Goal: Information Seeking & Learning: Learn about a topic

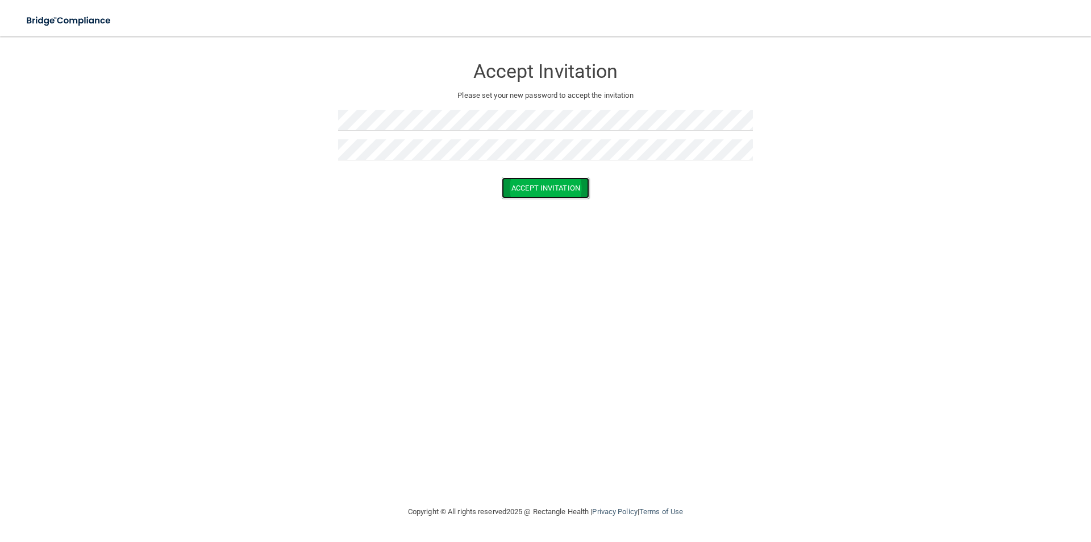
click at [571, 193] on button "Accept Invitation" at bounding box center [546, 187] width 88 height 21
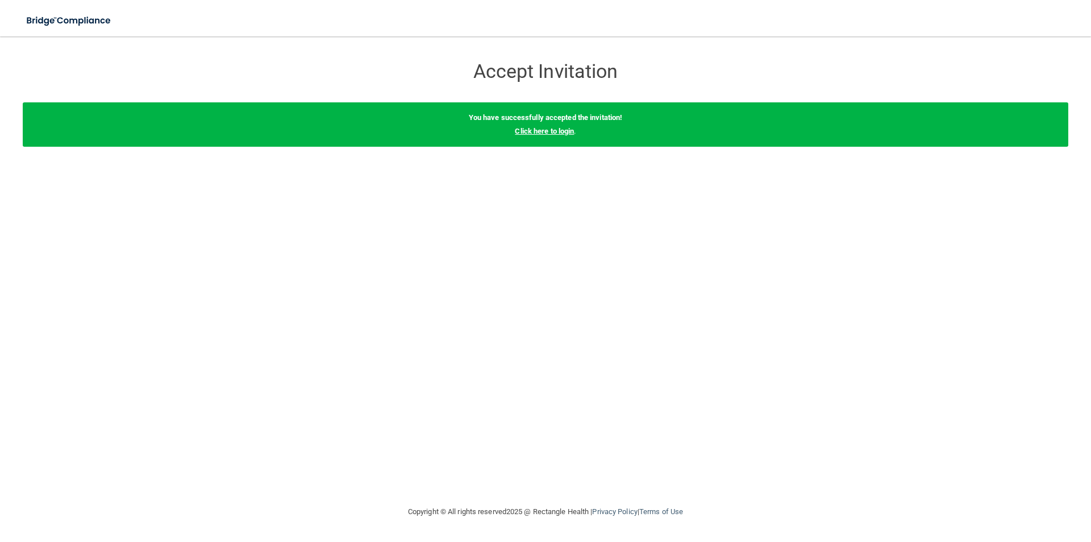
click at [555, 134] on link "Click here to login" at bounding box center [544, 131] width 59 height 9
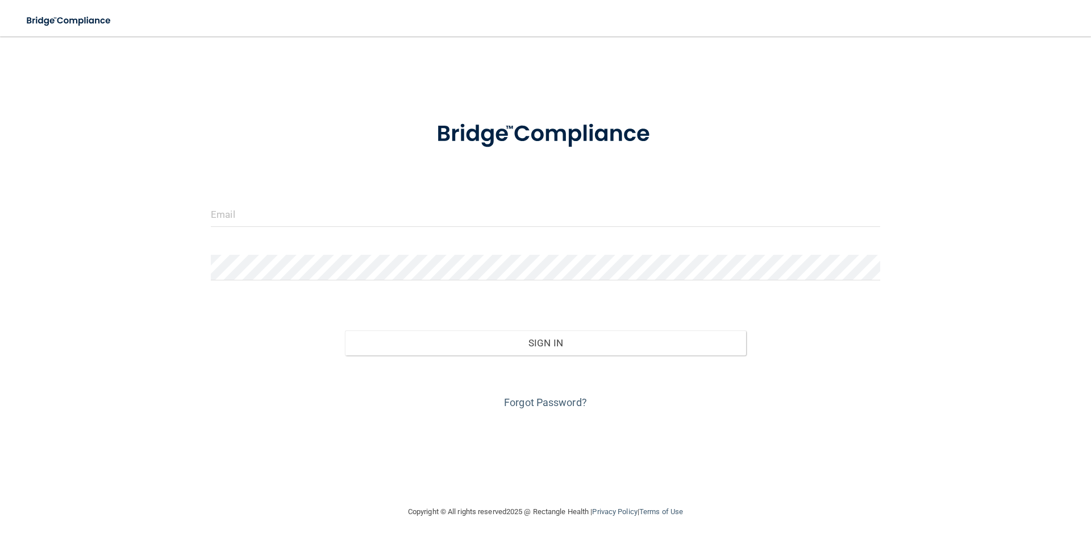
click at [449, 199] on form "Invalid email/password. You don't have permission to access that page. Sign In …" at bounding box center [545, 258] width 669 height 307
click at [437, 206] on input "email" at bounding box center [545, 214] width 669 height 26
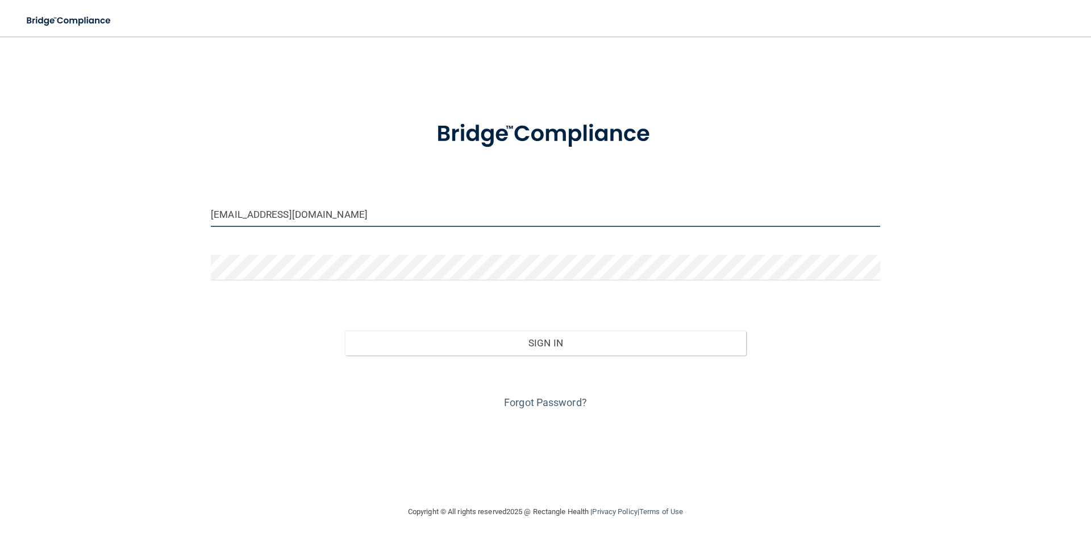
type input "[EMAIL_ADDRESS][DOMAIN_NAME]"
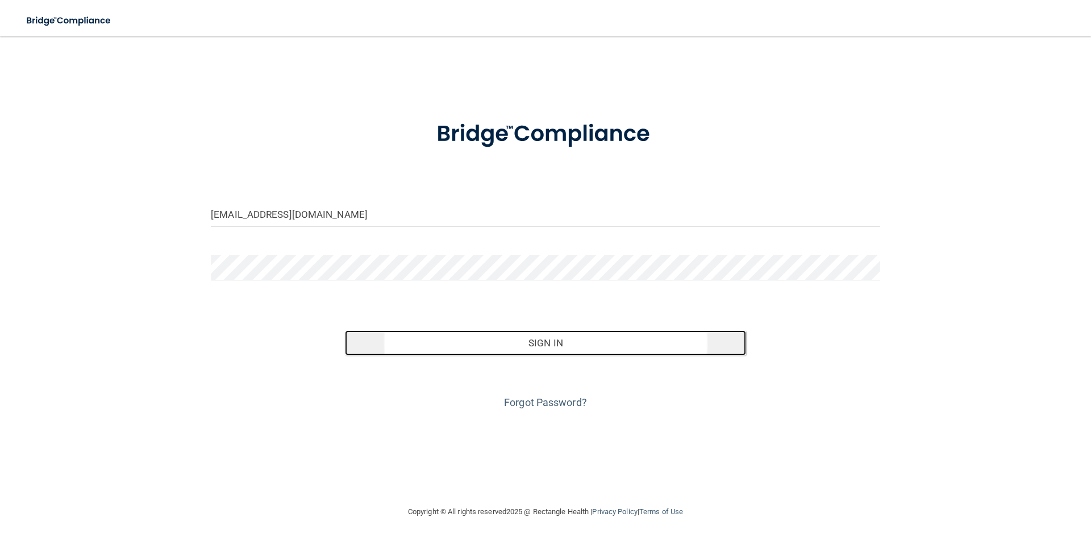
click at [518, 347] on button "Sign In" at bounding box center [546, 342] width 402 height 25
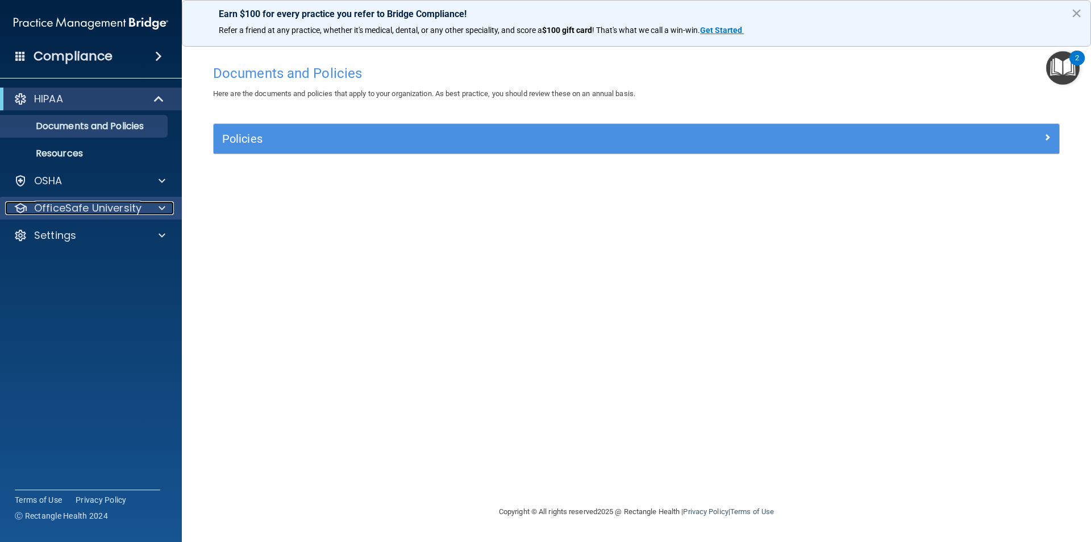
click at [128, 211] on p "OfficeSafe University" at bounding box center [87, 208] width 107 height 14
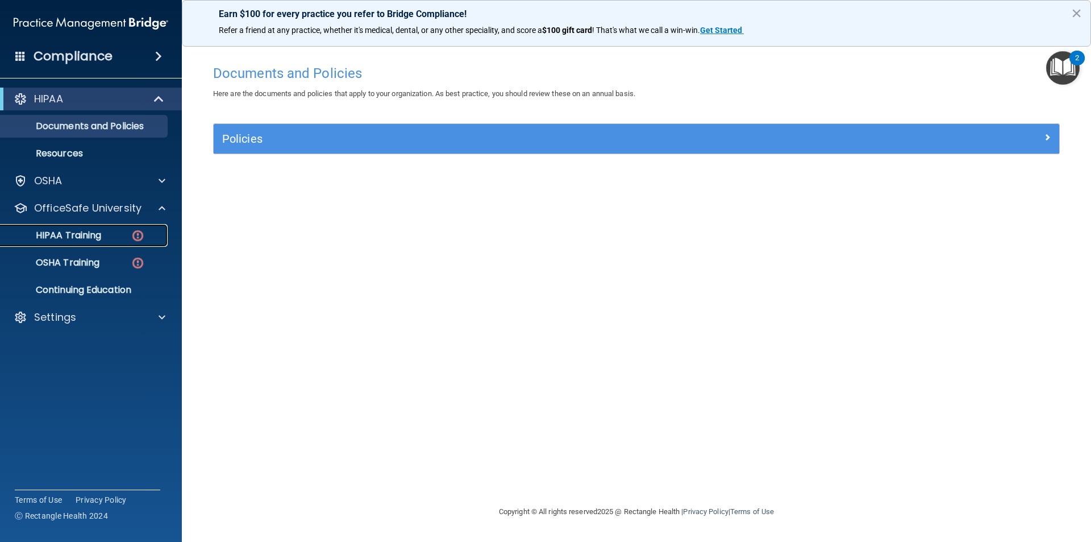
click at [121, 235] on div "HIPAA Training" at bounding box center [84, 235] width 155 height 11
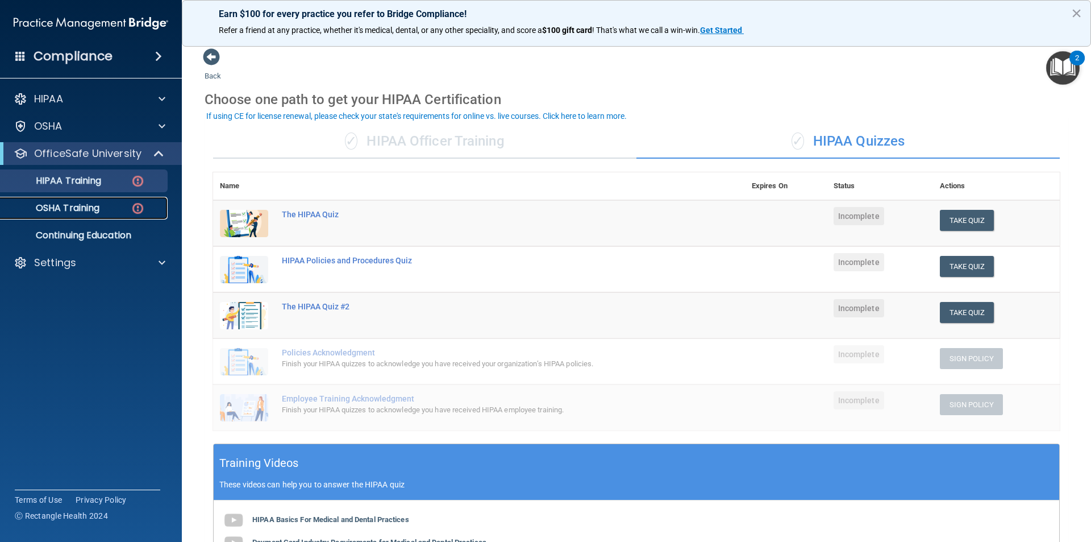
click at [68, 204] on p "OSHA Training" at bounding box center [53, 207] width 92 height 11
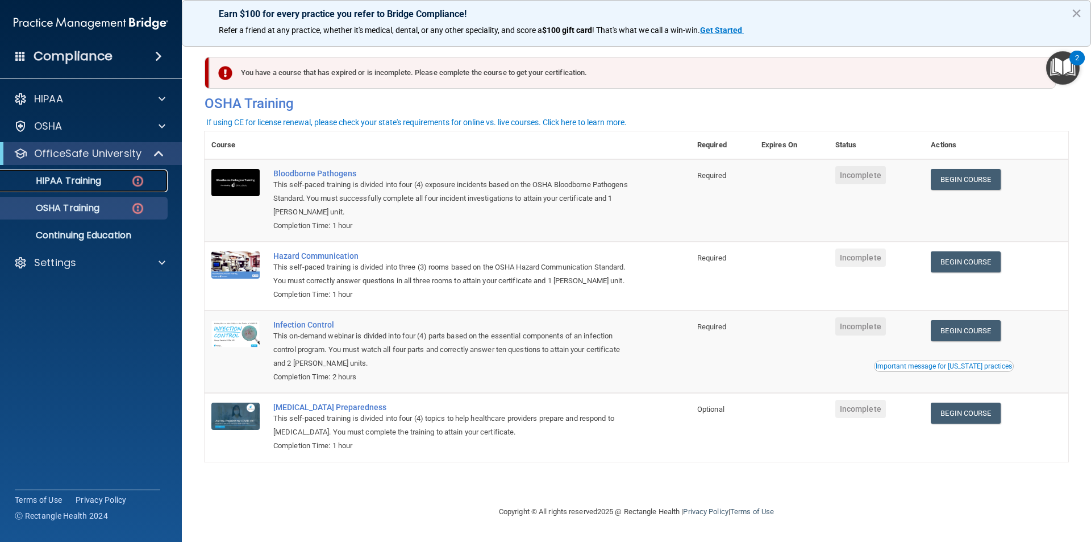
click at [130, 186] on div "HIPAA Training" at bounding box center [84, 180] width 155 height 11
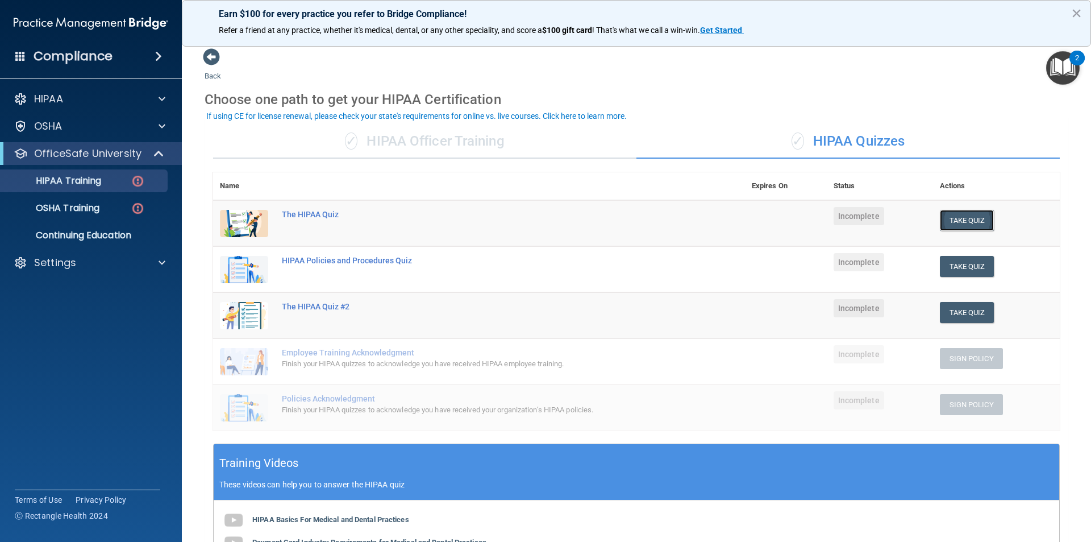
click at [960, 218] on button "Take Quiz" at bounding box center [967, 220] width 55 height 21
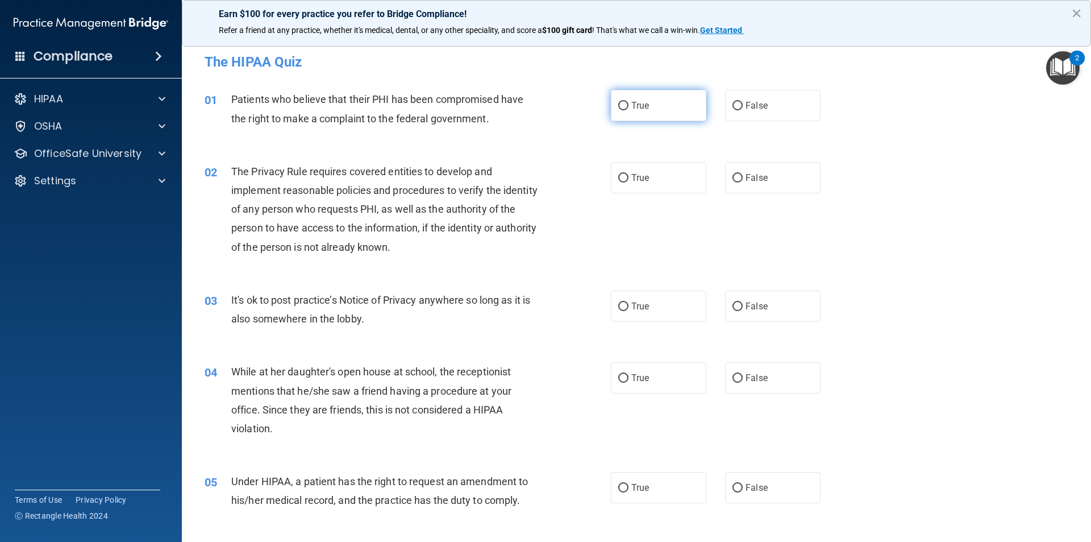
click at [644, 116] on label "True" at bounding box center [658, 105] width 95 height 31
click at [628, 110] on input "True" at bounding box center [623, 106] width 10 height 9
radio input "true"
click at [632, 307] on span "True" at bounding box center [640, 306] width 18 height 11
click at [628, 307] on input "True" at bounding box center [623, 306] width 10 height 9
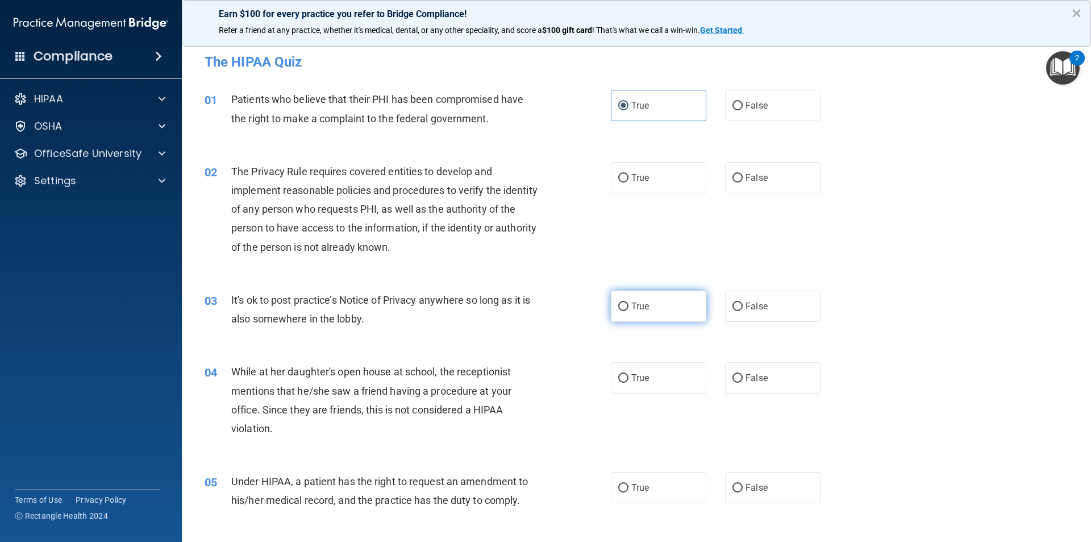
radio input "true"
click at [672, 185] on label "True" at bounding box center [658, 177] width 95 height 31
click at [628, 182] on input "True" at bounding box center [623, 178] width 10 height 9
radio input "true"
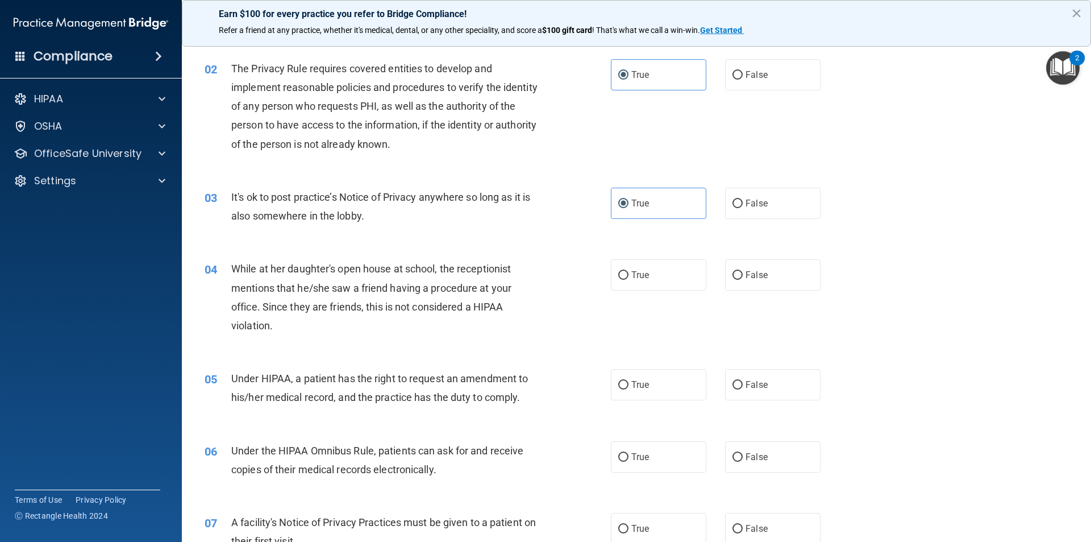
scroll to position [114, 0]
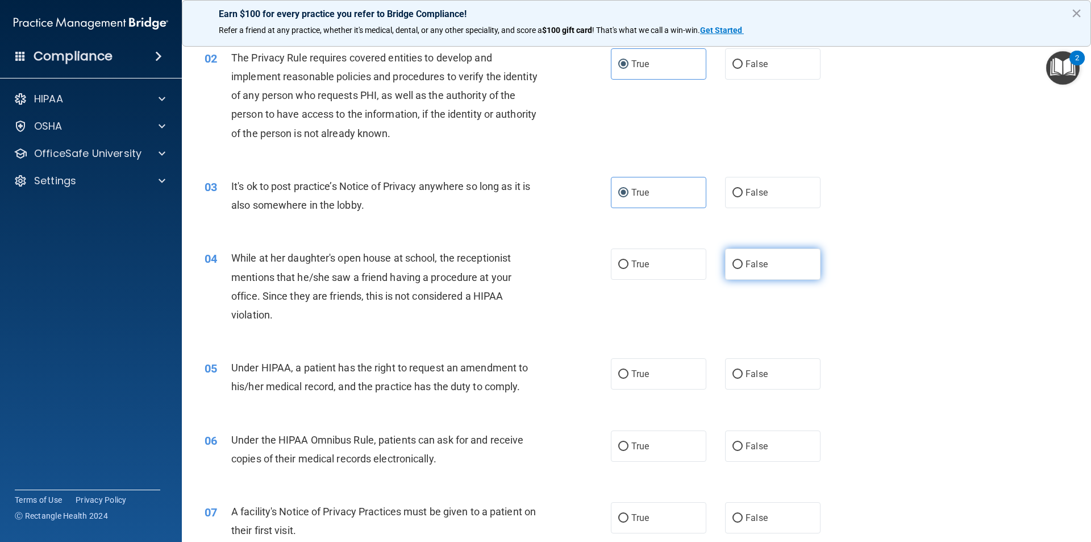
click at [752, 272] on label "False" at bounding box center [772, 263] width 95 height 31
click at [743, 269] on input "False" at bounding box center [737, 264] width 10 height 9
radio input "true"
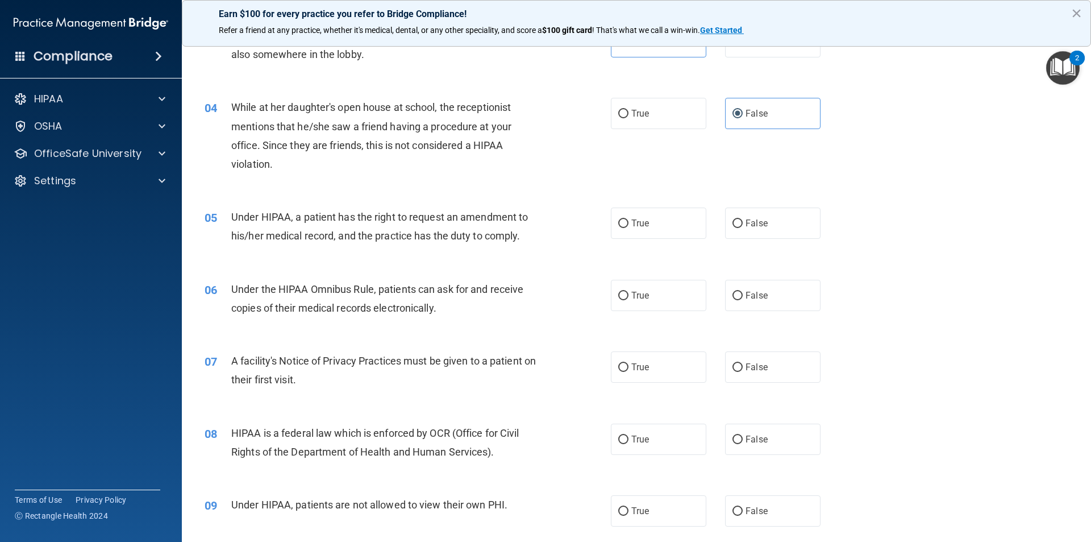
scroll to position [284, 0]
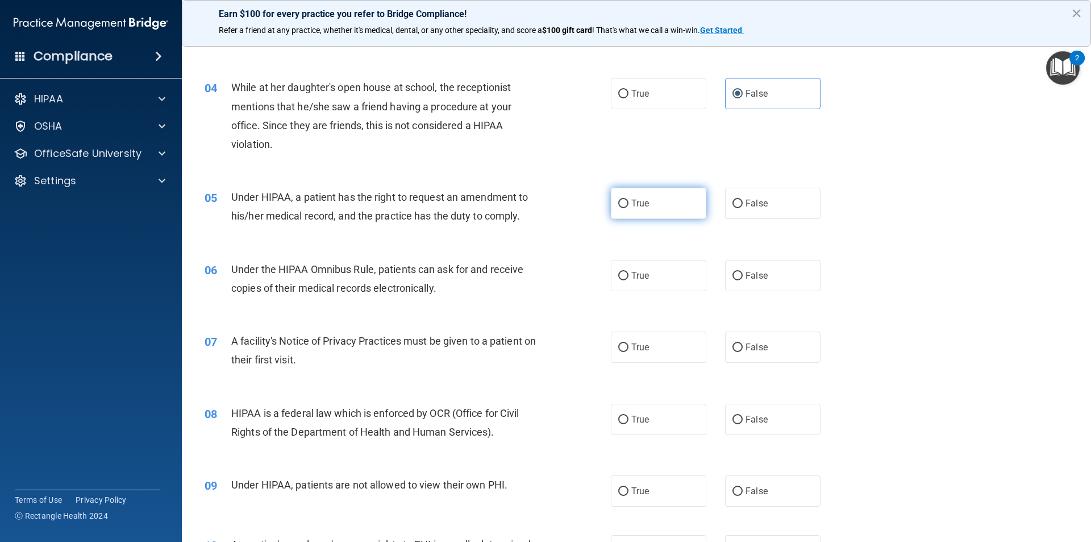
click at [631, 205] on span "True" at bounding box center [640, 203] width 18 height 11
click at [628, 205] on input "True" at bounding box center [623, 203] width 10 height 9
radio input "true"
click at [666, 272] on label "True" at bounding box center [658, 275] width 95 height 31
click at [628, 272] on input "True" at bounding box center [623, 276] width 10 height 9
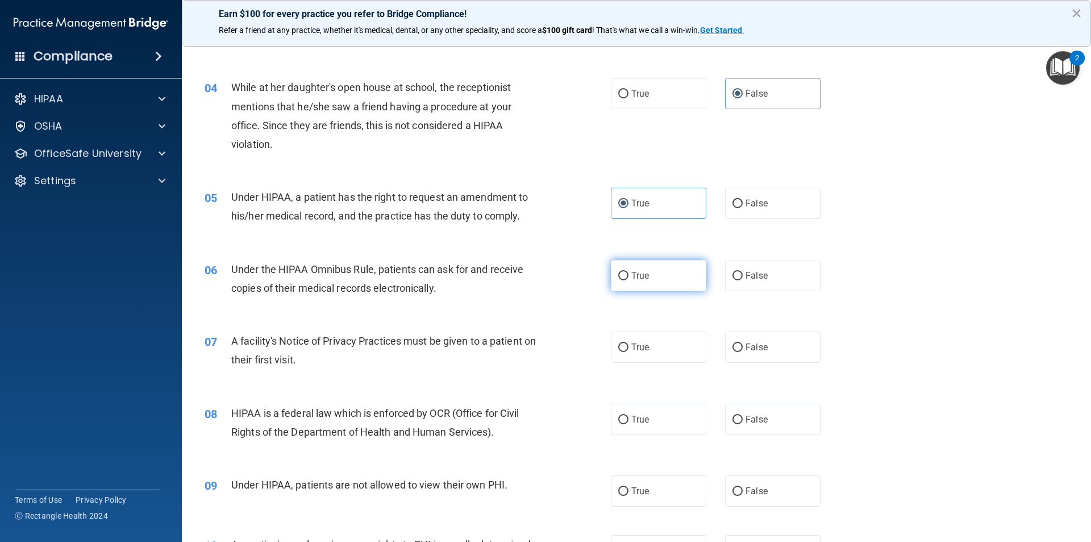
radio input "true"
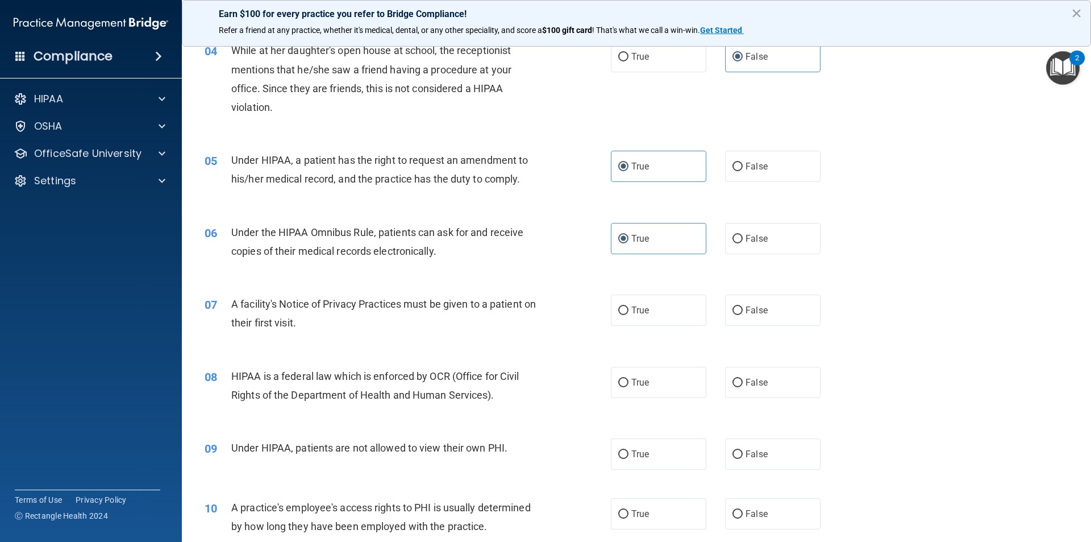
scroll to position [341, 0]
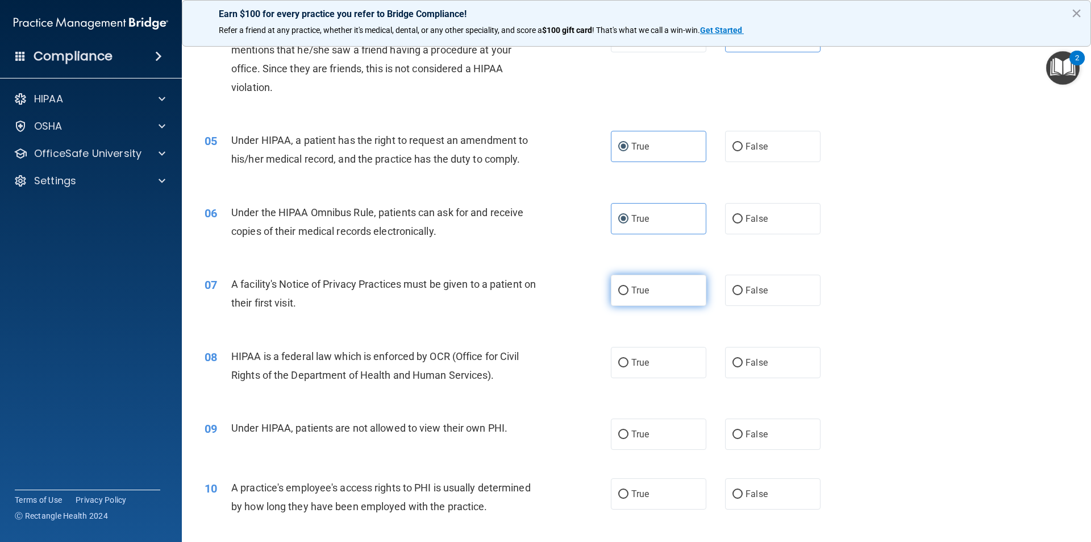
click at [674, 302] on label "True" at bounding box center [658, 289] width 95 height 31
click at [628, 295] on input "True" at bounding box center [623, 290] width 10 height 9
radio input "true"
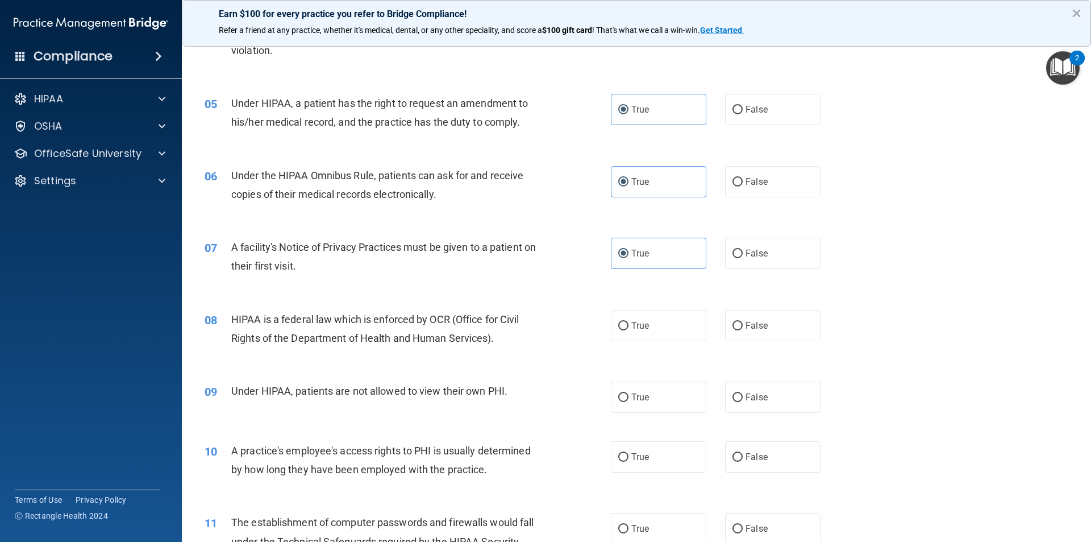
scroll to position [398, 0]
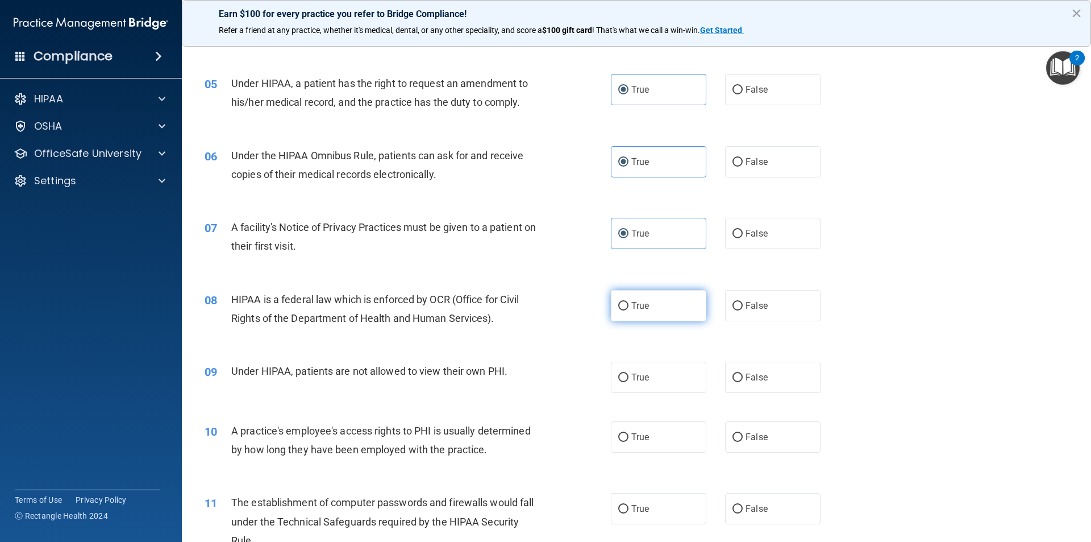
click at [656, 313] on label "True" at bounding box center [658, 305] width 95 height 31
click at [628, 310] on input "True" at bounding box center [623, 306] width 10 height 9
radio input "true"
click at [731, 388] on label "False" at bounding box center [772, 376] width 95 height 31
click at [732, 382] on input "False" at bounding box center [737, 377] width 10 height 9
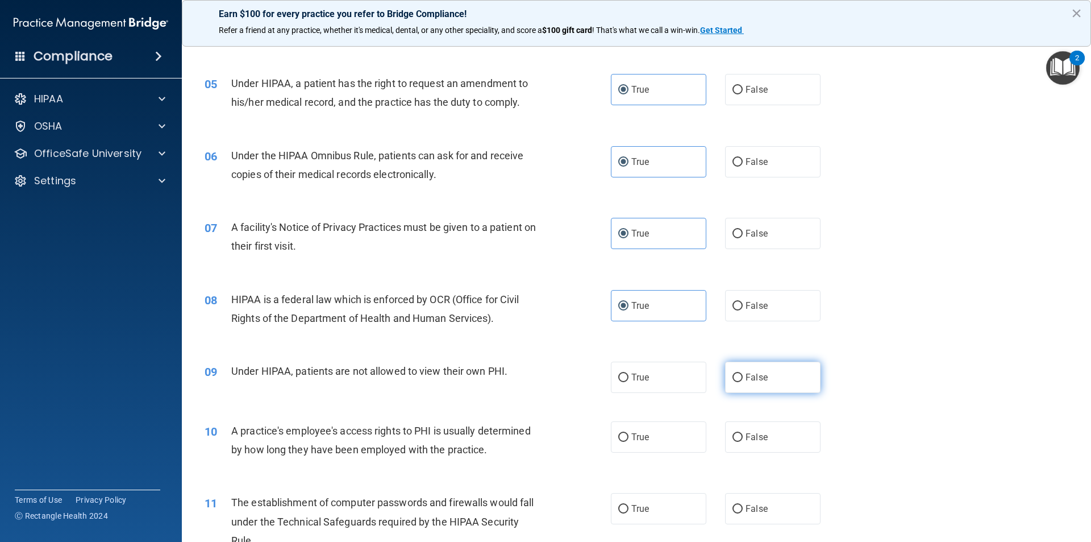
radio input "true"
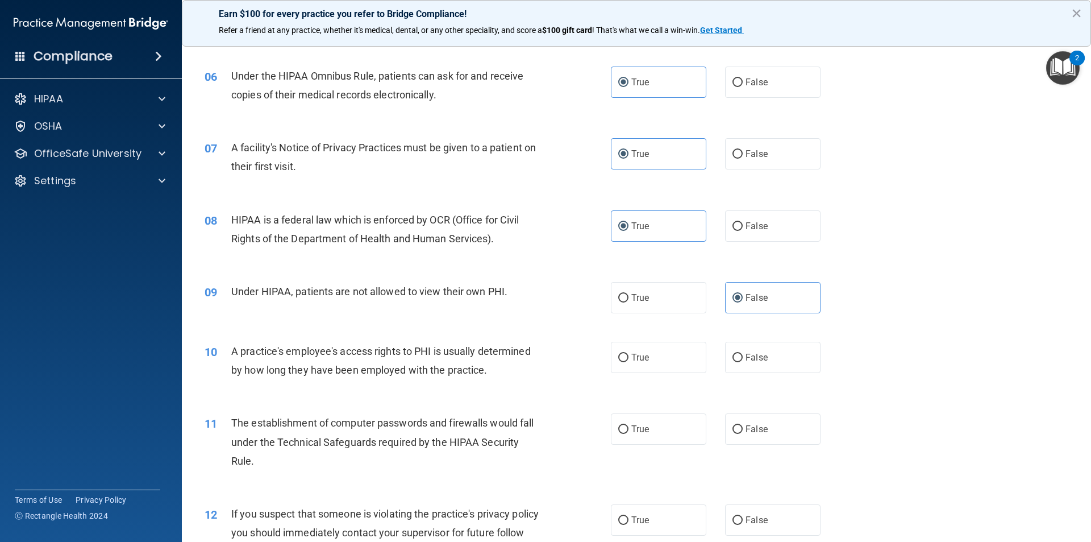
scroll to position [682, 0]
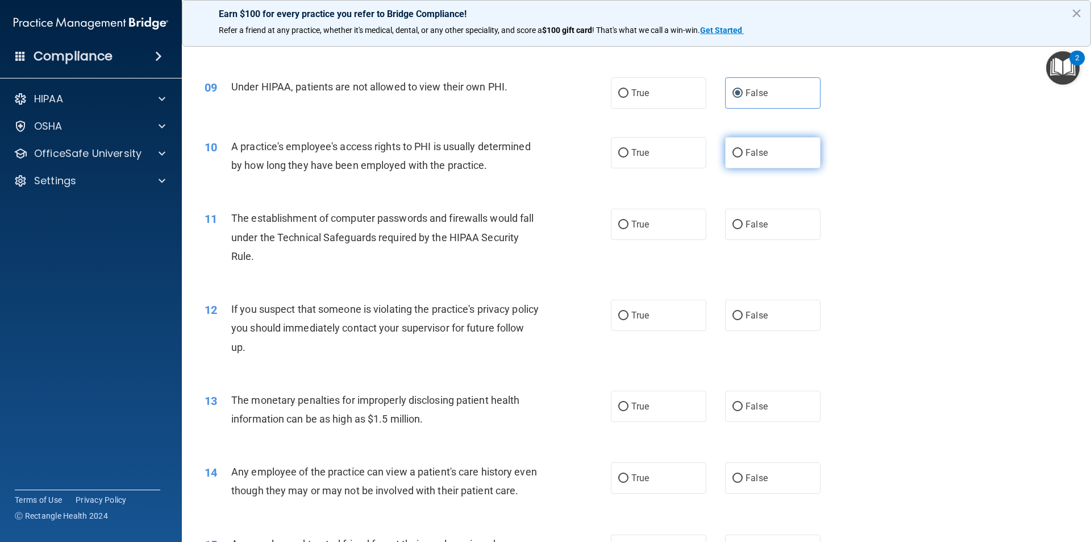
click at [751, 159] on label "False" at bounding box center [772, 152] width 95 height 31
click at [743, 157] on input "False" at bounding box center [737, 153] width 10 height 9
radio input "true"
click at [657, 226] on label "True" at bounding box center [658, 224] width 95 height 31
click at [628, 226] on input "True" at bounding box center [623, 224] width 10 height 9
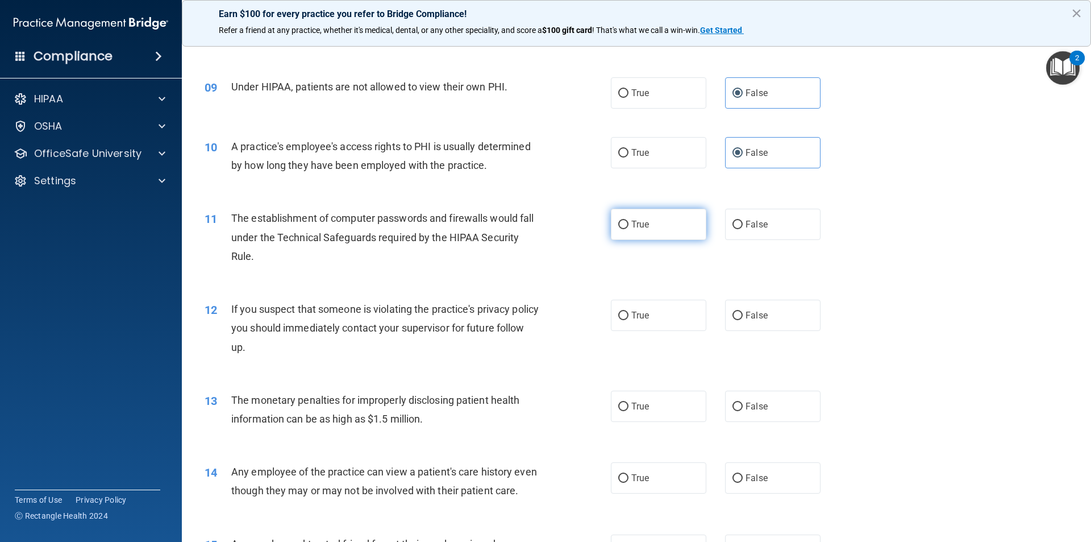
radio input "true"
click at [631, 310] on span "True" at bounding box center [640, 315] width 18 height 11
click at [628, 311] on input "True" at bounding box center [623, 315] width 10 height 9
radio input "true"
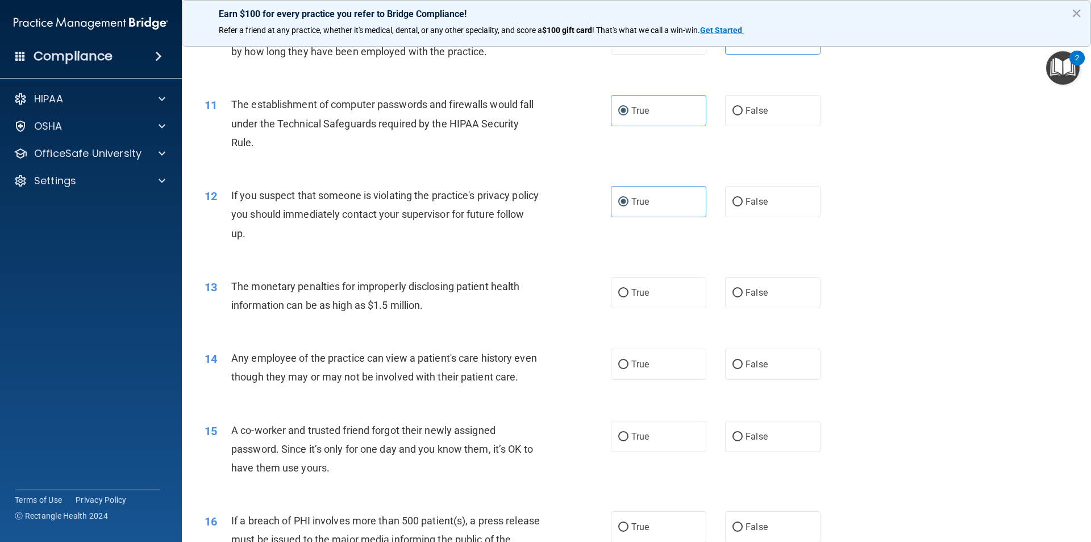
scroll to position [852, 0]
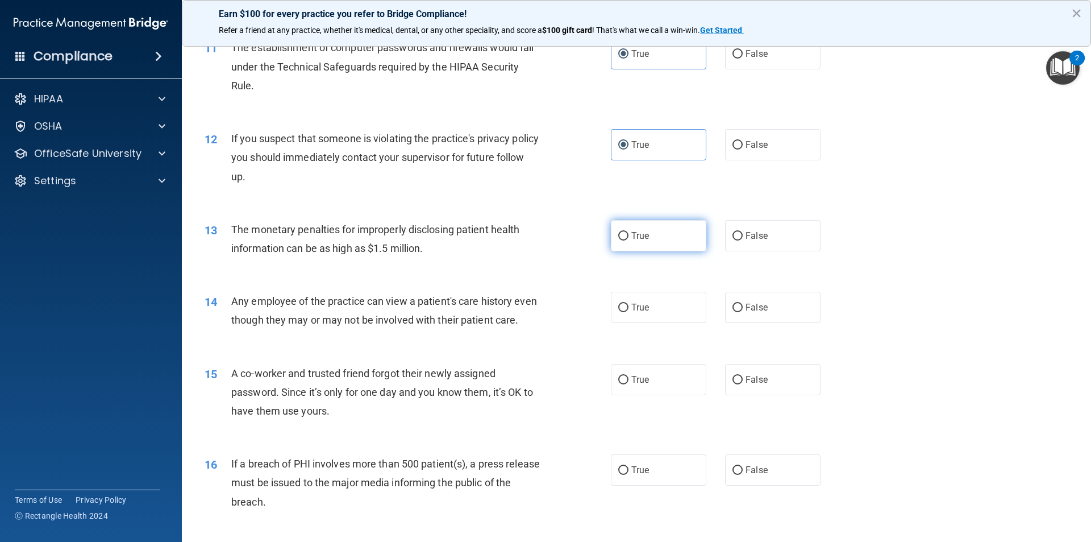
click at [652, 243] on label "True" at bounding box center [658, 235] width 95 height 31
click at [628, 240] on input "True" at bounding box center [623, 236] width 10 height 9
radio input "true"
click at [734, 310] on input "False" at bounding box center [737, 307] width 10 height 9
radio input "true"
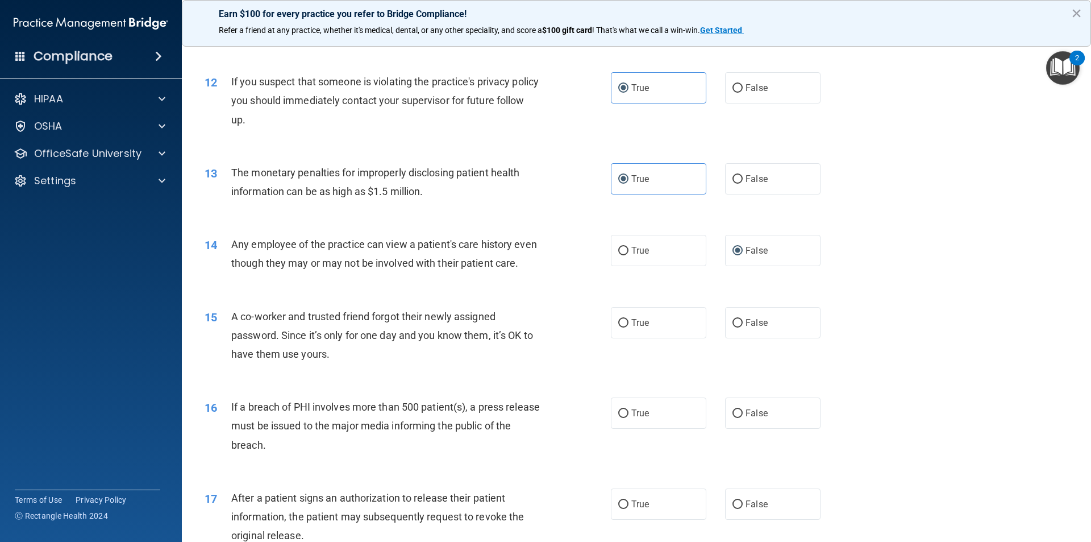
scroll to position [966, 0]
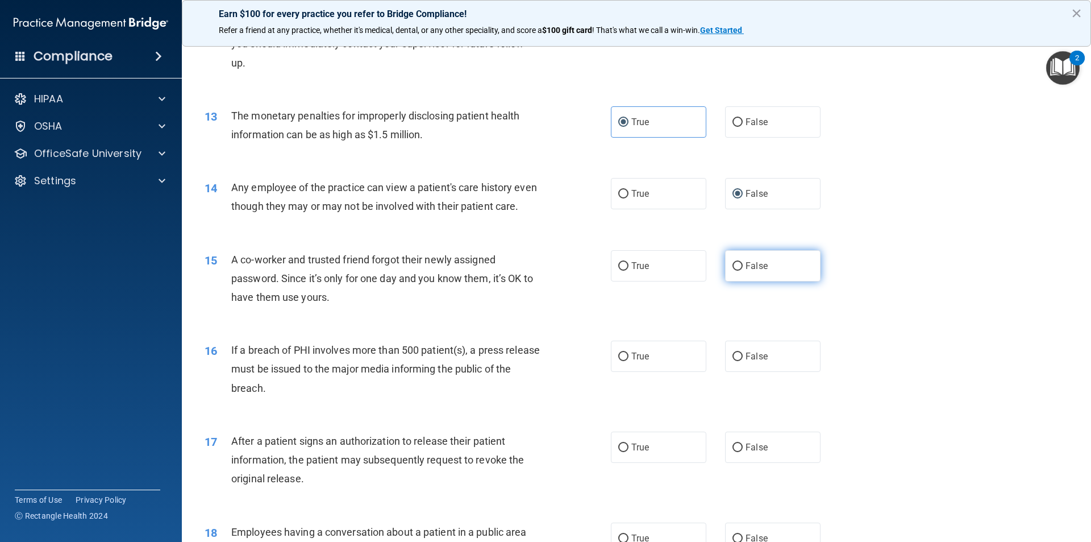
click at [737, 281] on label "False" at bounding box center [772, 265] width 95 height 31
click at [737, 270] on input "False" at bounding box center [737, 266] width 10 height 9
radio input "true"
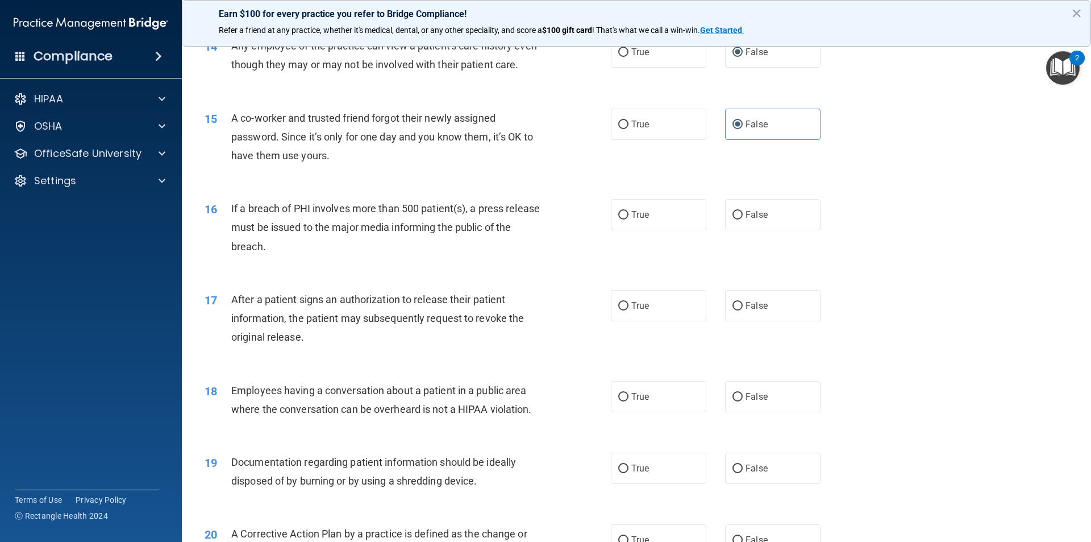
scroll to position [1136, 0]
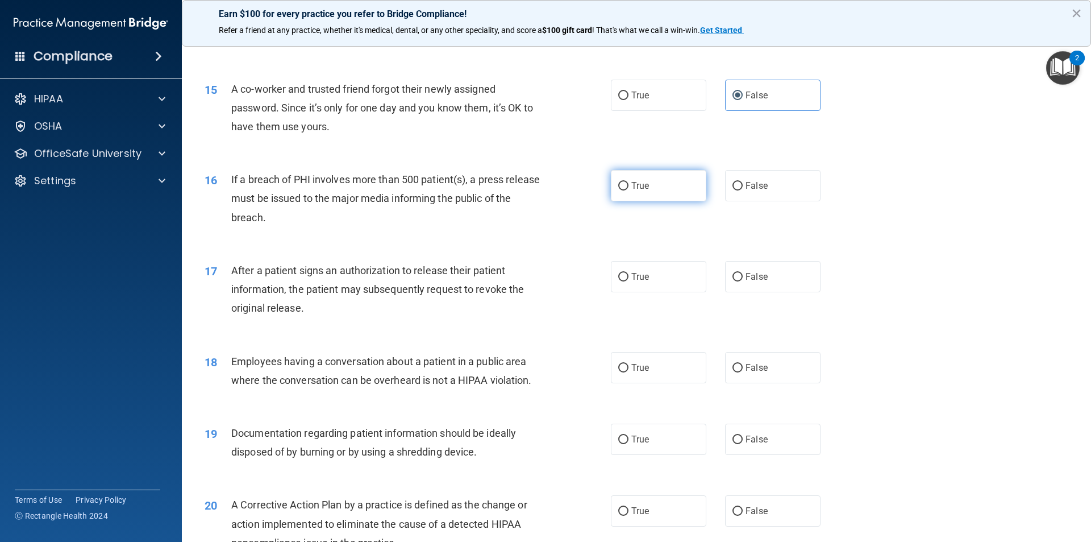
click at [645, 201] on label "True" at bounding box center [658, 185] width 95 height 31
click at [628, 190] on input "True" at bounding box center [623, 186] width 10 height 9
radio input "true"
click at [757, 282] on span "False" at bounding box center [757, 276] width 22 height 11
click at [743, 281] on input "False" at bounding box center [737, 277] width 10 height 9
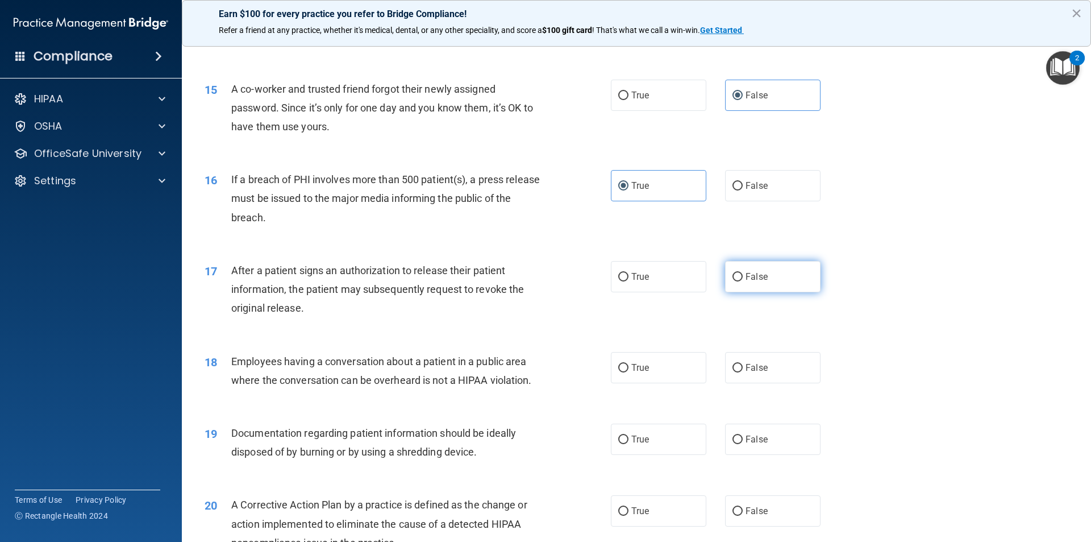
radio input "true"
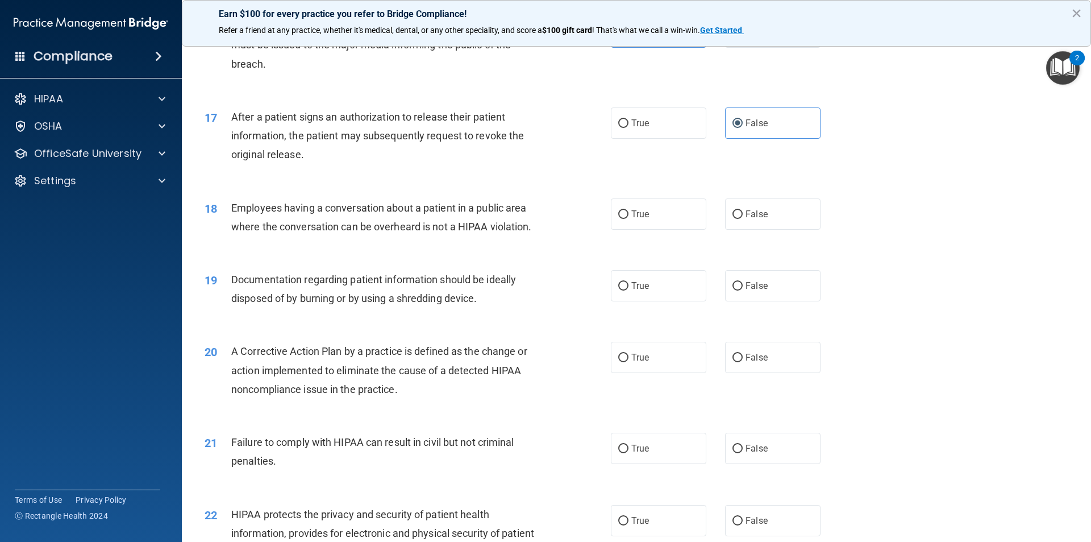
scroll to position [1307, 0]
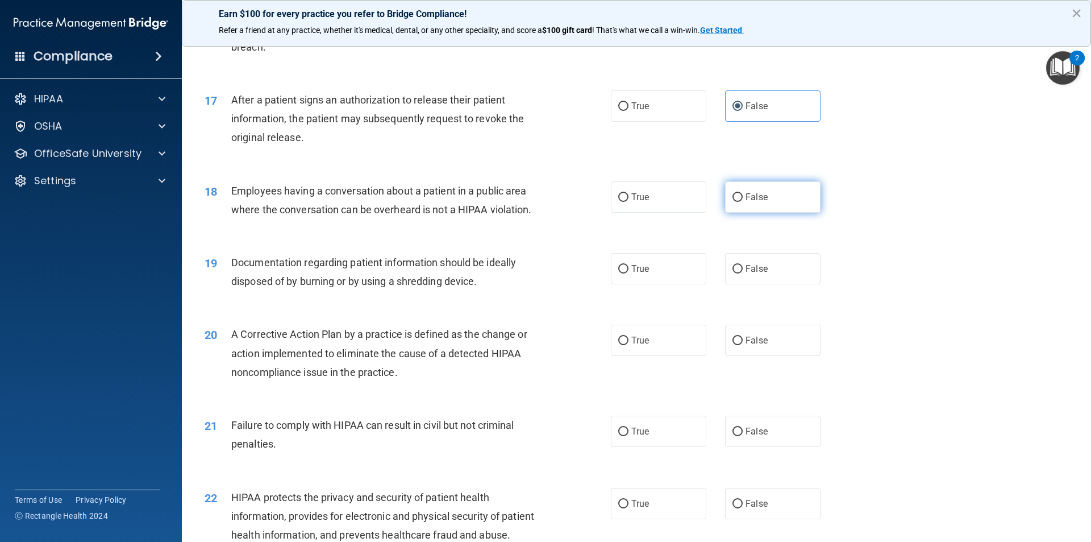
click at [731, 213] on label "False" at bounding box center [772, 196] width 95 height 31
click at [732, 202] on input "False" at bounding box center [737, 197] width 10 height 9
radio input "true"
click at [626, 284] on label "True" at bounding box center [658, 268] width 95 height 31
click at [626, 273] on input "True" at bounding box center [623, 269] width 10 height 9
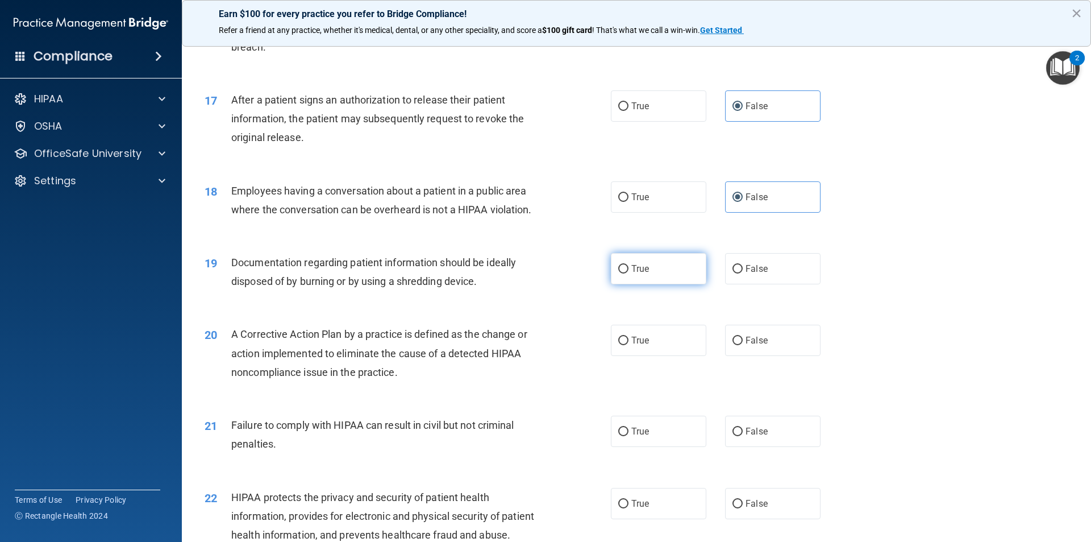
radio input "true"
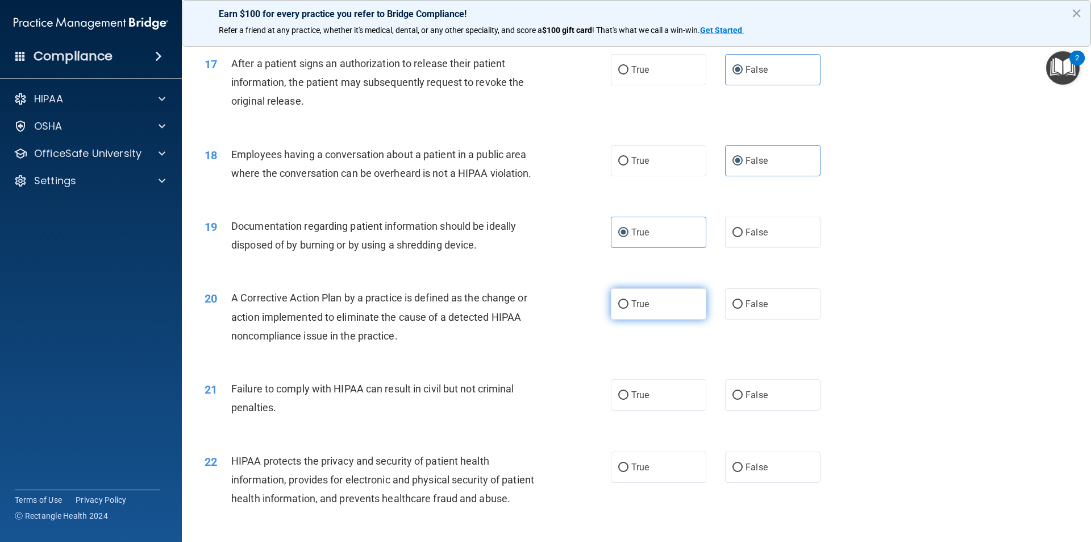
scroll to position [1364, 0]
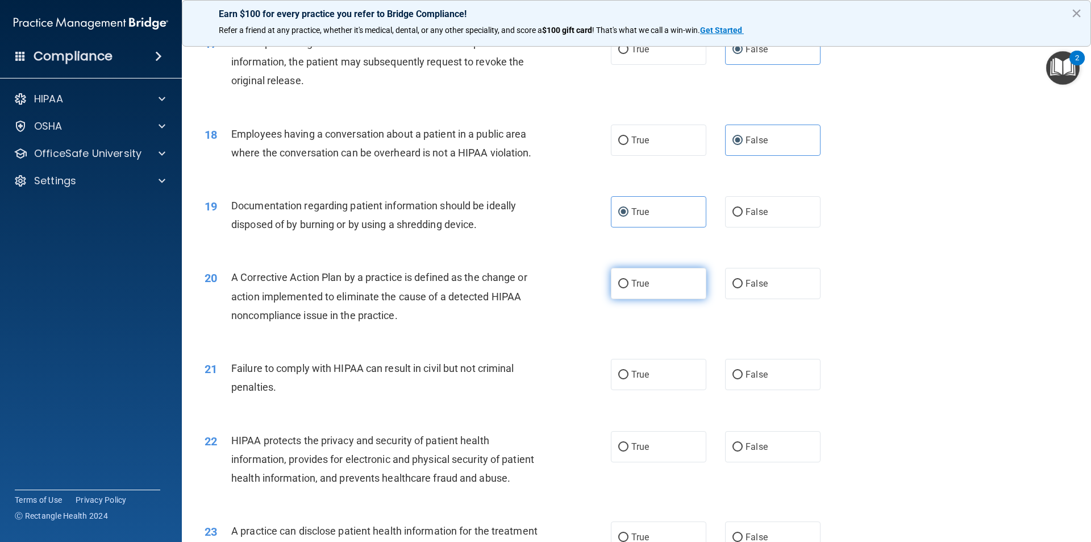
click at [627, 299] on label "True" at bounding box center [658, 283] width 95 height 31
click at [627, 288] on input "True" at bounding box center [623, 284] width 10 height 9
radio input "true"
click at [740, 390] on label "False" at bounding box center [772, 374] width 95 height 31
click at [740, 379] on input "False" at bounding box center [737, 374] width 10 height 9
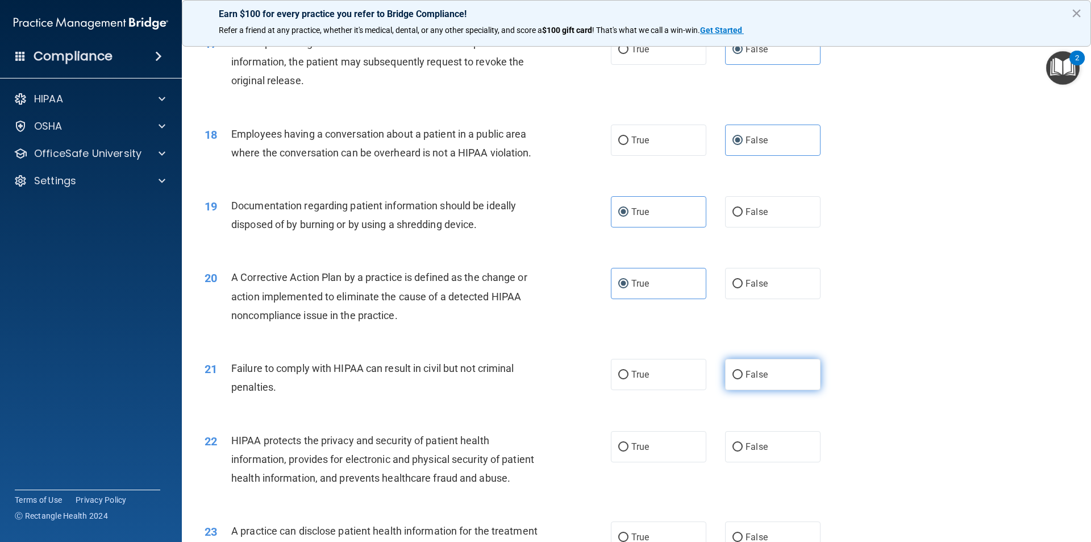
radio input "true"
click at [672, 390] on label "True" at bounding box center [658, 374] width 95 height 31
click at [628, 379] on input "True" at bounding box center [623, 374] width 10 height 9
radio input "true"
radio input "false"
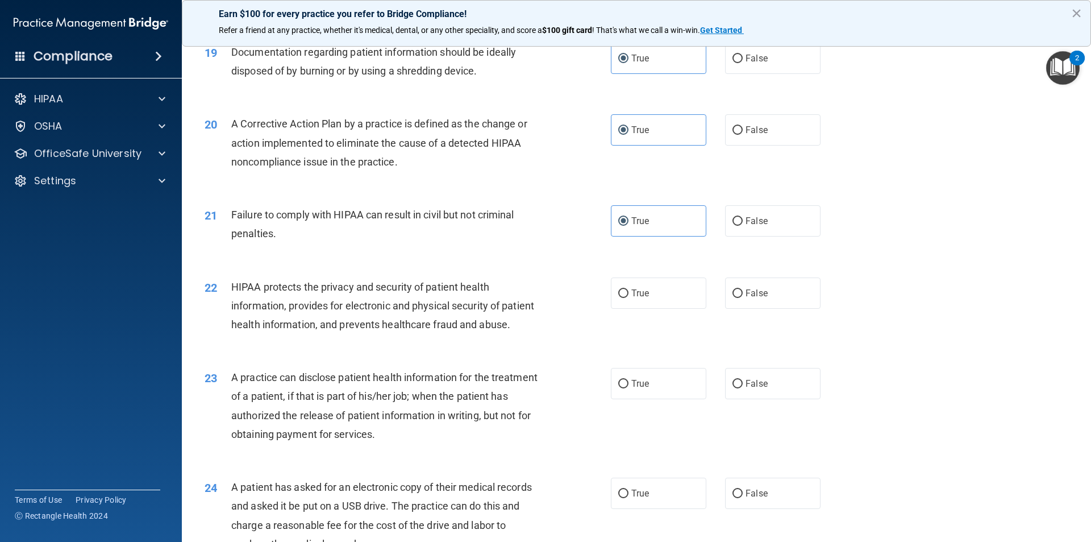
scroll to position [1591, 0]
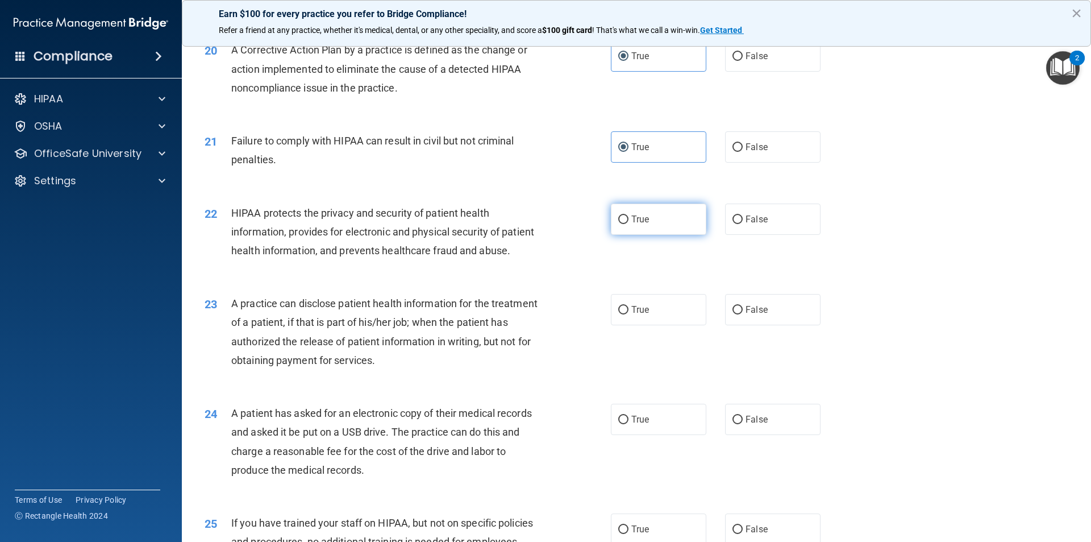
click at [639, 235] on label "True" at bounding box center [658, 218] width 95 height 31
click at [628, 224] on input "True" at bounding box center [623, 219] width 10 height 9
radio input "true"
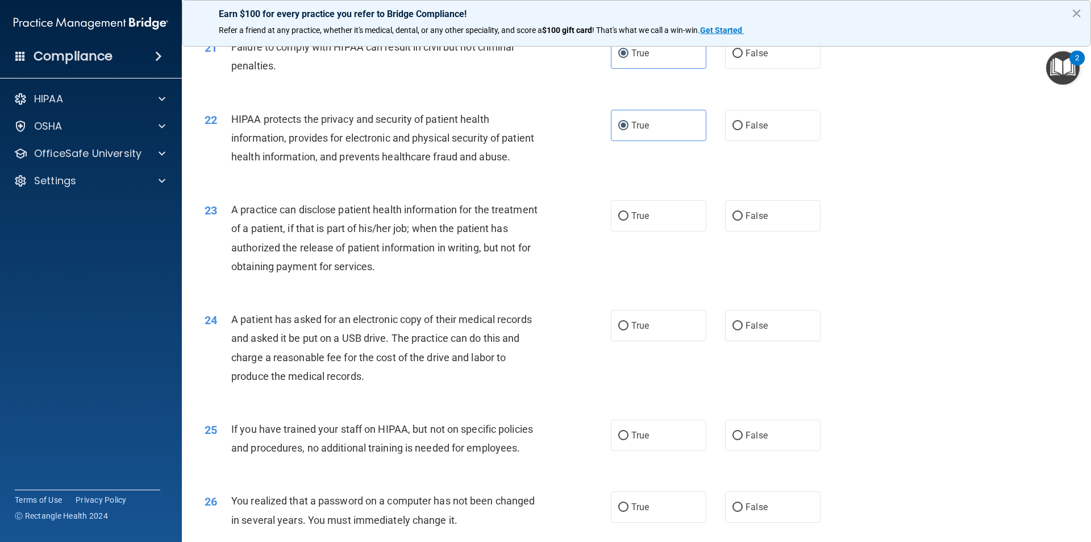
scroll to position [1705, 0]
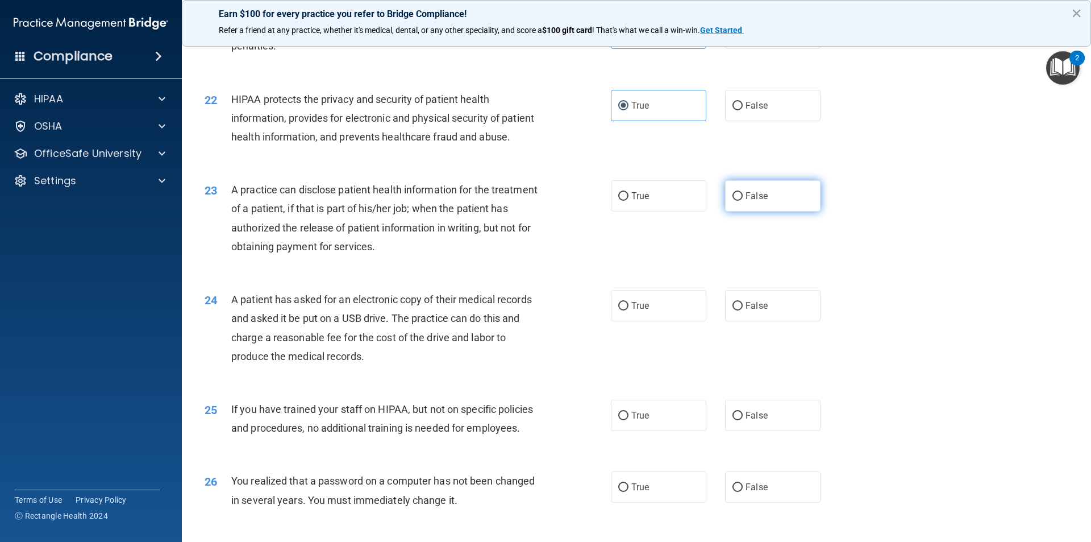
click at [733, 211] on label "False" at bounding box center [772, 195] width 95 height 31
click at [733, 201] on input "False" at bounding box center [737, 196] width 10 height 9
radio input "true"
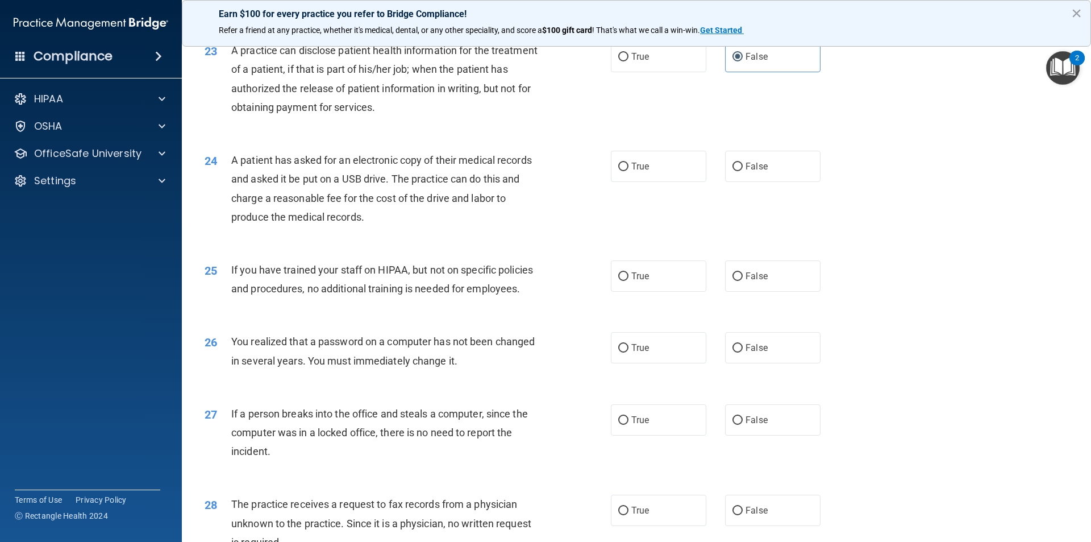
scroll to position [1932, 0]
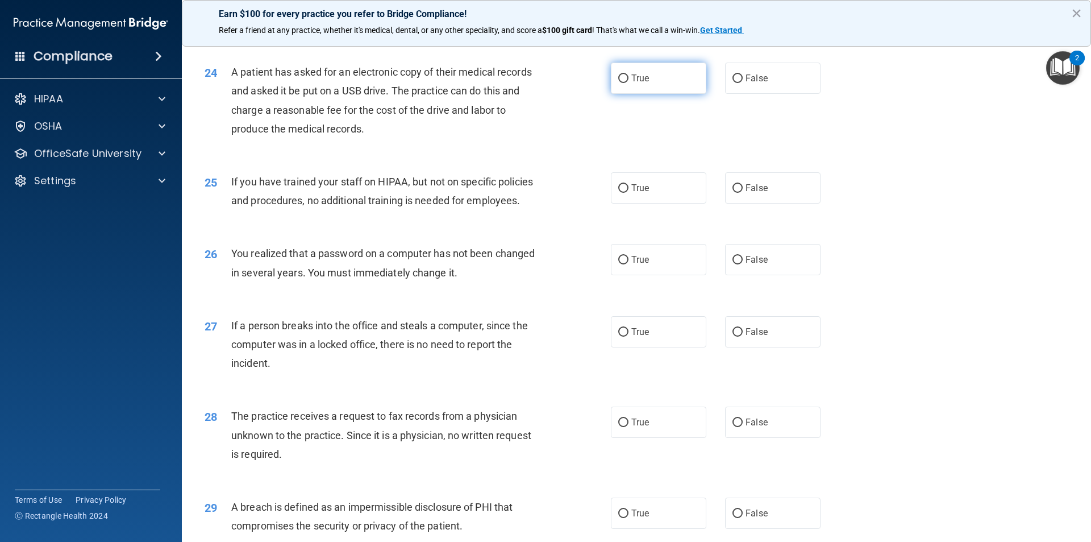
click at [660, 94] on label "True" at bounding box center [658, 78] width 95 height 31
click at [628, 83] on input "True" at bounding box center [623, 78] width 10 height 9
radio input "true"
click at [750, 193] on span "False" at bounding box center [757, 187] width 22 height 11
click at [743, 193] on input "False" at bounding box center [737, 188] width 10 height 9
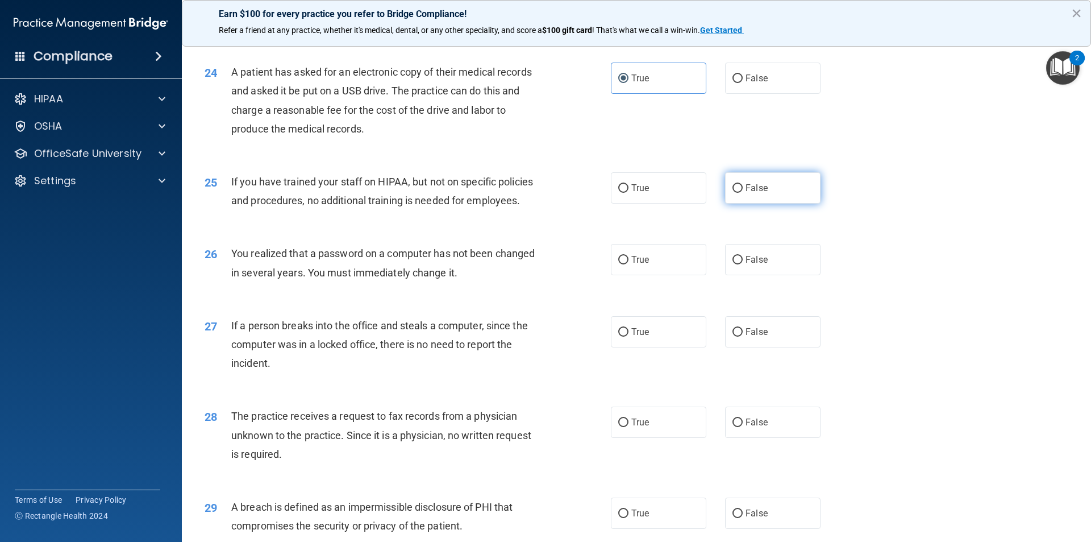
radio input "true"
click at [660, 275] on label "True" at bounding box center [658, 259] width 95 height 31
click at [628, 264] on input "True" at bounding box center [623, 260] width 10 height 9
radio input "true"
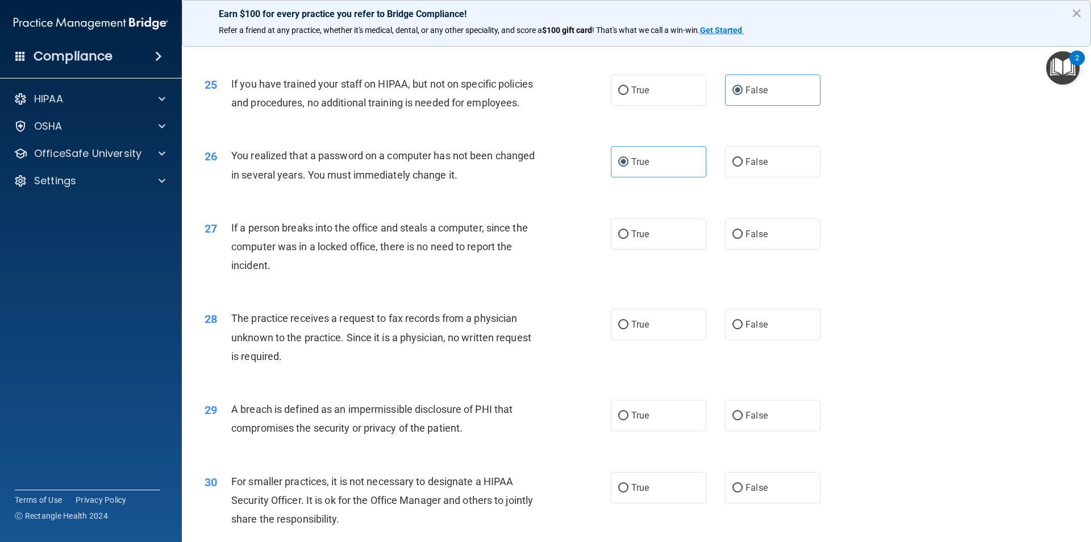
scroll to position [2046, 0]
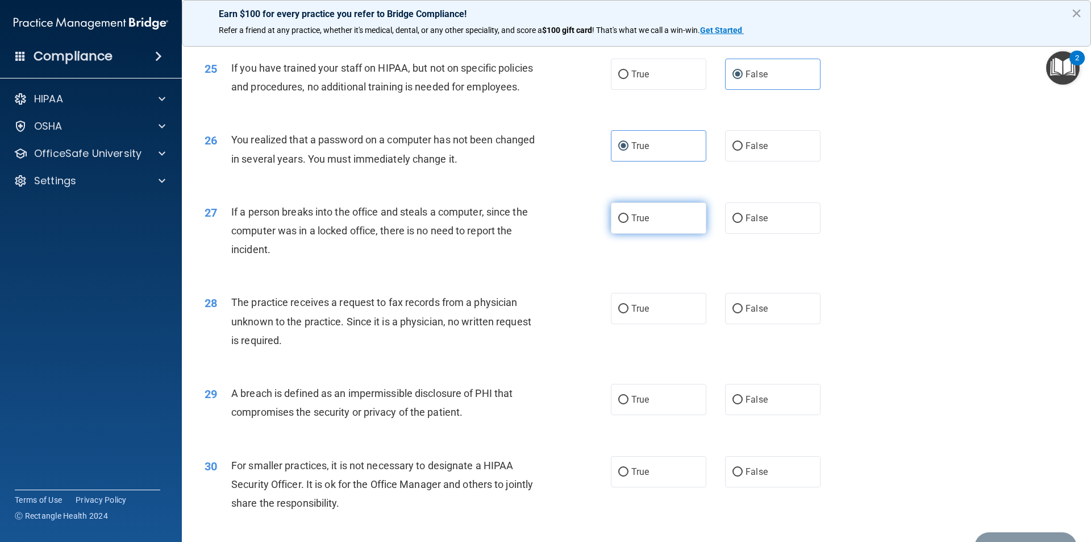
click at [658, 234] on label "True" at bounding box center [658, 217] width 95 height 31
click at [628, 223] on input "True" at bounding box center [623, 218] width 10 height 9
radio input "true"
click at [757, 234] on label "False" at bounding box center [772, 217] width 95 height 31
click at [743, 223] on input "False" at bounding box center [737, 218] width 10 height 9
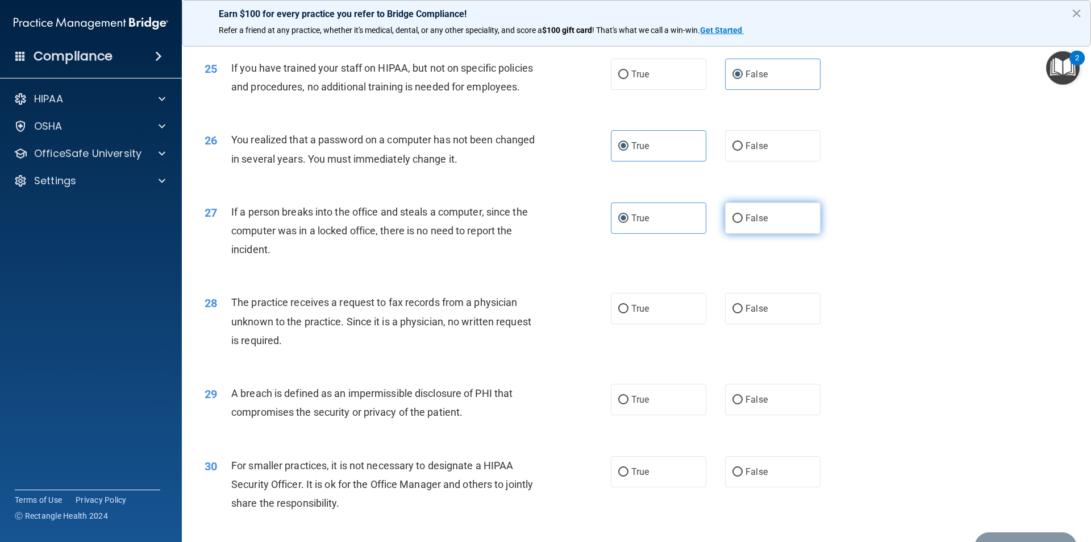
radio input "true"
radio input "false"
click at [746, 314] on span "False" at bounding box center [757, 308] width 22 height 11
click at [742, 313] on input "False" at bounding box center [737, 309] width 10 height 9
radio input "true"
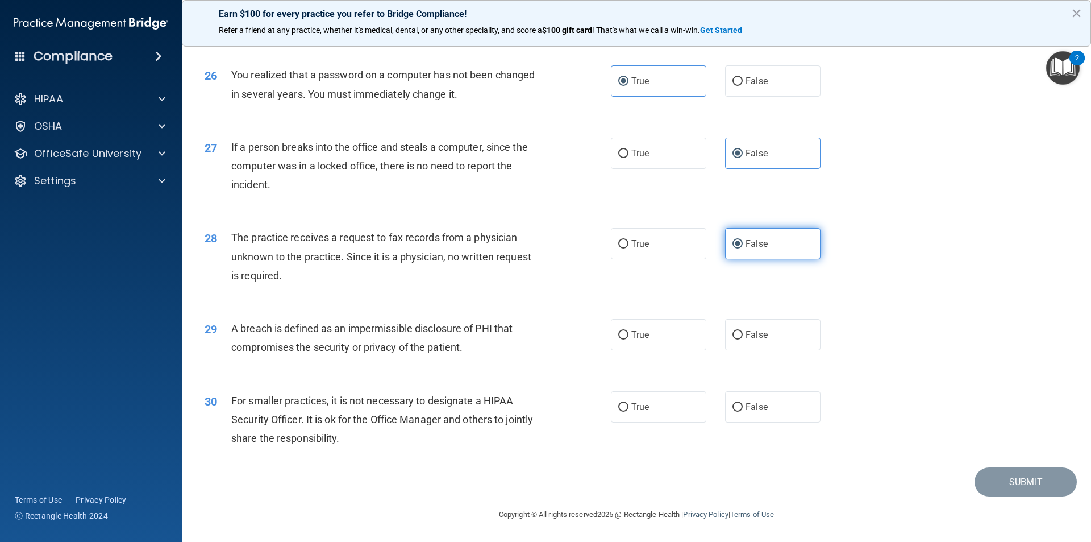
scroll to position [2148, 0]
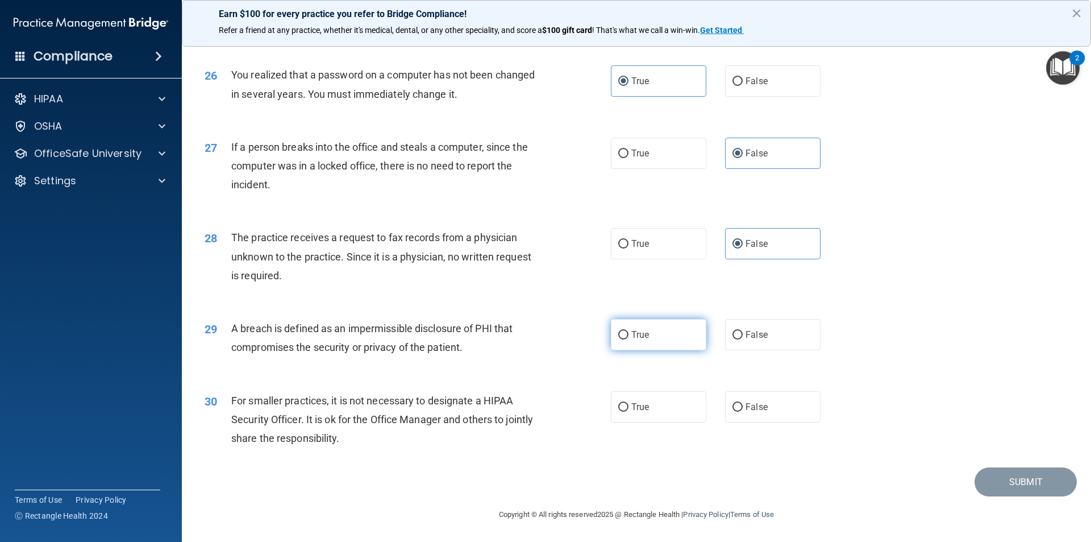
click at [648, 341] on label "True" at bounding box center [658, 334] width 95 height 31
click at [628, 339] on input "True" at bounding box center [623, 335] width 10 height 9
radio input "true"
click at [662, 410] on label "True" at bounding box center [658, 406] width 95 height 31
click at [628, 410] on input "True" at bounding box center [623, 407] width 10 height 9
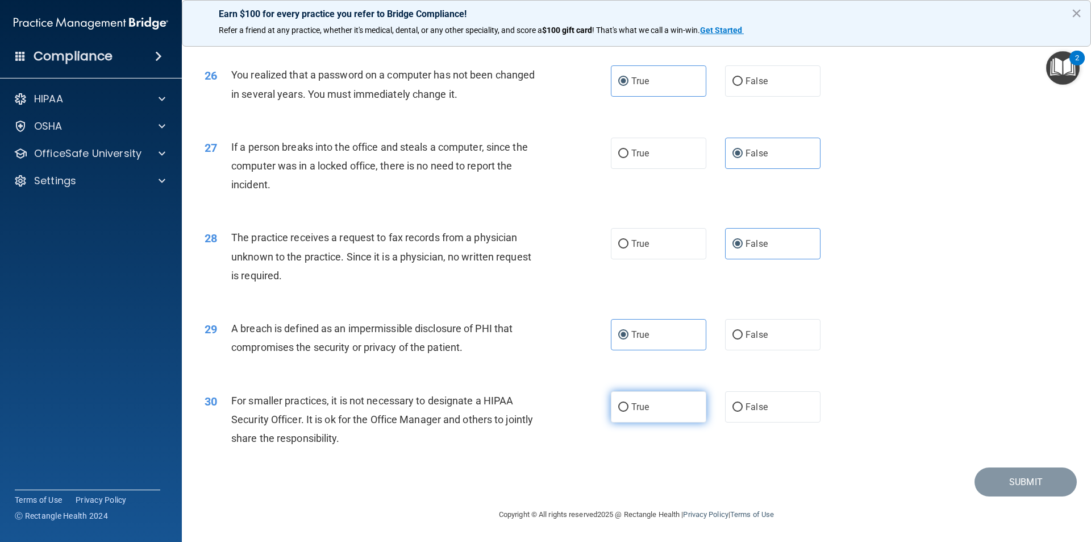
radio input "true"
click at [1040, 488] on button "Submit" at bounding box center [1026, 481] width 102 height 29
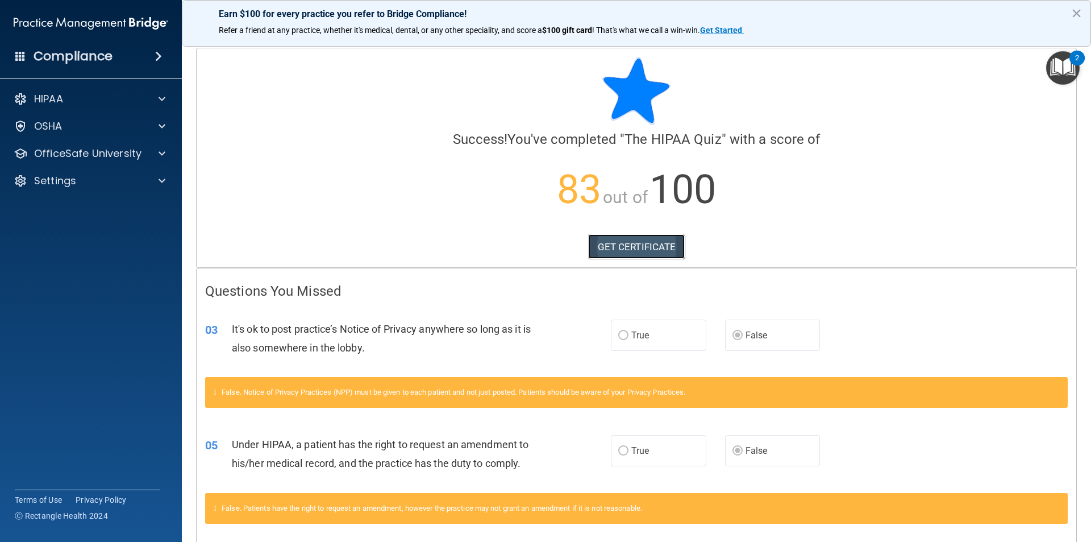
click at [628, 248] on link "GET CERTIFICATE" at bounding box center [636, 246] width 97 height 25
click at [84, 102] on div "HIPAA" at bounding box center [75, 99] width 141 height 14
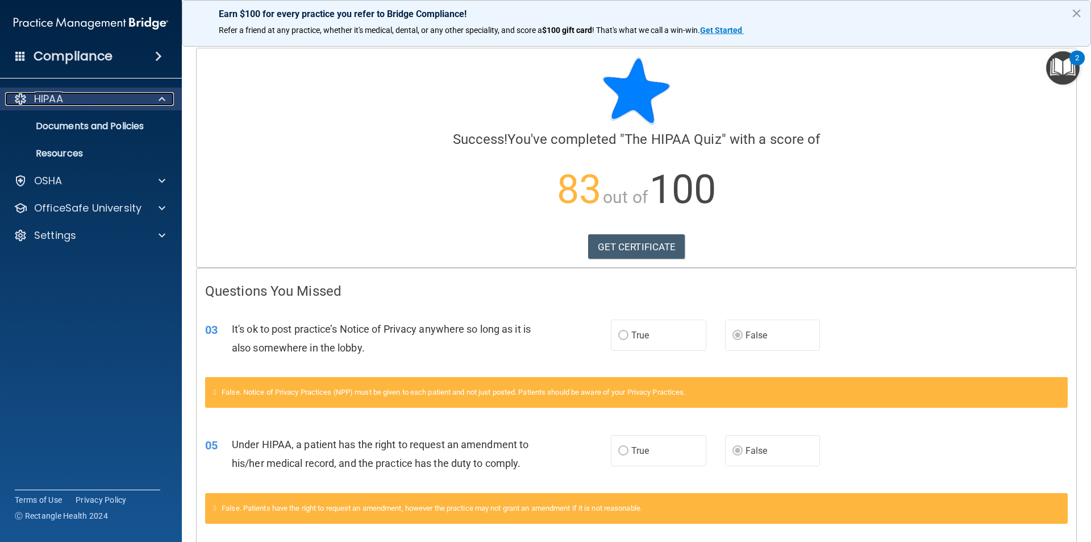
click at [95, 103] on div "HIPAA" at bounding box center [75, 99] width 141 height 14
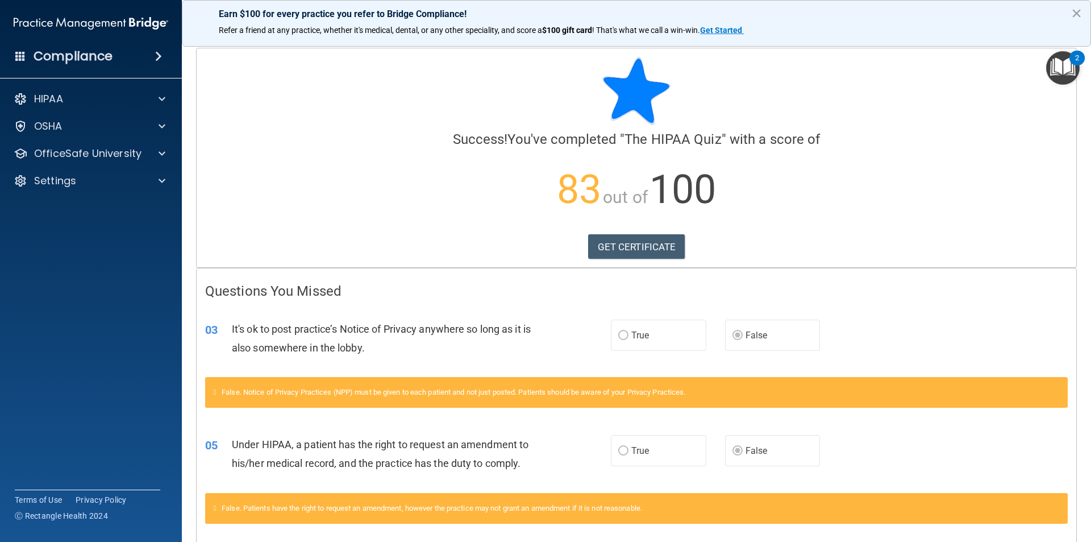
click at [107, 166] on div "HIPAA Documents and Policies Report an Incident Business Associates Emergency P…" at bounding box center [91, 142] width 182 height 118
click at [147, 153] on div at bounding box center [160, 154] width 28 height 14
click at [118, 181] on div "HIPAA Training" at bounding box center [84, 180] width 155 height 11
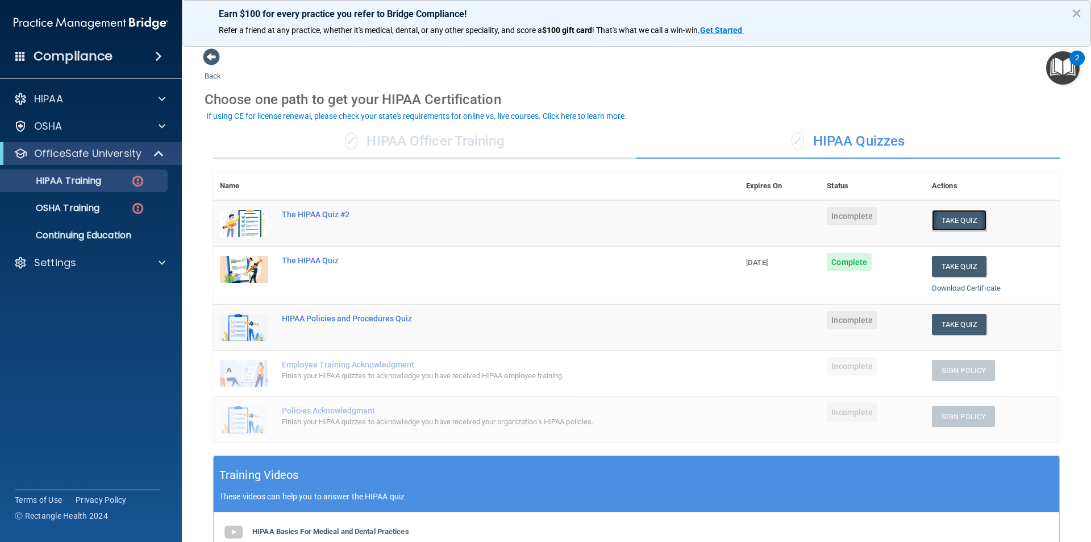
click at [964, 226] on button "Take Quiz" at bounding box center [959, 220] width 55 height 21
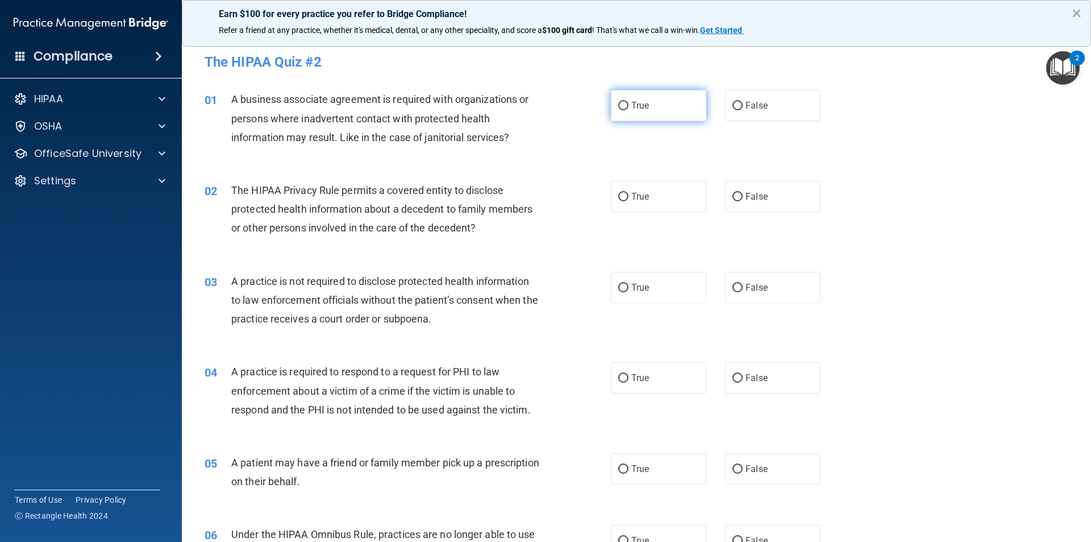
click at [631, 115] on label "True" at bounding box center [658, 105] width 95 height 31
click at [628, 110] on input "True" at bounding box center [623, 106] width 10 height 9
radio input "true"
click at [655, 201] on label "True" at bounding box center [658, 196] width 95 height 31
click at [628, 201] on input "True" at bounding box center [623, 197] width 10 height 9
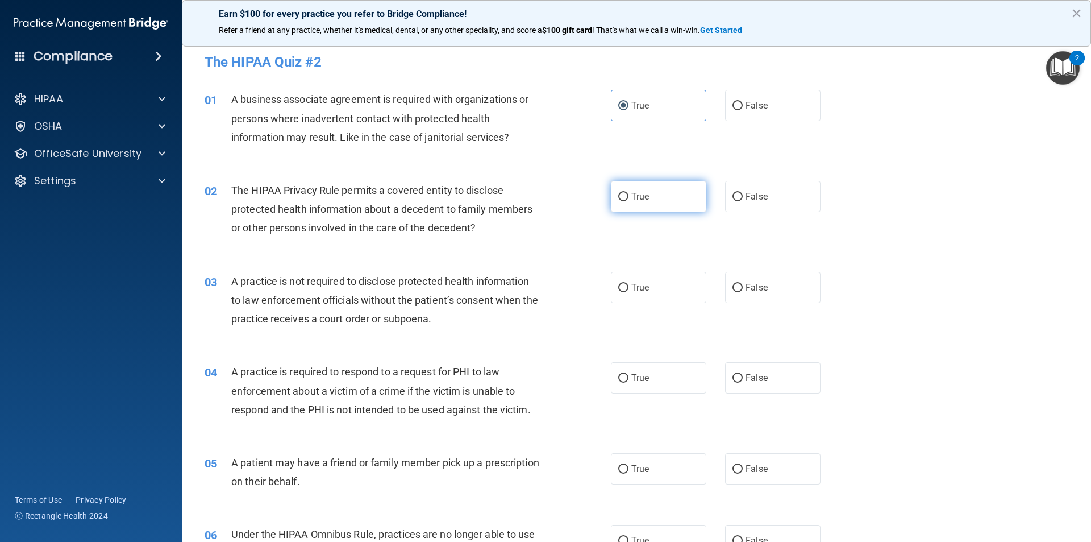
radio input "true"
click at [643, 289] on span "True" at bounding box center [640, 287] width 18 height 11
click at [628, 289] on input "True" at bounding box center [623, 288] width 10 height 9
radio input "true"
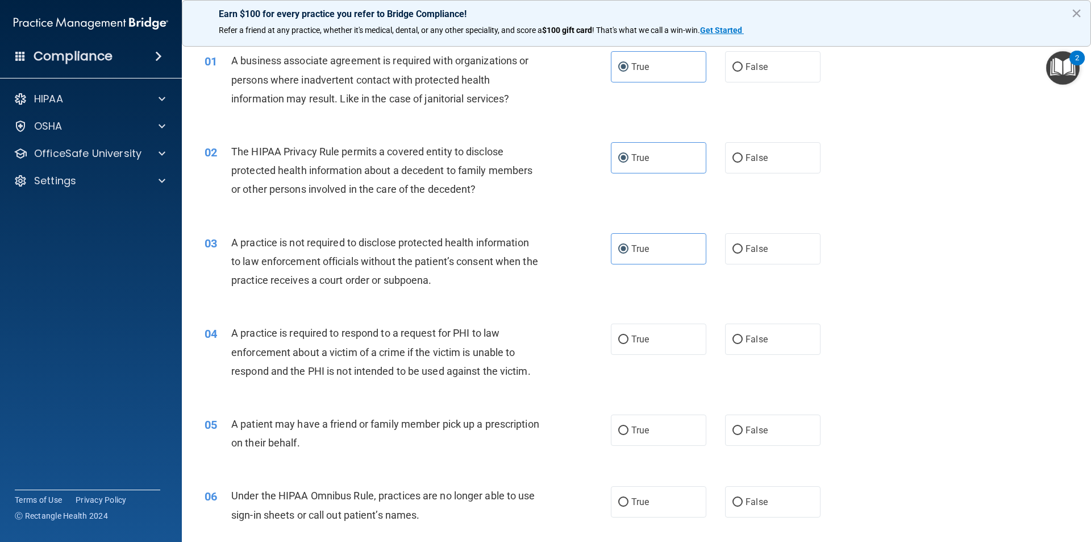
scroll to position [114, 0]
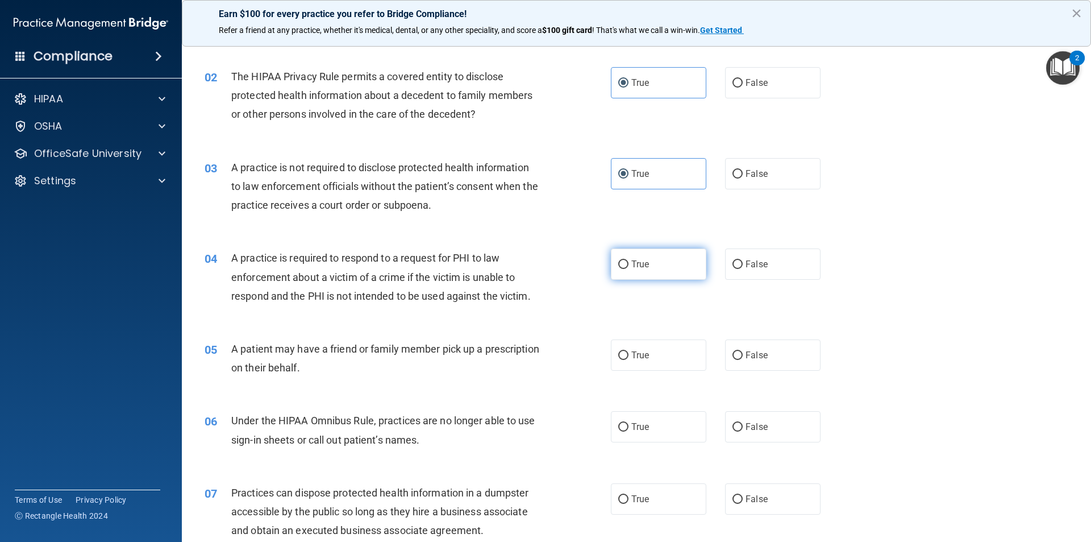
click at [624, 264] on input "True" at bounding box center [623, 264] width 10 height 9
radio input "true"
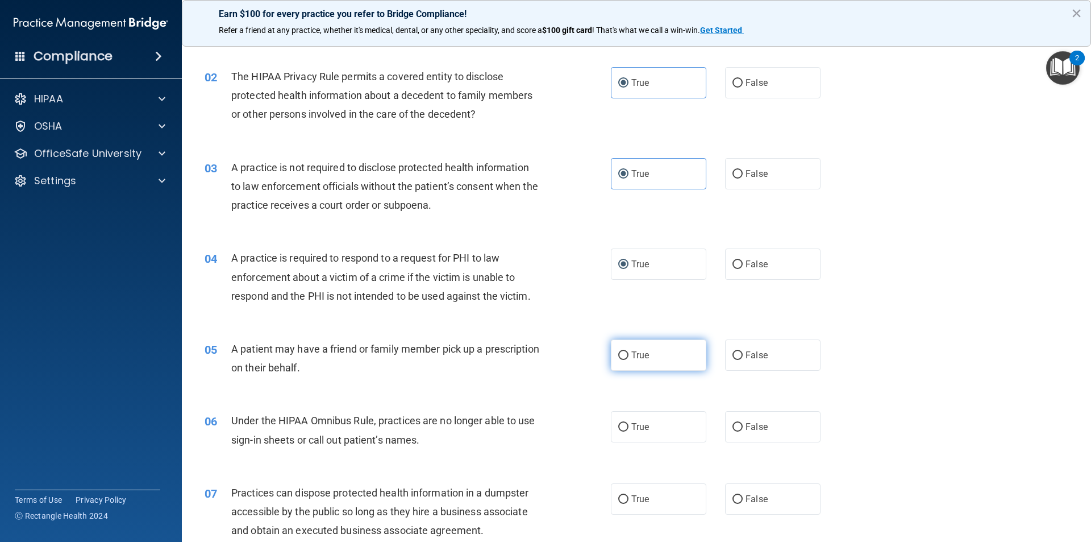
click at [636, 360] on span "True" at bounding box center [640, 354] width 18 height 11
click at [628, 360] on input "True" at bounding box center [623, 355] width 10 height 9
radio input "true"
click at [771, 363] on label "False" at bounding box center [772, 354] width 95 height 31
click at [743, 360] on input "False" at bounding box center [737, 355] width 10 height 9
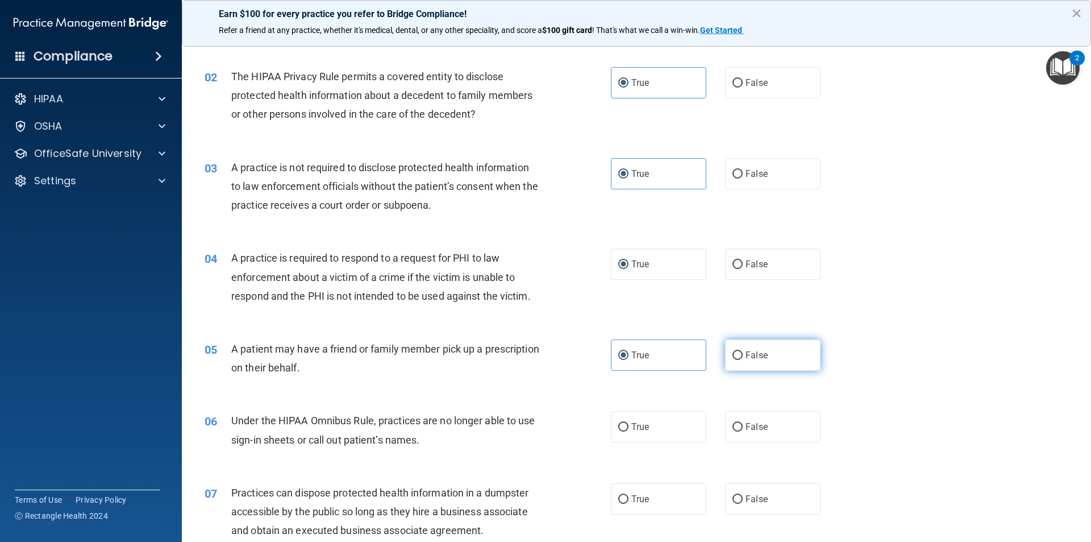
radio input "true"
click at [651, 361] on label "True" at bounding box center [658, 354] width 95 height 31
click at [628, 360] on input "True" at bounding box center [623, 355] width 10 height 9
radio input "true"
radio input "false"
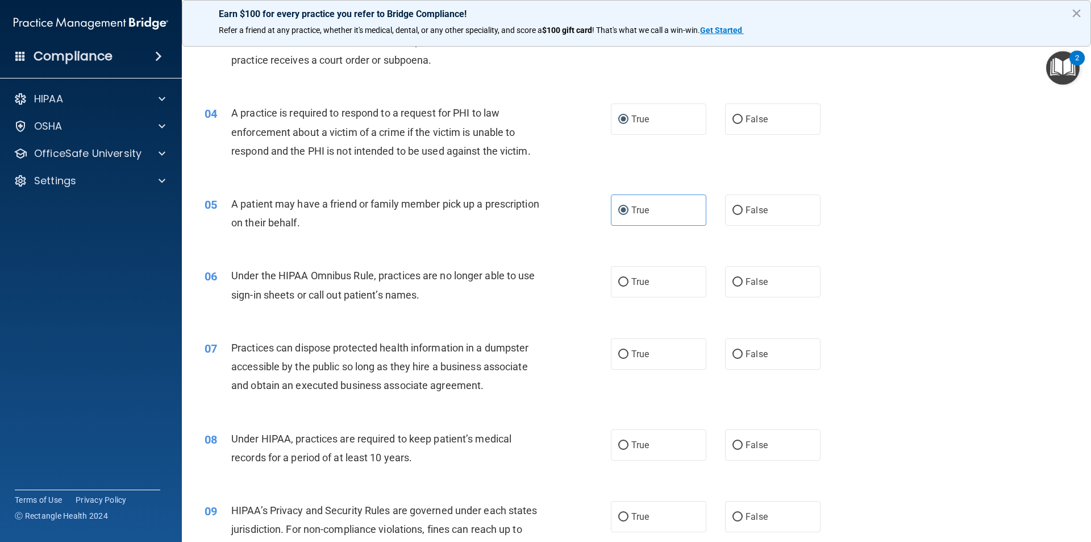
scroll to position [284, 0]
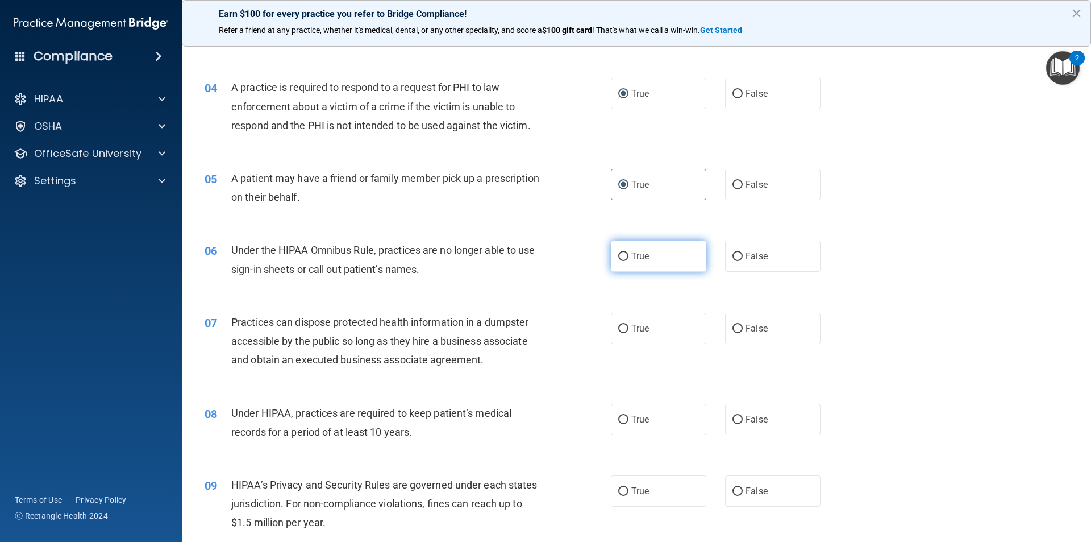
click at [619, 260] on input "True" at bounding box center [623, 256] width 10 height 9
radio input "true"
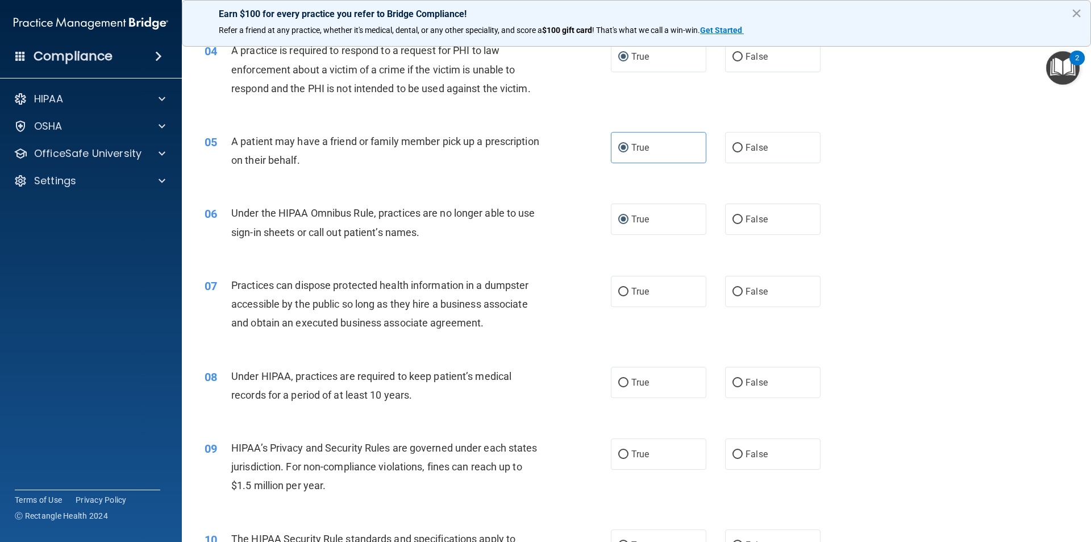
scroll to position [341, 0]
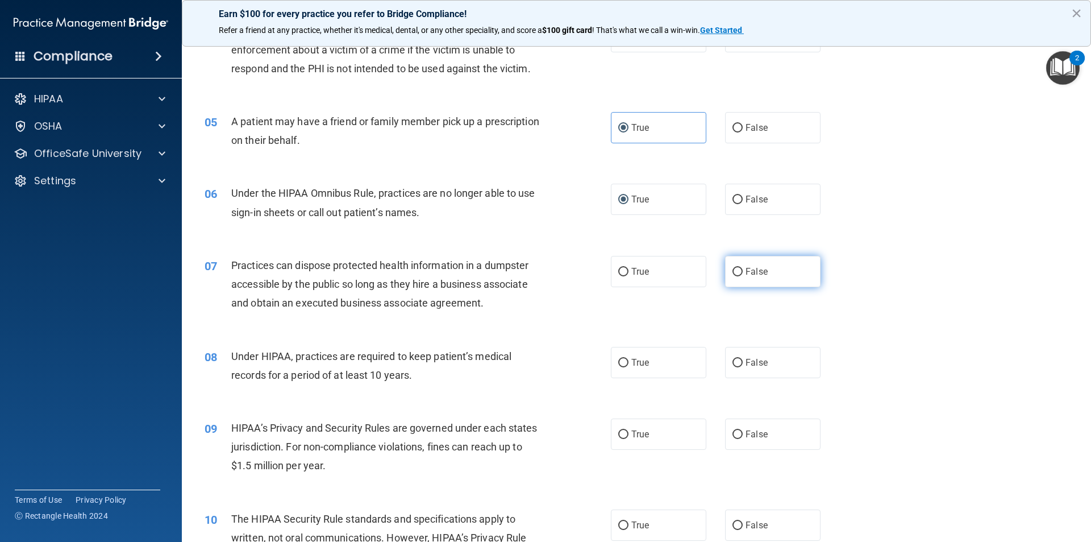
click at [750, 272] on span "False" at bounding box center [757, 271] width 22 height 11
click at [743, 272] on input "False" at bounding box center [737, 272] width 10 height 9
radio input "true"
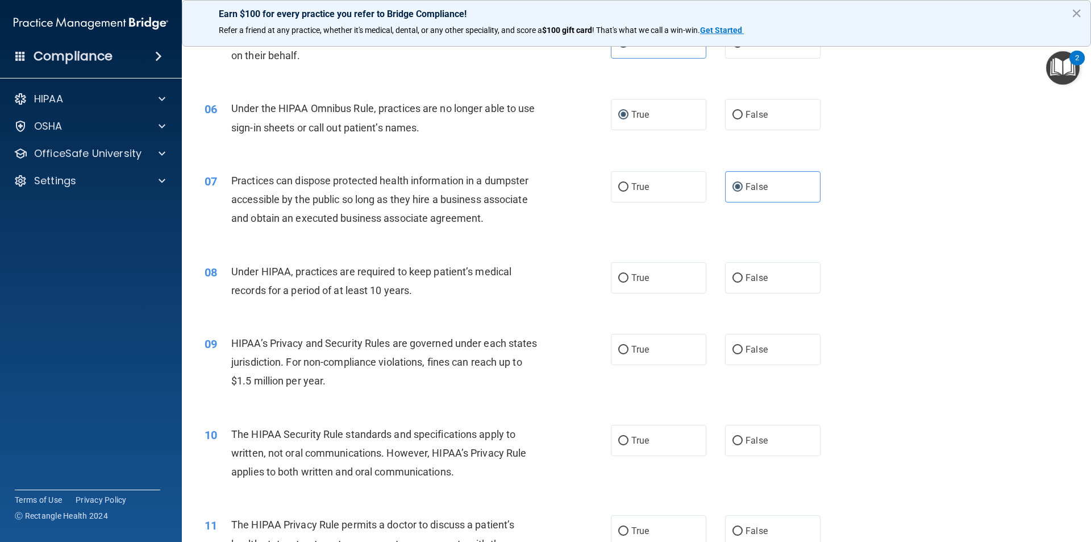
scroll to position [455, 0]
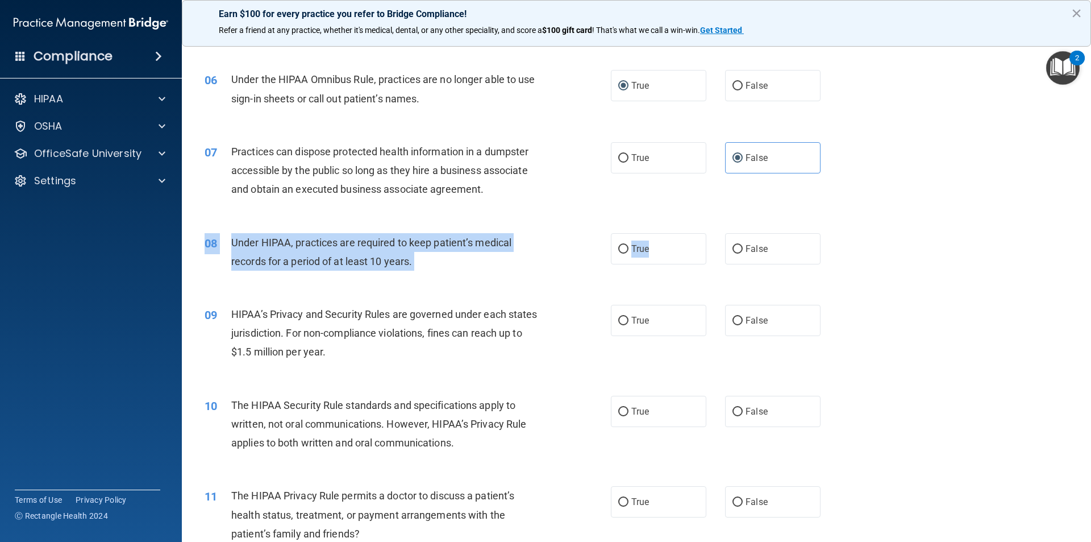
click at [669, 265] on div "08 Under HIPAA, practices are required to keep patient’s medical records for a …" at bounding box center [636, 255] width 881 height 72
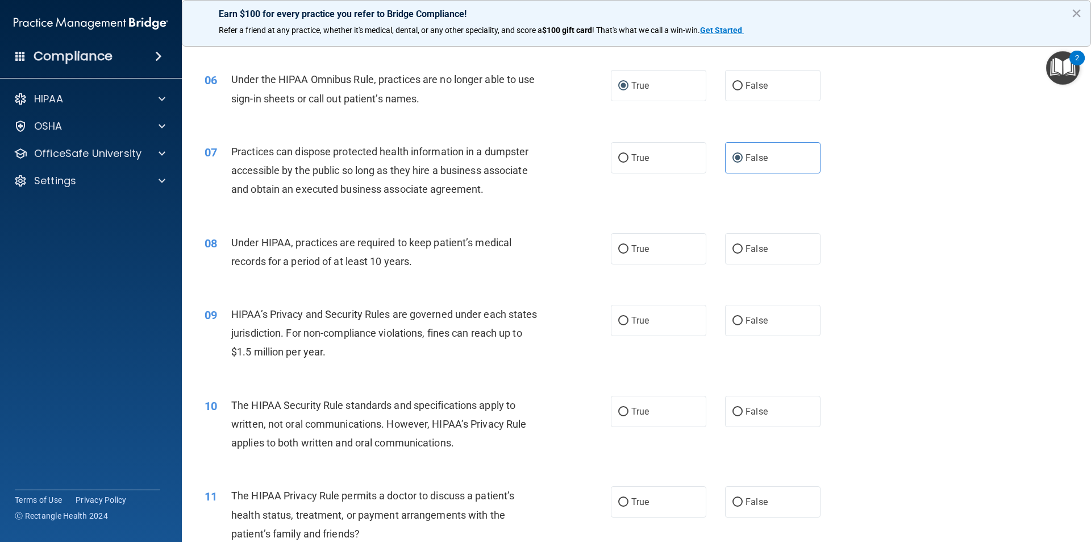
click at [698, 274] on div "08 Under HIPAA, practices are required to keep patient’s medical records for a …" at bounding box center [636, 255] width 881 height 72
click at [672, 260] on label "True" at bounding box center [658, 248] width 95 height 31
click at [628, 253] on input "True" at bounding box center [623, 249] width 10 height 9
radio input "true"
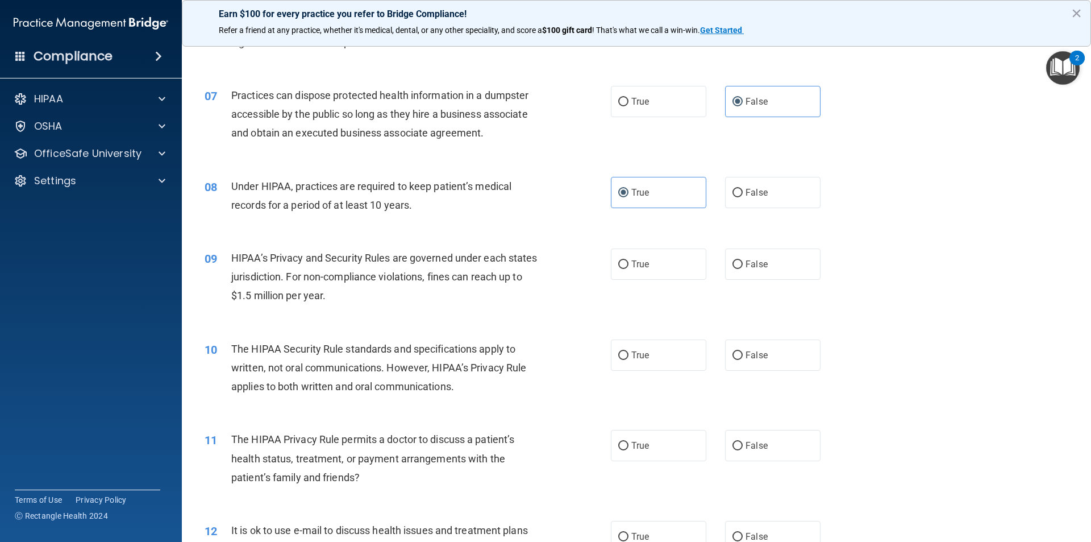
scroll to position [511, 0]
click at [659, 259] on label "True" at bounding box center [658, 263] width 95 height 31
click at [628, 260] on input "True" at bounding box center [623, 264] width 10 height 9
radio input "true"
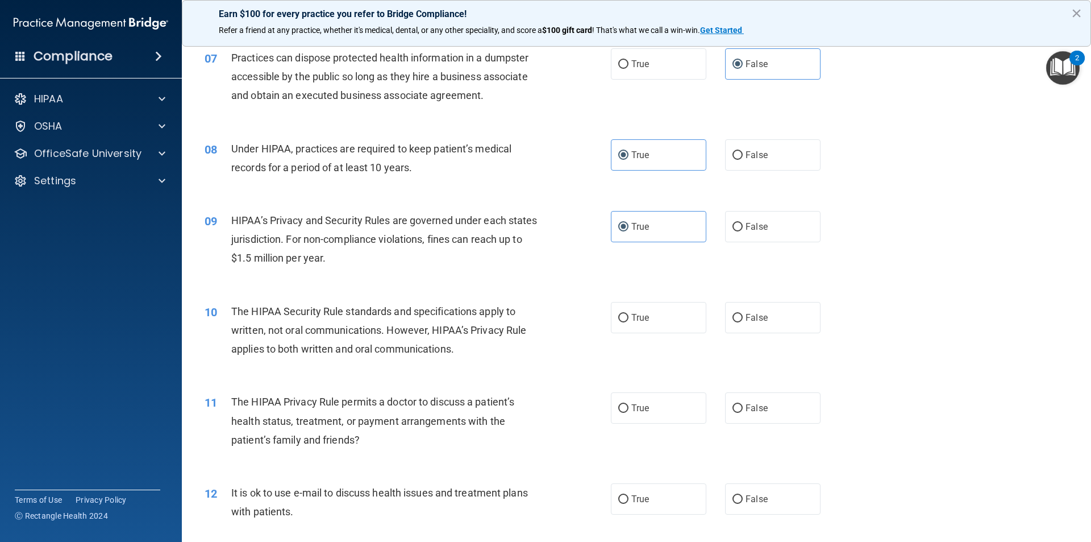
scroll to position [568, 0]
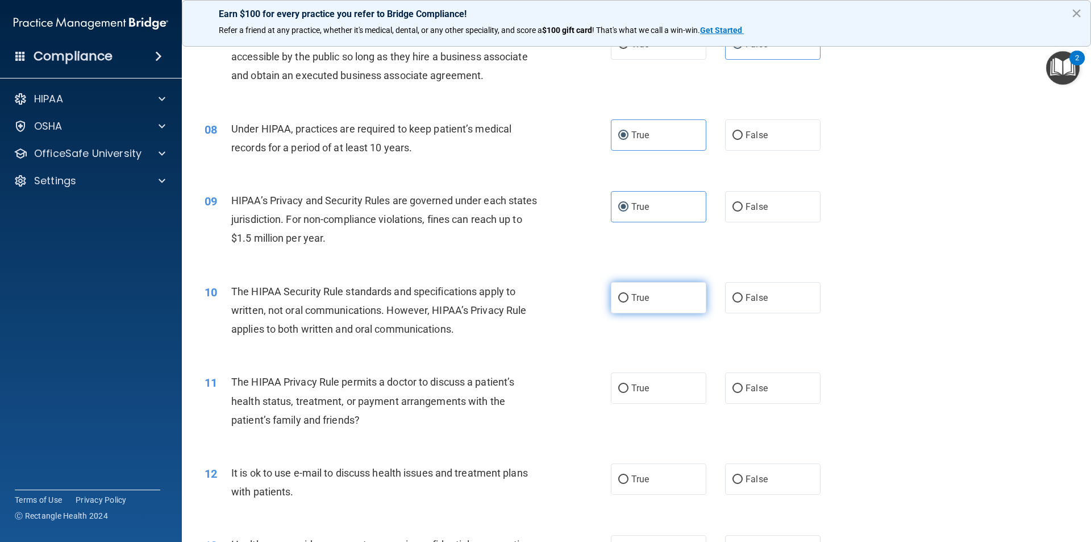
click at [647, 293] on label "True" at bounding box center [658, 297] width 95 height 31
click at [628, 294] on input "True" at bounding box center [623, 298] width 10 height 9
radio input "true"
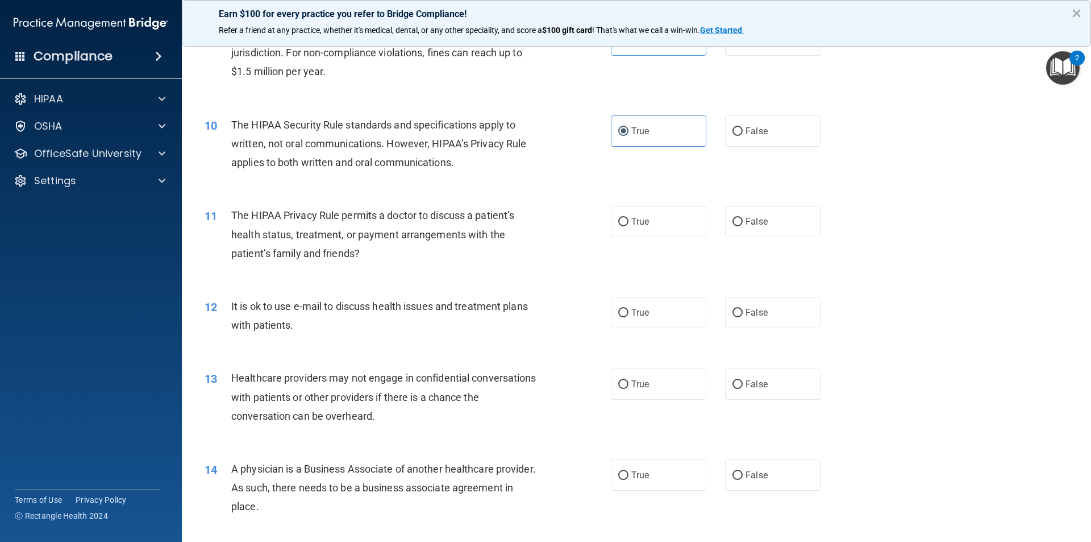
scroll to position [739, 0]
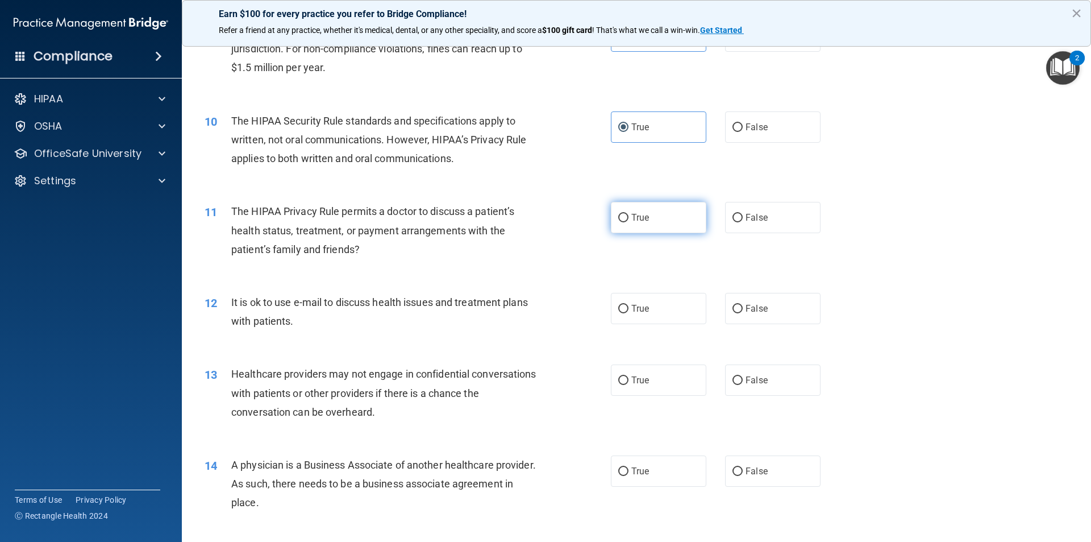
click at [637, 215] on span "True" at bounding box center [640, 217] width 18 height 11
click at [628, 215] on input "True" at bounding box center [623, 218] width 10 height 9
radio input "true"
click at [771, 314] on label "False" at bounding box center [772, 308] width 95 height 31
click at [743, 313] on input "False" at bounding box center [737, 309] width 10 height 9
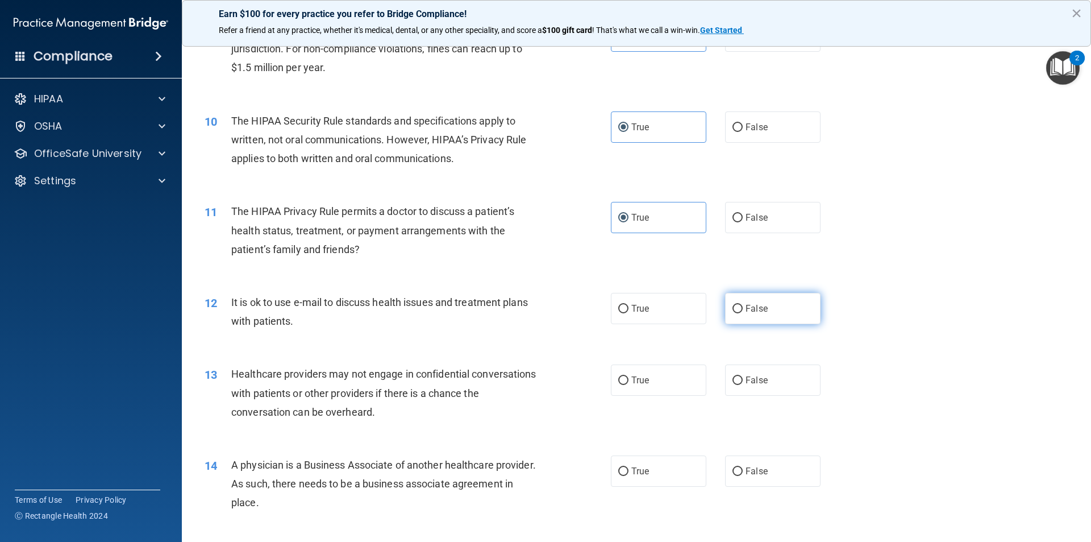
radio input "true"
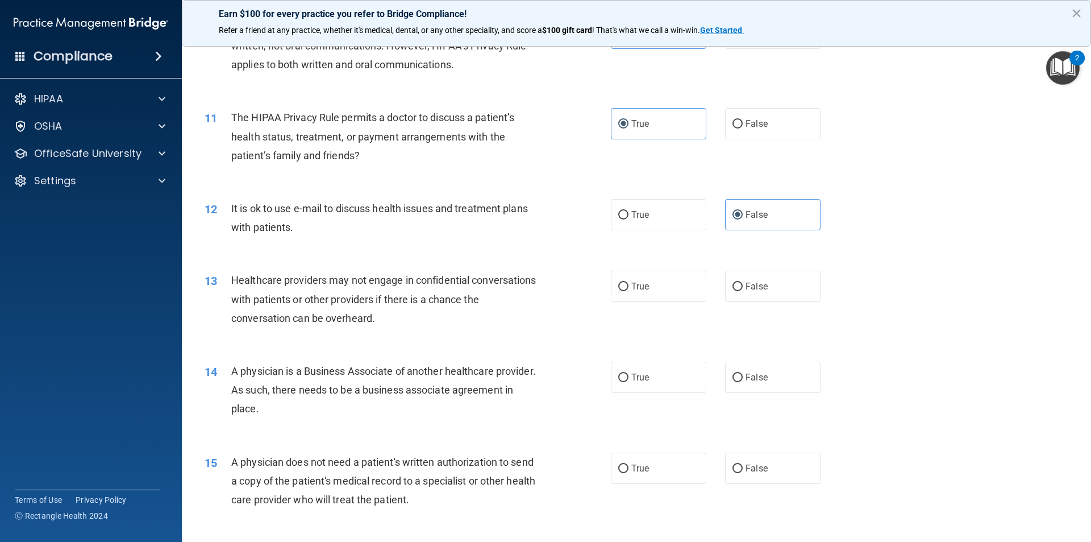
scroll to position [852, 0]
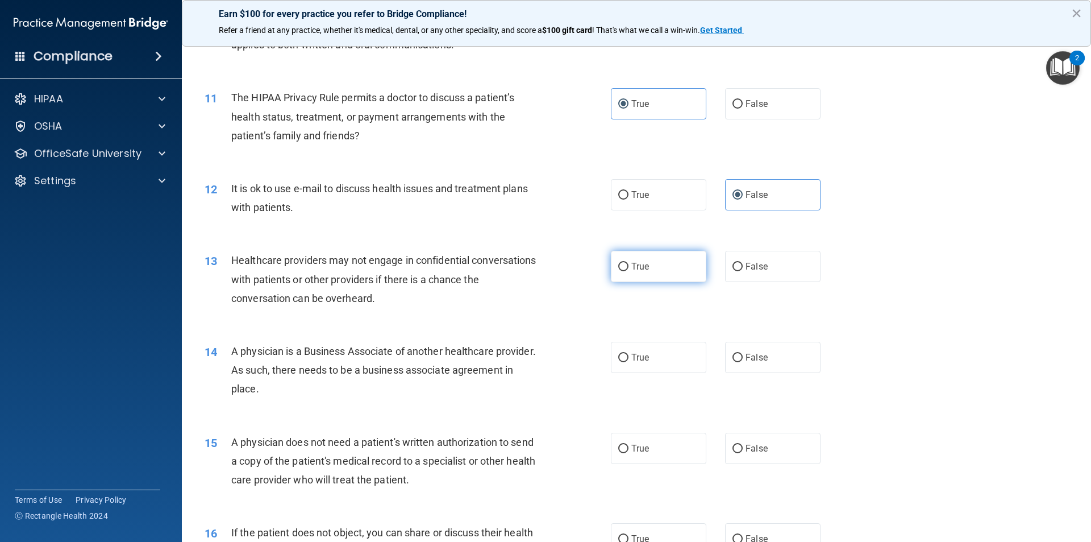
click at [634, 272] on label "True" at bounding box center [658, 266] width 95 height 31
click at [628, 271] on input "True" at bounding box center [623, 267] width 10 height 9
radio input "true"
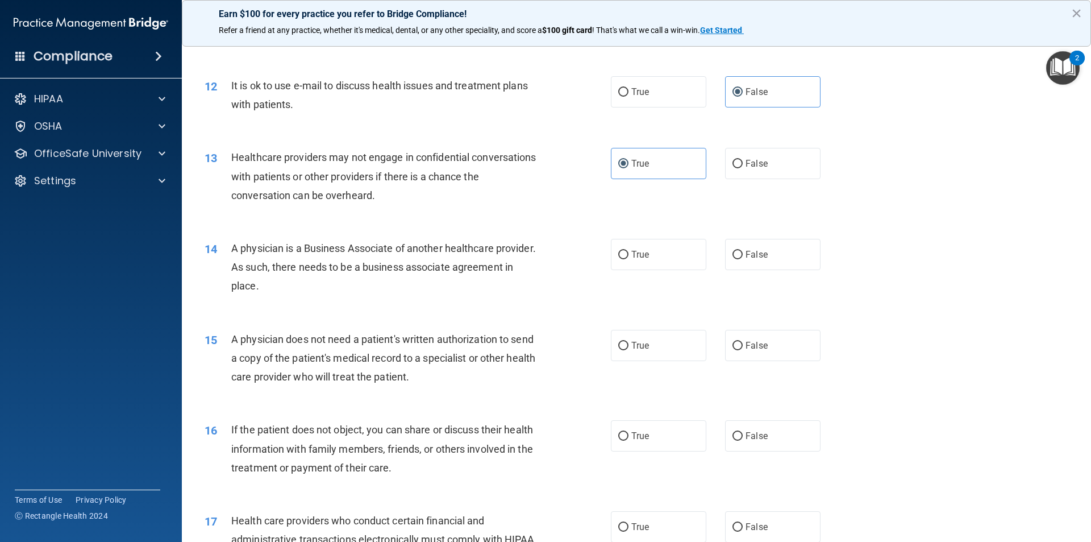
scroll to position [1023, 0]
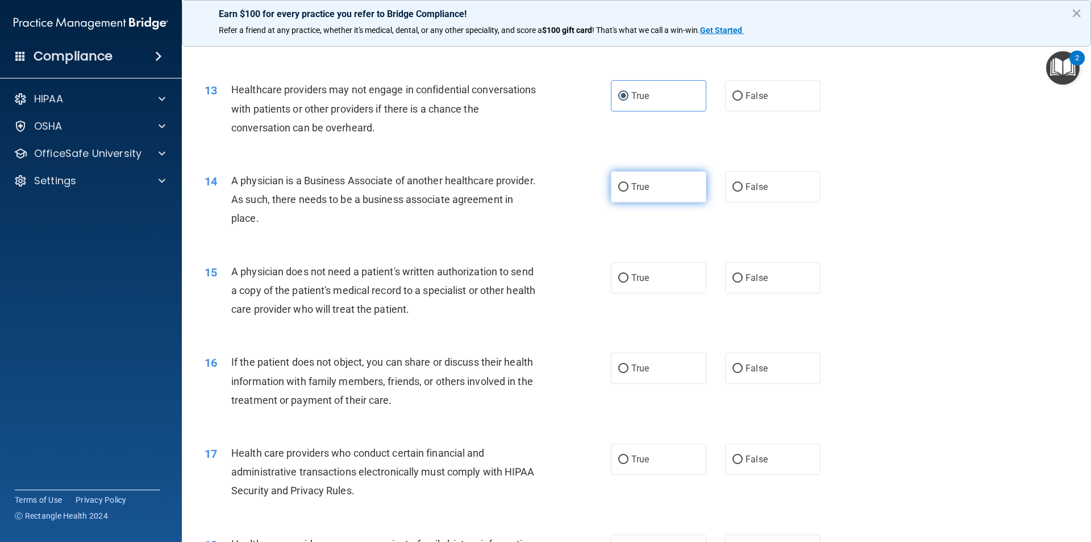
click at [656, 195] on label "True" at bounding box center [658, 186] width 95 height 31
click at [628, 191] on input "True" at bounding box center [623, 187] width 10 height 9
radio input "true"
click at [657, 280] on label "True" at bounding box center [658, 277] width 95 height 31
click at [628, 280] on input "True" at bounding box center [623, 278] width 10 height 9
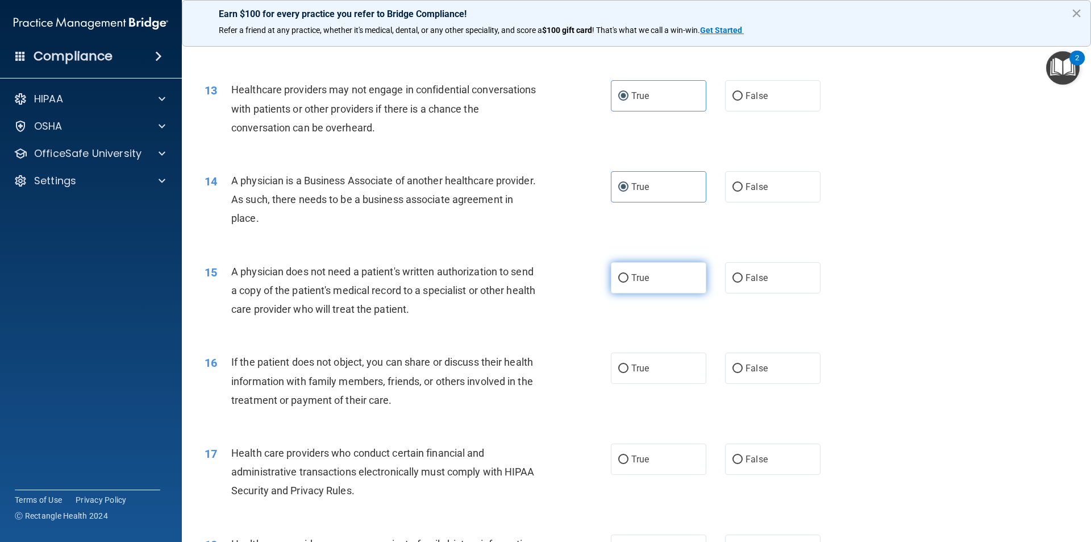
radio input "true"
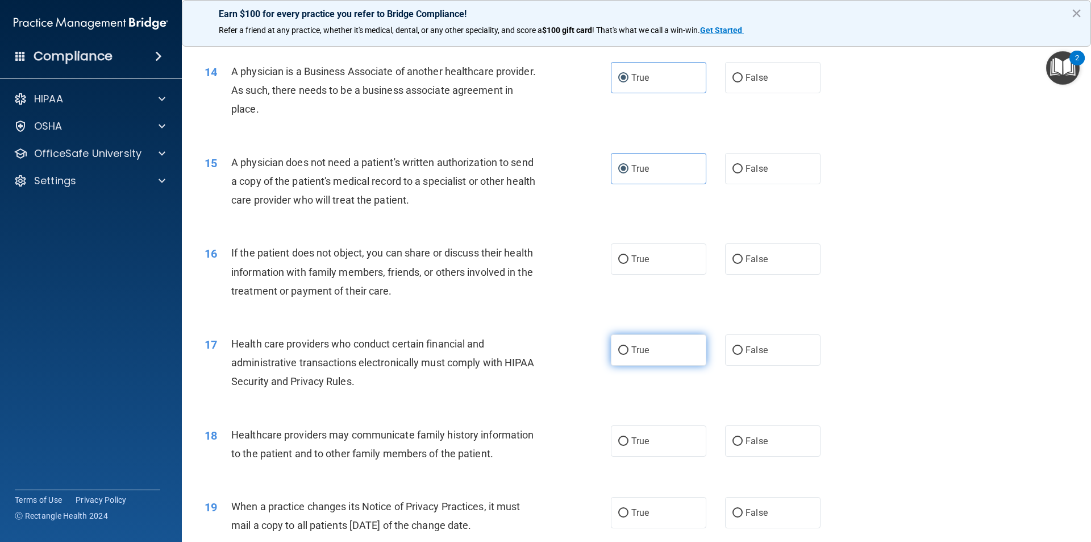
scroll to position [1136, 0]
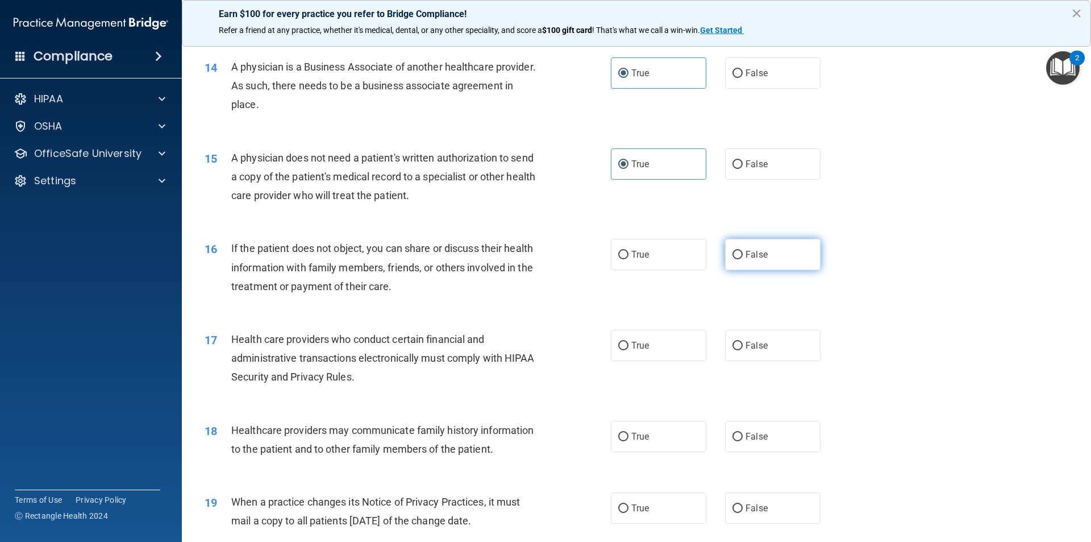
click at [768, 268] on label "False" at bounding box center [772, 254] width 95 height 31
click at [743, 259] on input "False" at bounding box center [737, 255] width 10 height 9
radio input "true"
click at [646, 359] on label "True" at bounding box center [658, 345] width 95 height 31
click at [628, 350] on input "True" at bounding box center [623, 346] width 10 height 9
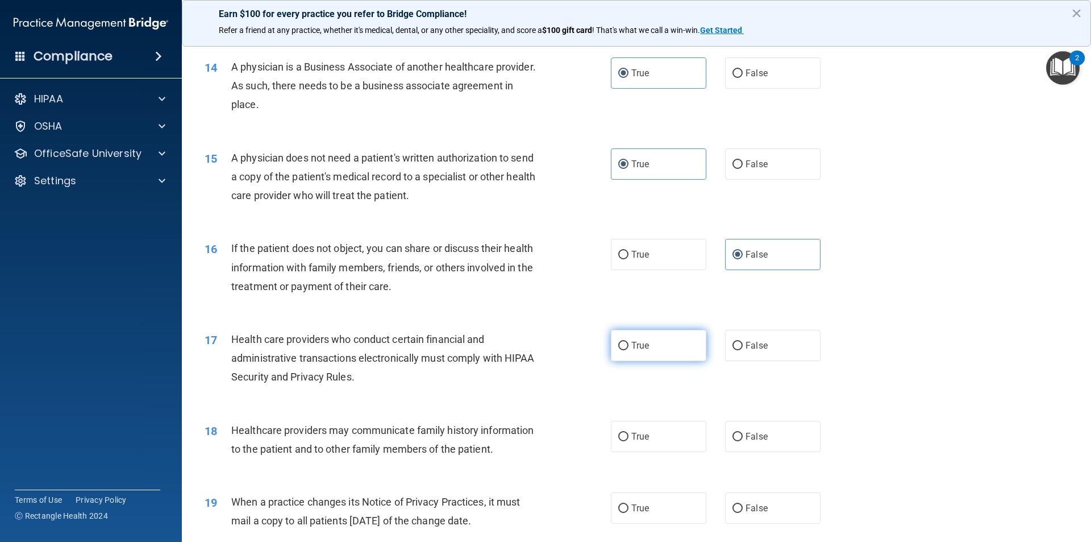
radio input "true"
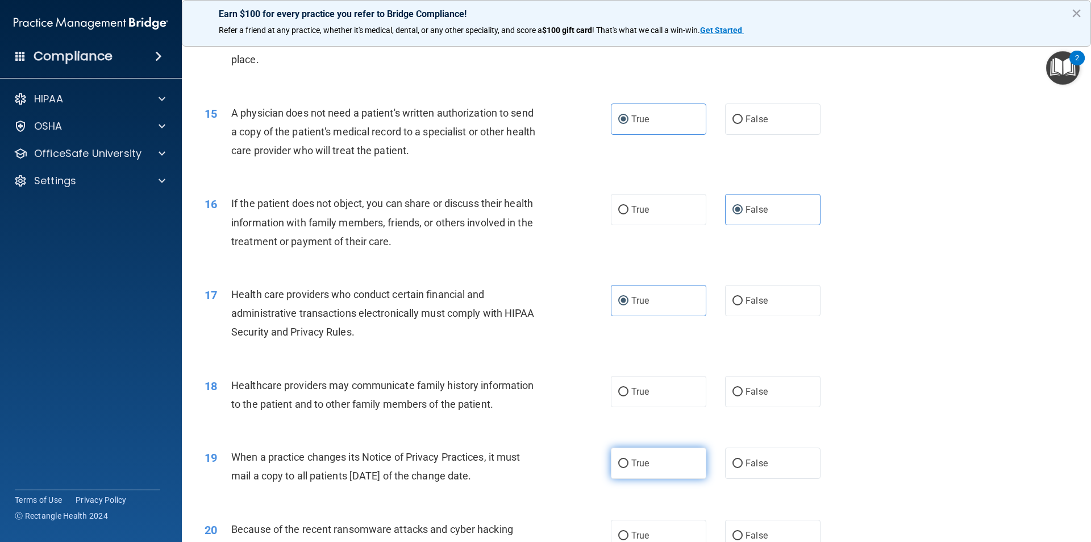
scroll to position [1250, 0]
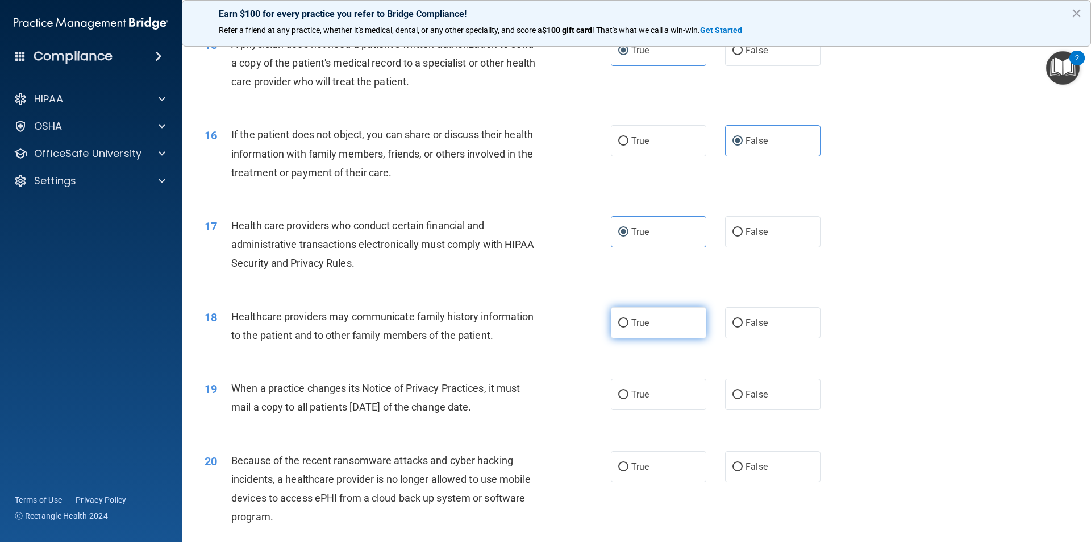
click at [642, 333] on label "True" at bounding box center [658, 322] width 95 height 31
click at [628, 327] on input "True" at bounding box center [623, 323] width 10 height 9
radio input "true"
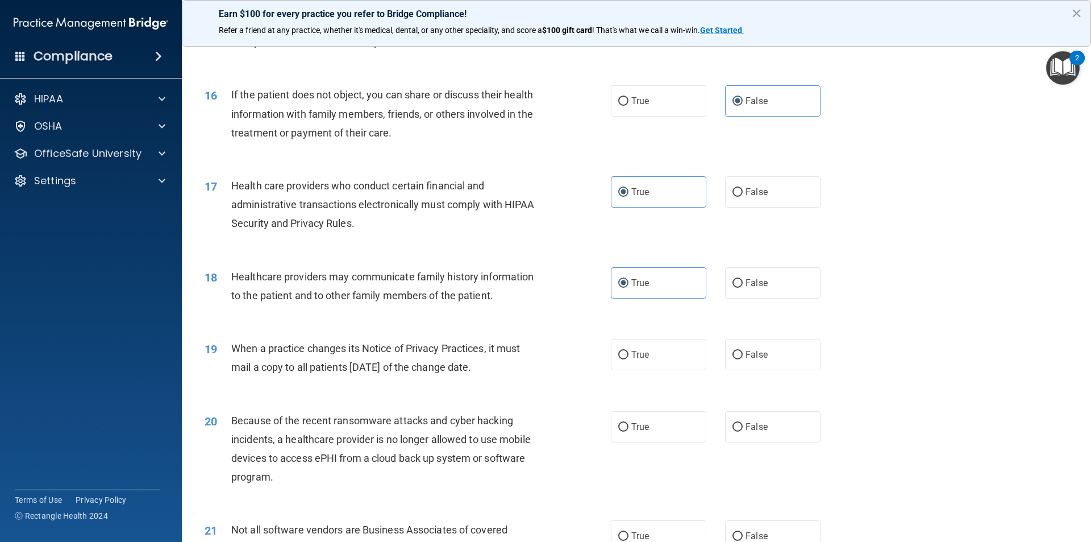
scroll to position [1364, 0]
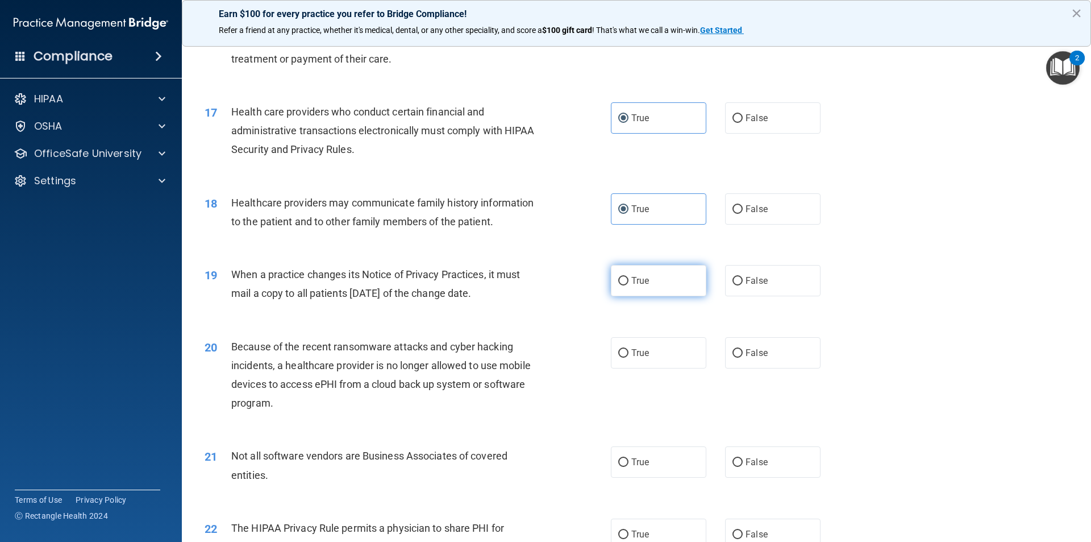
click at [674, 287] on label "True" at bounding box center [658, 280] width 95 height 31
click at [628, 285] on input "True" at bounding box center [623, 281] width 10 height 9
radio input "true"
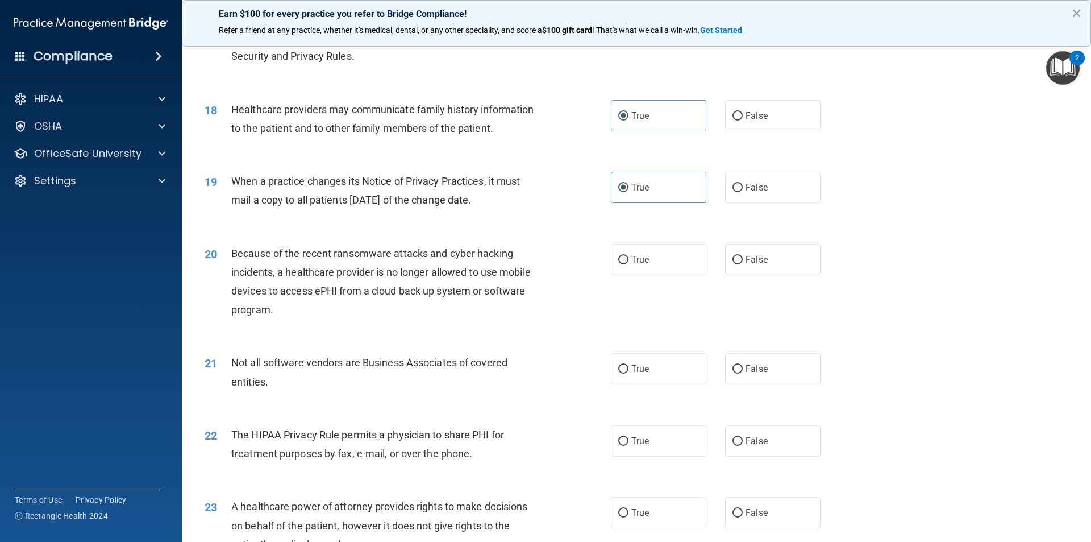
scroll to position [1477, 0]
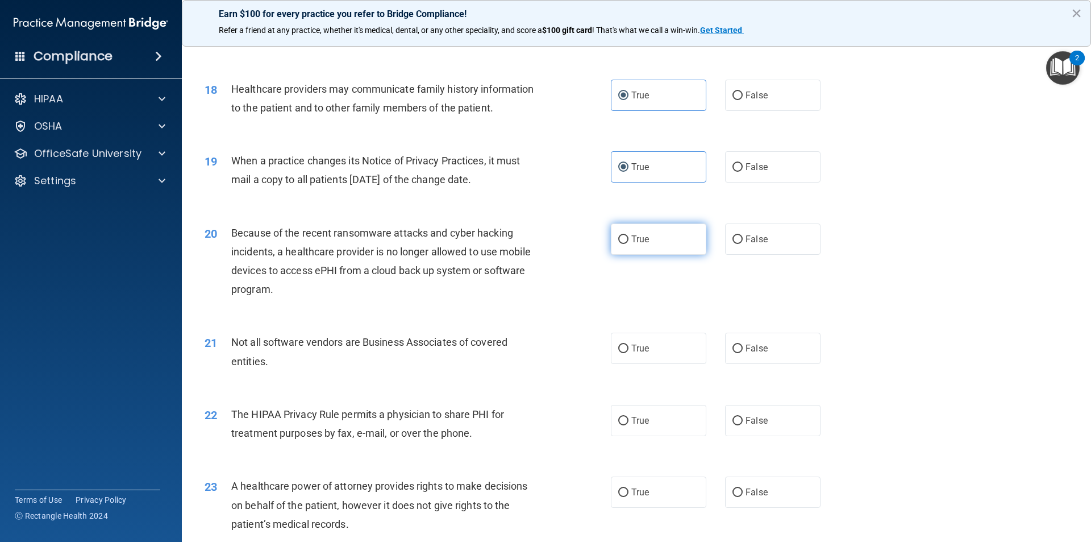
click at [637, 240] on span "True" at bounding box center [640, 239] width 18 height 11
click at [628, 240] on input "True" at bounding box center [623, 239] width 10 height 9
radio input "true"
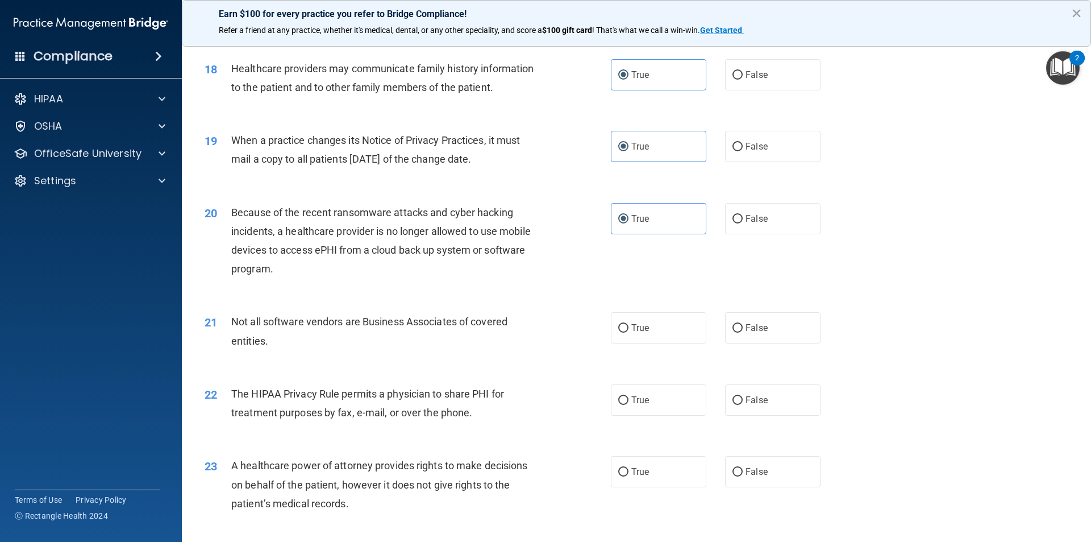
scroll to position [1534, 0]
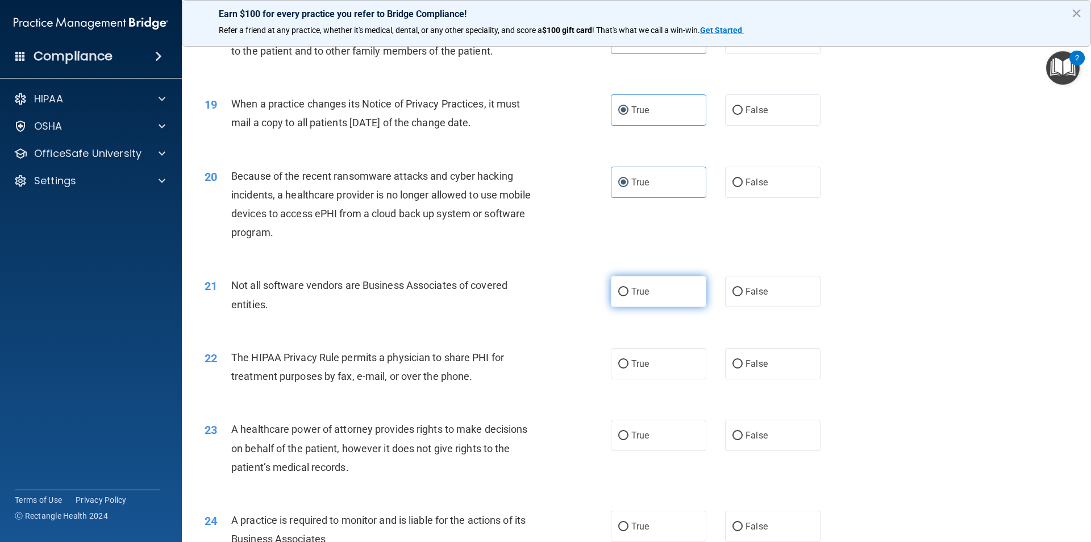
click at [654, 298] on label "True" at bounding box center [658, 291] width 95 height 31
click at [628, 296] on input "True" at bounding box center [623, 292] width 10 height 9
radio input "true"
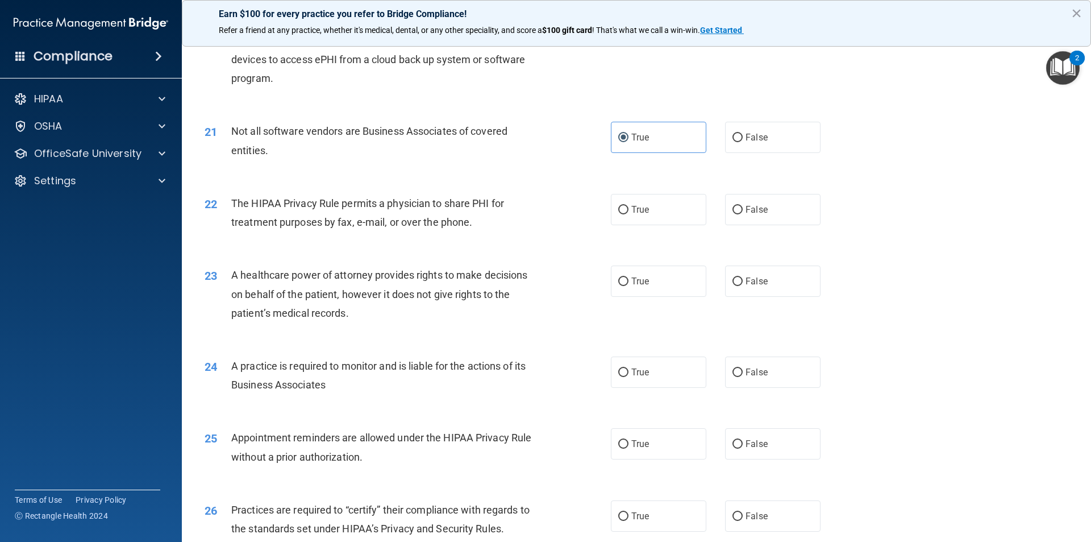
scroll to position [1648, 0]
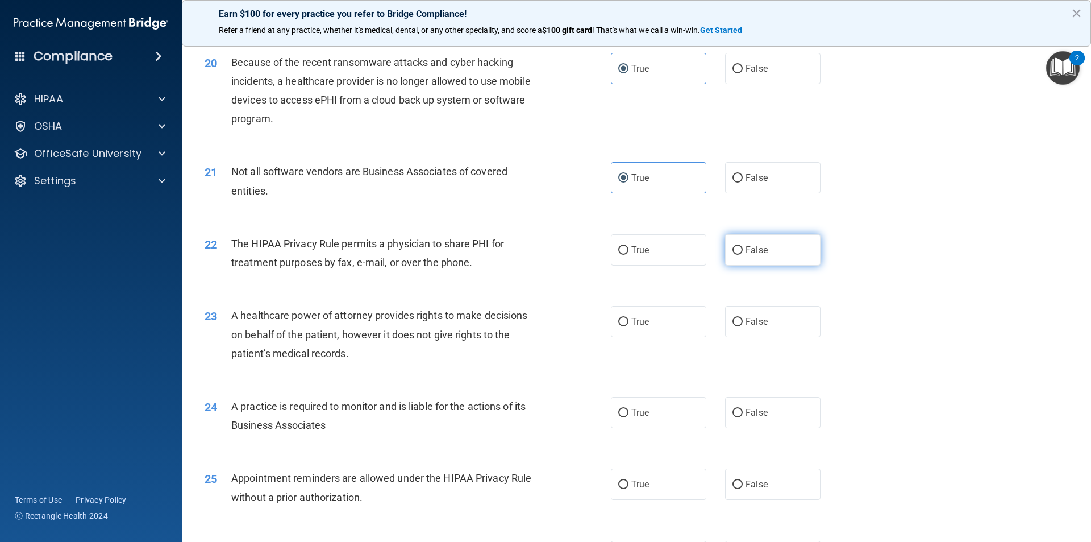
click at [751, 255] on label "False" at bounding box center [772, 249] width 95 height 31
click at [743, 255] on input "False" at bounding box center [737, 250] width 10 height 9
radio input "true"
click at [673, 322] on label "True" at bounding box center [658, 321] width 95 height 31
click at [628, 322] on input "True" at bounding box center [623, 322] width 10 height 9
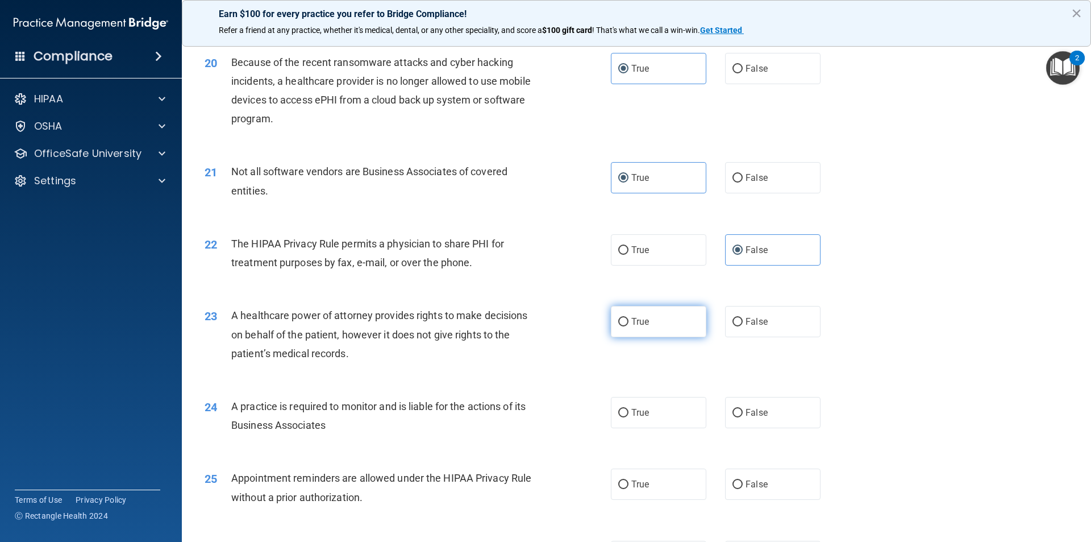
radio input "true"
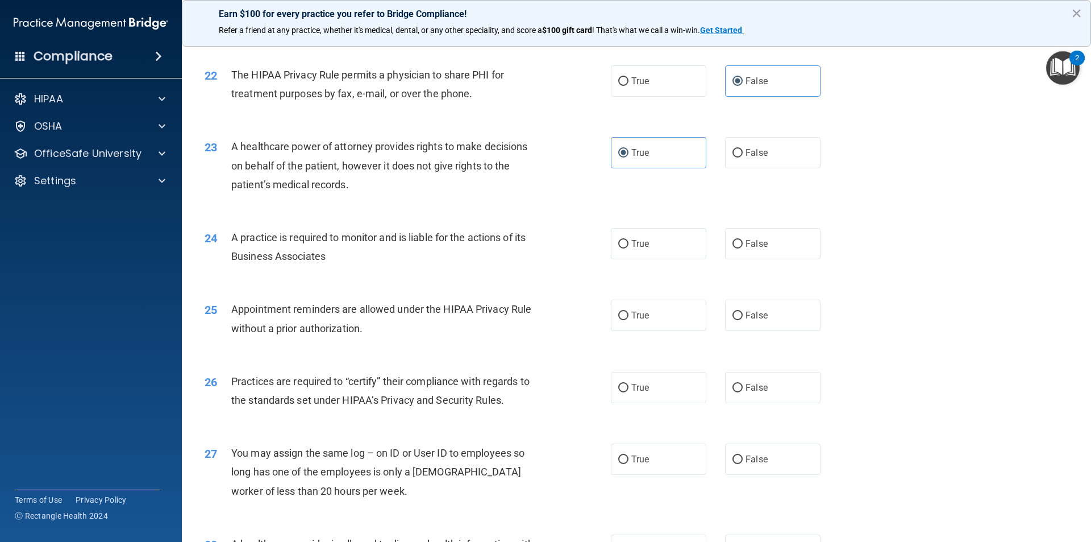
scroll to position [1818, 0]
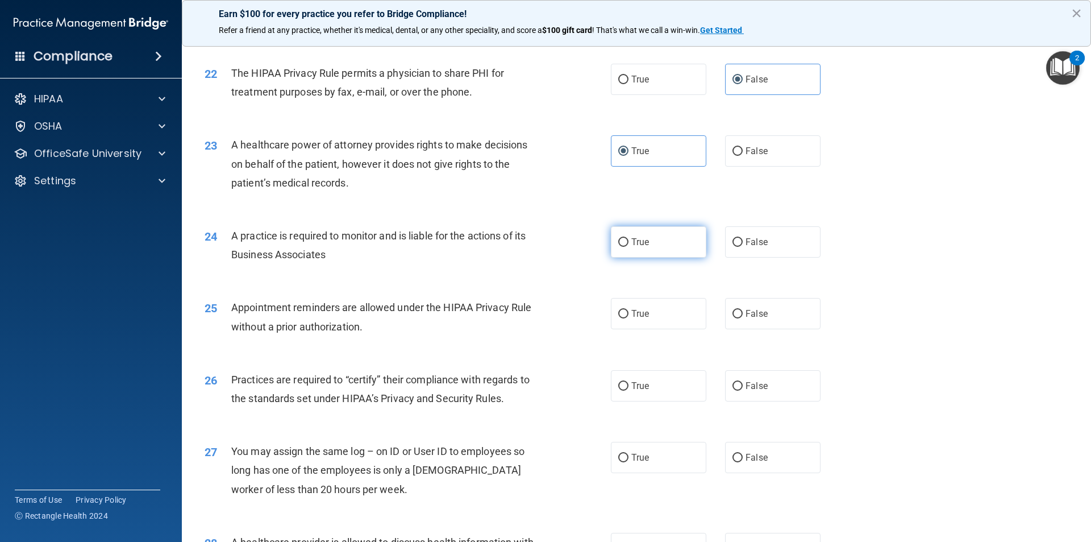
click at [652, 249] on label "True" at bounding box center [658, 241] width 95 height 31
click at [628, 247] on input "True" at bounding box center [623, 242] width 10 height 9
radio input "true"
click at [664, 324] on label "True" at bounding box center [658, 313] width 95 height 31
click at [628, 318] on input "True" at bounding box center [623, 314] width 10 height 9
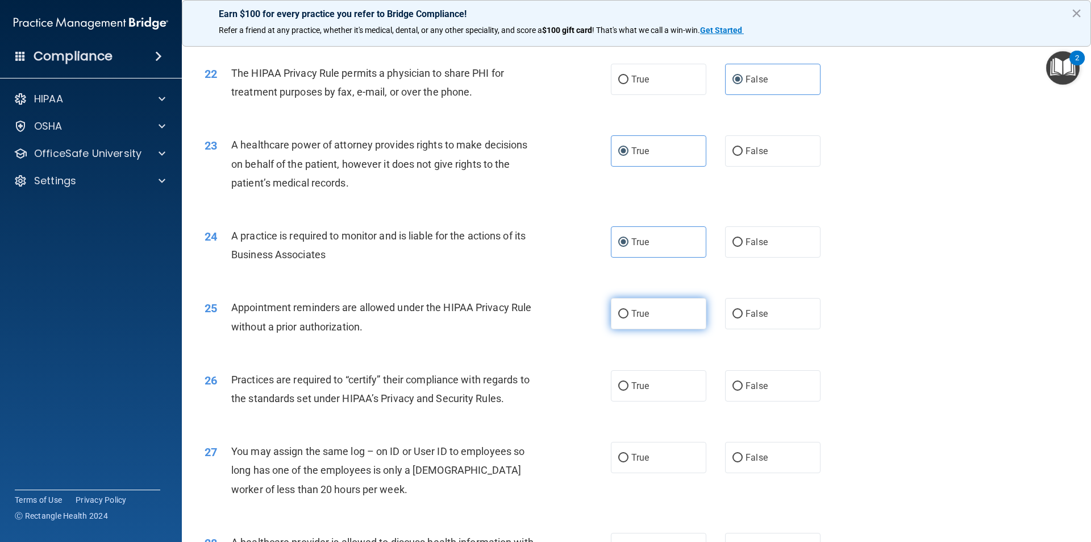
radio input "true"
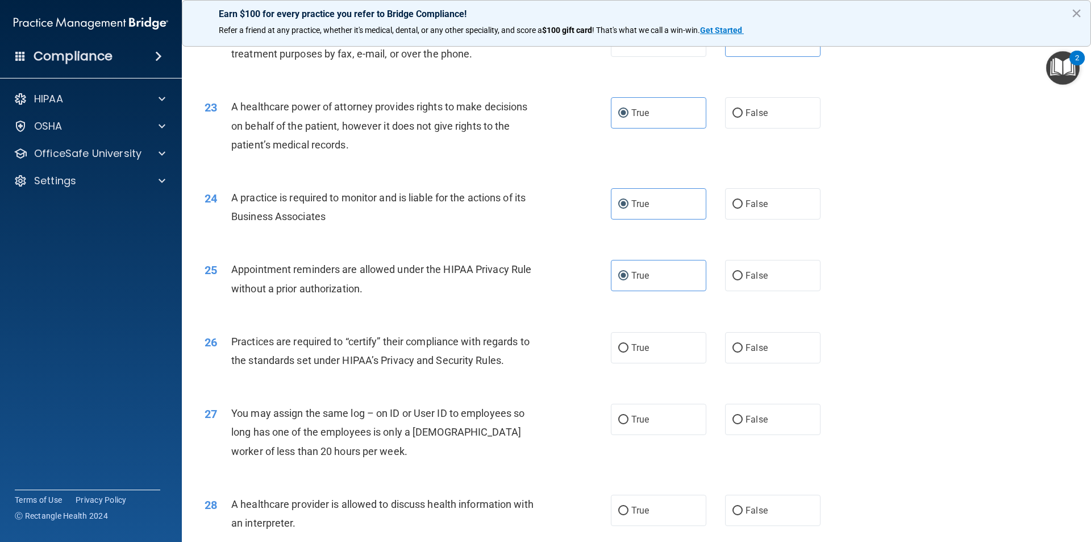
scroll to position [1932, 0]
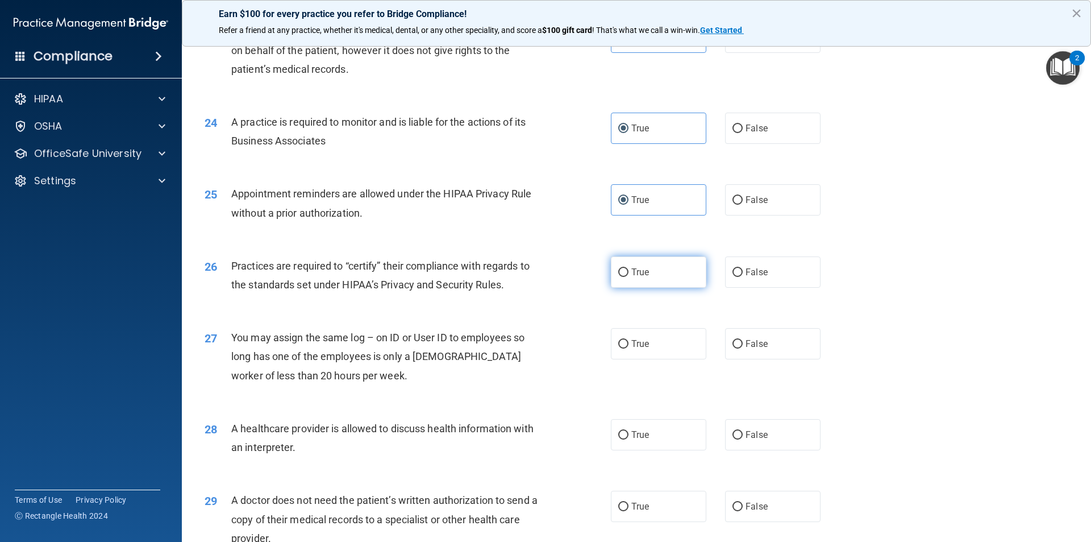
click at [618, 281] on label "True" at bounding box center [658, 271] width 95 height 31
click at [618, 277] on input "True" at bounding box center [623, 272] width 10 height 9
radio input "true"
click at [768, 345] on label "False" at bounding box center [772, 343] width 95 height 31
click at [743, 345] on input "False" at bounding box center [737, 344] width 10 height 9
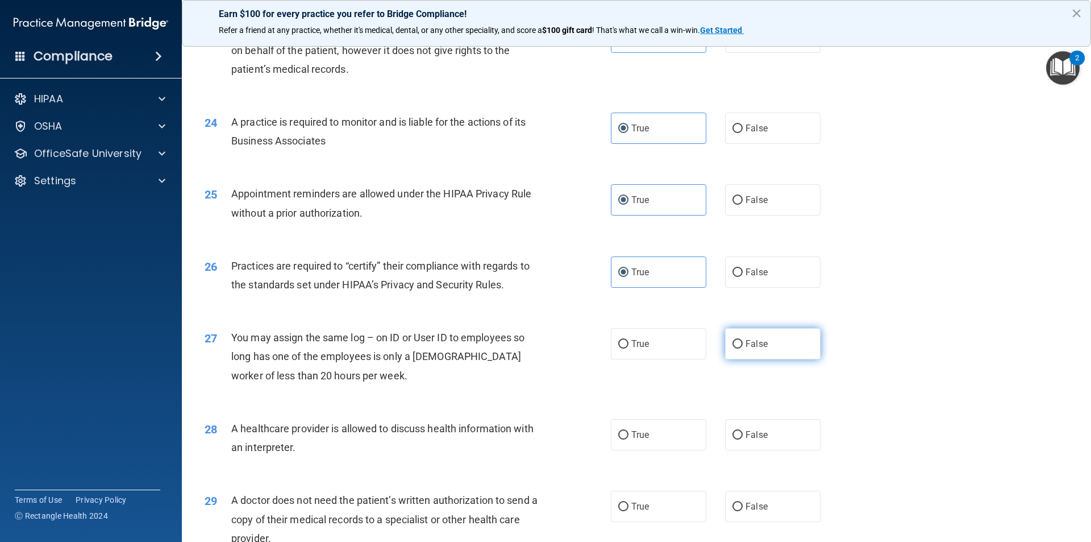
radio input "true"
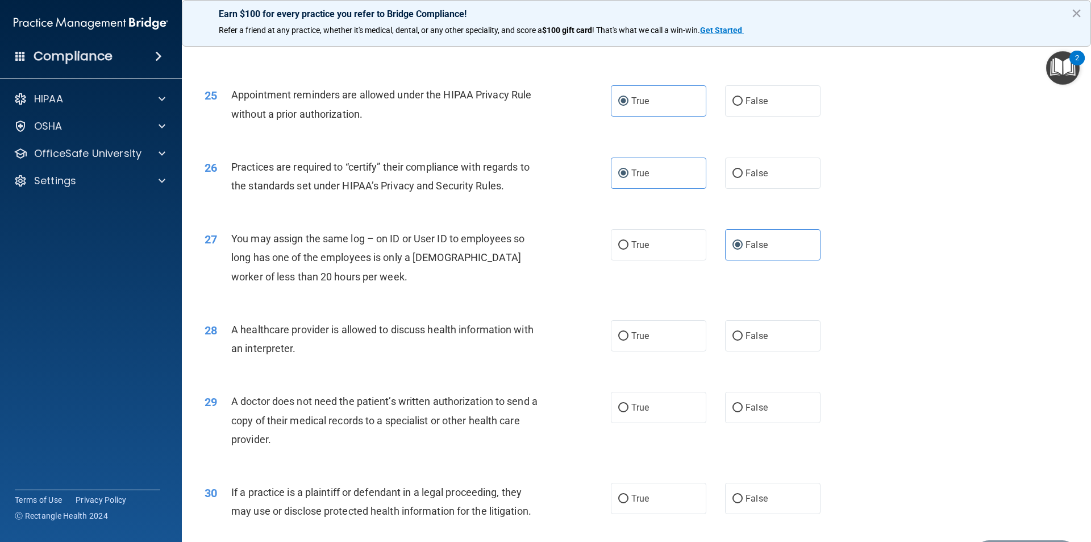
scroll to position [2046, 0]
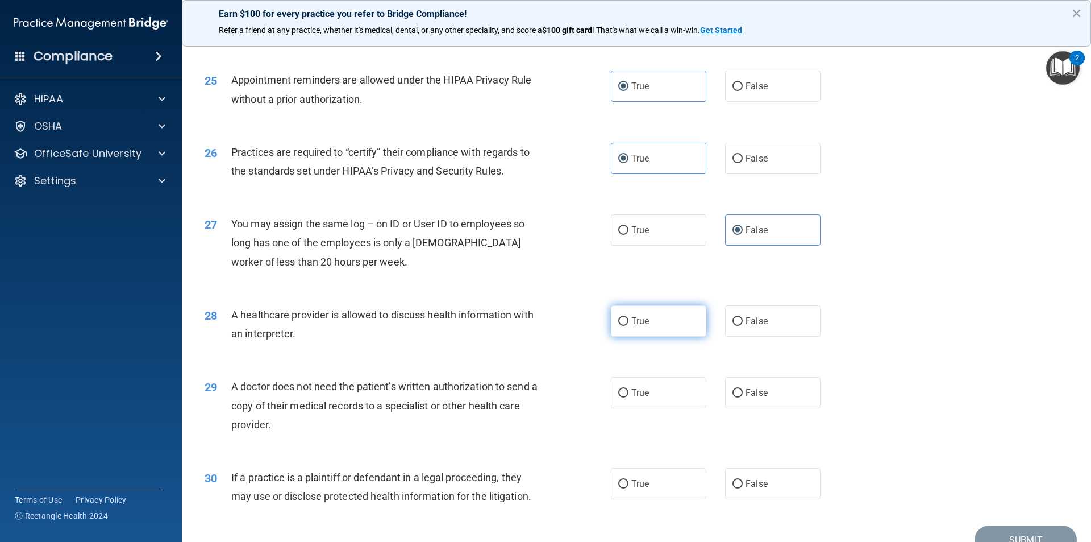
click at [662, 330] on label "True" at bounding box center [658, 320] width 95 height 31
click at [628, 326] on input "True" at bounding box center [623, 321] width 10 height 9
radio input "true"
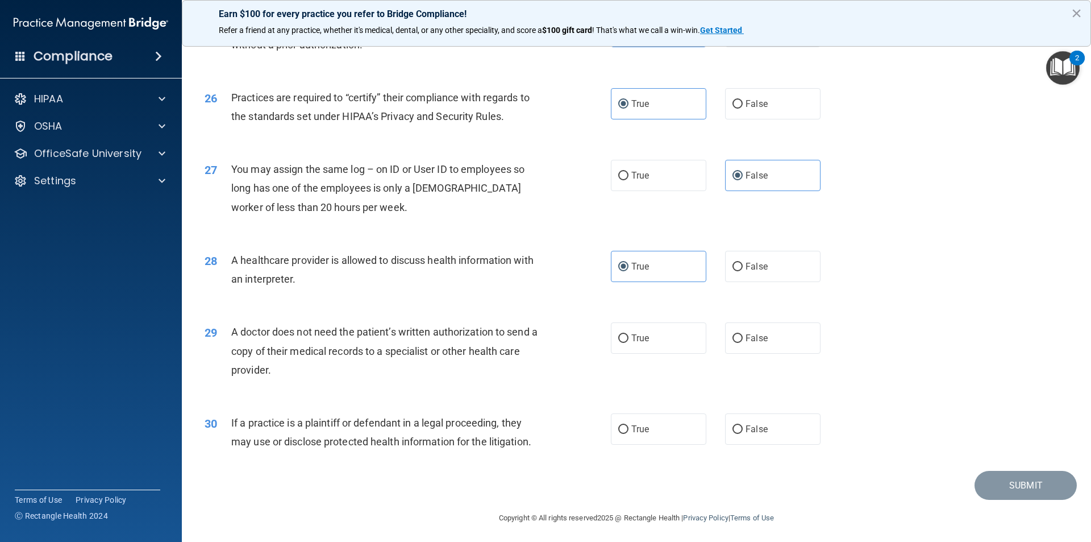
scroll to position [2104, 0]
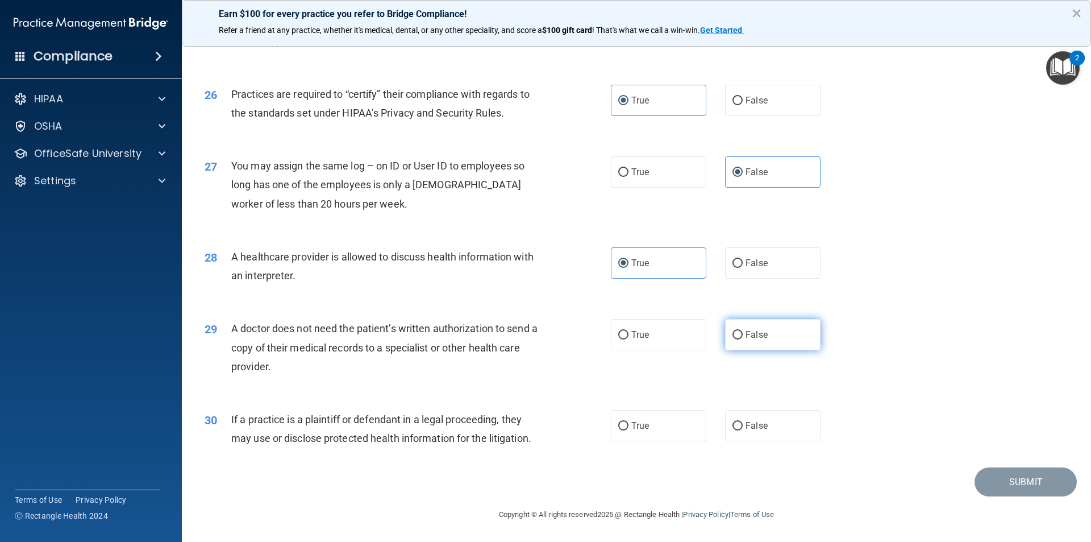
click at [755, 334] on span "False" at bounding box center [757, 334] width 22 height 11
click at [743, 334] on input "False" at bounding box center [737, 335] width 10 height 9
radio input "true"
click at [661, 435] on label "True" at bounding box center [658, 425] width 95 height 31
click at [628, 430] on input "True" at bounding box center [623, 426] width 10 height 9
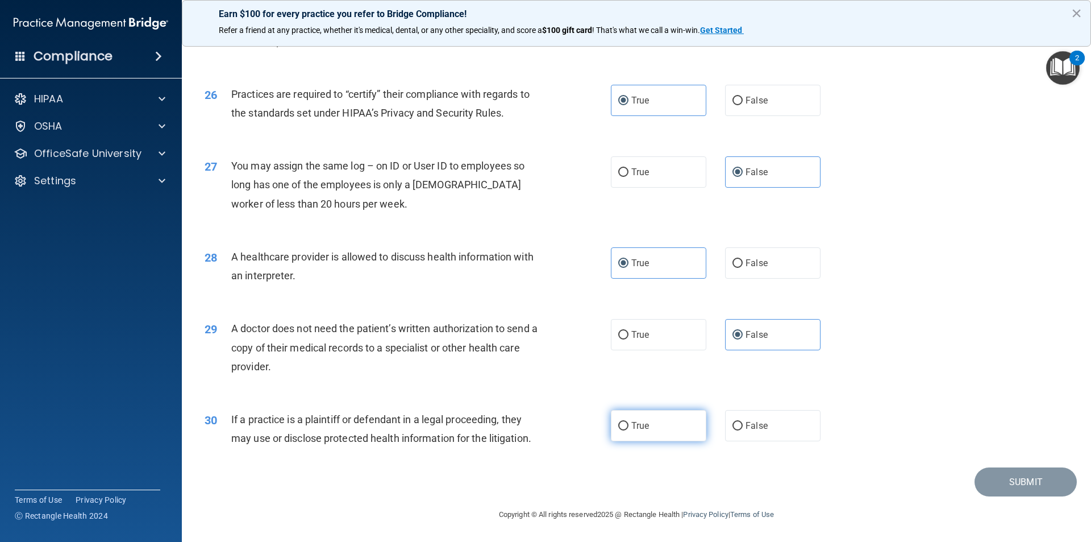
radio input "true"
click at [1004, 492] on button "Submit" at bounding box center [1026, 481] width 102 height 29
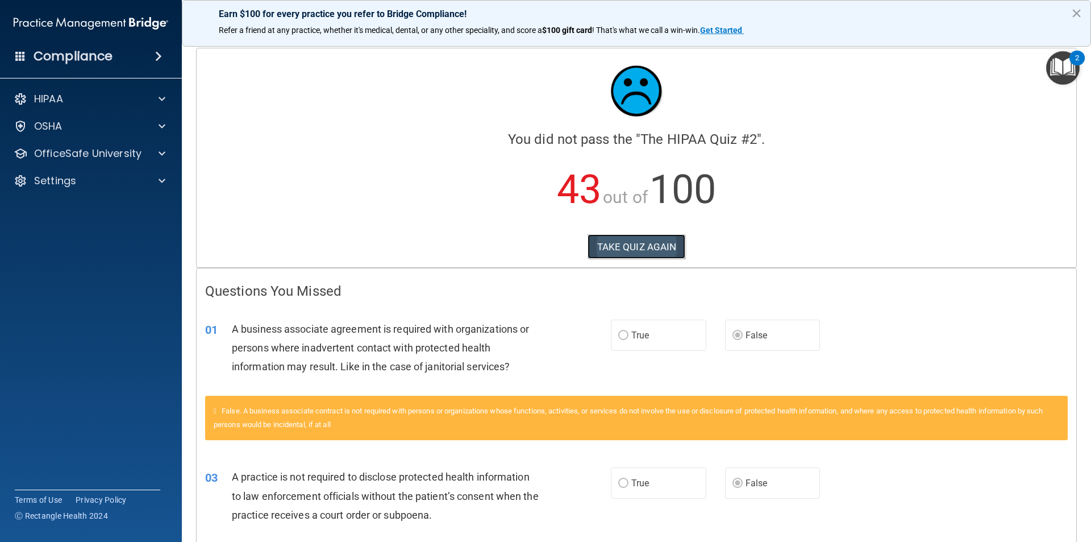
click at [596, 245] on button "TAKE QUIZ AGAIN" at bounding box center [637, 246] width 98 height 25
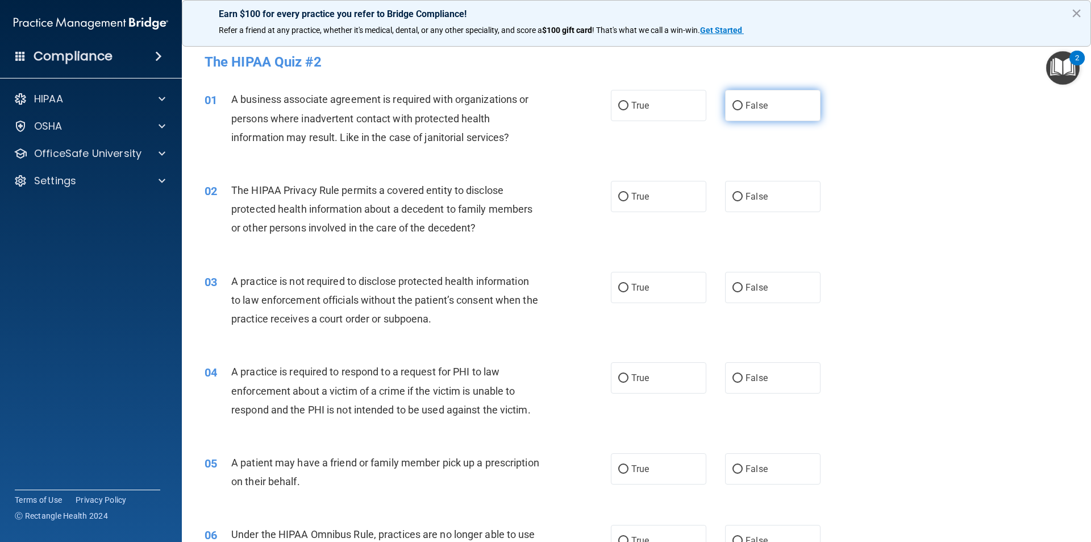
click at [752, 105] on span "False" at bounding box center [757, 105] width 22 height 11
click at [743, 105] on input "False" at bounding box center [737, 106] width 10 height 9
radio input "true"
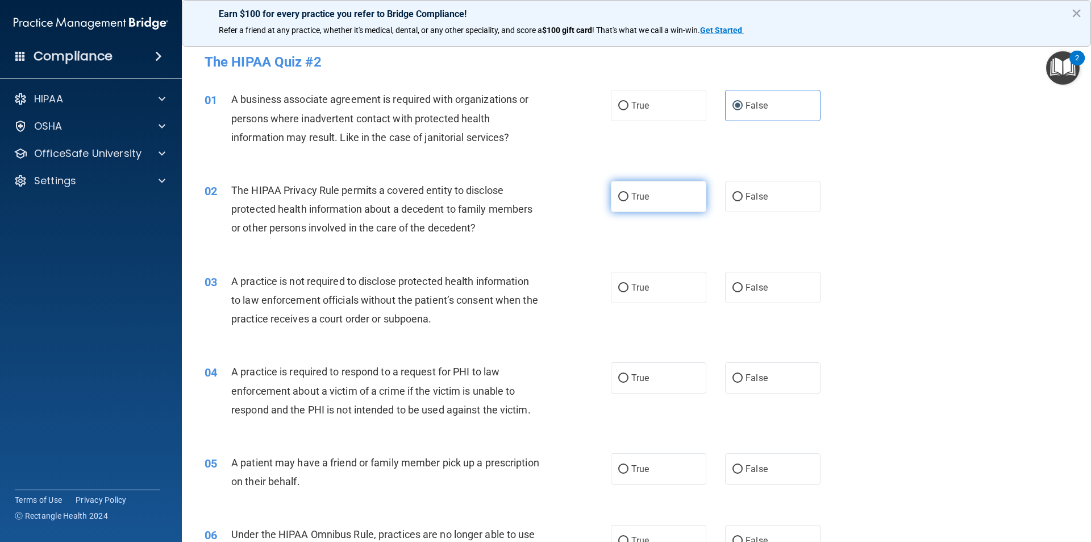
click at [644, 197] on span "True" at bounding box center [640, 196] width 18 height 11
click at [628, 197] on input "True" at bounding box center [623, 197] width 10 height 9
radio input "true"
click at [739, 295] on label "False" at bounding box center [772, 287] width 95 height 31
click at [739, 292] on input "False" at bounding box center [737, 288] width 10 height 9
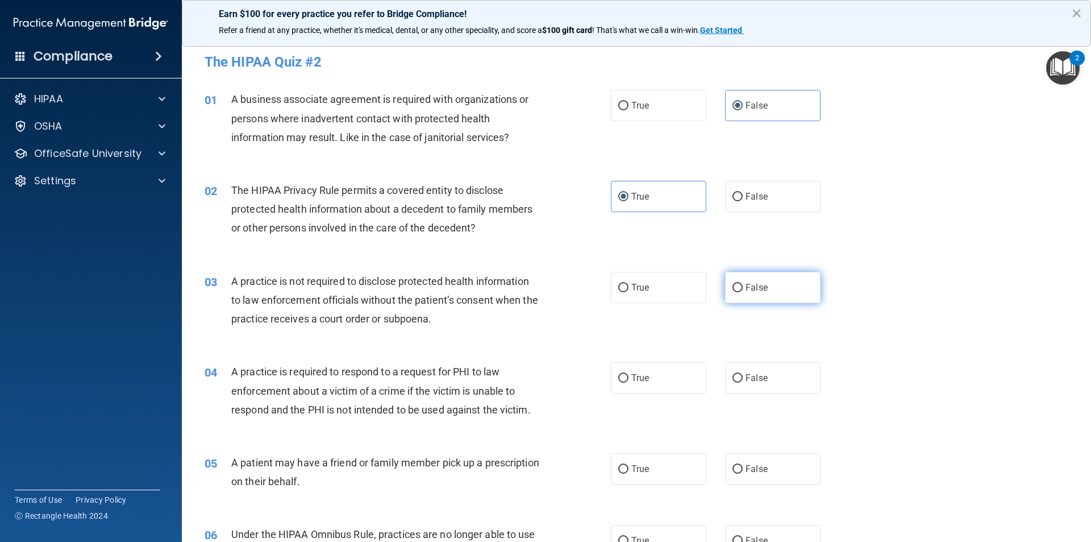
radio input "true"
click at [660, 378] on label "True" at bounding box center [658, 377] width 95 height 31
click at [628, 378] on input "True" at bounding box center [623, 378] width 10 height 9
radio input "true"
click at [647, 465] on label "True" at bounding box center [658, 468] width 95 height 31
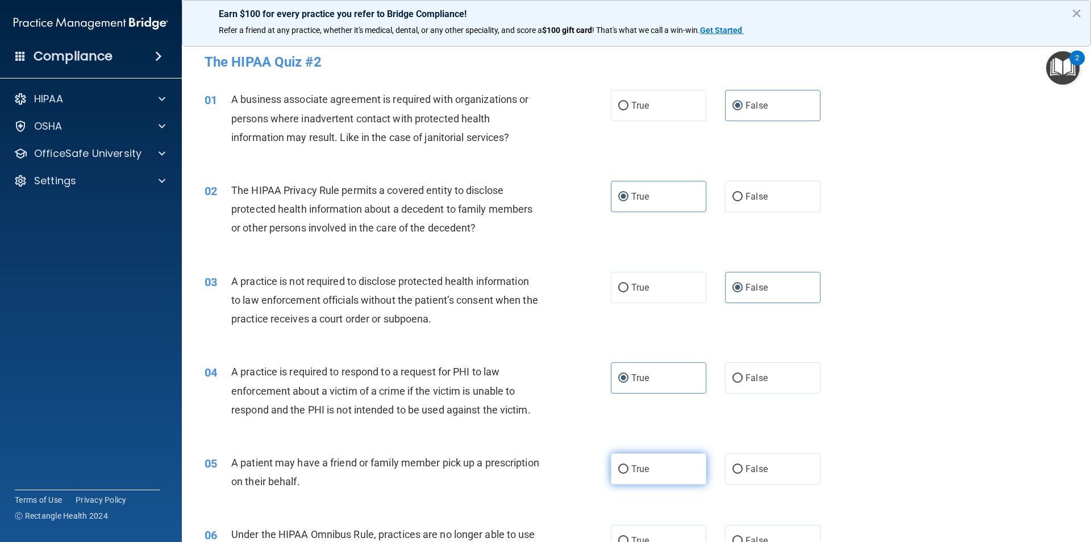
click at [628, 465] on input "True" at bounding box center [623, 469] width 10 height 9
radio input "true"
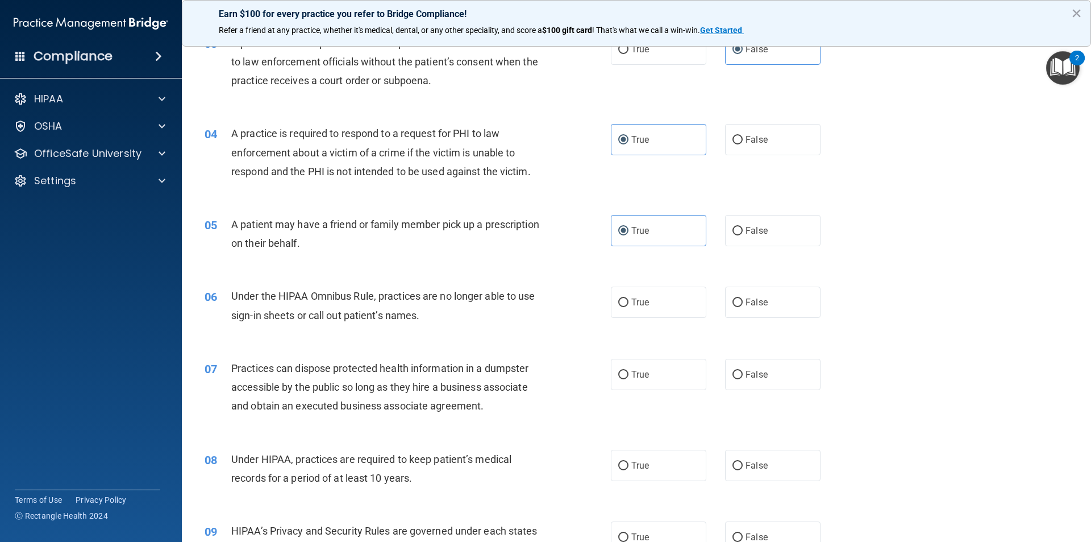
scroll to position [284, 0]
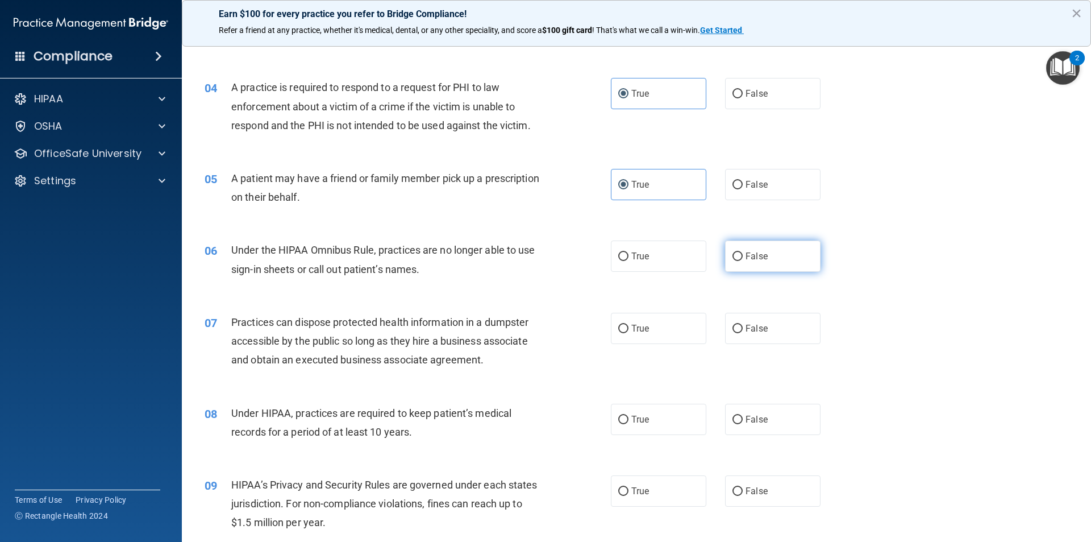
click at [756, 252] on span "False" at bounding box center [757, 256] width 22 height 11
click at [743, 252] on input "False" at bounding box center [737, 256] width 10 height 9
radio input "true"
click at [743, 323] on label "False" at bounding box center [772, 328] width 95 height 31
click at [743, 324] on input "False" at bounding box center [737, 328] width 10 height 9
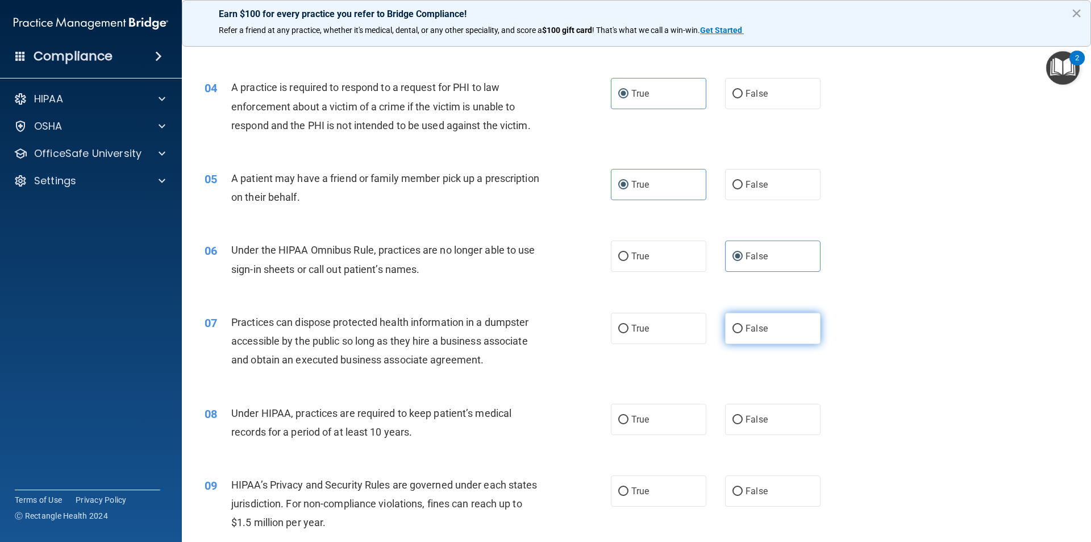
radio input "true"
click at [759, 422] on span "False" at bounding box center [757, 419] width 22 height 11
click at [743, 422] on input "False" at bounding box center [737, 419] width 10 height 9
radio input "true"
click at [760, 488] on span "False" at bounding box center [757, 490] width 22 height 11
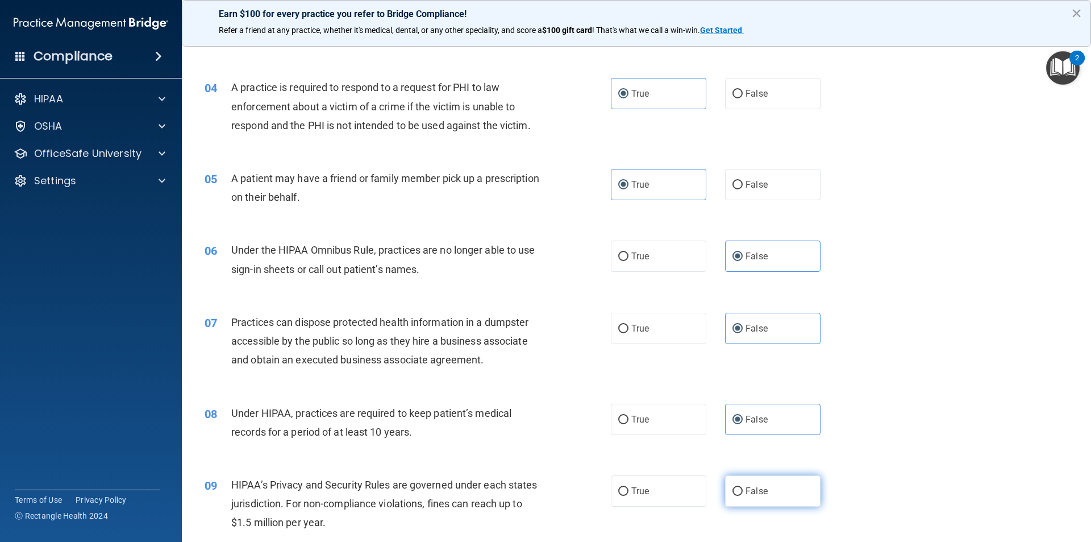
click at [743, 488] on input "False" at bounding box center [737, 491] width 10 height 9
radio input "true"
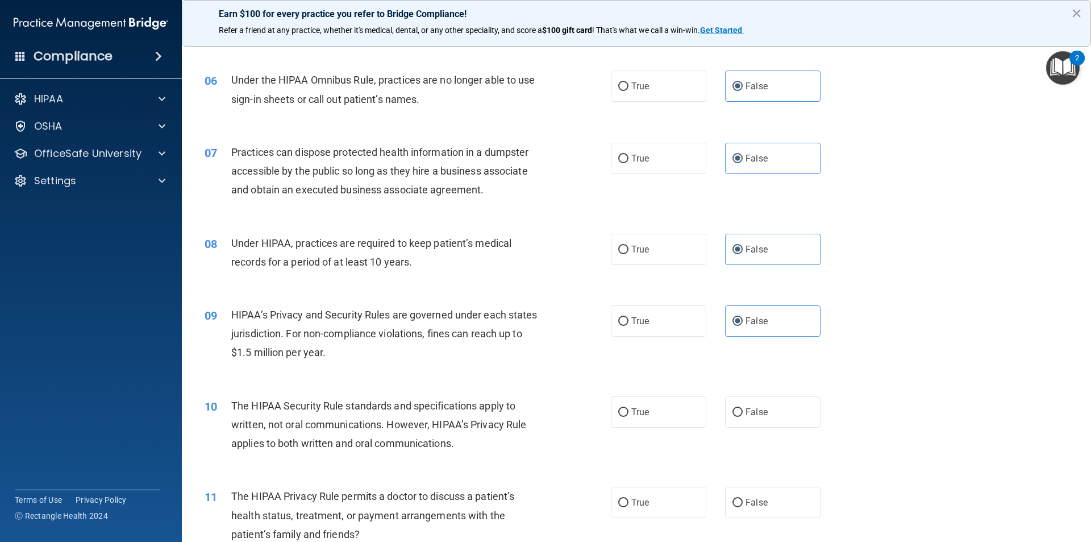
scroll to position [455, 0]
click at [659, 418] on label "True" at bounding box center [658, 410] width 95 height 31
click at [628, 416] on input "True" at bounding box center [623, 411] width 10 height 9
radio input "true"
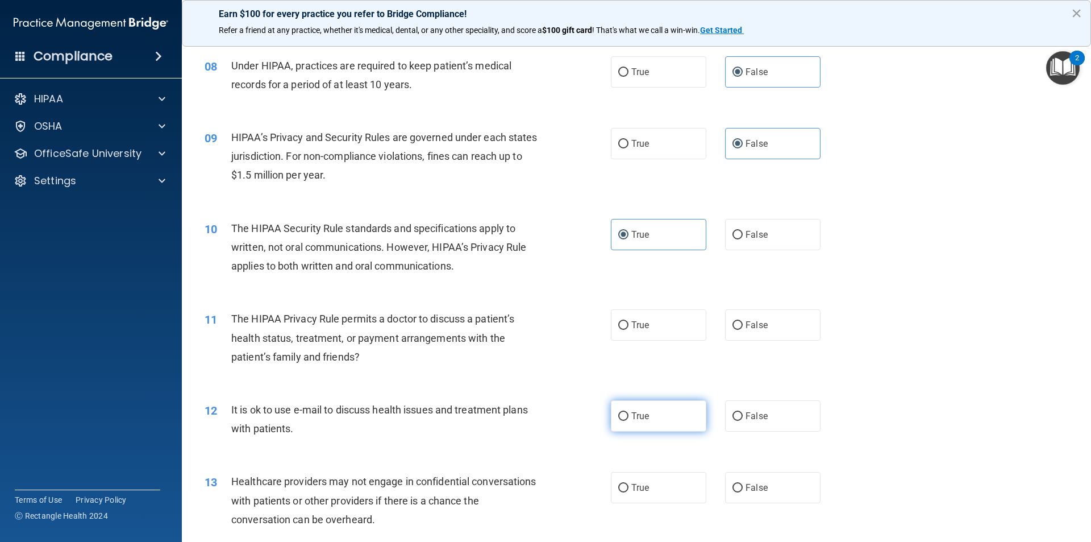
scroll to position [682, 0]
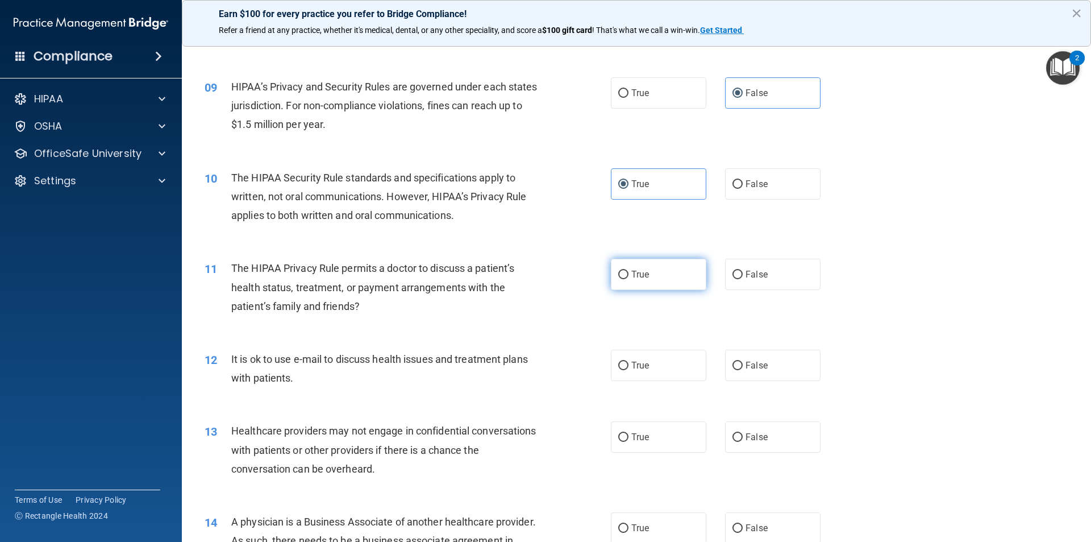
click at [669, 278] on label "True" at bounding box center [658, 274] width 95 height 31
click at [628, 278] on input "True" at bounding box center [623, 274] width 10 height 9
radio input "true"
click at [666, 369] on label "True" at bounding box center [658, 364] width 95 height 31
click at [628, 369] on input "True" at bounding box center [623, 365] width 10 height 9
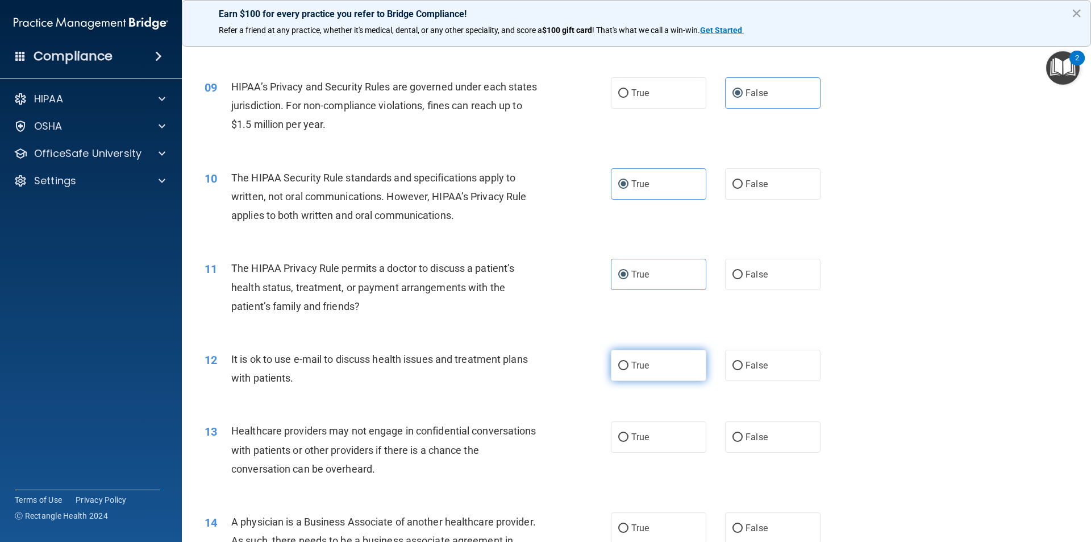
radio input "true"
click at [763, 442] on label "False" at bounding box center [772, 436] width 95 height 31
click at [743, 442] on input "False" at bounding box center [737, 437] width 10 height 9
radio input "true"
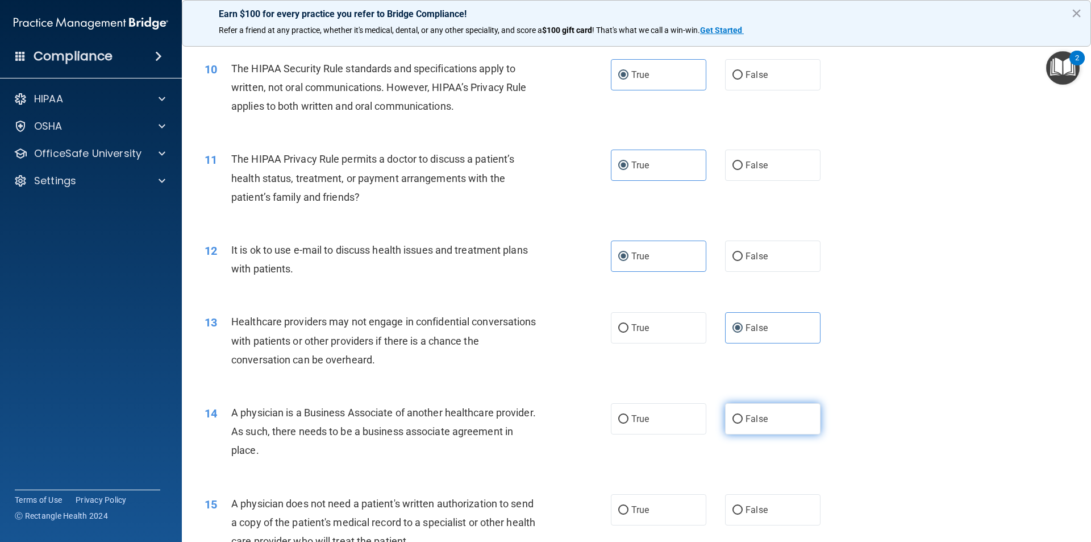
scroll to position [796, 0]
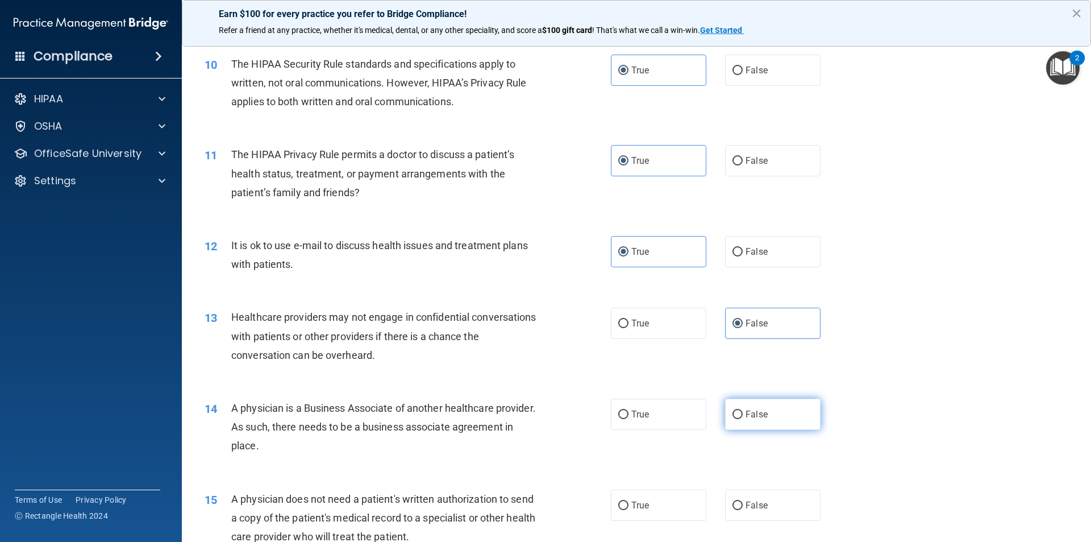
click at [757, 409] on span "False" at bounding box center [757, 414] width 22 height 11
click at [743, 410] on input "False" at bounding box center [737, 414] width 10 height 9
radio input "true"
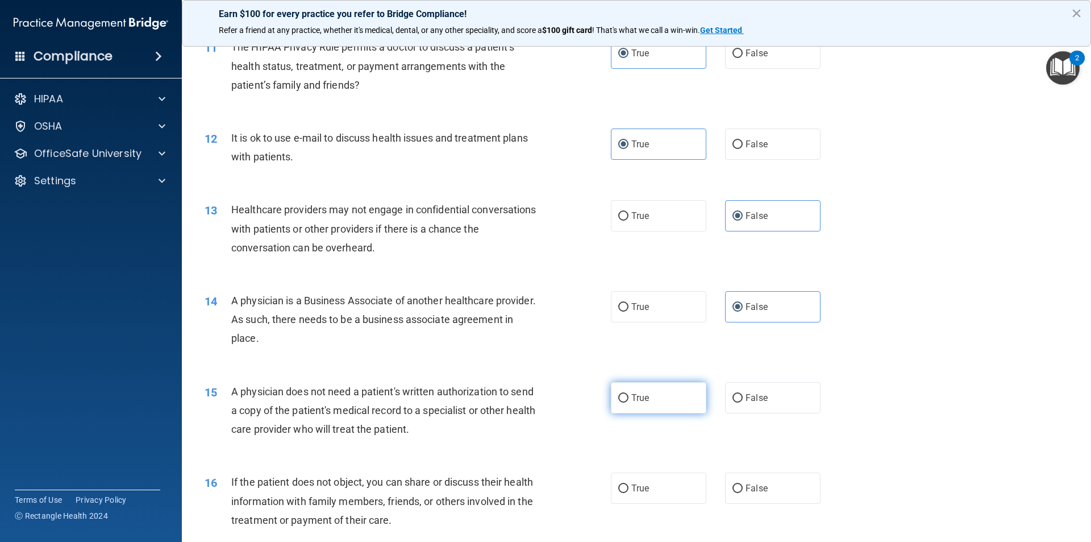
scroll to position [909, 0]
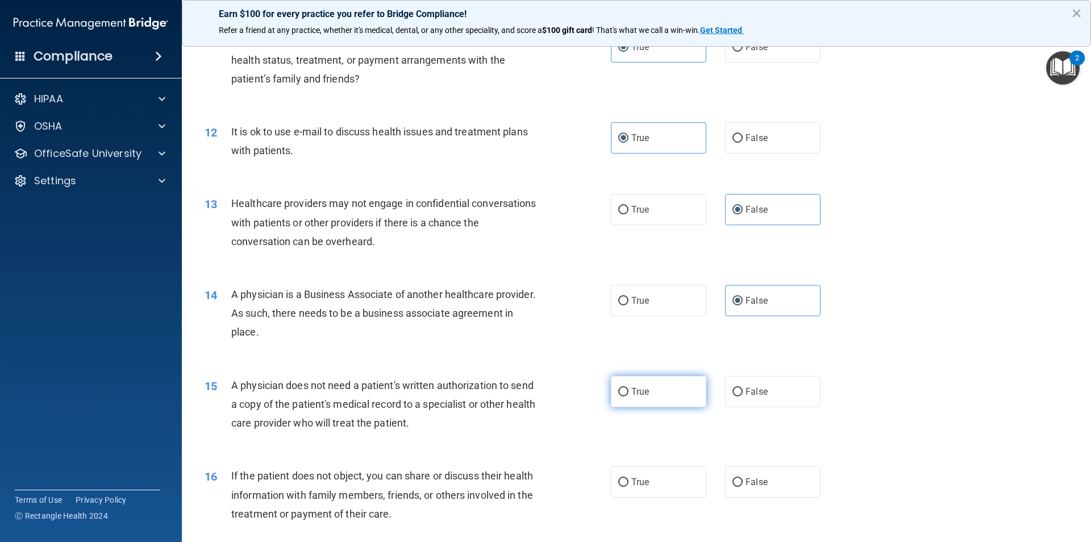
click at [673, 396] on label "True" at bounding box center [658, 391] width 95 height 31
click at [628, 396] on input "True" at bounding box center [623, 392] width 10 height 9
radio input "true"
click at [771, 481] on label "False" at bounding box center [772, 481] width 95 height 31
click at [743, 481] on input "False" at bounding box center [737, 482] width 10 height 9
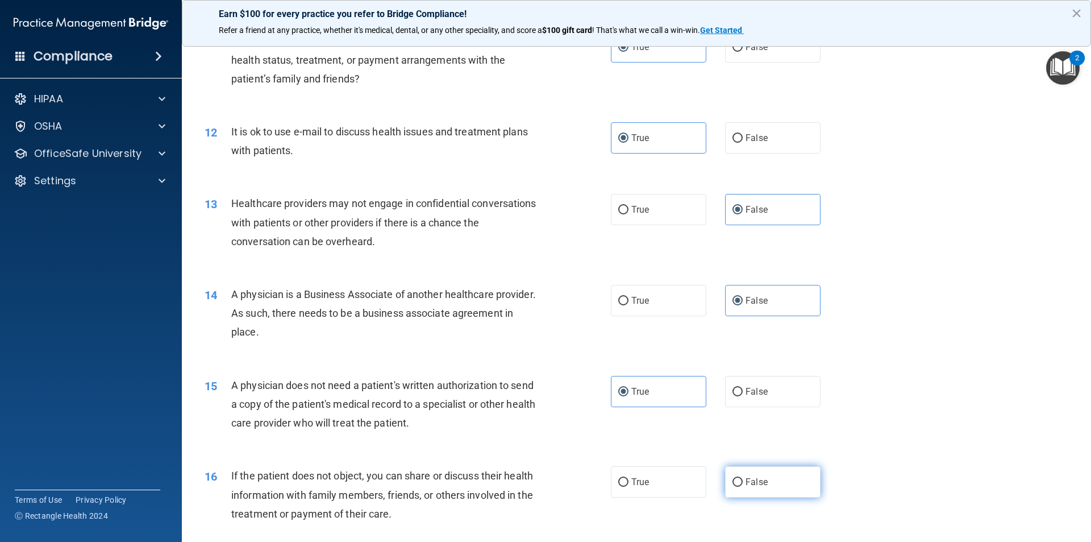
radio input "true"
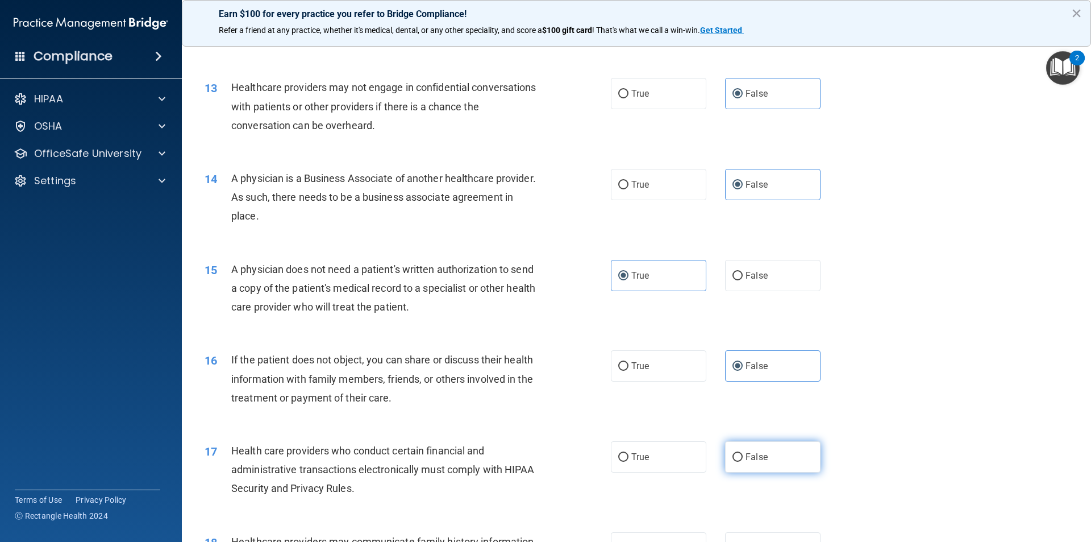
scroll to position [1080, 0]
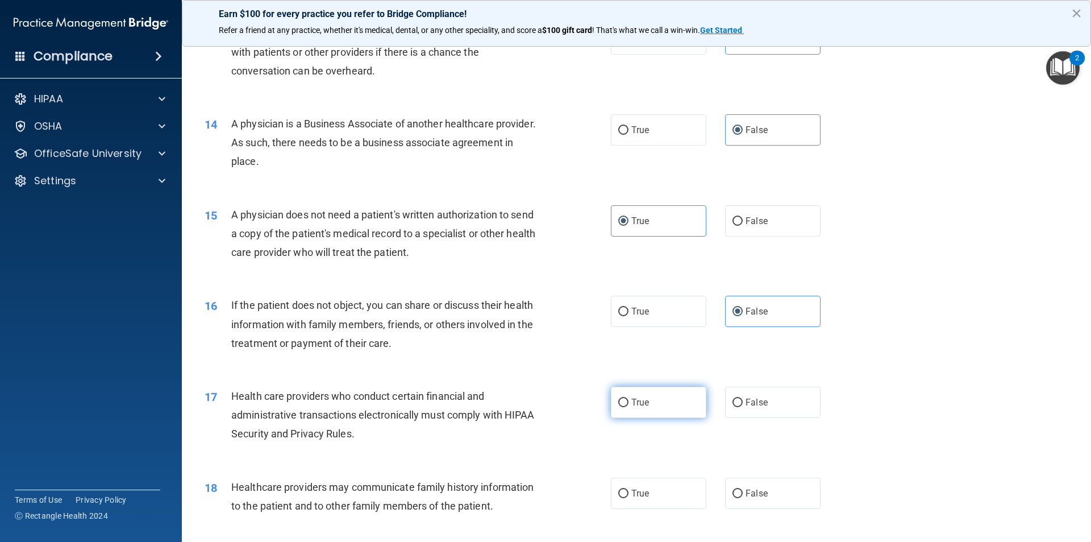
click at [663, 411] on label "True" at bounding box center [658, 401] width 95 height 31
click at [628, 407] on input "True" at bounding box center [623, 402] width 10 height 9
radio input "true"
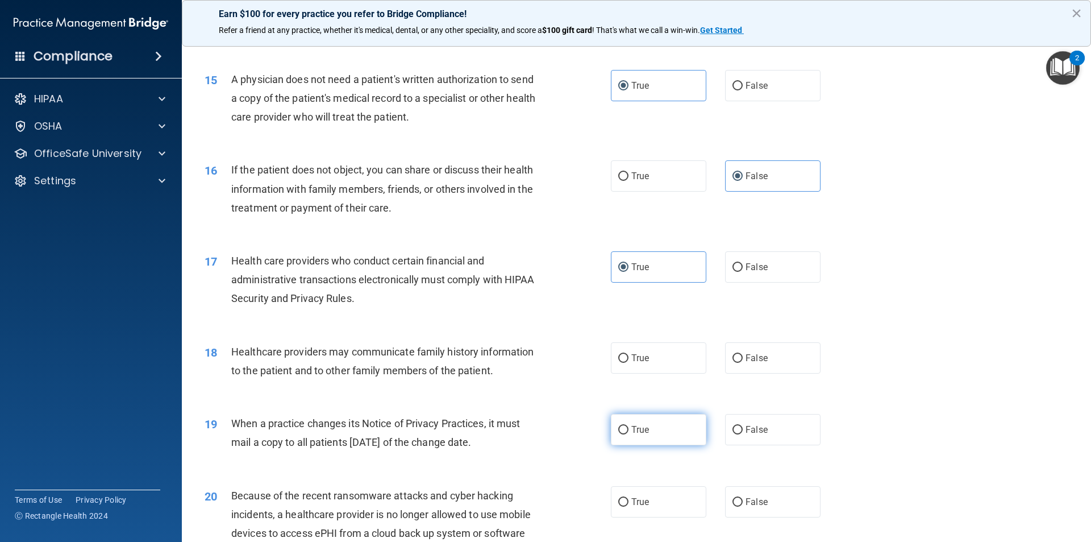
scroll to position [1250, 0]
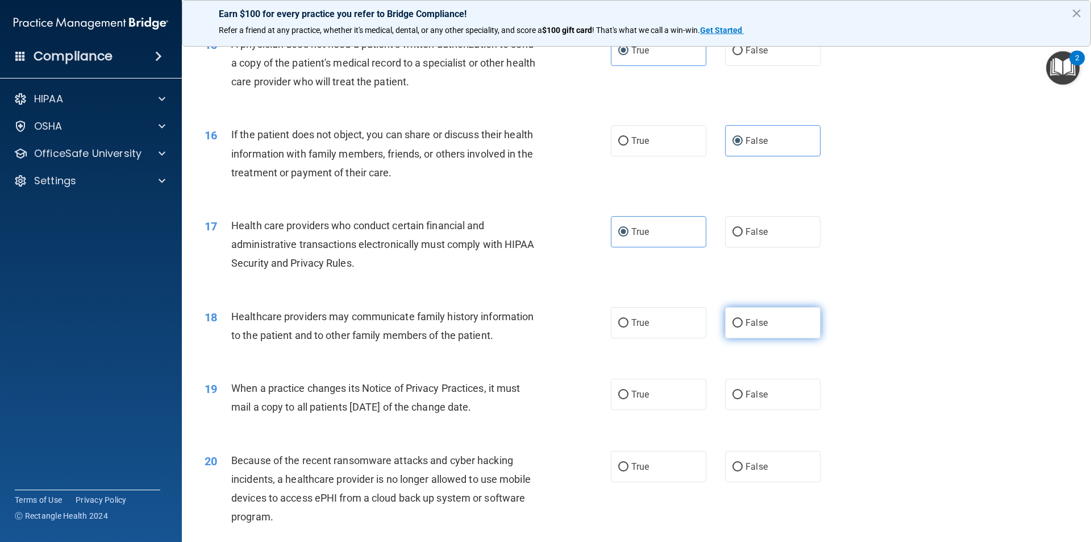
click at [767, 334] on label "False" at bounding box center [772, 322] width 95 height 31
click at [743, 327] on input "False" at bounding box center [737, 323] width 10 height 9
radio input "true"
click at [766, 398] on label "False" at bounding box center [772, 393] width 95 height 31
click at [743, 398] on input "False" at bounding box center [737, 394] width 10 height 9
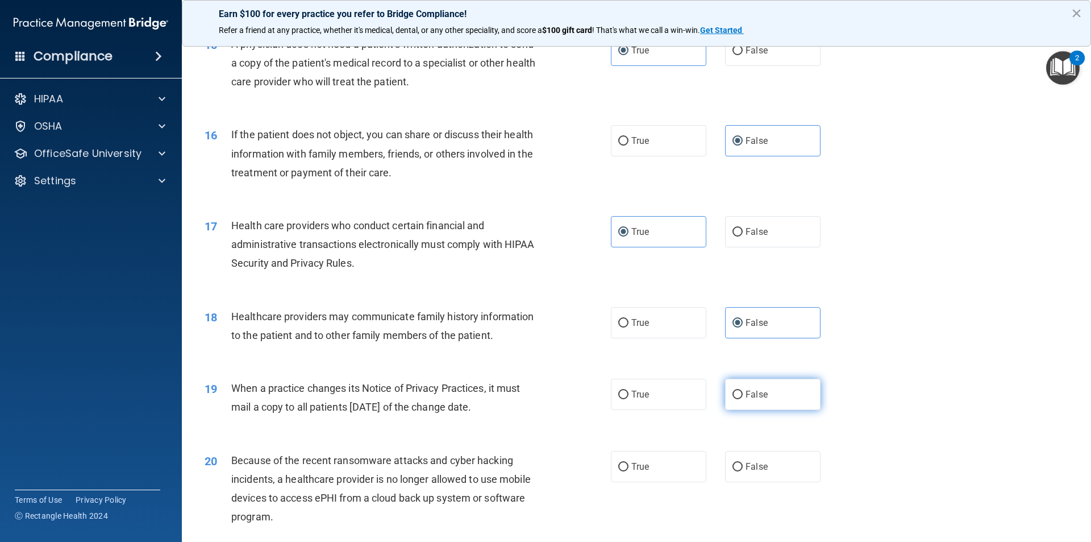
radio input "true"
click at [771, 465] on label "False" at bounding box center [772, 466] width 95 height 31
click at [743, 465] on input "False" at bounding box center [737, 467] width 10 height 9
radio input "true"
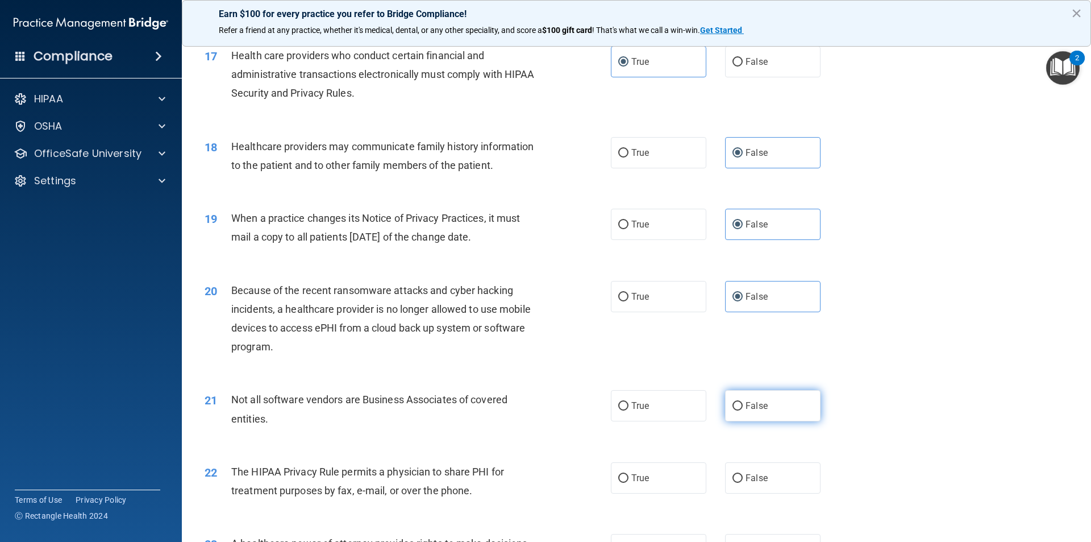
scroll to position [1421, 0]
click at [773, 416] on label "False" at bounding box center [772, 404] width 95 height 31
click at [743, 410] on input "False" at bounding box center [737, 405] width 10 height 9
radio input "true"
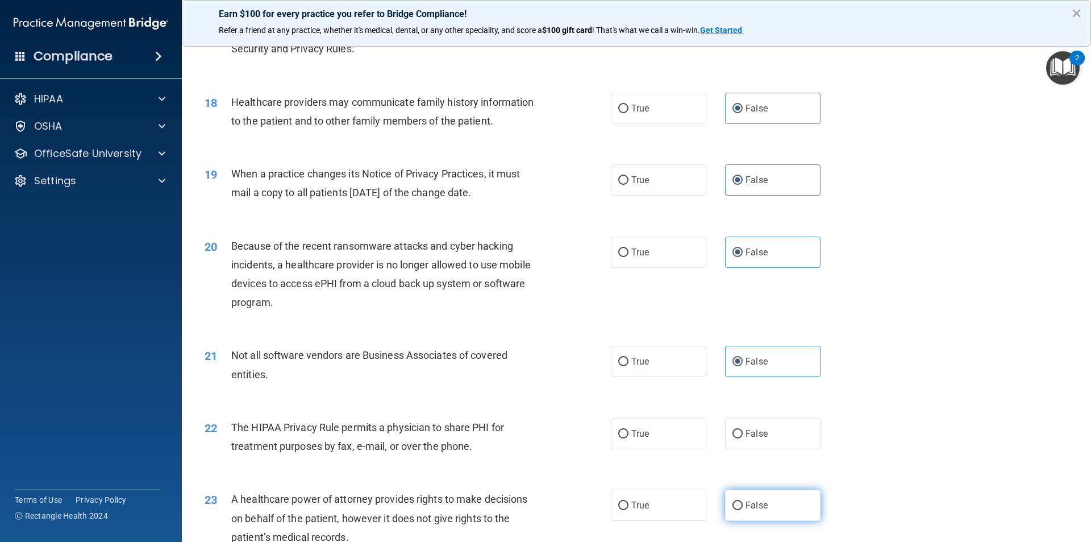
scroll to position [1591, 0]
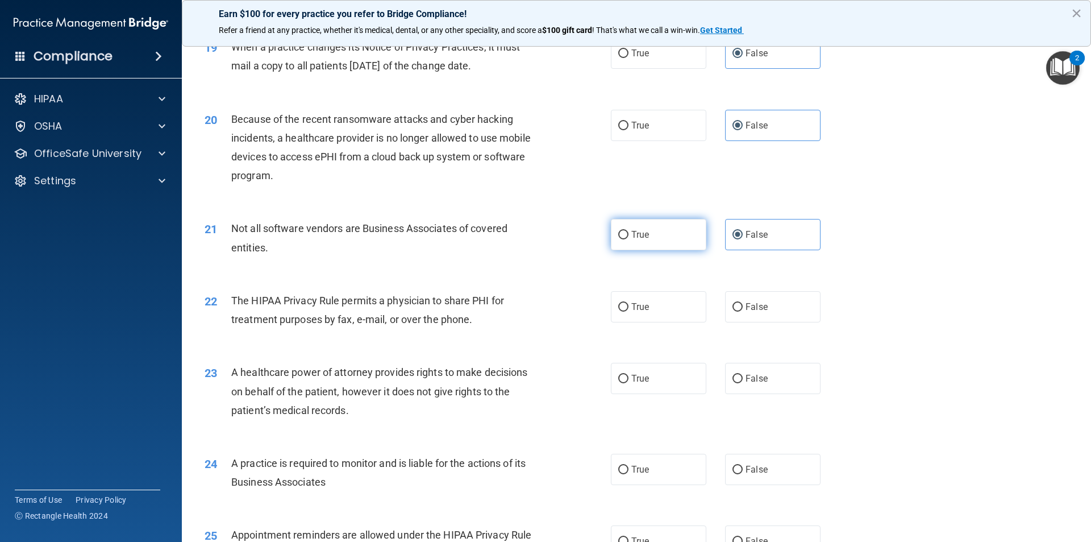
click at [662, 247] on label "True" at bounding box center [658, 234] width 95 height 31
click at [628, 239] on input "True" at bounding box center [623, 235] width 10 height 9
radio input "true"
radio input "false"
click at [635, 310] on span "True" at bounding box center [640, 306] width 18 height 11
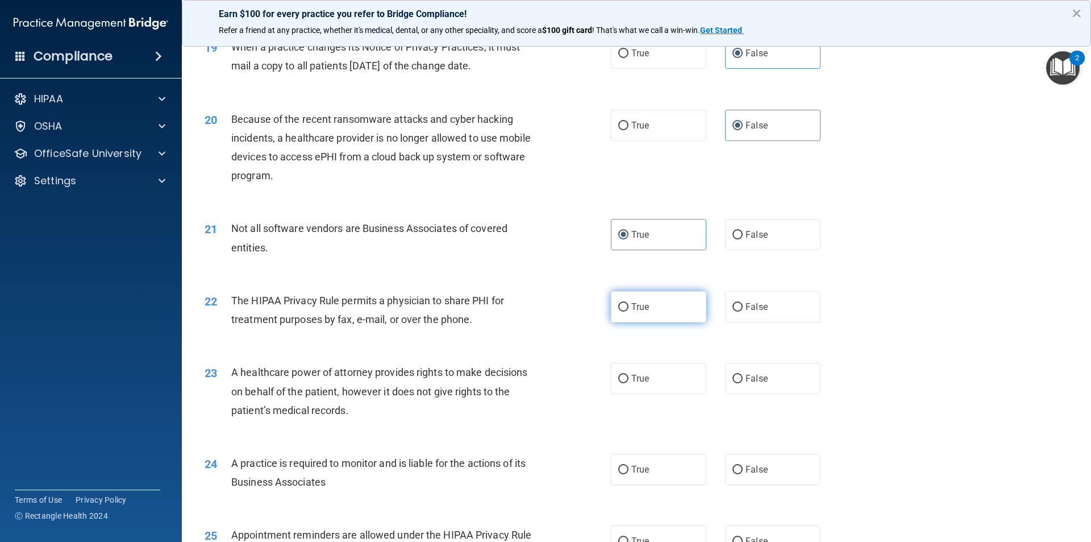
click at [628, 310] on input "True" at bounding box center [623, 307] width 10 height 9
radio input "true"
click at [665, 389] on label "True" at bounding box center [658, 378] width 95 height 31
click at [628, 383] on input "True" at bounding box center [623, 378] width 10 height 9
radio input "true"
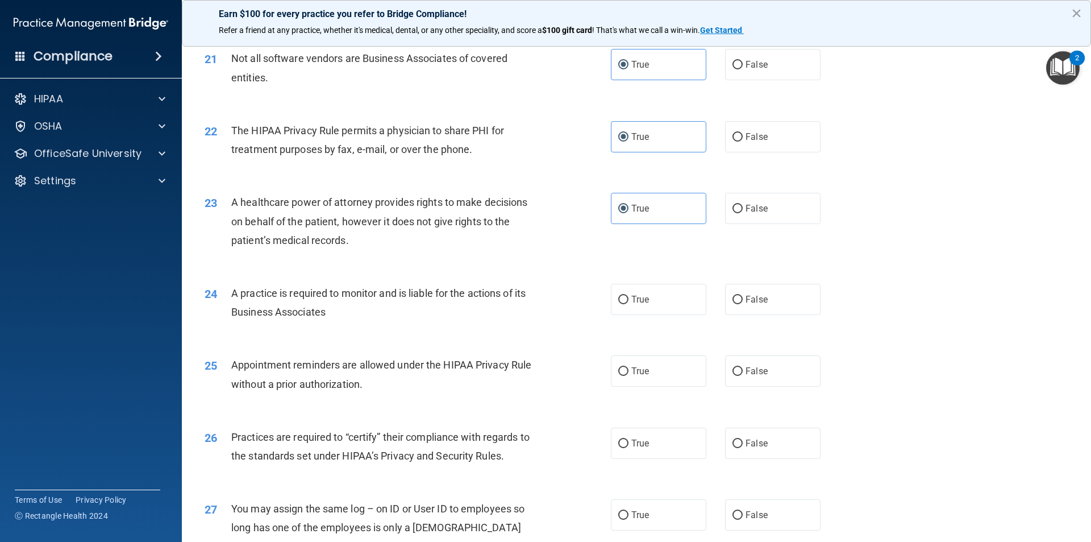
scroll to position [1762, 0]
click at [762, 206] on label "False" at bounding box center [772, 207] width 95 height 31
click at [743, 206] on input "False" at bounding box center [737, 208] width 10 height 9
radio input "true"
radio input "false"
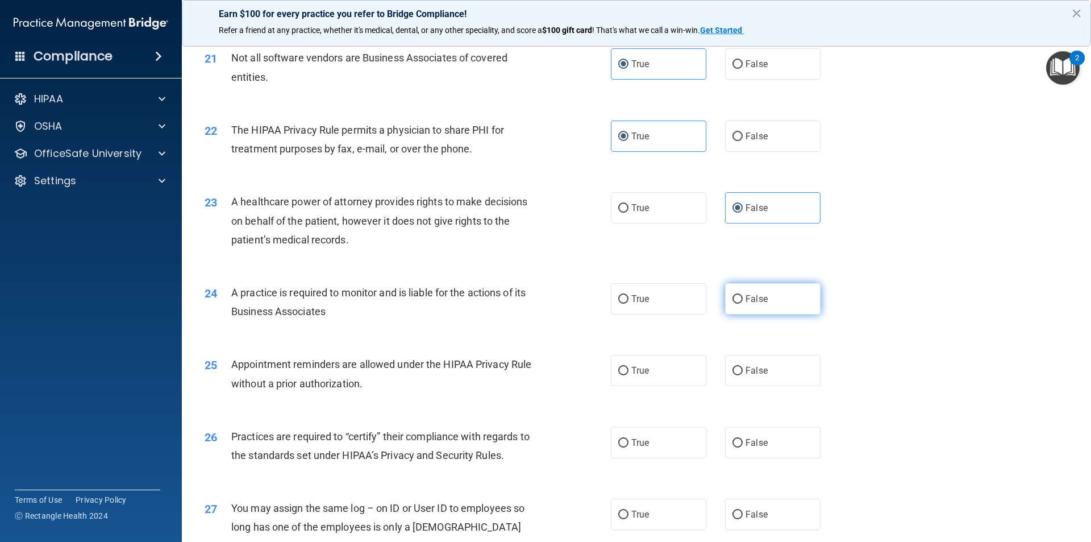
click at [755, 305] on label "False" at bounding box center [772, 298] width 95 height 31
click at [743, 303] on input "False" at bounding box center [737, 299] width 10 height 9
radio input "true"
click at [663, 376] on label "True" at bounding box center [658, 370] width 95 height 31
click at [628, 375] on input "True" at bounding box center [623, 371] width 10 height 9
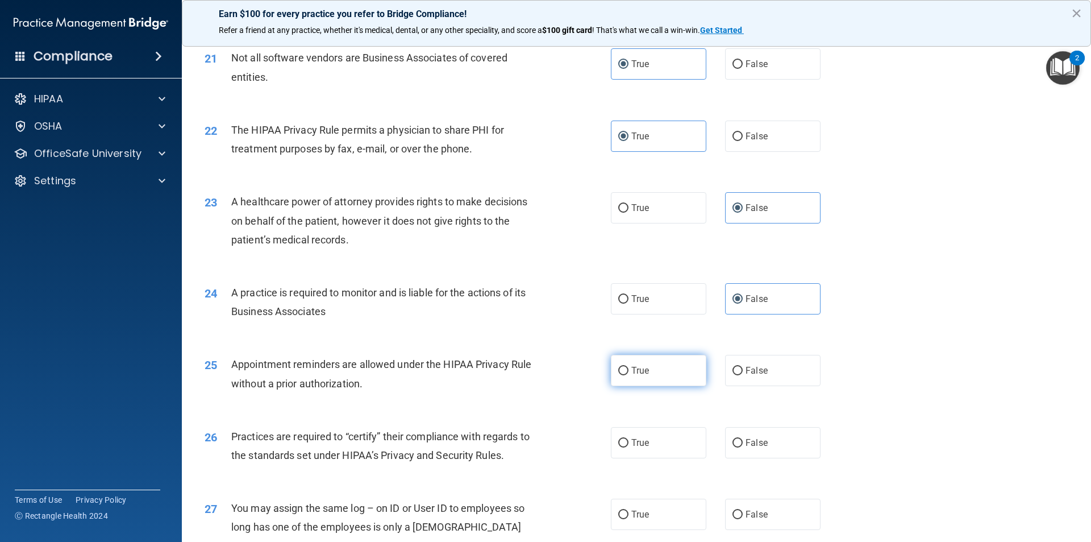
radio input "true"
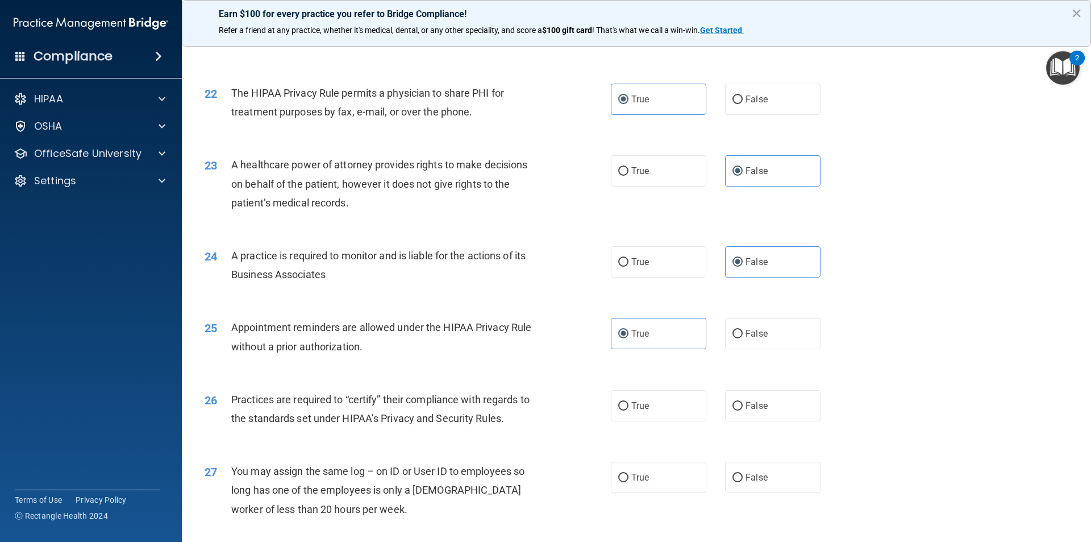
scroll to position [1875, 0]
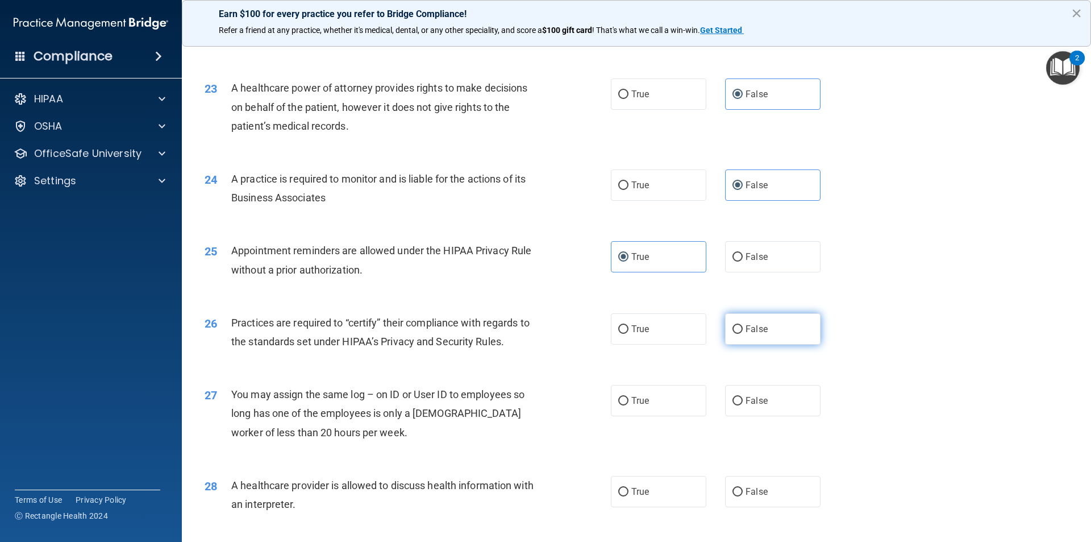
click at [753, 332] on span "False" at bounding box center [757, 328] width 22 height 11
click at [743, 332] on input "False" at bounding box center [737, 329] width 10 height 9
radio input "true"
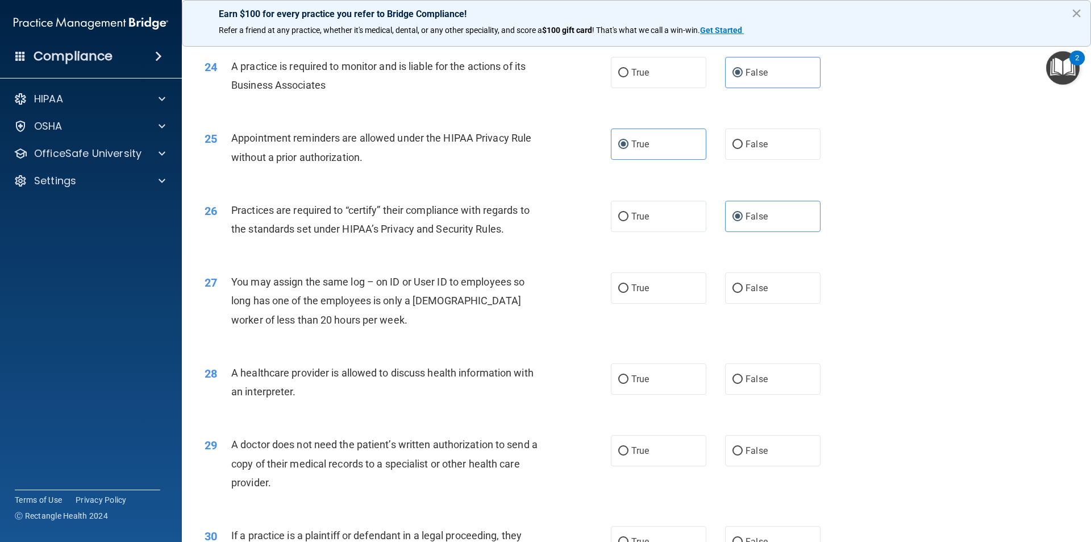
scroll to position [1989, 0]
click at [672, 292] on label "True" at bounding box center [658, 286] width 95 height 31
click at [628, 292] on input "True" at bounding box center [623, 287] width 10 height 9
radio input "true"
click at [761, 380] on span "False" at bounding box center [757, 377] width 22 height 11
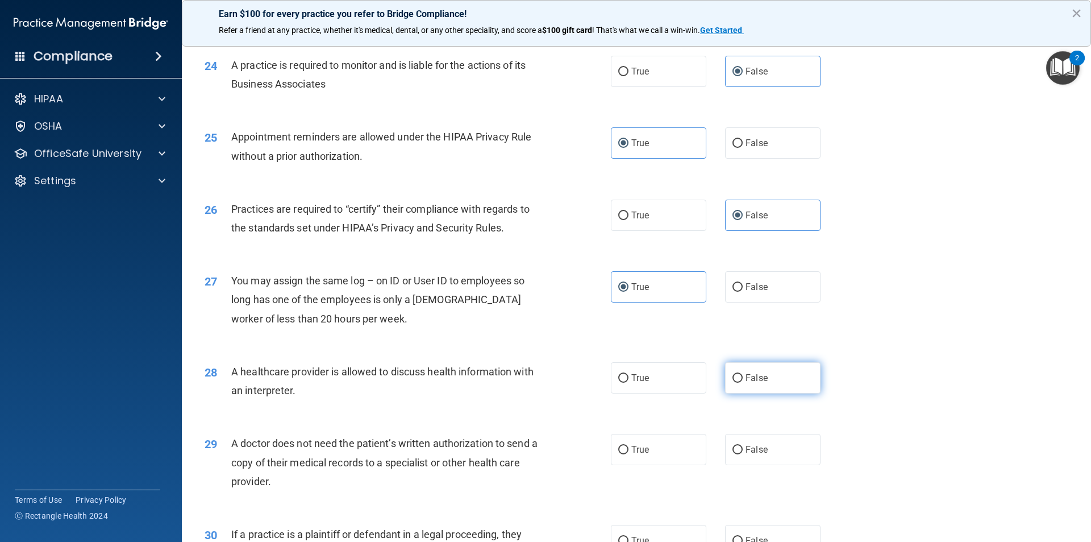
click at [743, 380] on input "False" at bounding box center [737, 378] width 10 height 9
radio input "true"
click at [761, 380] on span "False" at bounding box center [757, 377] width 22 height 11
click at [743, 380] on input "False" at bounding box center [737, 378] width 10 height 9
drag, startPoint x: 673, startPoint y: 381, endPoint x: 678, endPoint y: 369, distance: 12.8
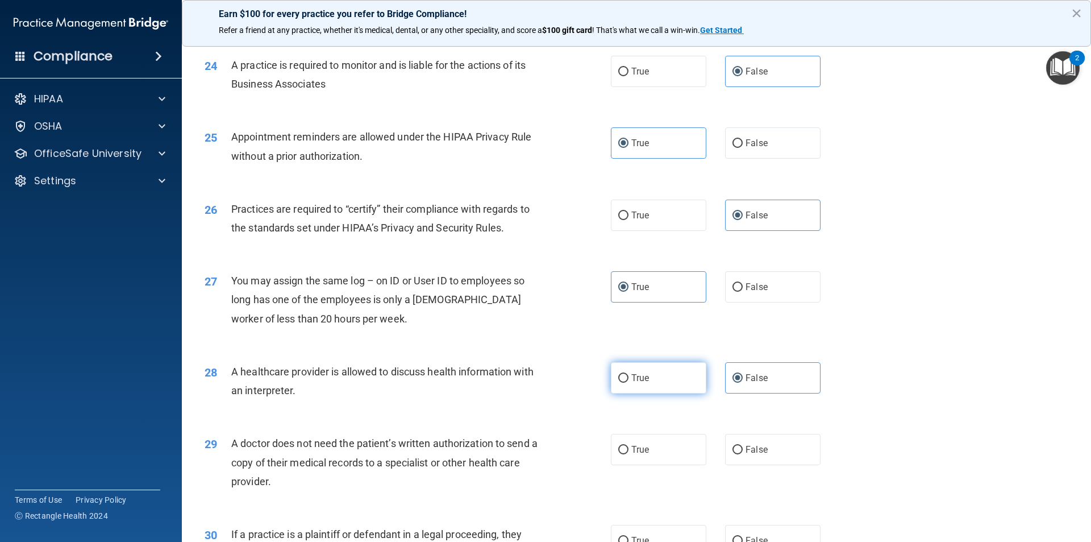
click at [673, 381] on label "True" at bounding box center [658, 377] width 95 height 31
click at [628, 381] on input "True" at bounding box center [623, 378] width 10 height 9
radio input "true"
radio input "false"
click at [756, 289] on span "False" at bounding box center [757, 286] width 22 height 11
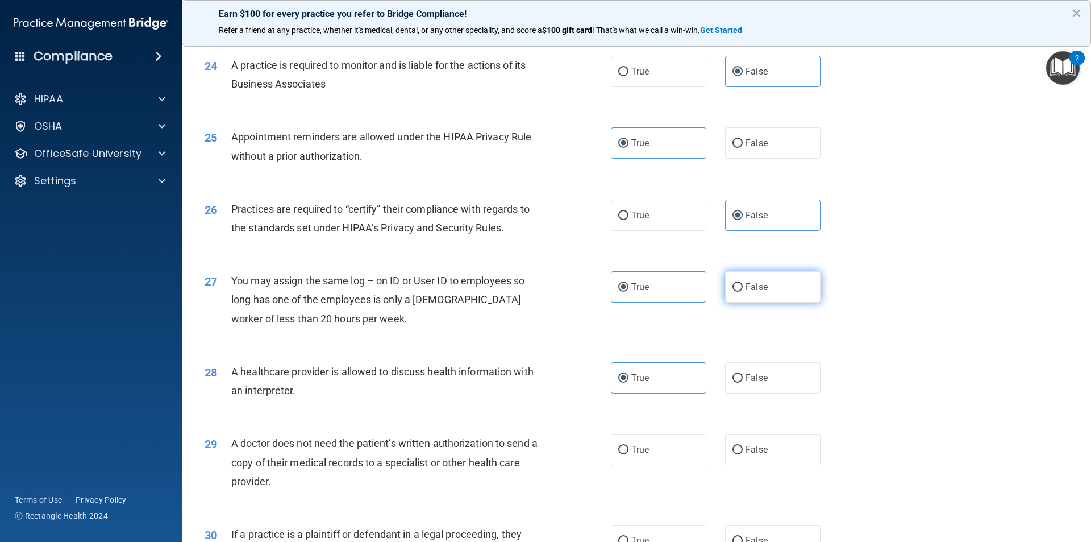
click at [743, 289] on input "False" at bounding box center [737, 287] width 10 height 9
radio input "true"
radio input "false"
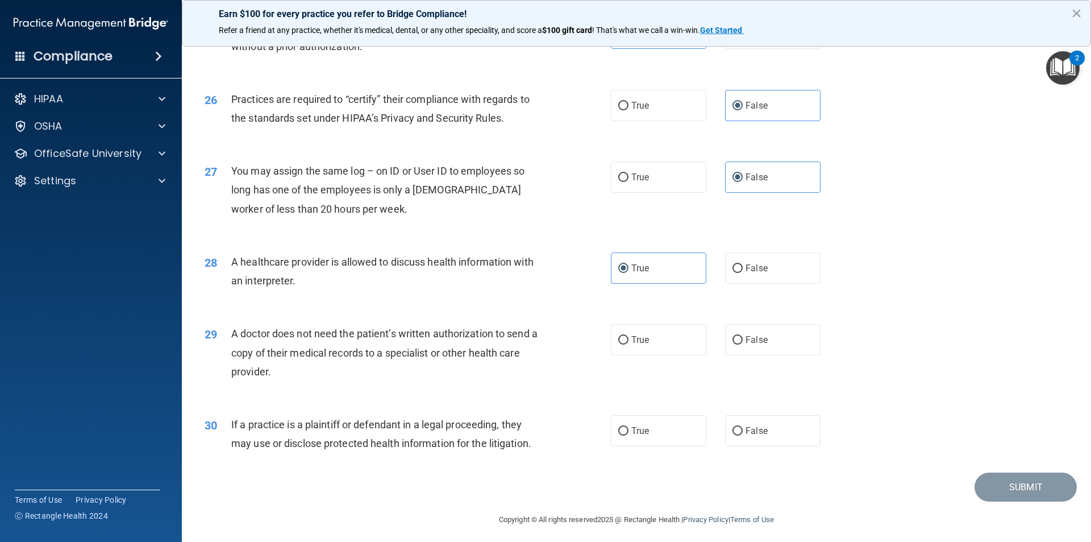
scroll to position [2104, 0]
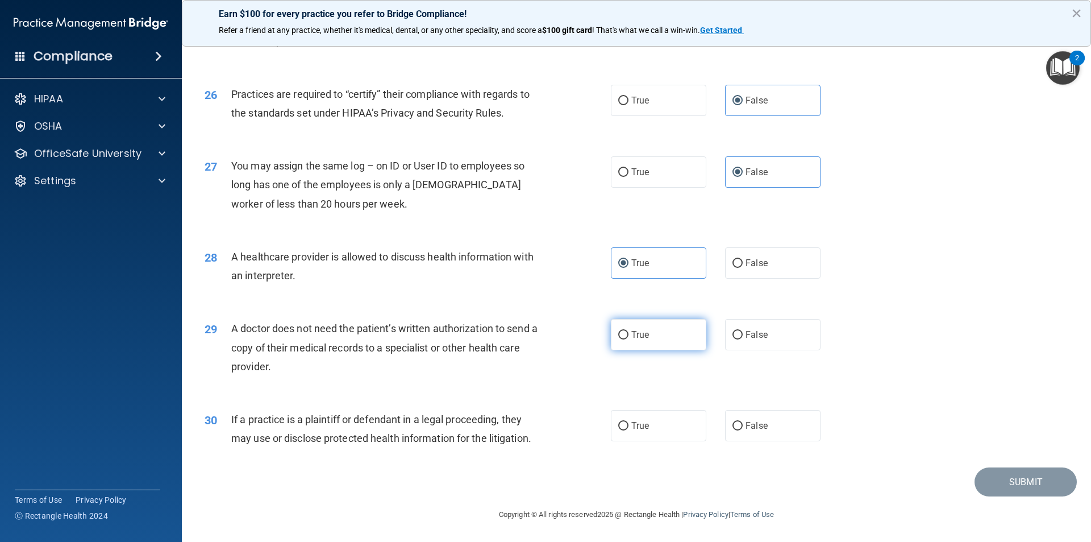
click at [678, 335] on label "True" at bounding box center [658, 334] width 95 height 31
click at [628, 335] on input "True" at bounding box center [623, 335] width 10 height 9
radio input "true"
click at [674, 420] on label "True" at bounding box center [658, 425] width 95 height 31
click at [628, 422] on input "True" at bounding box center [623, 426] width 10 height 9
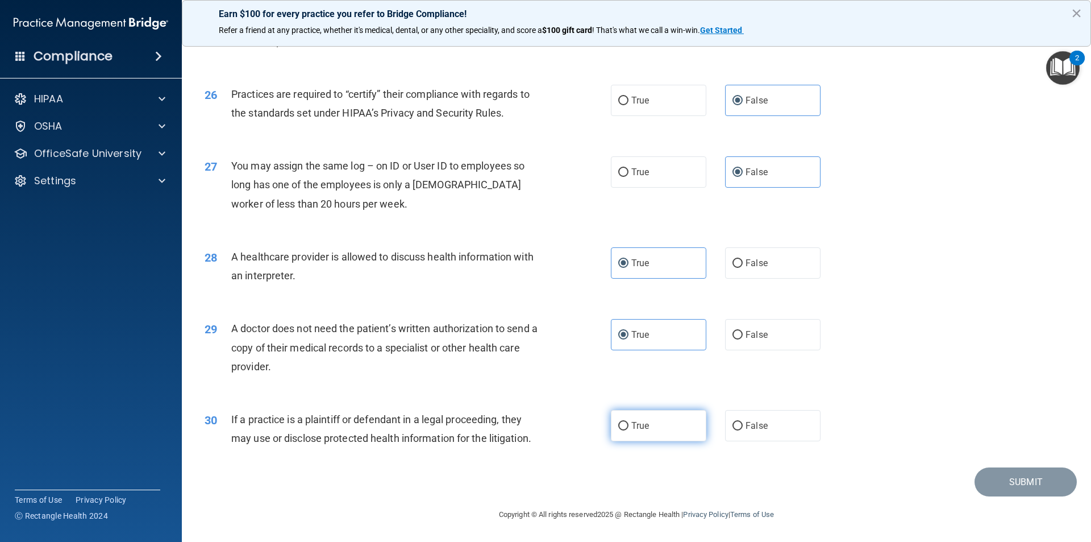
radio input "true"
click at [1022, 473] on button "Submit" at bounding box center [1026, 481] width 102 height 29
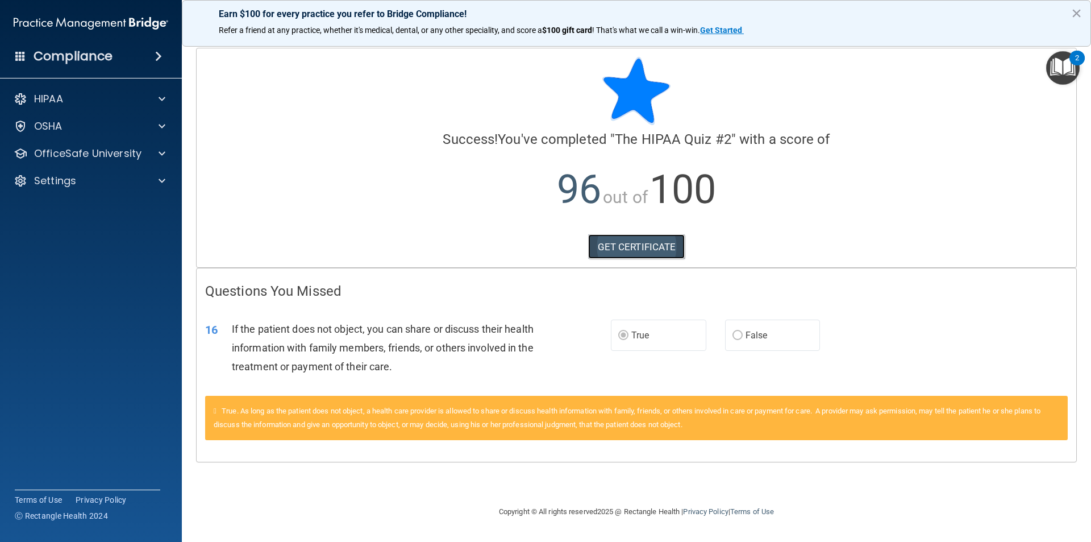
click at [630, 250] on link "GET CERTIFICATE" at bounding box center [636, 246] width 97 height 25
click at [143, 159] on div "OfficeSafe University" at bounding box center [75, 154] width 141 height 14
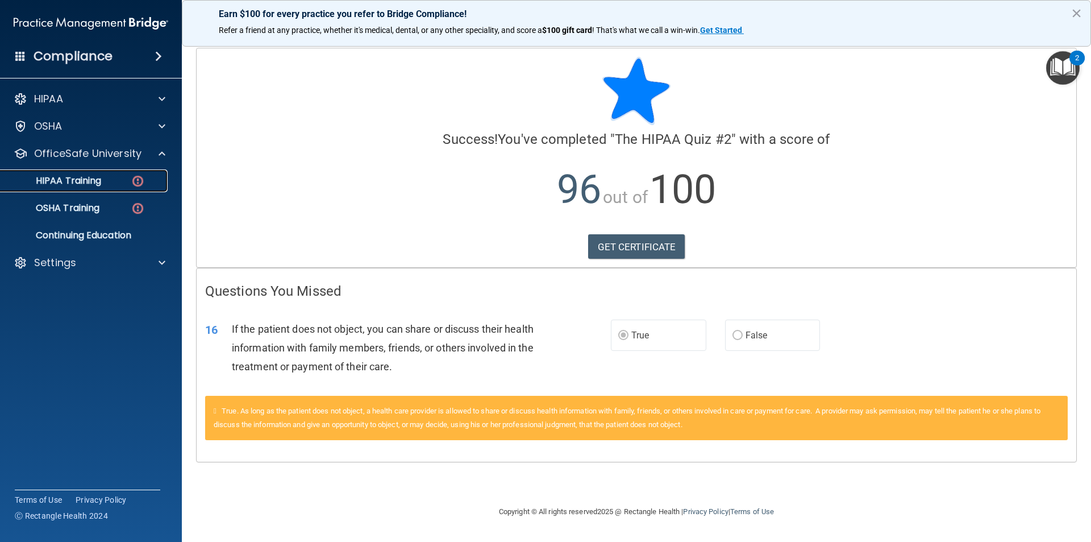
click at [121, 185] on div "HIPAA Training" at bounding box center [84, 180] width 155 height 11
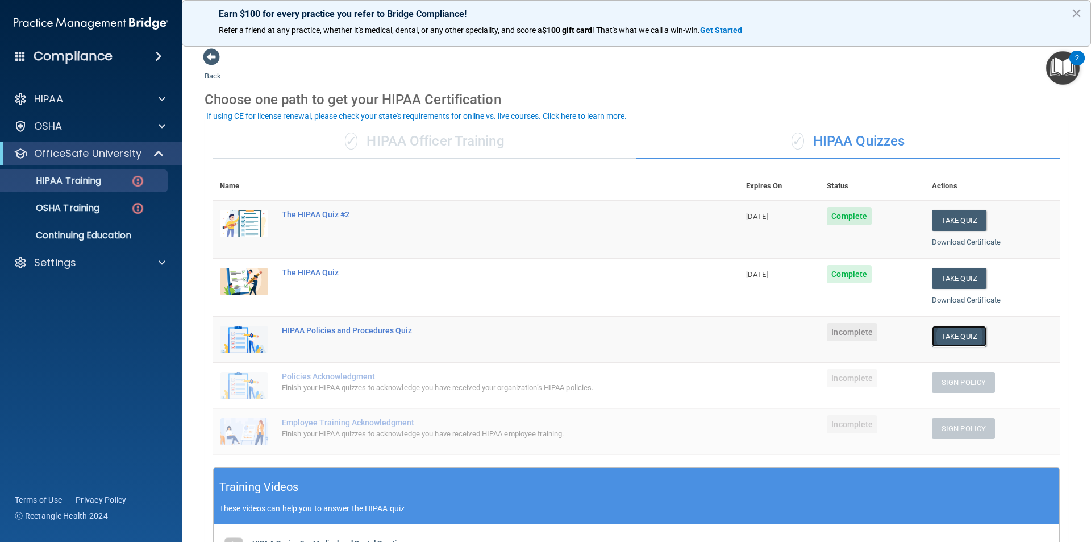
click at [944, 343] on button "Take Quiz" at bounding box center [959, 336] width 55 height 21
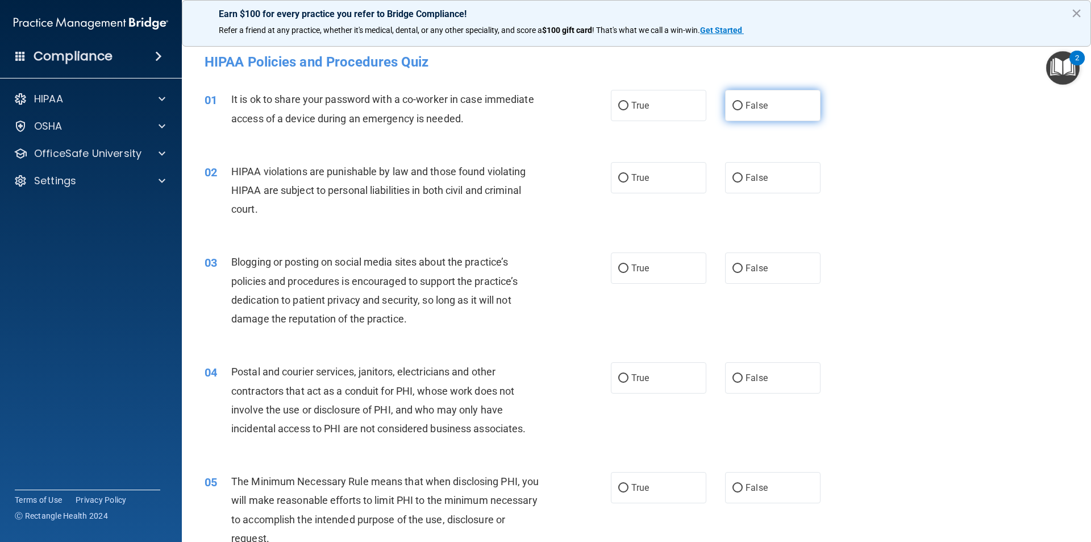
click at [738, 109] on label "False" at bounding box center [772, 105] width 95 height 31
click at [738, 109] on input "False" at bounding box center [737, 106] width 10 height 9
radio input "true"
click at [654, 185] on label "True" at bounding box center [658, 177] width 95 height 31
click at [628, 182] on input "True" at bounding box center [623, 178] width 10 height 9
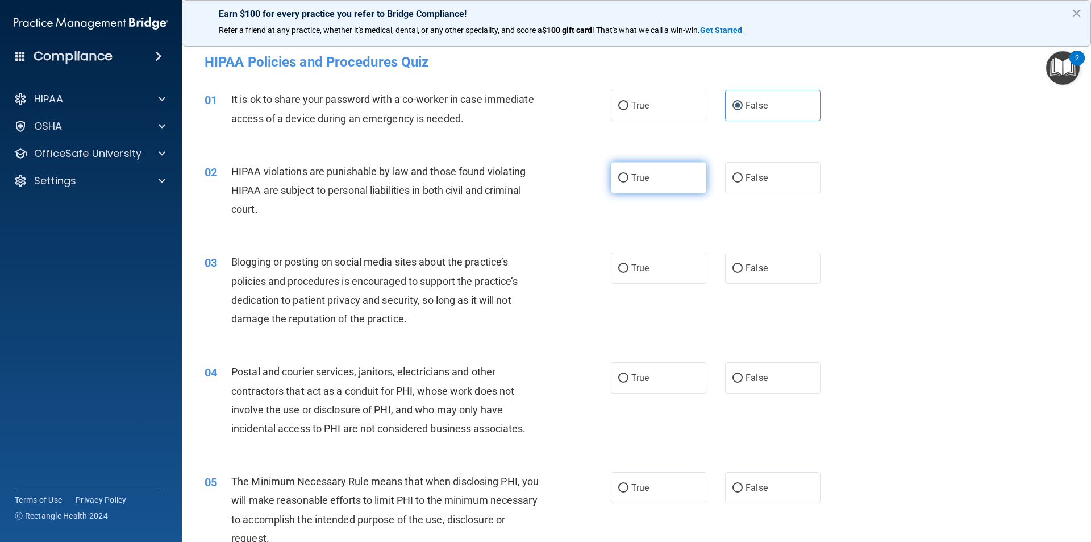
radio input "true"
click at [644, 265] on span "True" at bounding box center [640, 268] width 18 height 11
click at [628, 265] on input "True" at bounding box center [623, 268] width 10 height 9
radio input "true"
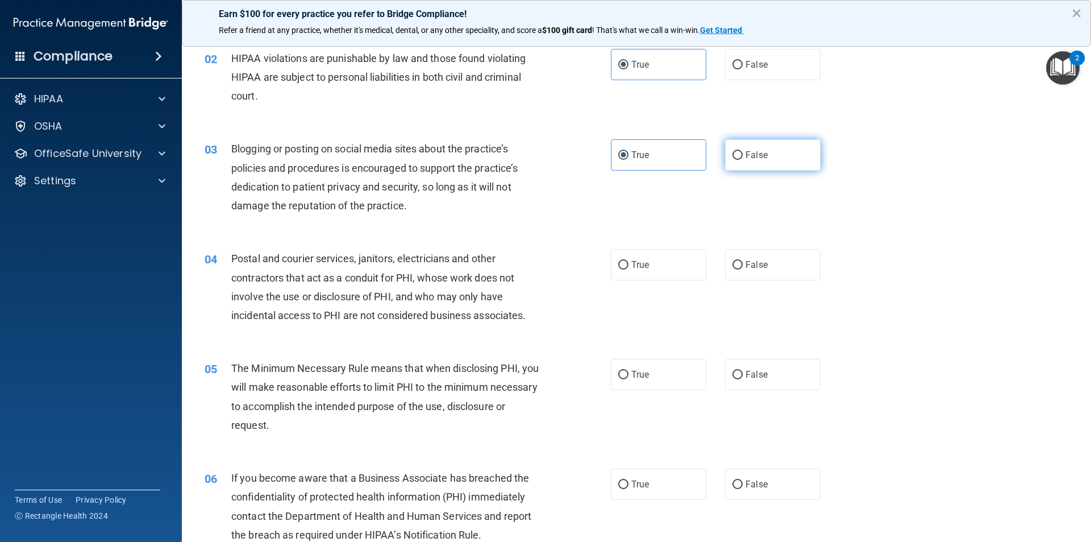
scroll to position [114, 0]
click at [763, 149] on label "False" at bounding box center [772, 154] width 95 height 31
click at [743, 151] on input "False" at bounding box center [737, 155] width 10 height 9
radio input "true"
radio input "false"
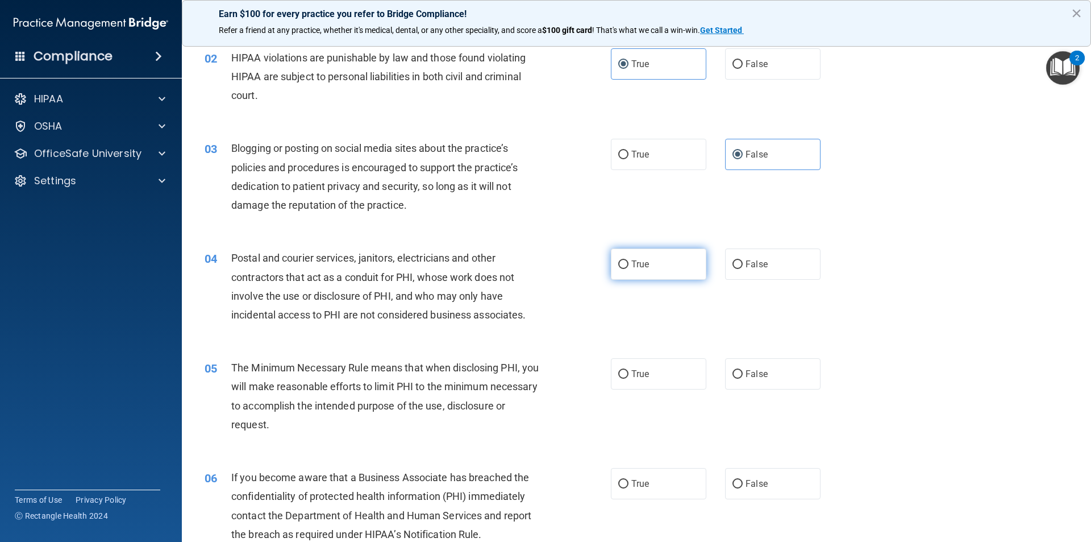
click at [641, 265] on span "True" at bounding box center [640, 264] width 18 height 11
click at [628, 265] on input "True" at bounding box center [623, 264] width 10 height 9
radio input "true"
click at [630, 379] on label "True" at bounding box center [658, 373] width 95 height 31
click at [628, 378] on input "True" at bounding box center [623, 374] width 10 height 9
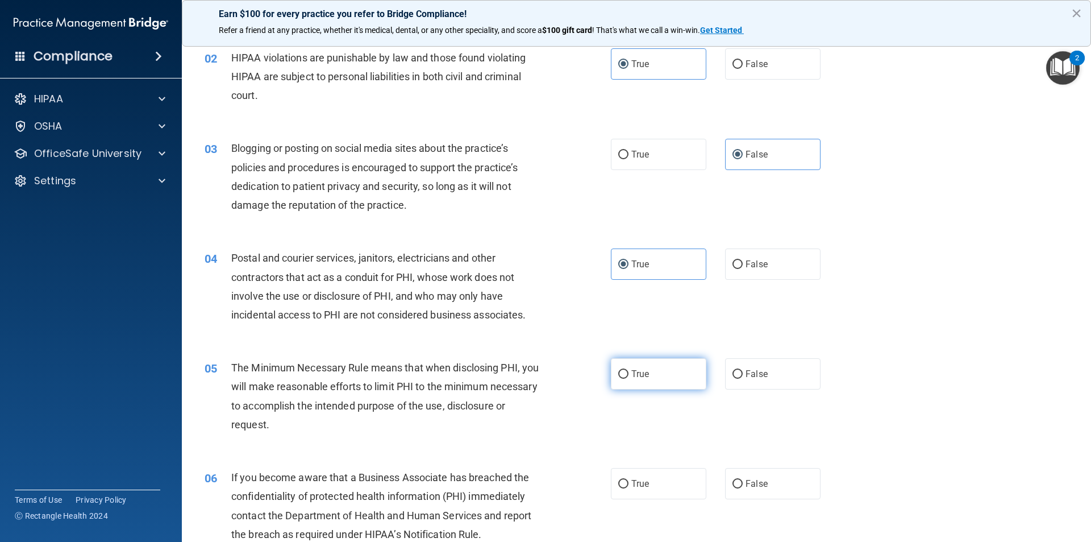
radio input "true"
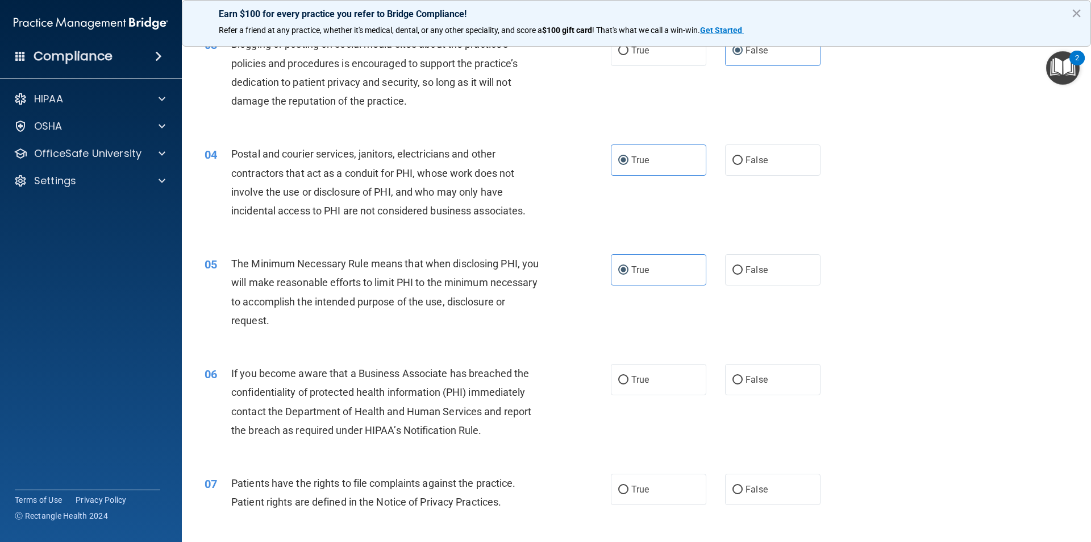
scroll to position [227, 0]
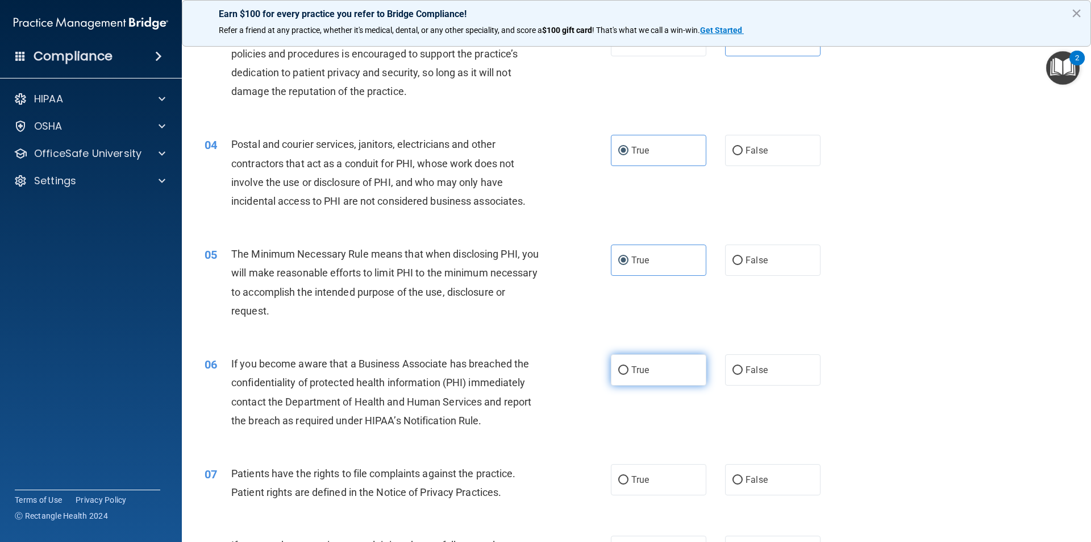
click at [639, 374] on span "True" at bounding box center [640, 369] width 18 height 11
click at [628, 374] on input "True" at bounding box center [623, 370] width 10 height 9
radio input "true"
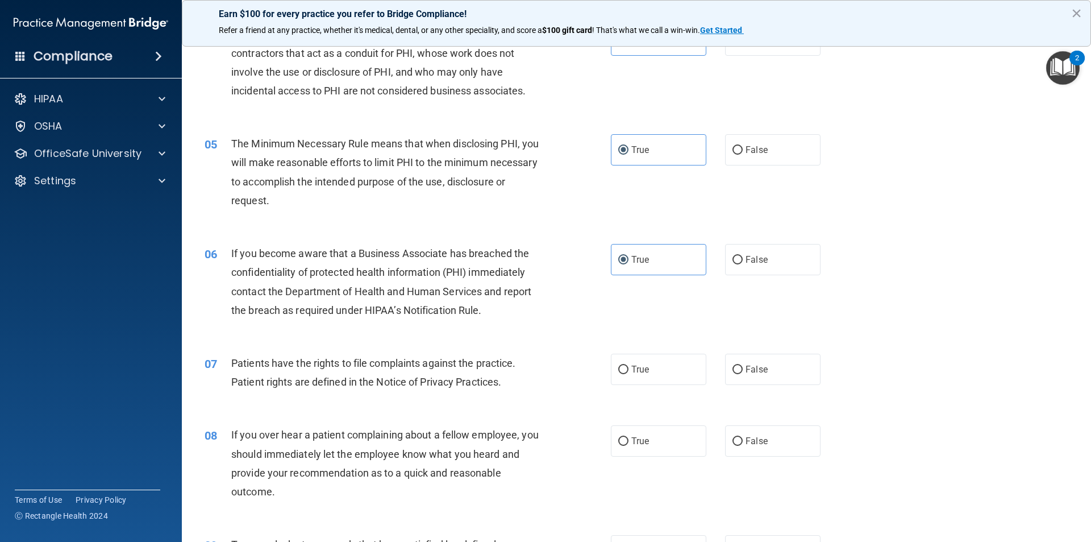
scroll to position [341, 0]
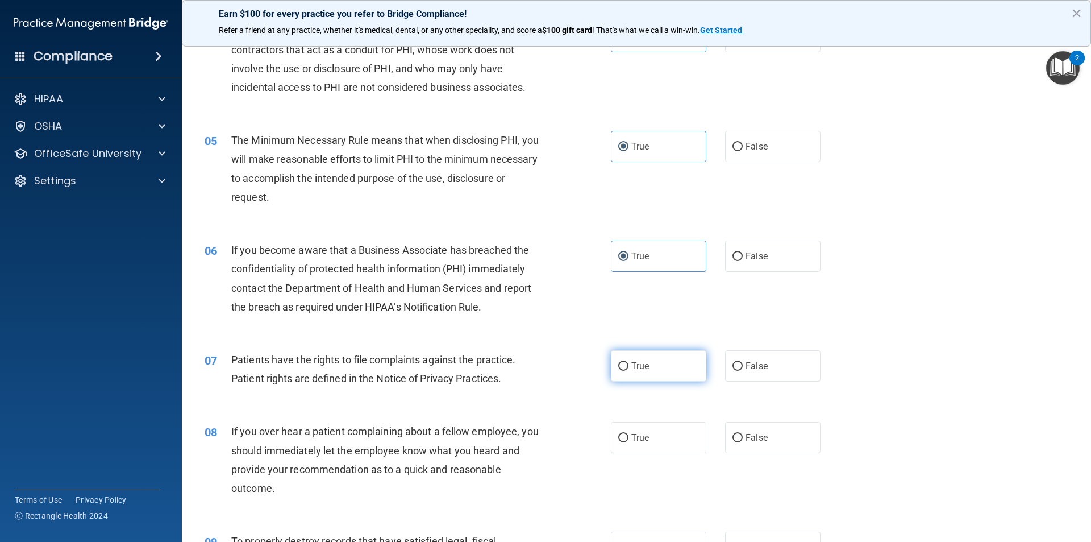
click at [622, 367] on input "True" at bounding box center [623, 366] width 10 height 9
radio input "true"
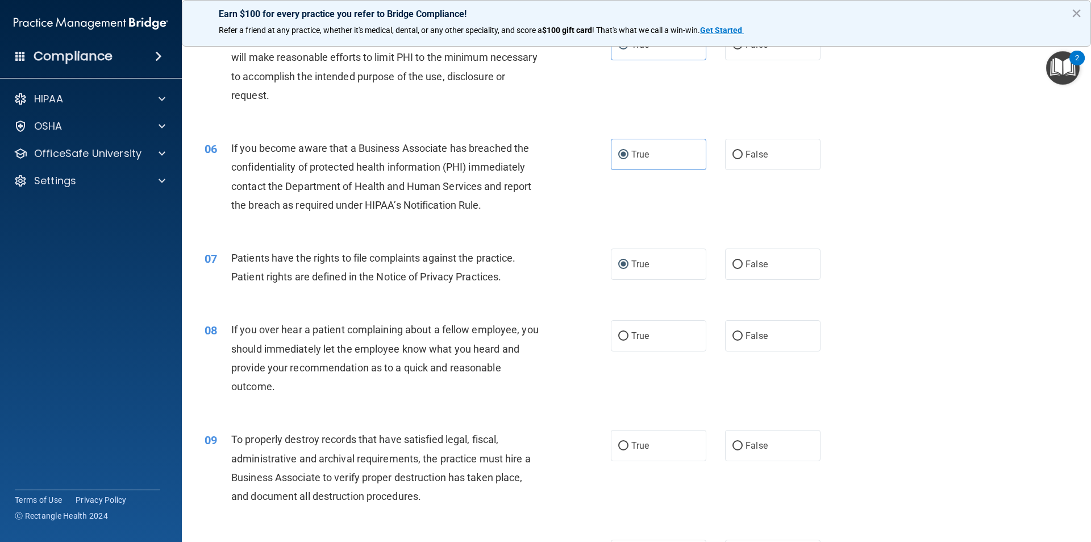
scroll to position [455, 0]
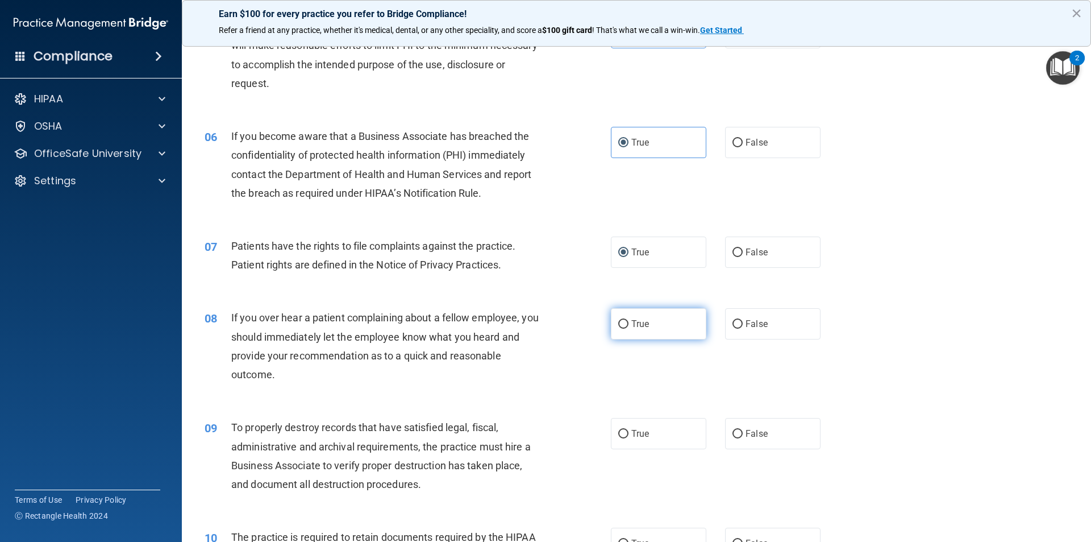
click at [677, 326] on label "True" at bounding box center [658, 323] width 95 height 31
click at [628, 326] on input "True" at bounding box center [623, 324] width 10 height 9
radio input "true"
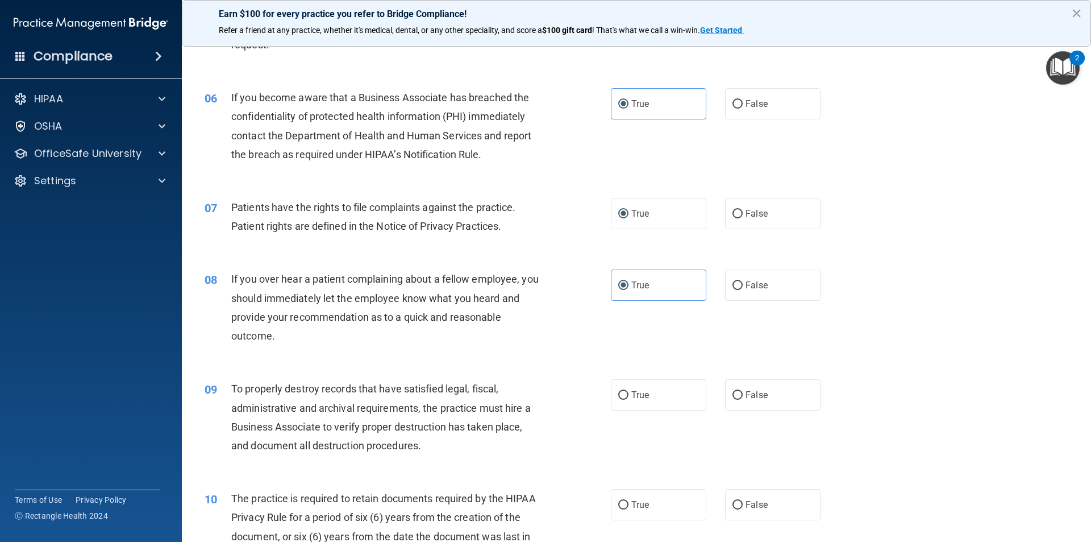
scroll to position [568, 0]
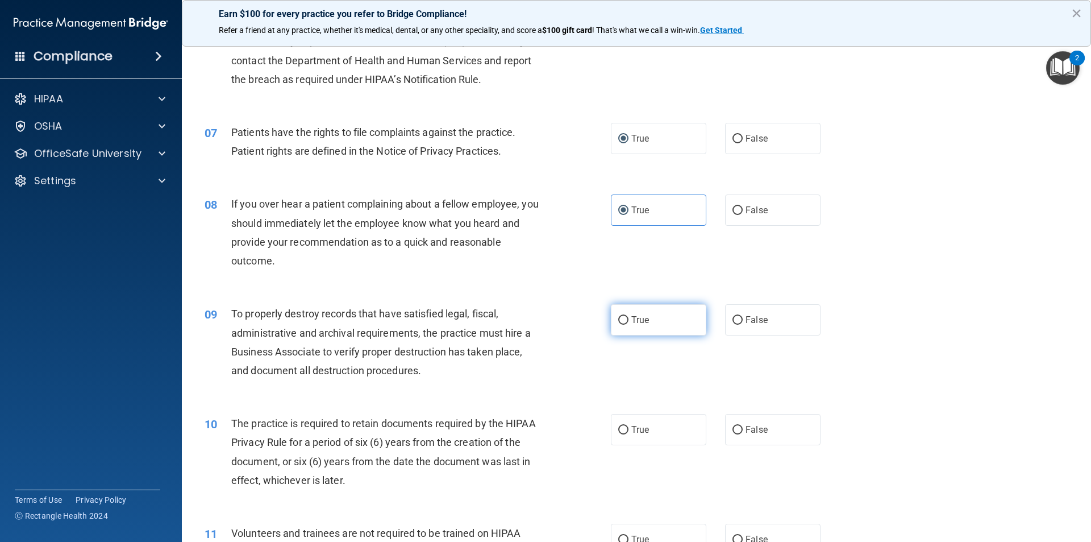
click at [675, 321] on label "True" at bounding box center [658, 319] width 95 height 31
click at [628, 321] on input "True" at bounding box center [623, 320] width 10 height 9
radio input "true"
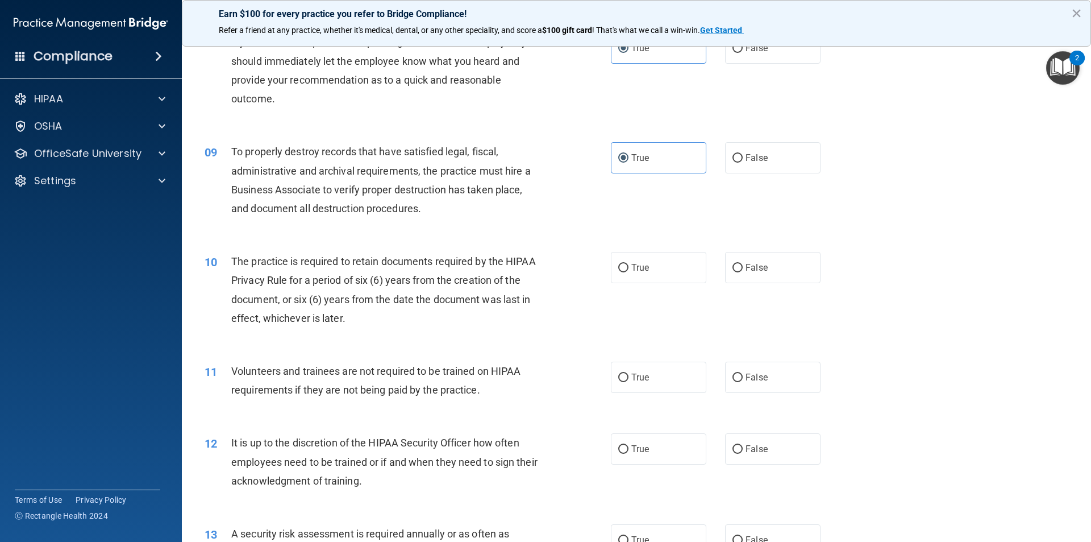
scroll to position [739, 0]
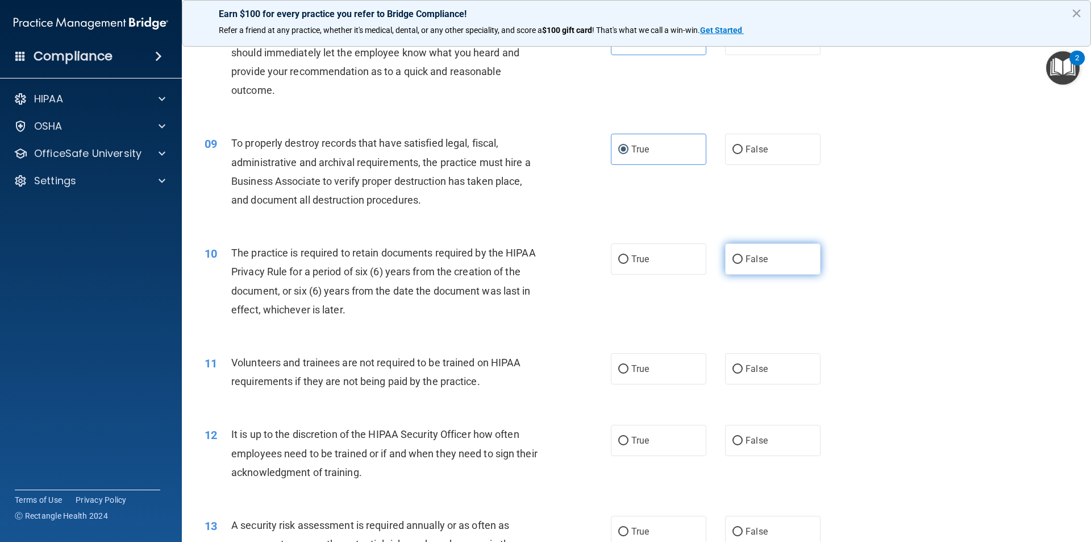
click at [734, 256] on input "False" at bounding box center [737, 259] width 10 height 9
radio input "true"
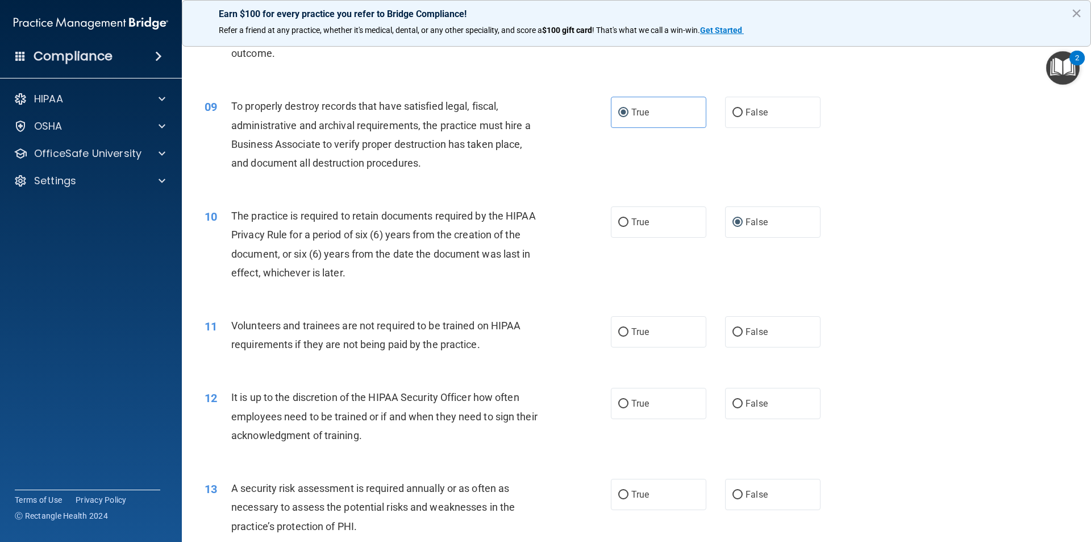
scroll to position [796, 0]
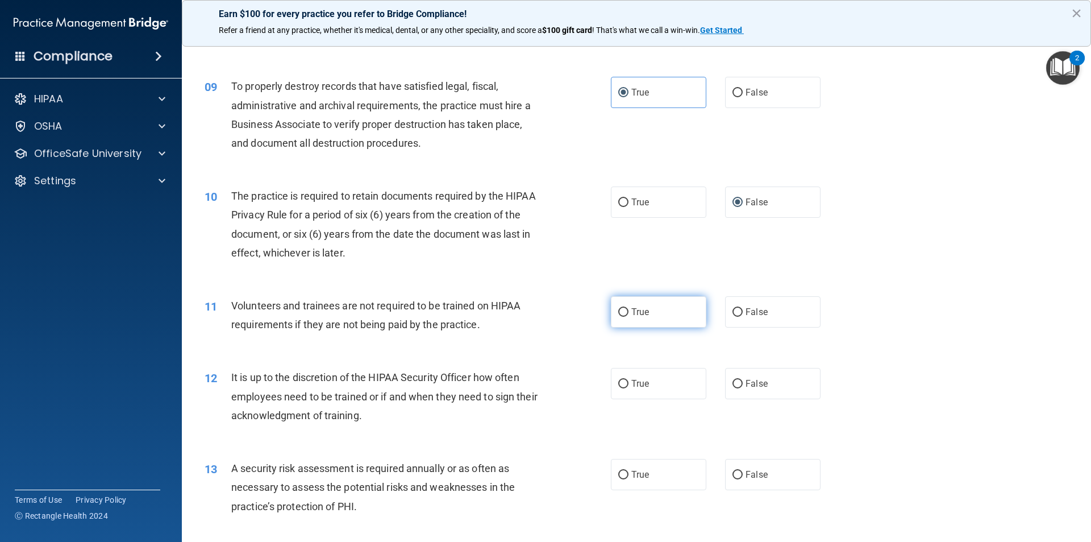
click at [640, 315] on span "True" at bounding box center [640, 311] width 18 height 11
click at [628, 315] on input "True" at bounding box center [623, 312] width 10 height 9
radio input "true"
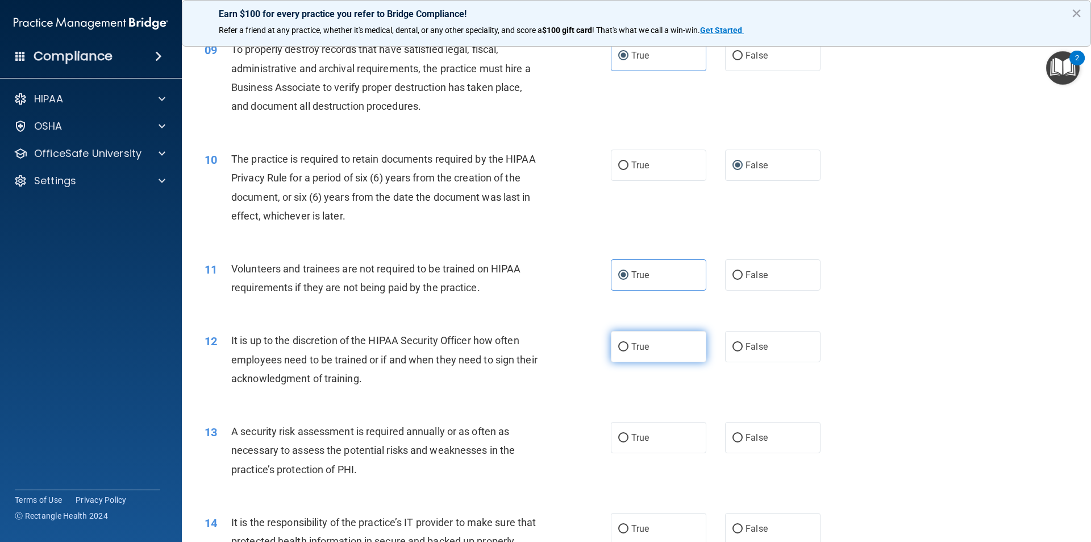
scroll to position [852, 0]
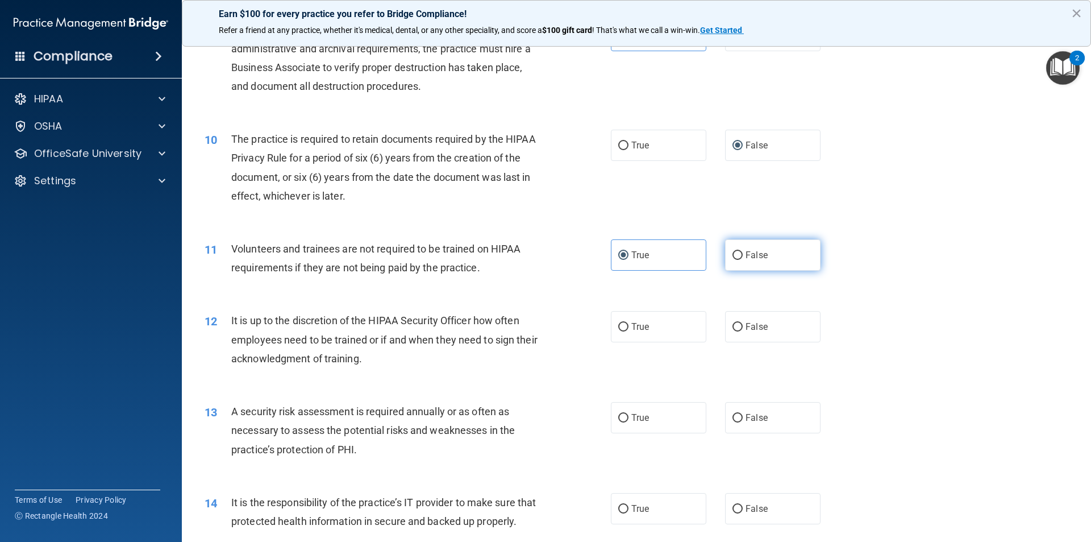
click at [749, 248] on label "False" at bounding box center [772, 254] width 95 height 31
click at [743, 251] on input "False" at bounding box center [737, 255] width 10 height 9
radio input "true"
radio input "false"
click at [621, 332] on label "True" at bounding box center [658, 326] width 95 height 31
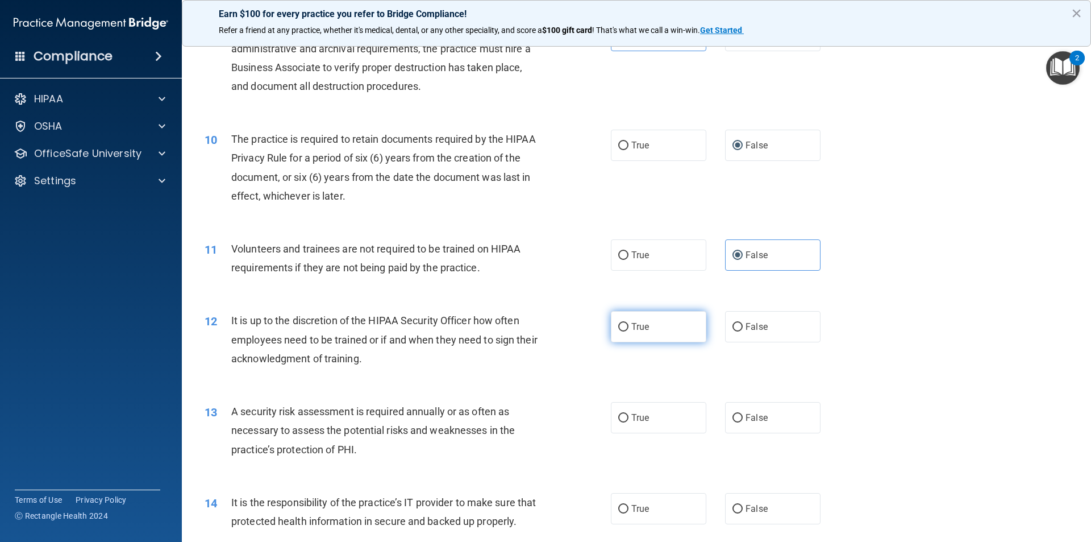
click at [621, 331] on input "True" at bounding box center [623, 327] width 10 height 9
radio input "true"
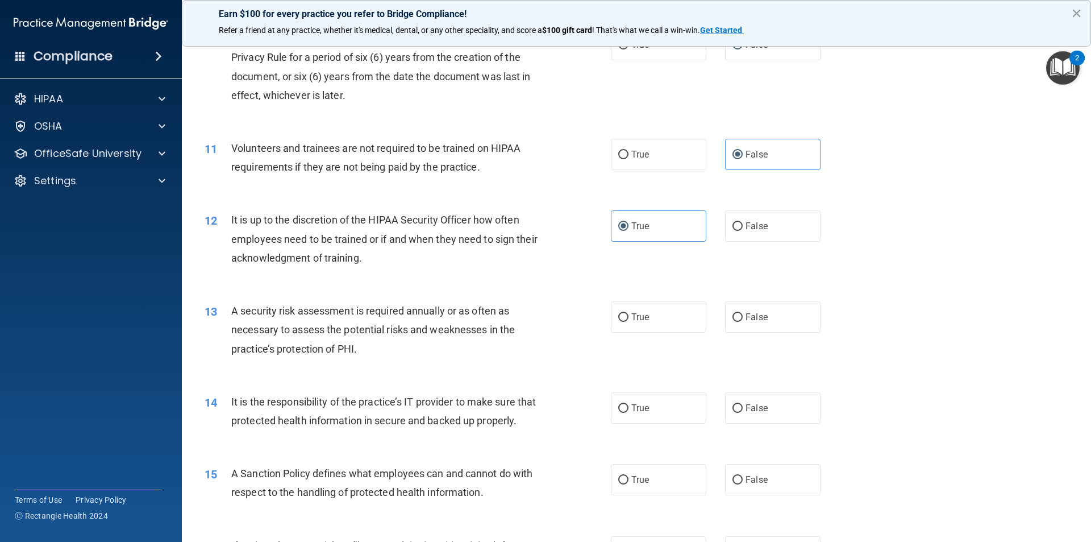
scroll to position [966, 0]
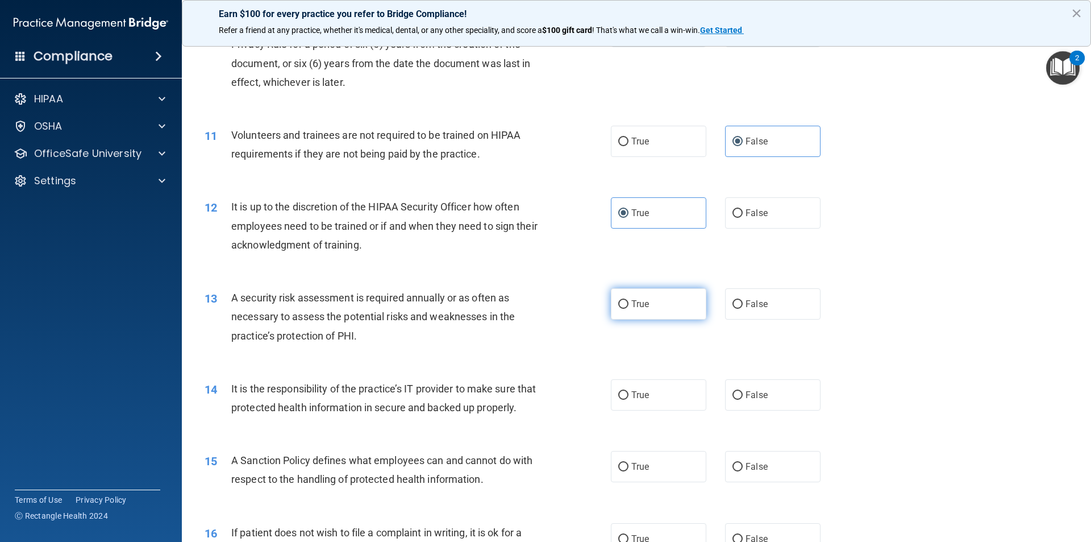
click at [636, 306] on span "True" at bounding box center [640, 303] width 18 height 11
click at [628, 306] on input "True" at bounding box center [623, 304] width 10 height 9
radio input "true"
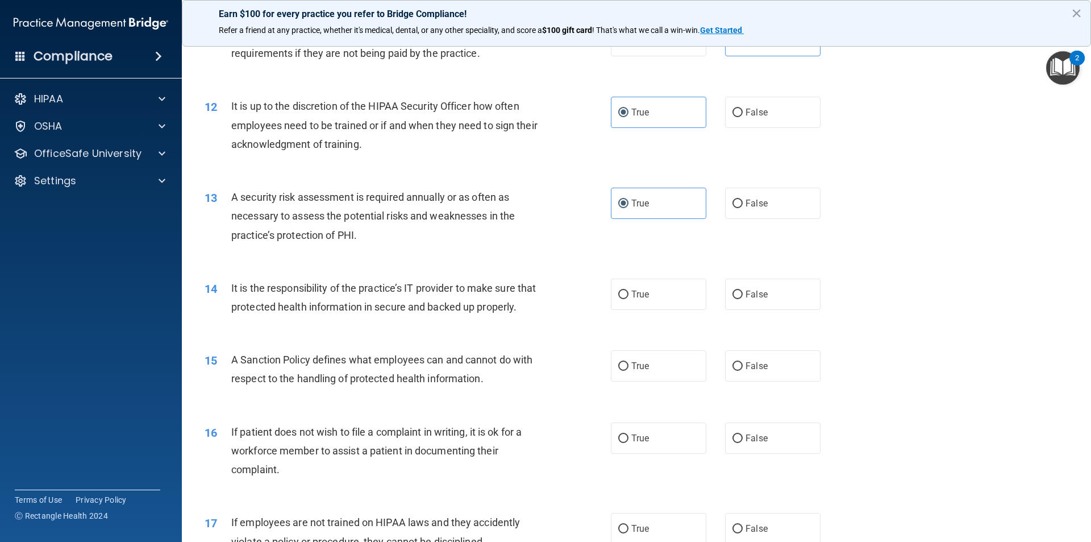
scroll to position [1080, 0]
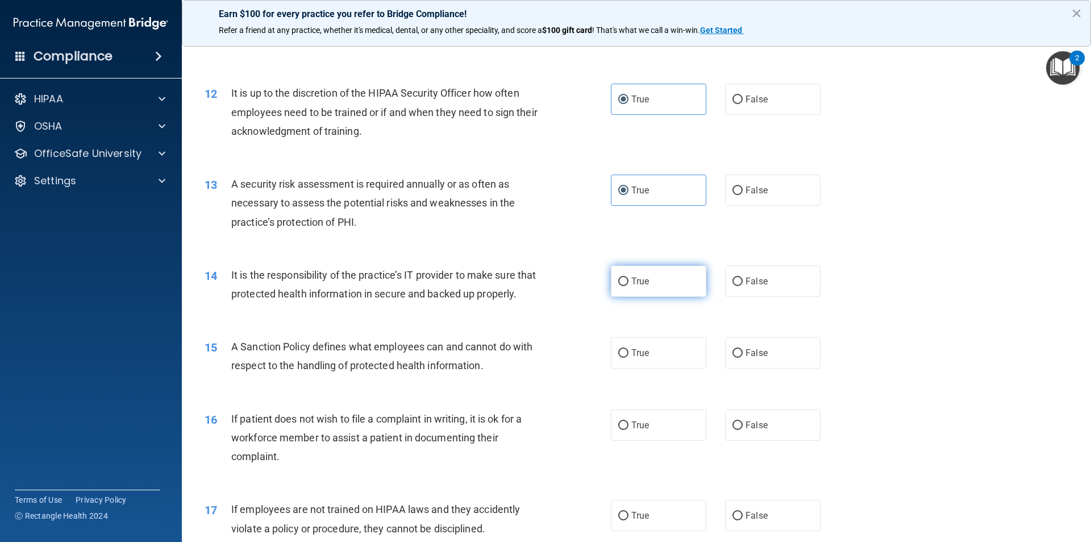
click at [638, 293] on label "True" at bounding box center [658, 280] width 95 height 31
click at [628, 286] on input "True" at bounding box center [623, 281] width 10 height 9
radio input "true"
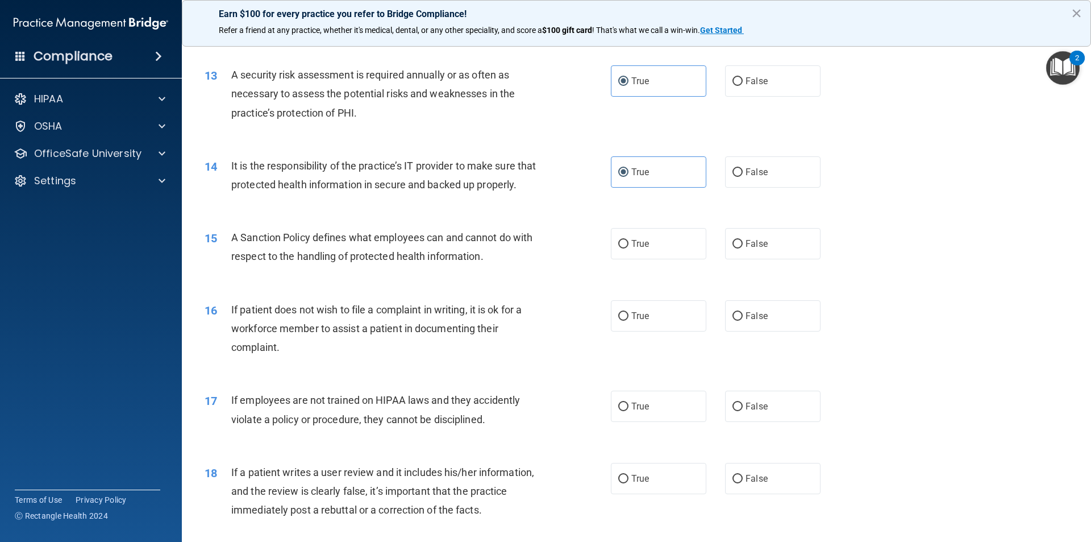
scroll to position [1193, 0]
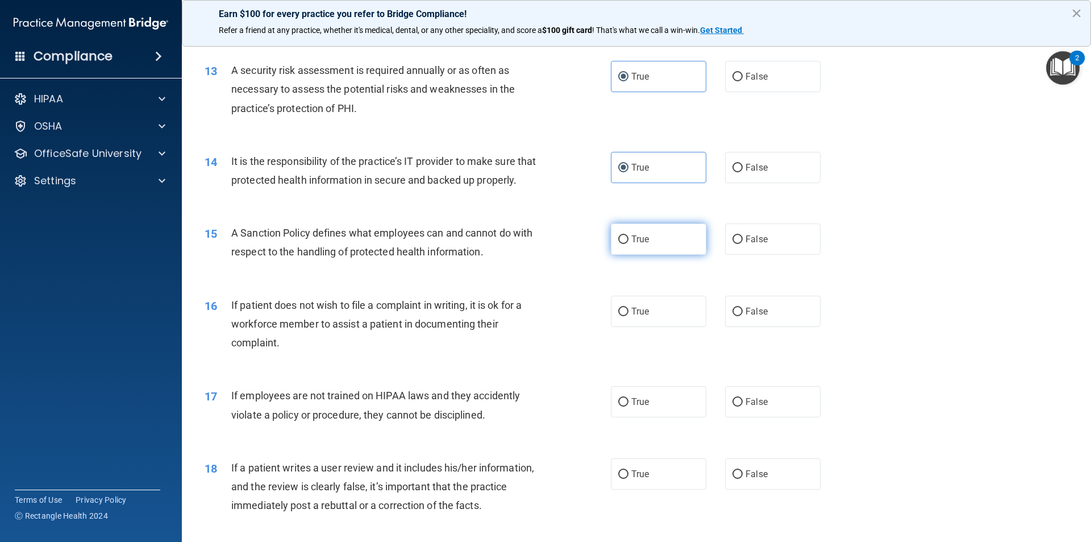
click at [634, 255] on label "True" at bounding box center [658, 238] width 95 height 31
click at [628, 244] on input "True" at bounding box center [623, 239] width 10 height 9
radio input "true"
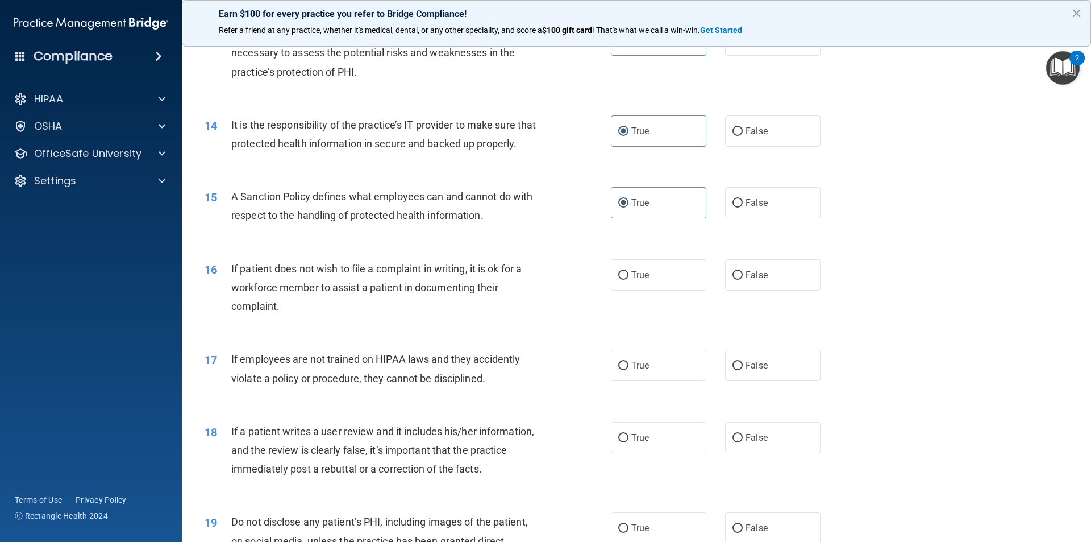
scroll to position [1250, 0]
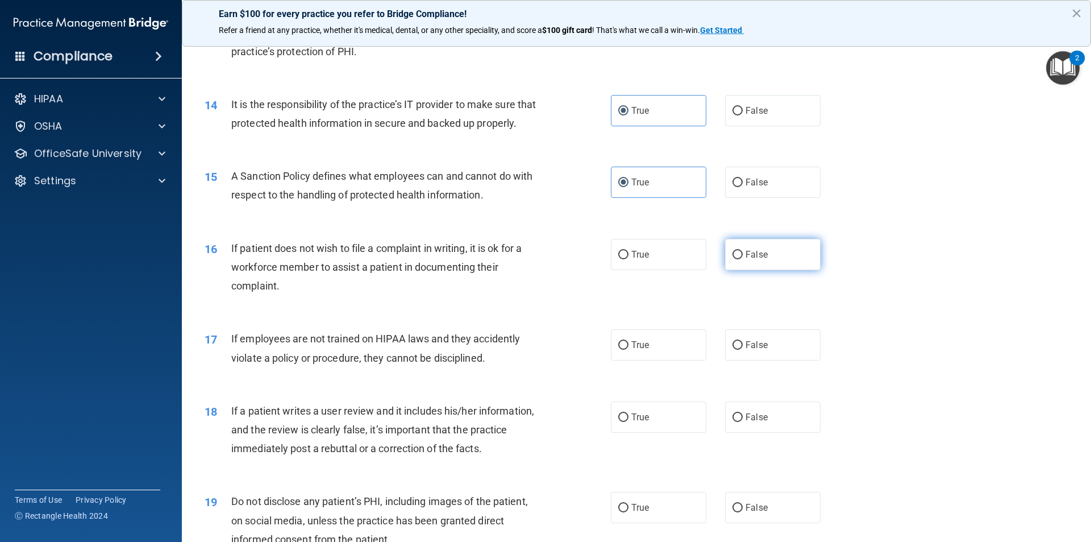
click at [772, 270] on label "False" at bounding box center [772, 254] width 95 height 31
click at [743, 259] on input "False" at bounding box center [737, 255] width 10 height 9
radio input "true"
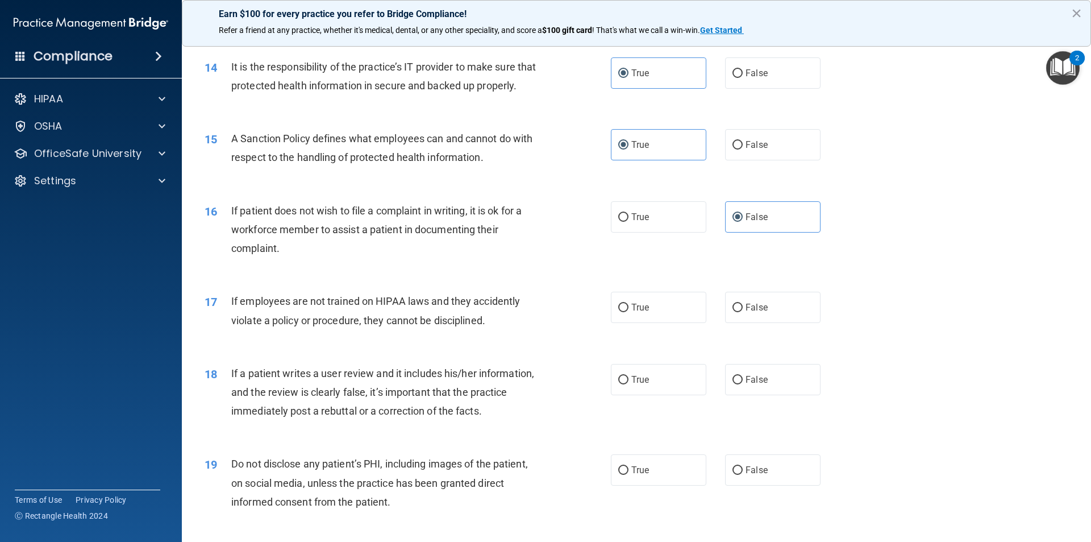
scroll to position [1364, 0]
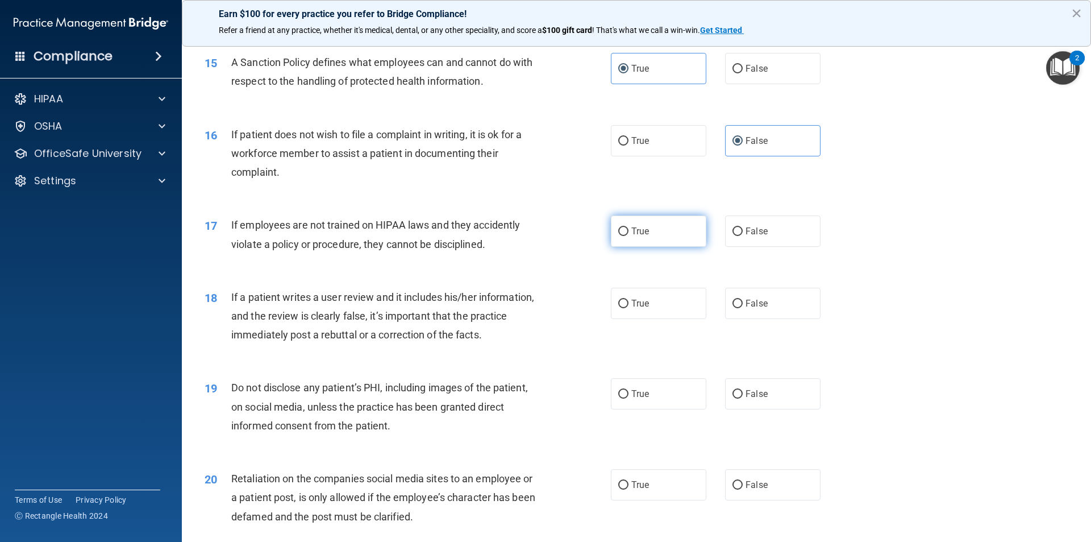
click at [618, 247] on label "True" at bounding box center [658, 230] width 95 height 31
click at [618, 236] on input "True" at bounding box center [623, 231] width 10 height 9
radio input "true"
click at [739, 247] on label "False" at bounding box center [772, 230] width 95 height 31
click at [739, 236] on input "False" at bounding box center [737, 231] width 10 height 9
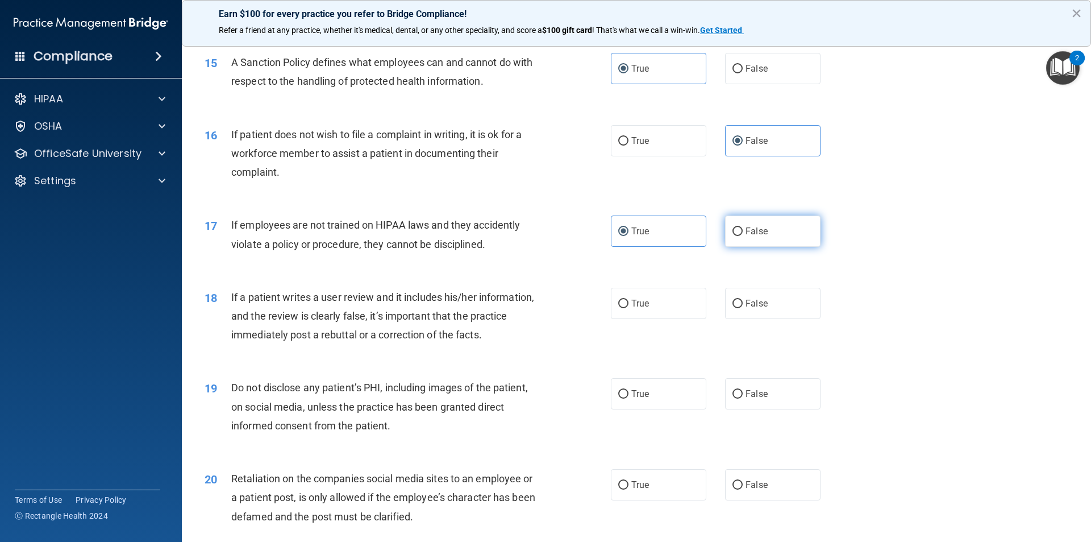
radio input "true"
radio input "false"
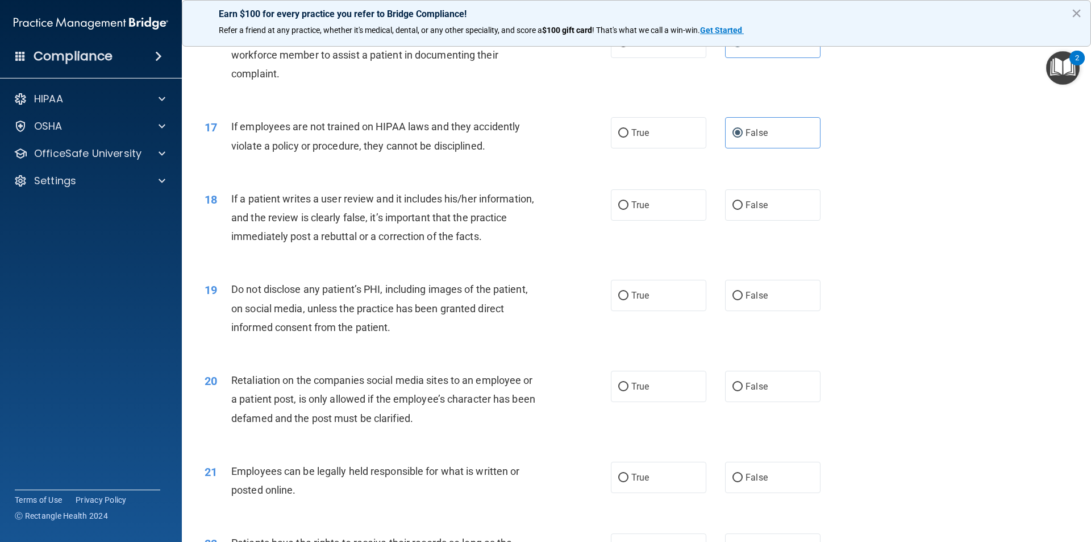
scroll to position [1477, 0]
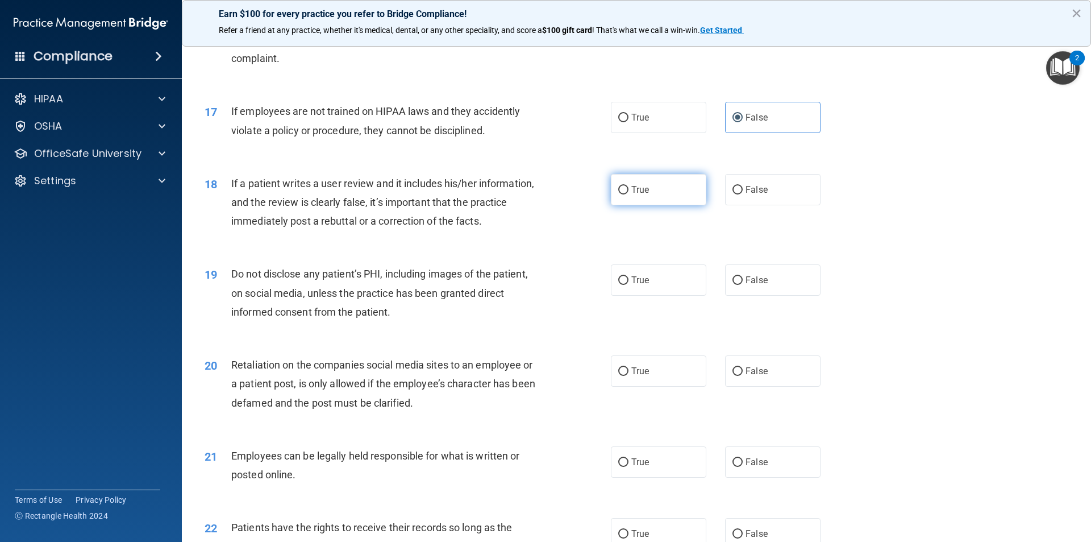
click at [646, 205] on label "True" at bounding box center [658, 189] width 95 height 31
click at [628, 194] on input "True" at bounding box center [623, 190] width 10 height 9
radio input "true"
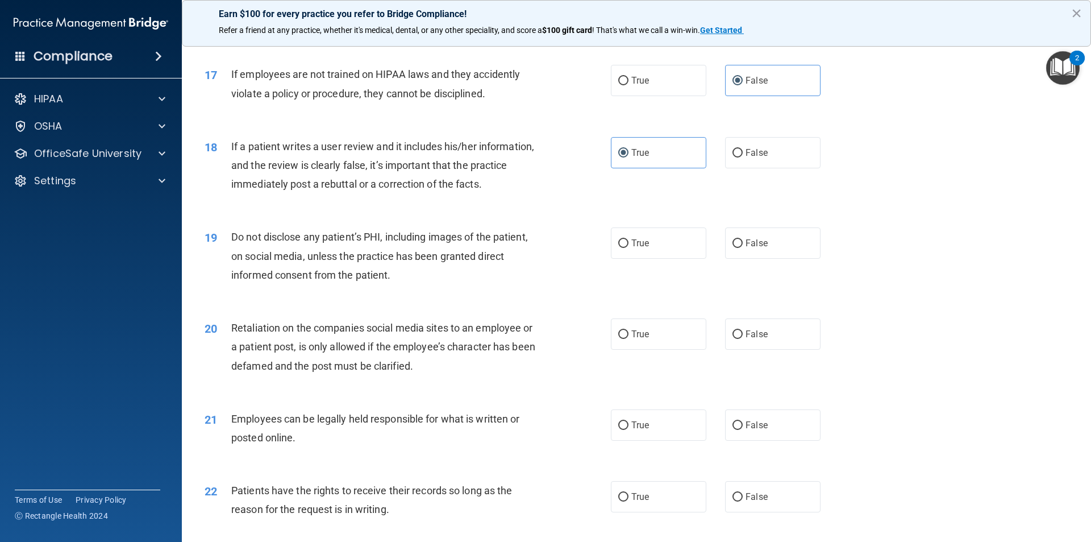
scroll to position [1534, 0]
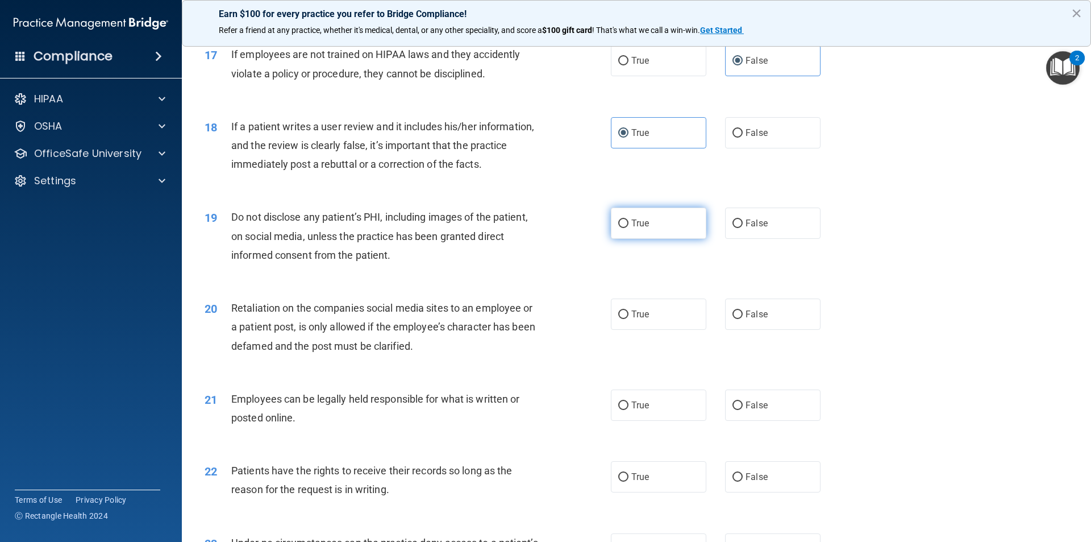
click at [640, 239] on label "True" at bounding box center [658, 222] width 95 height 31
click at [628, 228] on input "True" at bounding box center [623, 223] width 10 height 9
radio input "true"
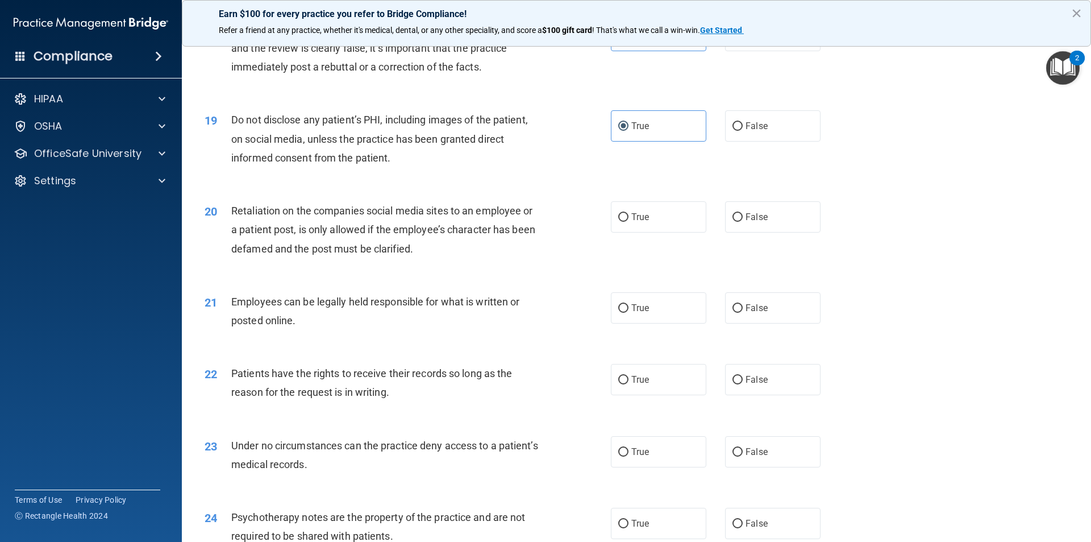
scroll to position [1648, 0]
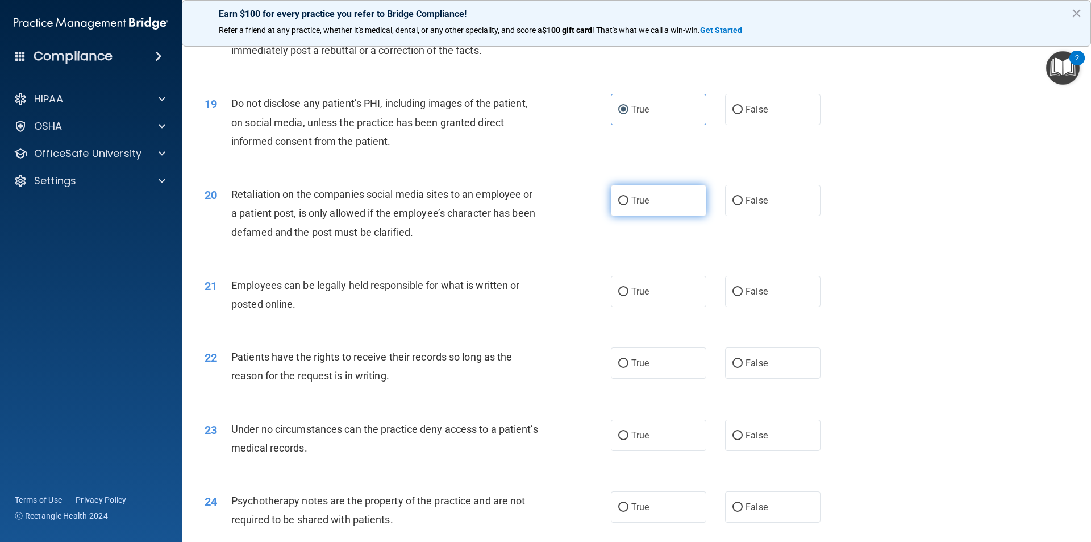
click at [618, 205] on input "True" at bounding box center [623, 201] width 10 height 9
radio input "true"
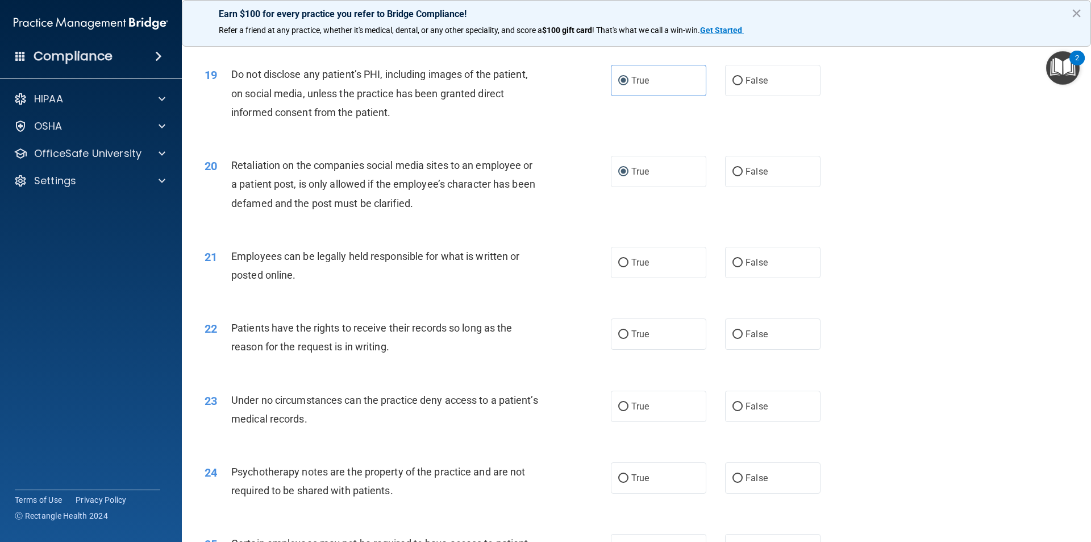
scroll to position [1705, 0]
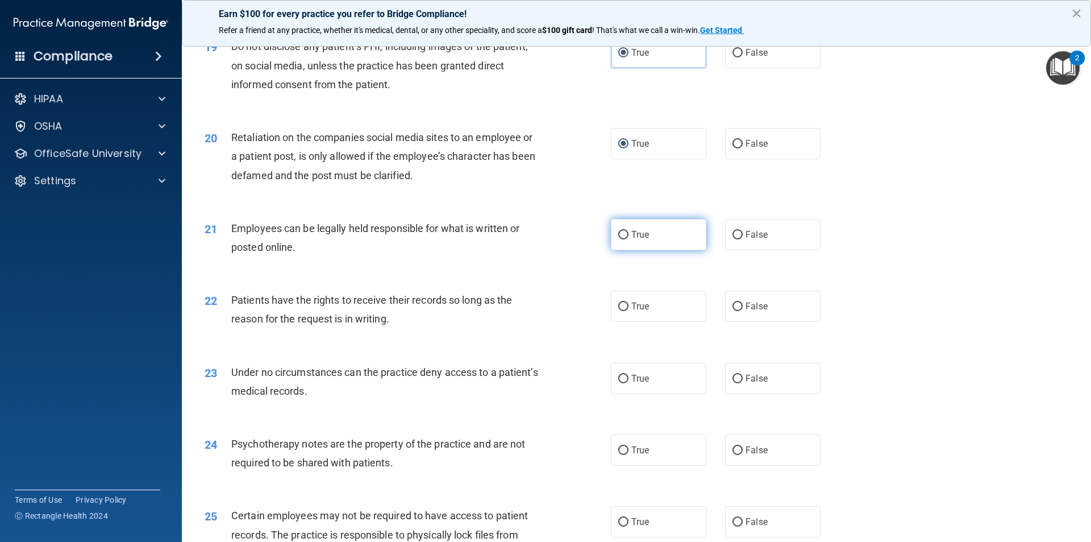
click at [617, 250] on label "True" at bounding box center [658, 234] width 95 height 31
click at [618, 239] on input "True" at bounding box center [623, 235] width 10 height 9
radio input "true"
click at [618, 311] on input "True" at bounding box center [623, 306] width 10 height 9
radio input "true"
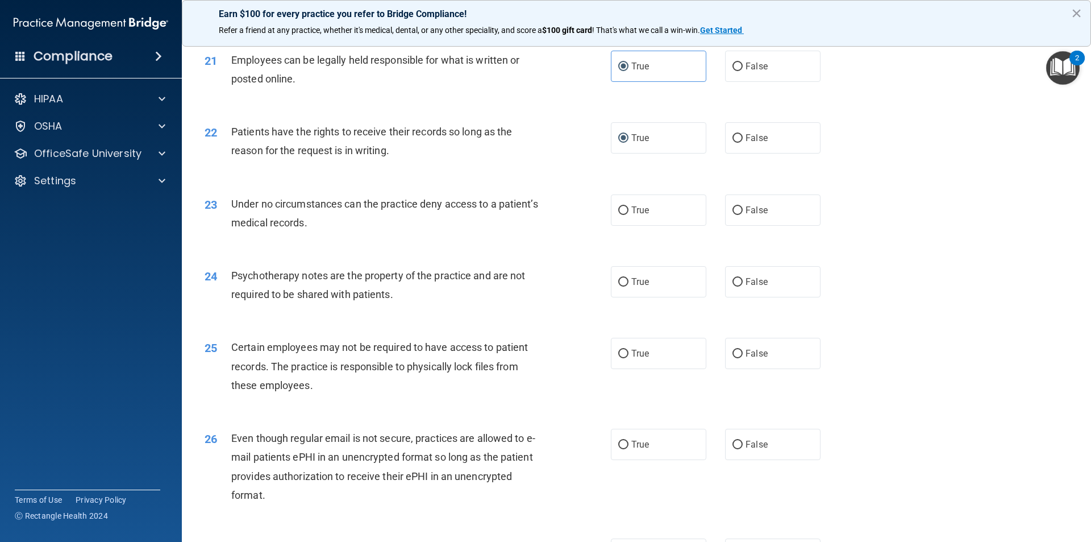
scroll to position [1875, 0]
click at [639, 213] on span "True" at bounding box center [640, 207] width 18 height 11
click at [628, 213] on input "True" at bounding box center [623, 208] width 10 height 9
radio input "true"
click at [785, 223] on label "False" at bounding box center [772, 207] width 95 height 31
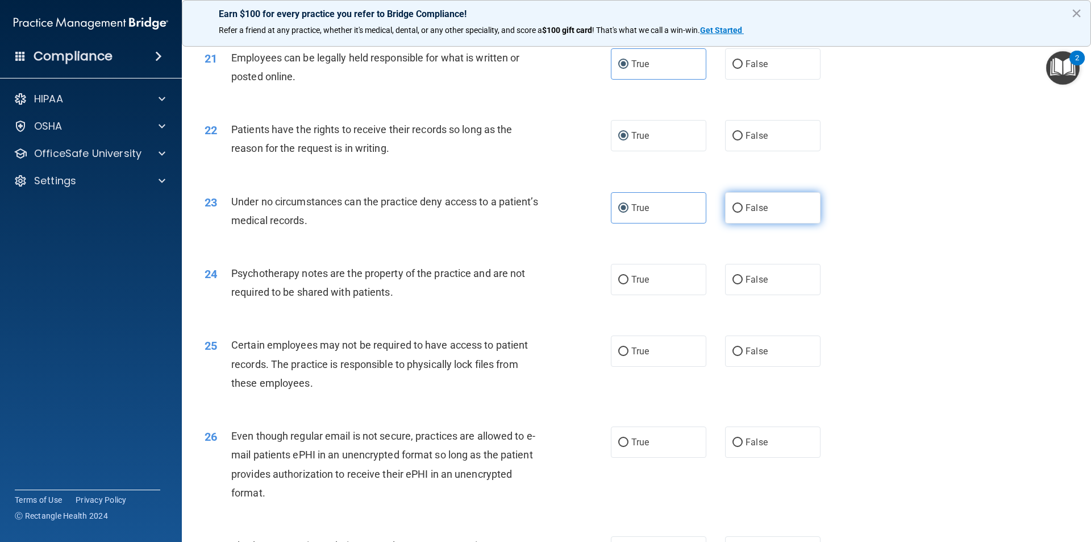
click at [743, 213] on input "False" at bounding box center [737, 208] width 10 height 9
radio input "true"
radio input "false"
click at [755, 295] on label "False" at bounding box center [772, 279] width 95 height 31
click at [743, 284] on input "False" at bounding box center [737, 280] width 10 height 9
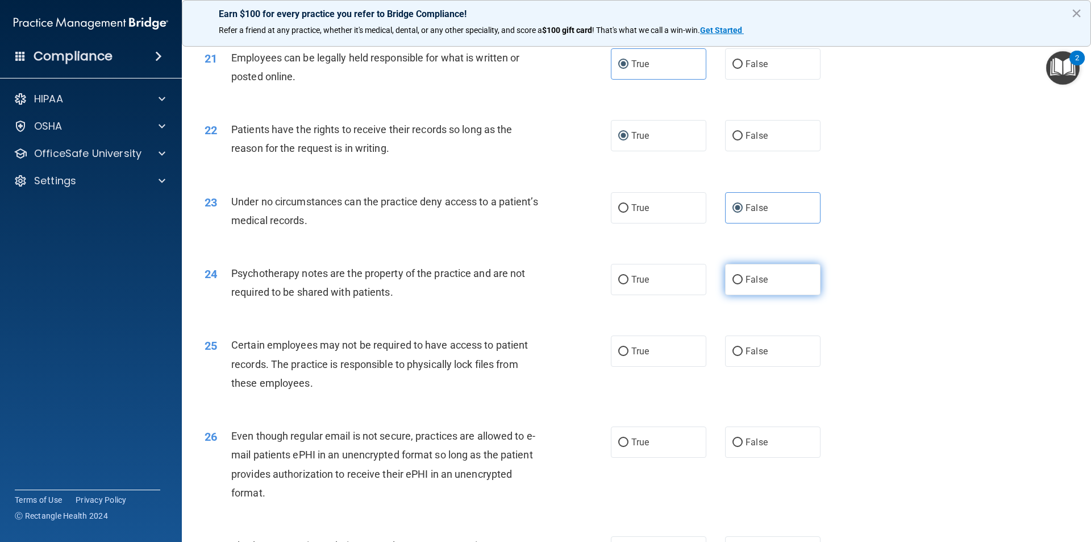
radio input "true"
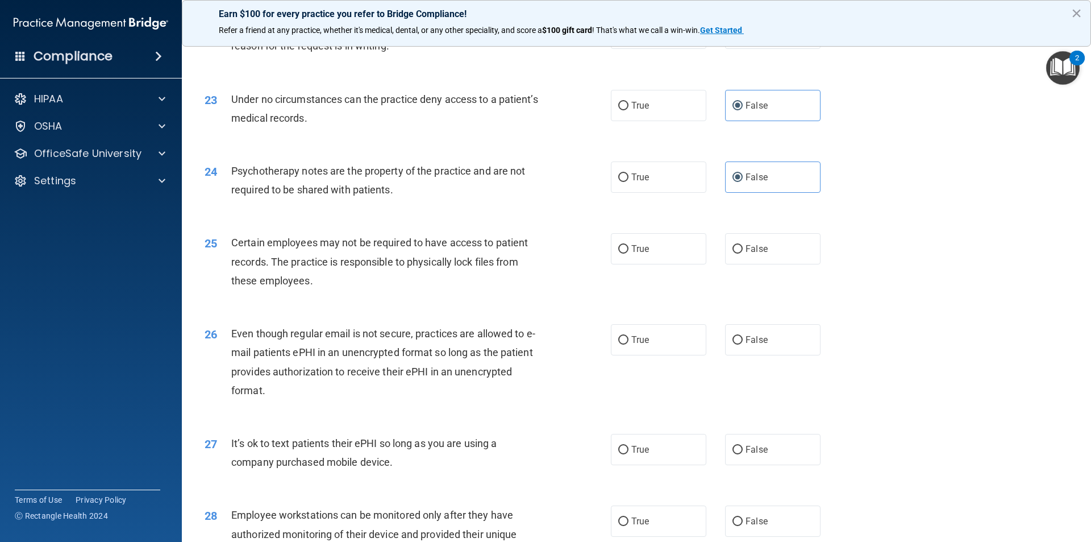
scroll to position [1989, 0]
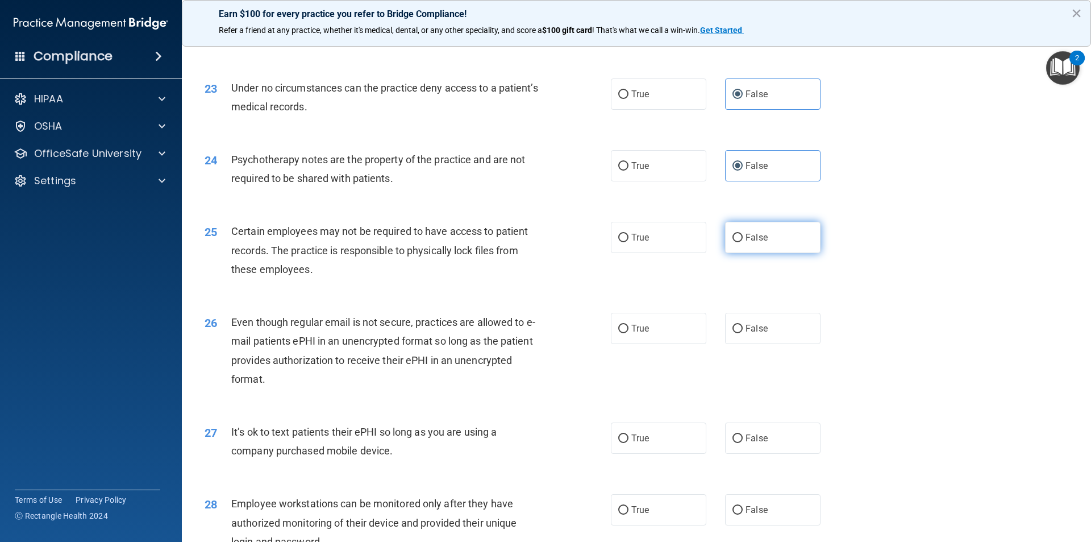
click at [732, 242] on input "False" at bounding box center [737, 238] width 10 height 9
radio input "true"
click at [785, 344] on label "False" at bounding box center [772, 328] width 95 height 31
click at [743, 333] on input "False" at bounding box center [737, 328] width 10 height 9
radio input "true"
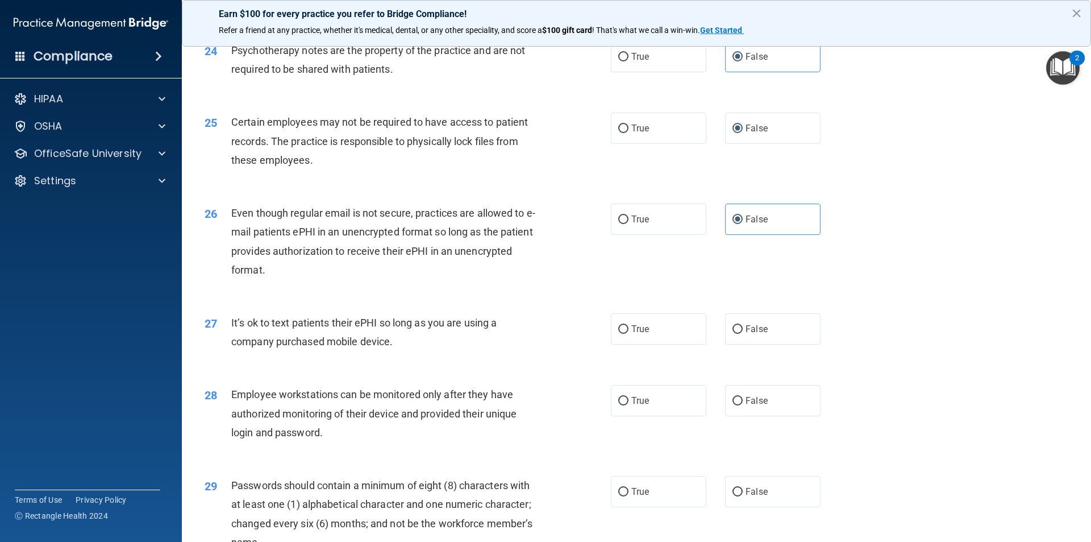
scroll to position [2102, 0]
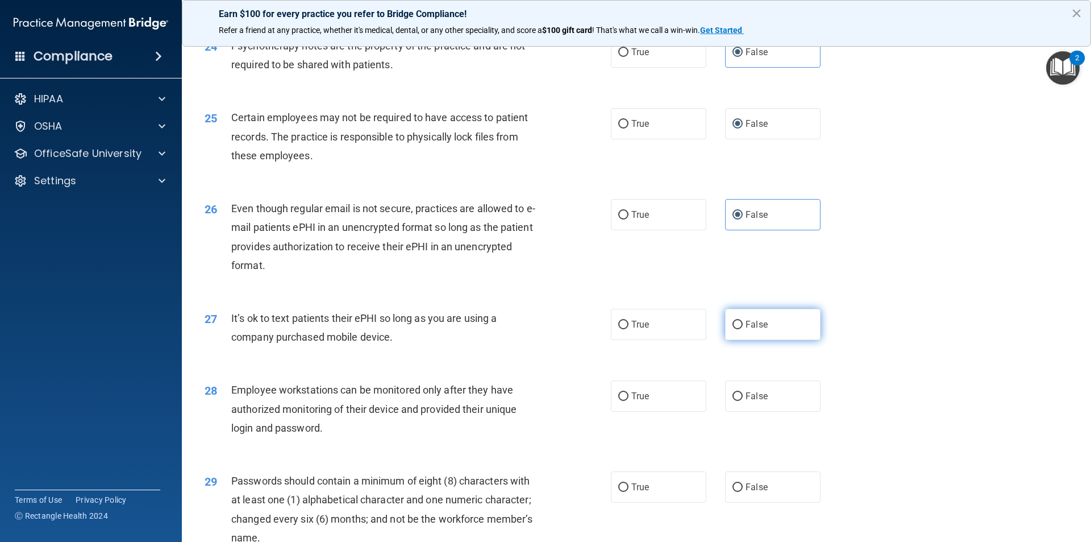
click at [774, 340] on label "False" at bounding box center [772, 324] width 95 height 31
click at [743, 329] on input "False" at bounding box center [737, 324] width 10 height 9
radio input "true"
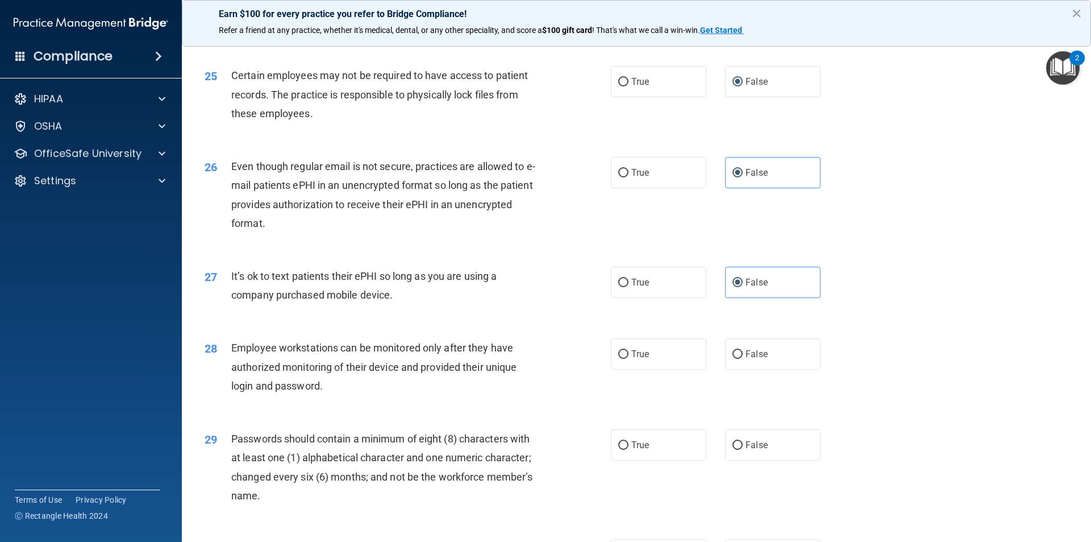
scroll to position [2216, 0]
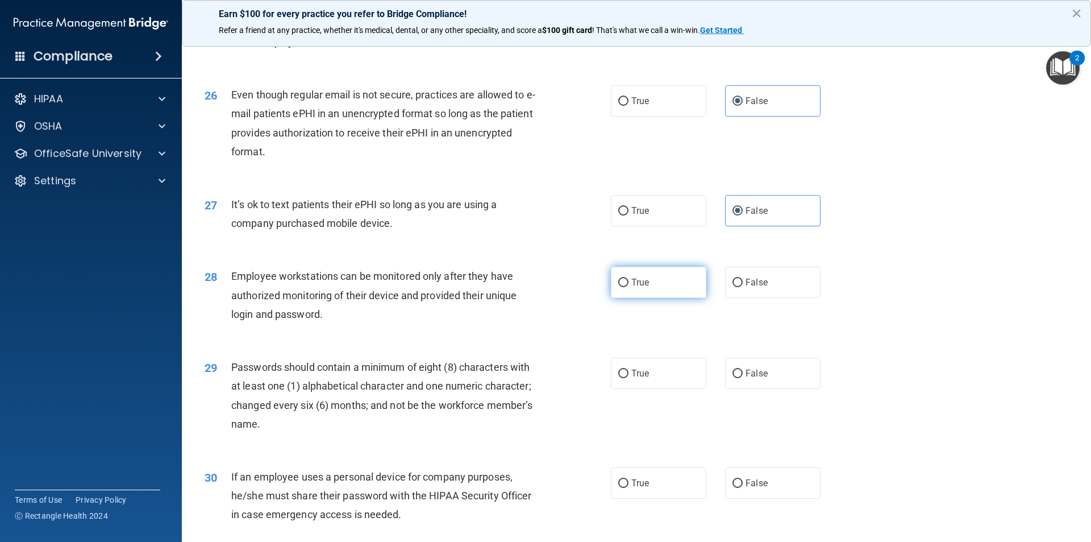
click at [657, 298] on label "True" at bounding box center [658, 282] width 95 height 31
click at [628, 287] on input "True" at bounding box center [623, 282] width 10 height 9
radio input "true"
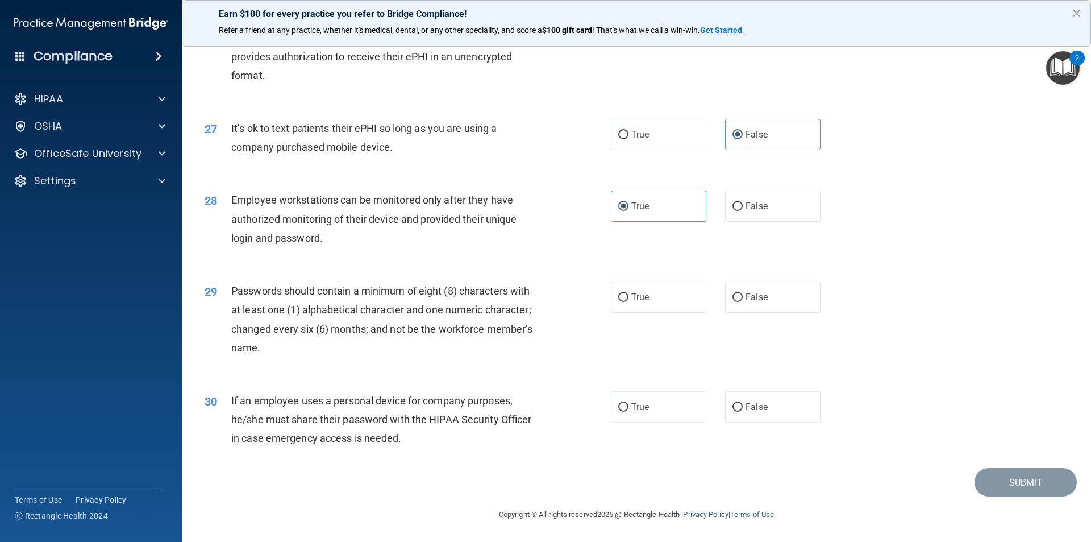
scroll to position [2311, 0]
click at [617, 307] on label "True" at bounding box center [658, 296] width 95 height 31
click at [618, 302] on input "True" at bounding box center [623, 297] width 10 height 9
radio input "true"
click at [674, 413] on label "True" at bounding box center [658, 406] width 95 height 31
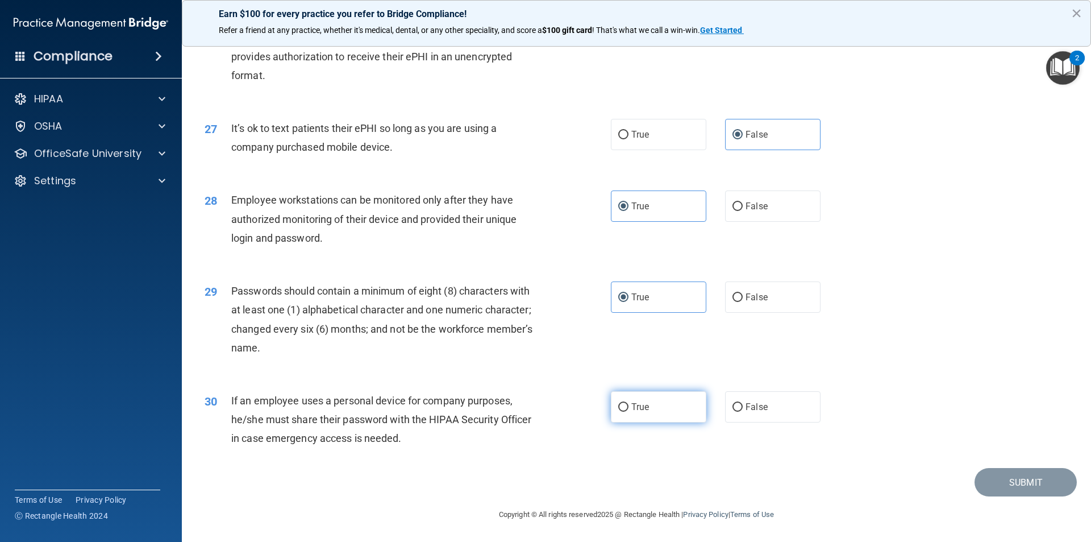
click at [628, 411] on input "True" at bounding box center [623, 407] width 10 height 9
radio input "true"
click at [1035, 480] on button "Submit" at bounding box center [1026, 482] width 102 height 29
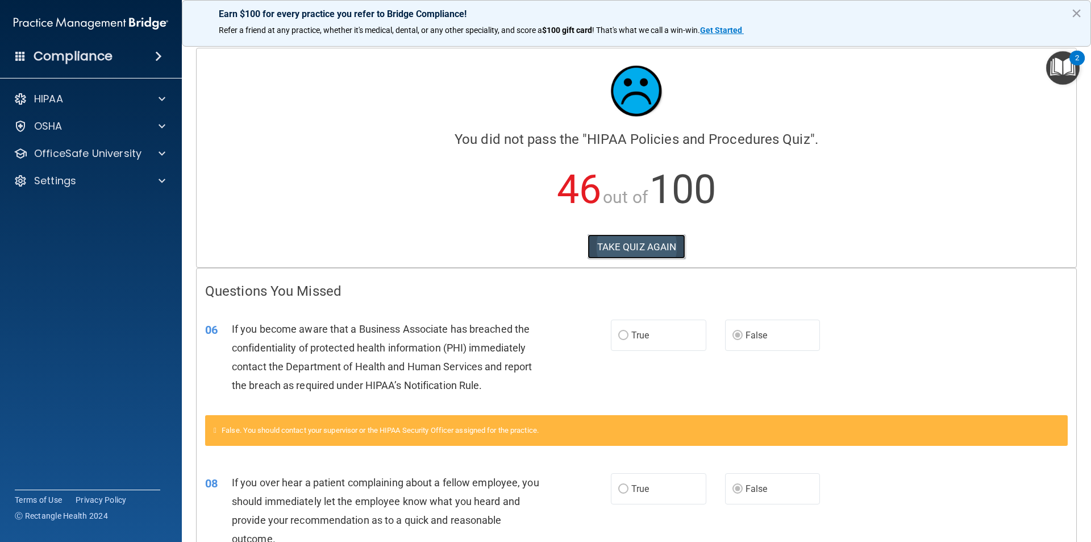
click at [618, 247] on button "TAKE QUIZ AGAIN" at bounding box center [637, 246] width 98 height 25
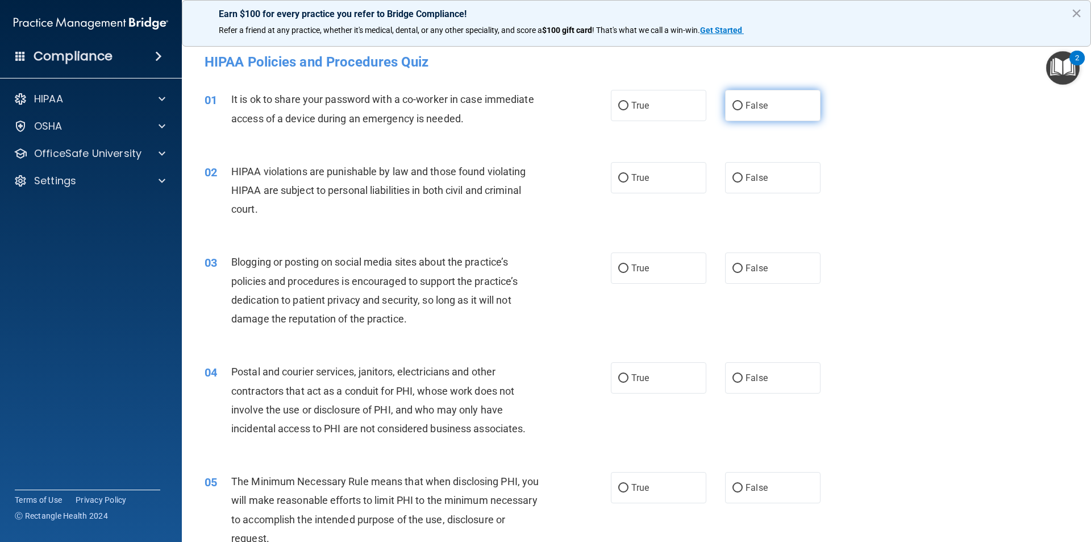
click at [802, 106] on label "False" at bounding box center [772, 105] width 95 height 31
click at [743, 106] on input "False" at bounding box center [737, 106] width 10 height 9
radio input "true"
click at [662, 174] on label "True" at bounding box center [658, 177] width 95 height 31
click at [628, 174] on input "True" at bounding box center [623, 178] width 10 height 9
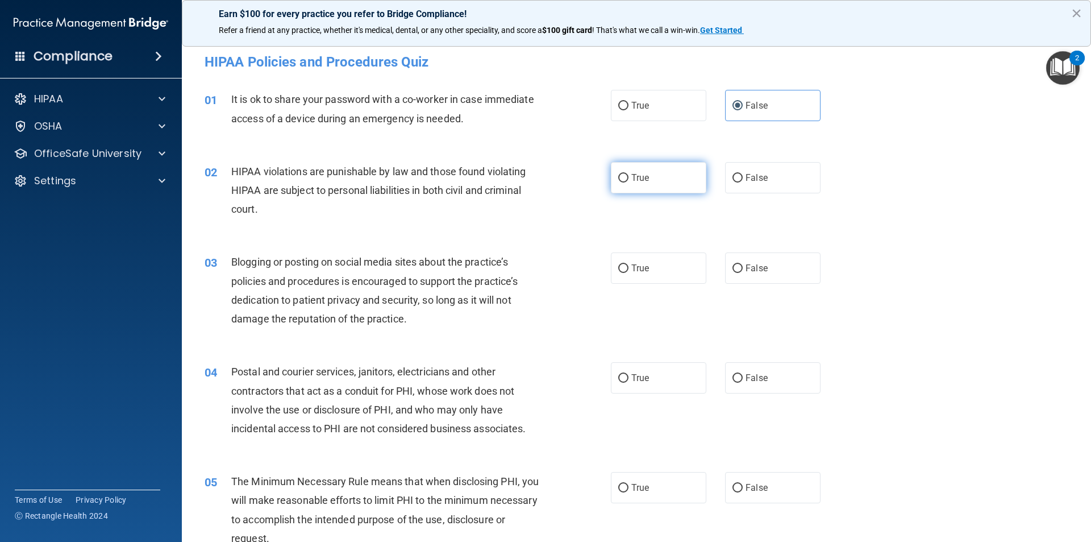
radio input "true"
click at [756, 270] on span "False" at bounding box center [757, 268] width 22 height 11
click at [743, 270] on input "False" at bounding box center [737, 268] width 10 height 9
radio input "true"
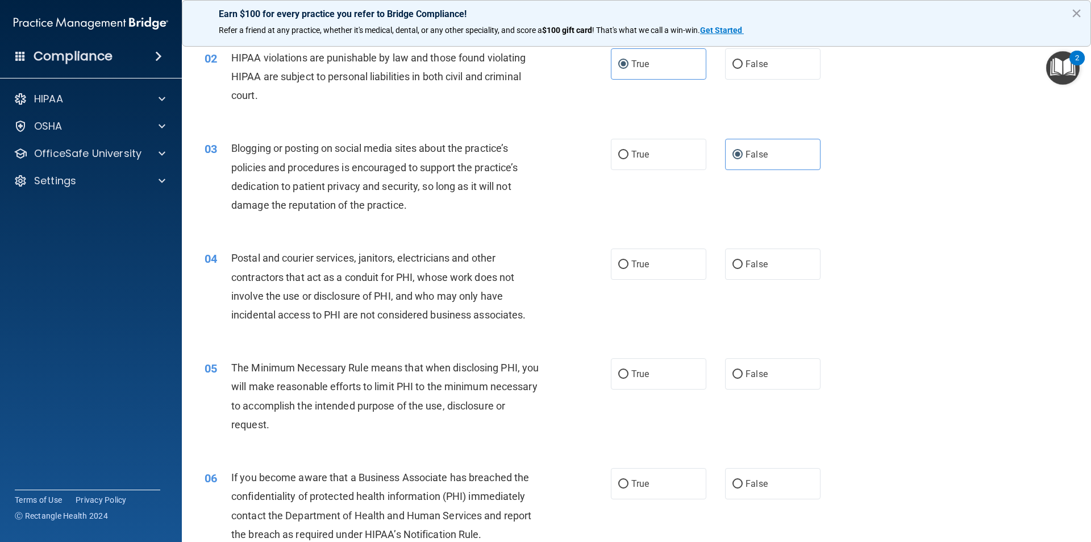
scroll to position [170, 0]
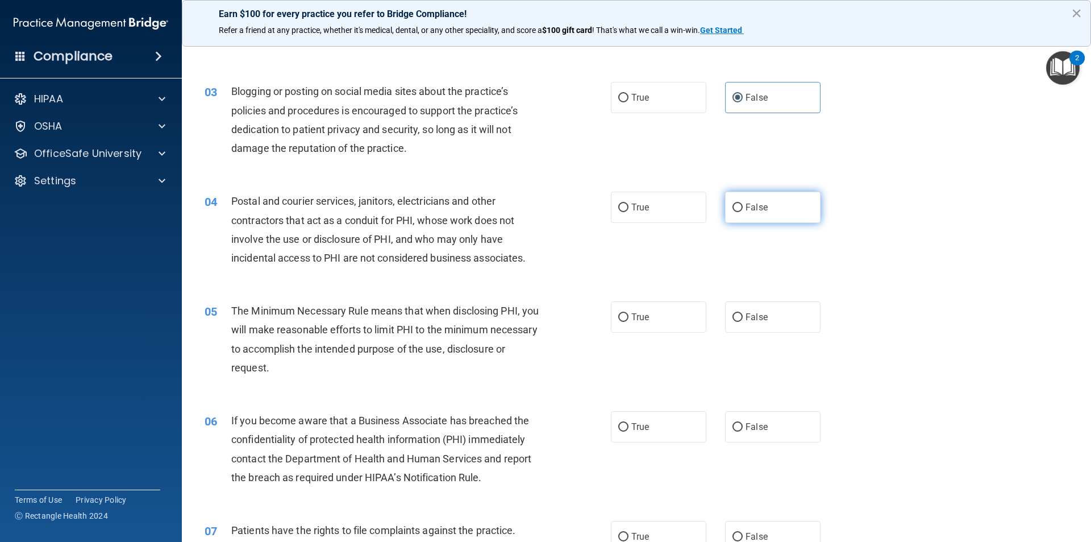
click at [732, 205] on input "False" at bounding box center [737, 207] width 10 height 9
radio input "true"
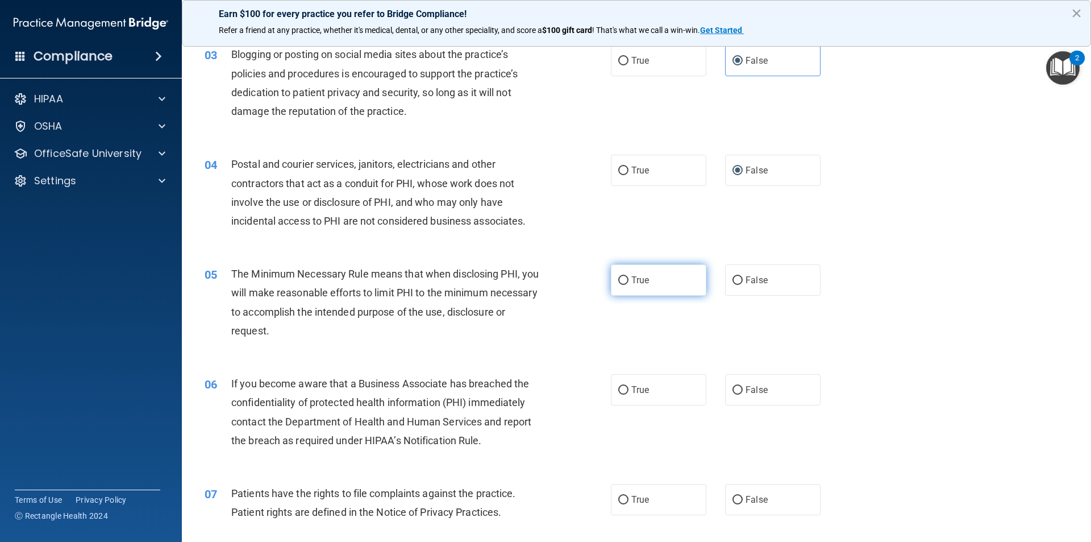
scroll to position [227, 0]
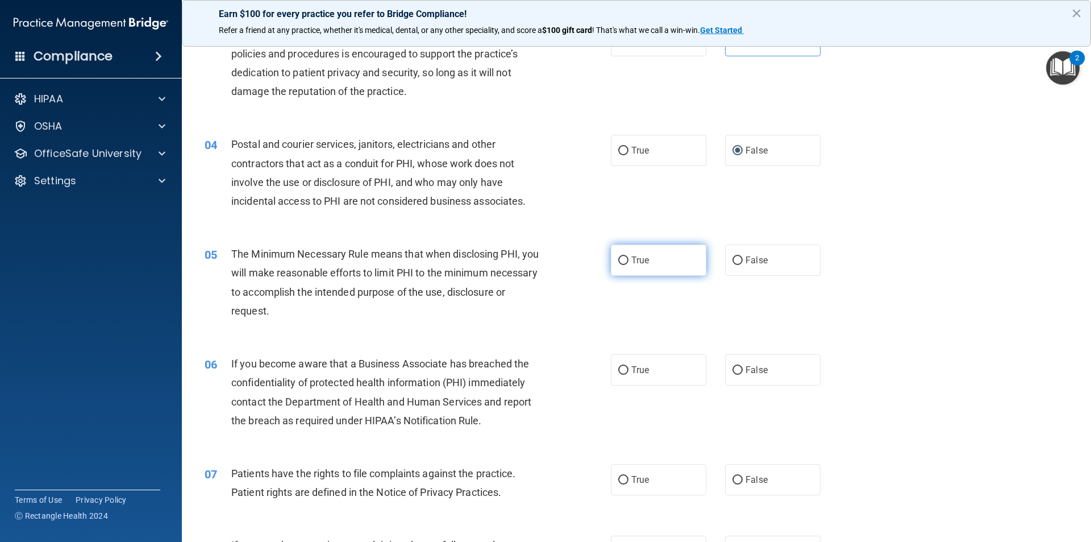
click at [652, 260] on label "True" at bounding box center [658, 259] width 95 height 31
click at [628, 260] on input "True" at bounding box center [623, 260] width 10 height 9
radio input "true"
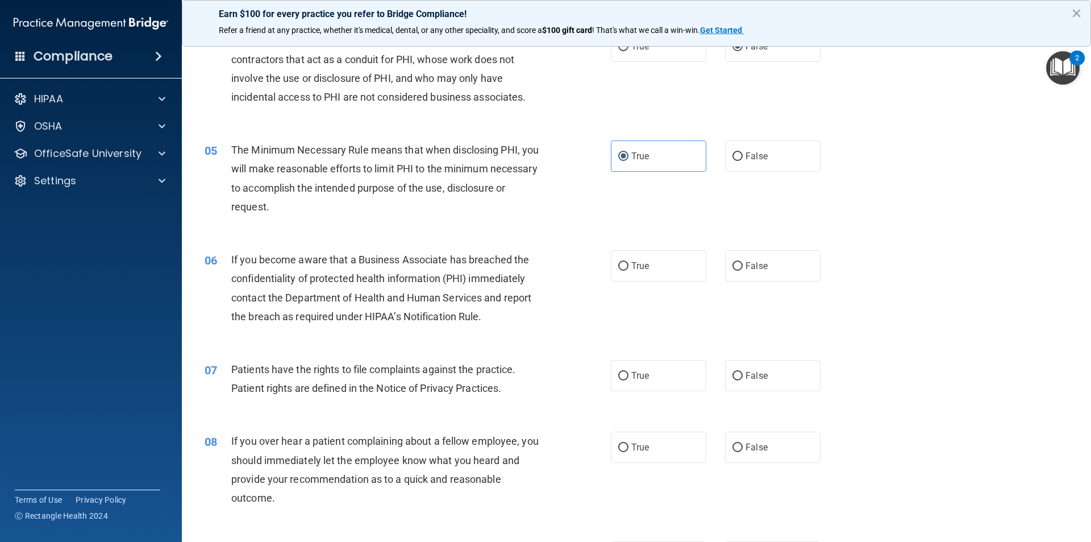
scroll to position [341, 0]
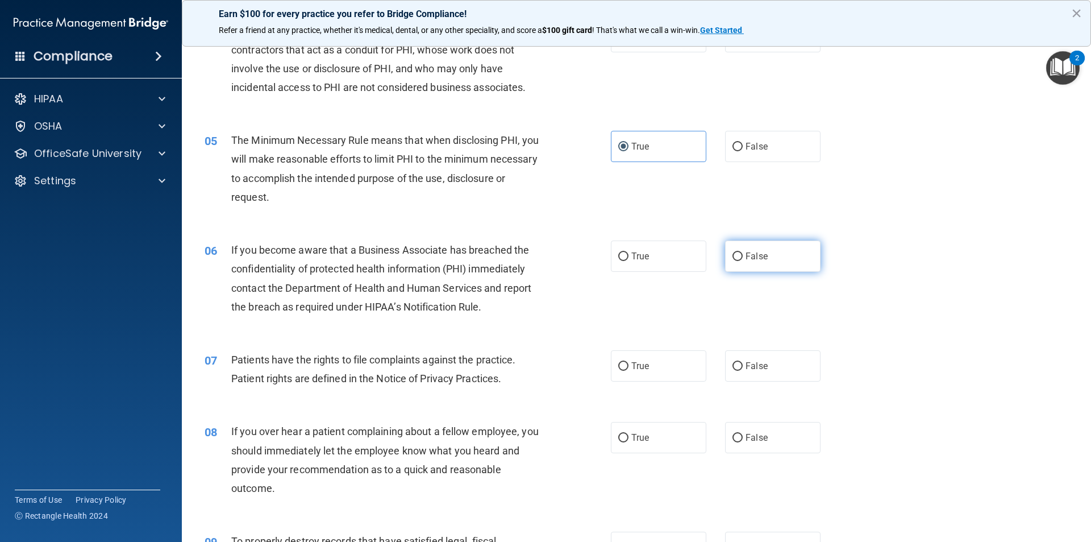
click at [731, 266] on label "False" at bounding box center [772, 255] width 95 height 31
click at [732, 261] on input "False" at bounding box center [737, 256] width 10 height 9
radio input "true"
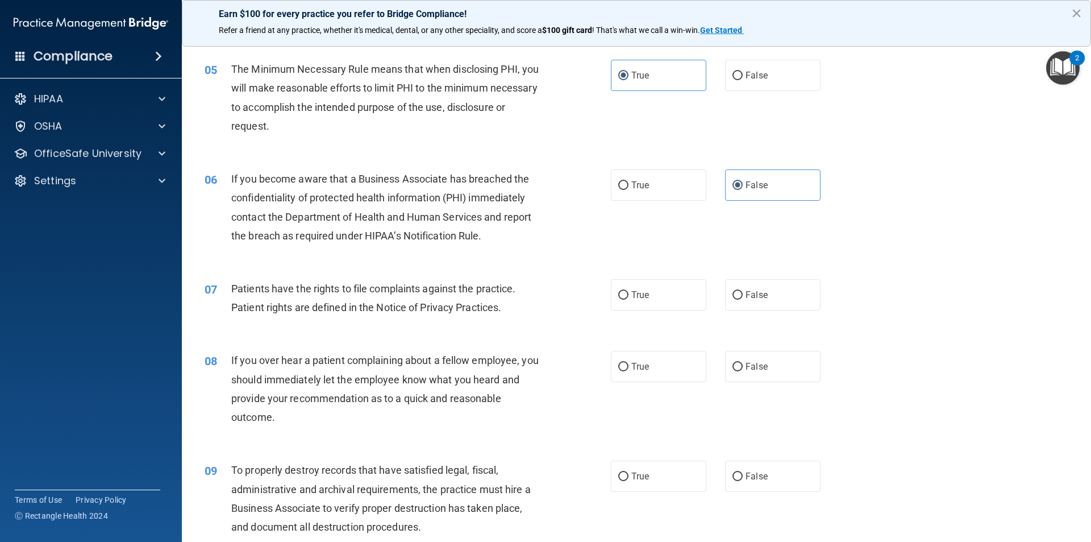
scroll to position [455, 0]
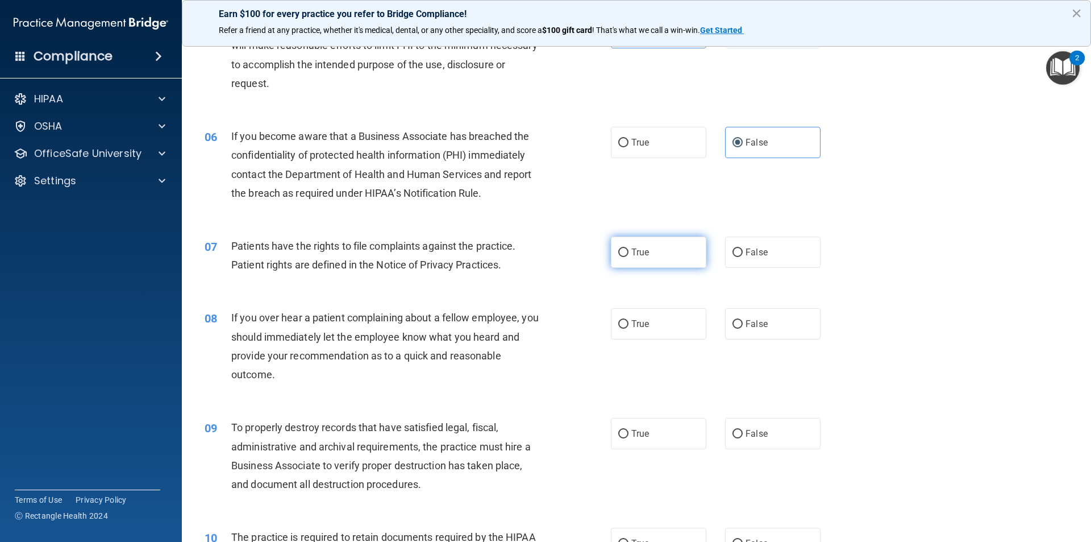
click at [647, 264] on label "True" at bounding box center [658, 251] width 95 height 31
click at [628, 257] on input "True" at bounding box center [623, 252] width 10 height 9
radio input "true"
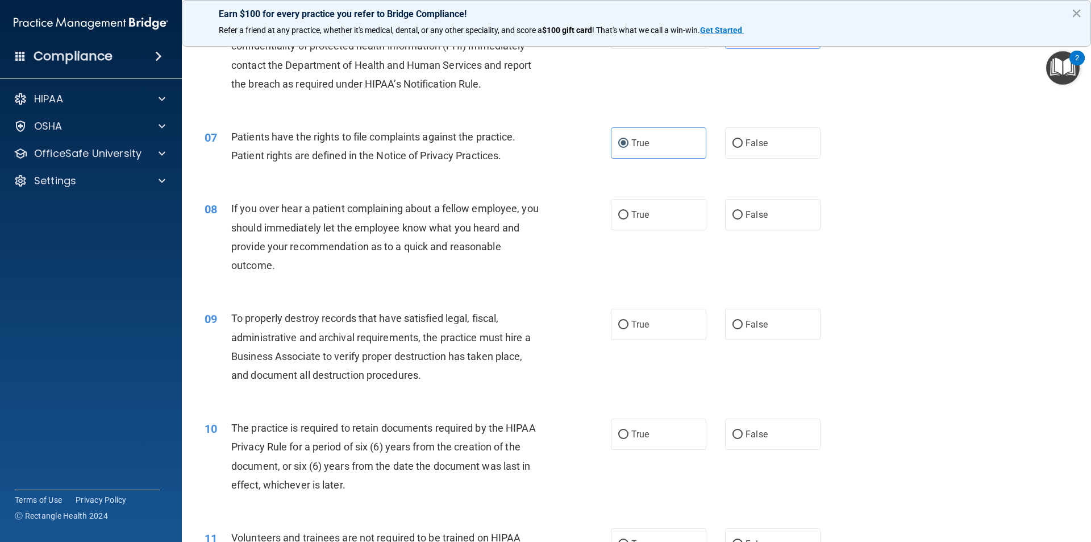
scroll to position [568, 0]
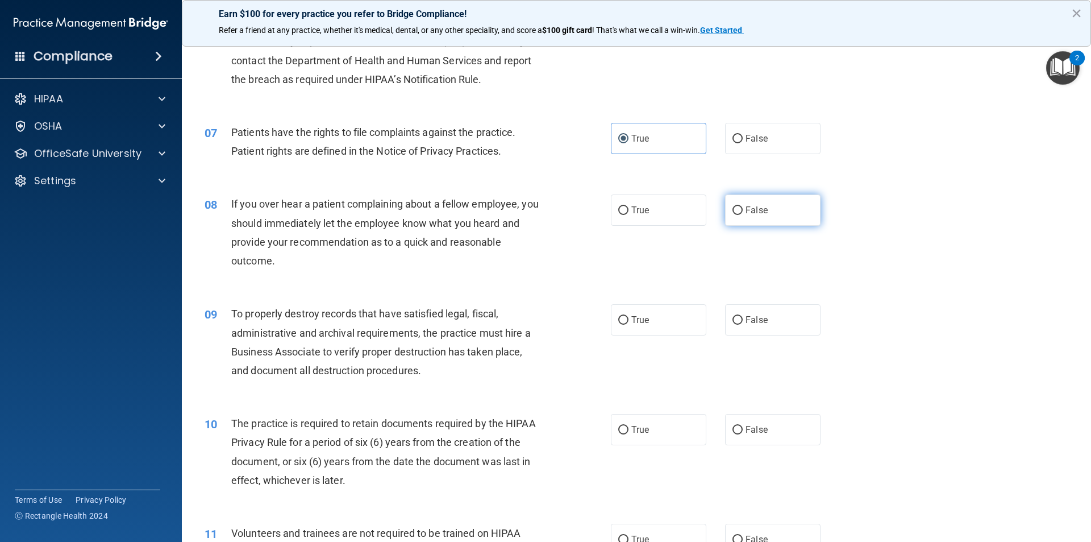
click at [747, 213] on span "False" at bounding box center [757, 210] width 22 height 11
click at [743, 213] on input "False" at bounding box center [737, 210] width 10 height 9
radio input "true"
click at [663, 316] on label "True" at bounding box center [658, 319] width 95 height 31
click at [628, 316] on input "True" at bounding box center [623, 320] width 10 height 9
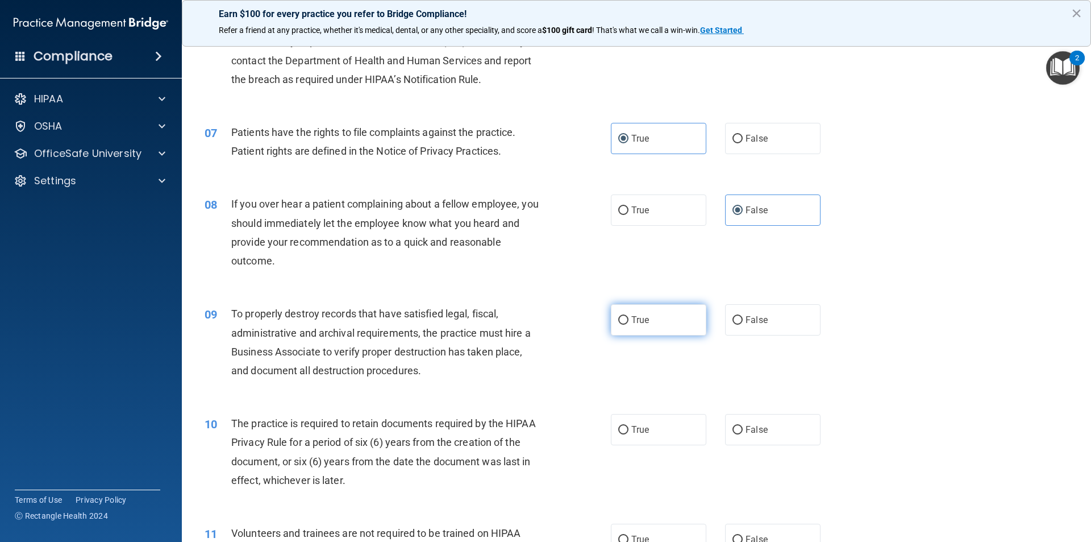
radio input "true"
click at [746, 322] on span "False" at bounding box center [757, 319] width 22 height 11
click at [741, 322] on input "False" at bounding box center [737, 320] width 10 height 9
radio input "true"
radio input "false"
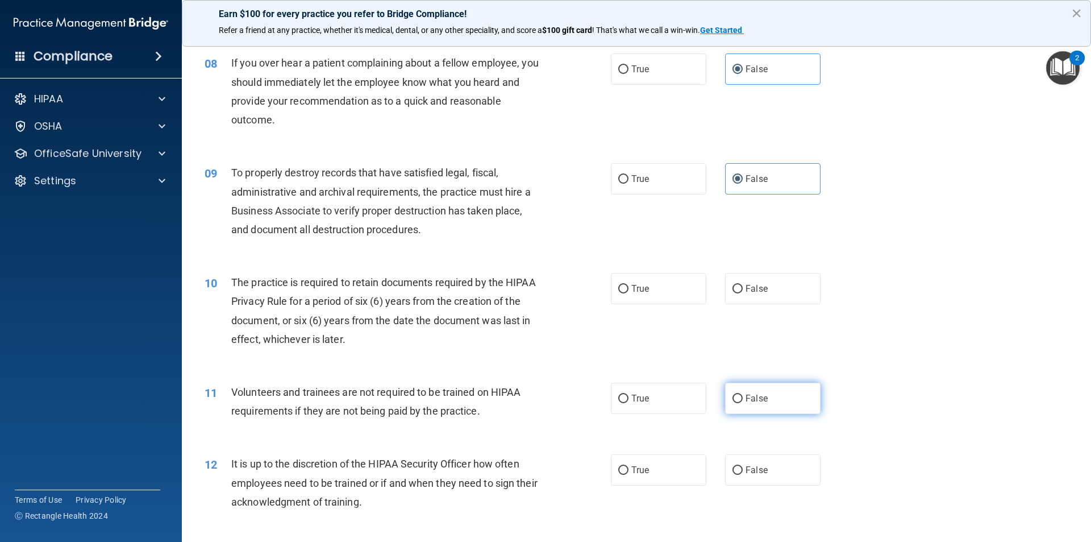
scroll to position [739, 0]
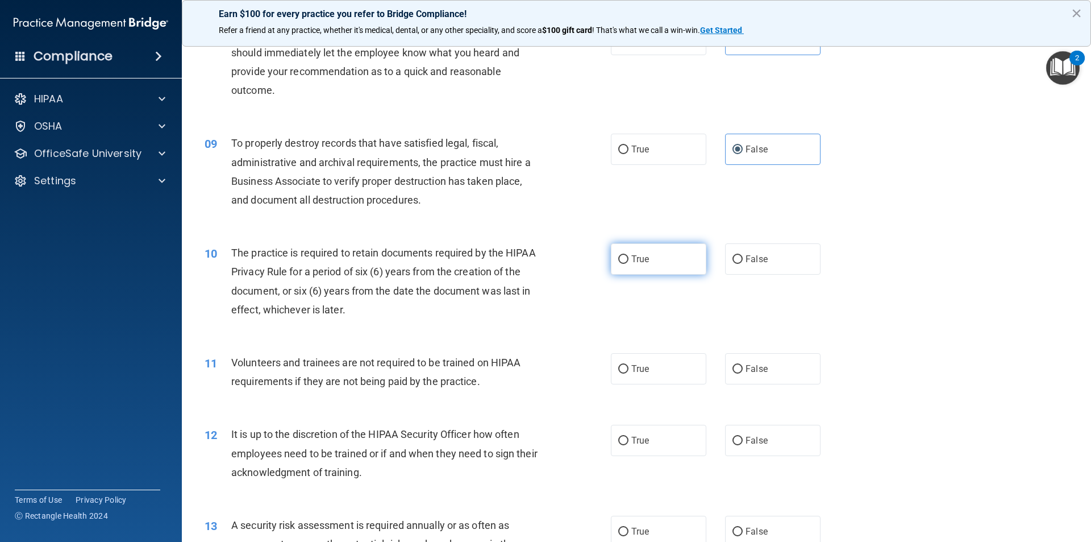
click at [643, 264] on span "True" at bounding box center [640, 258] width 18 height 11
click at [628, 264] on input "True" at bounding box center [623, 259] width 10 height 9
radio input "true"
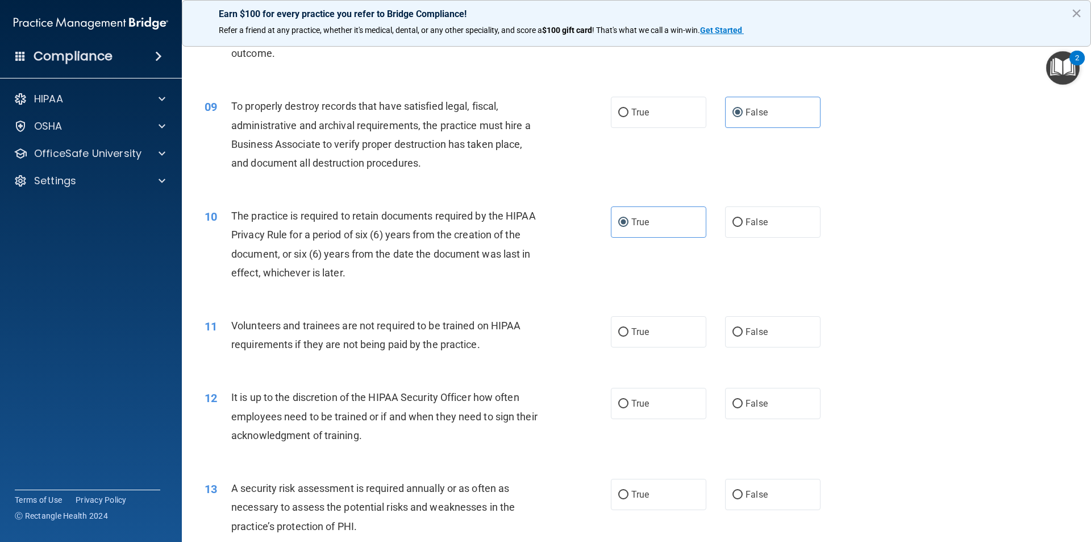
scroll to position [852, 0]
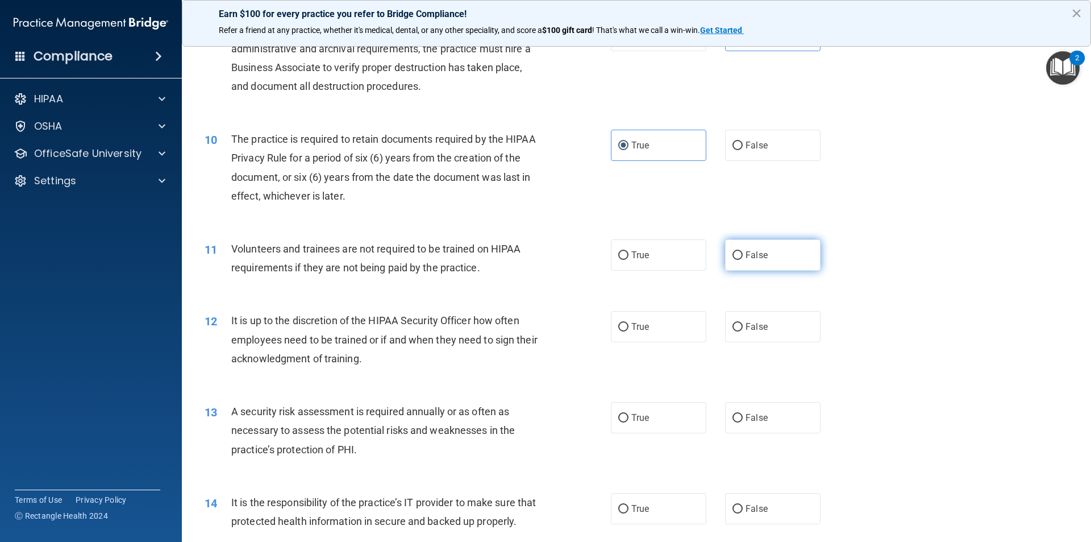
click at [765, 259] on label "False" at bounding box center [772, 254] width 95 height 31
click at [743, 259] on input "False" at bounding box center [737, 255] width 10 height 9
radio input "true"
click at [672, 326] on label "True" at bounding box center [658, 326] width 95 height 31
click at [628, 326] on input "True" at bounding box center [623, 327] width 10 height 9
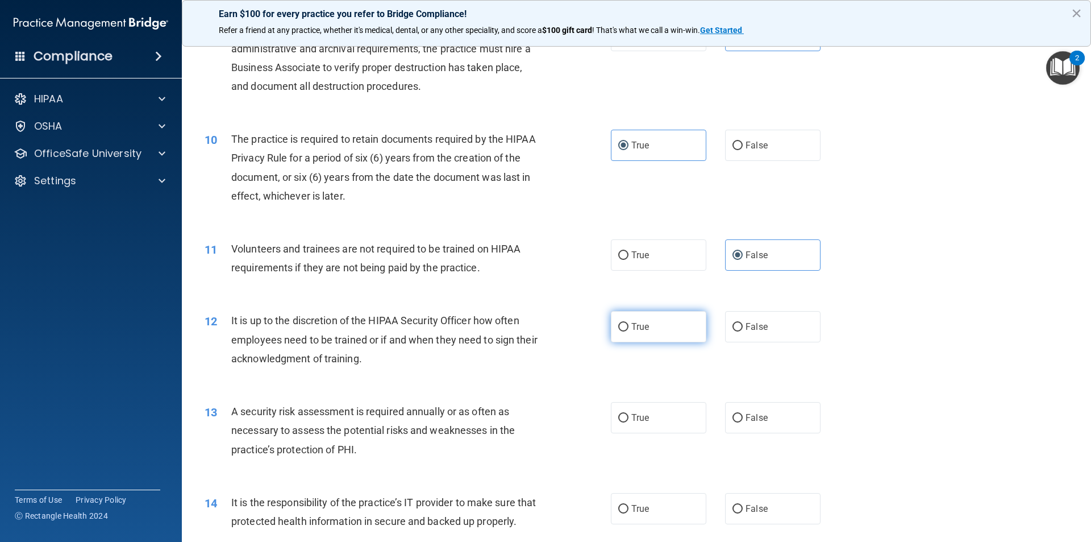
radio input "true"
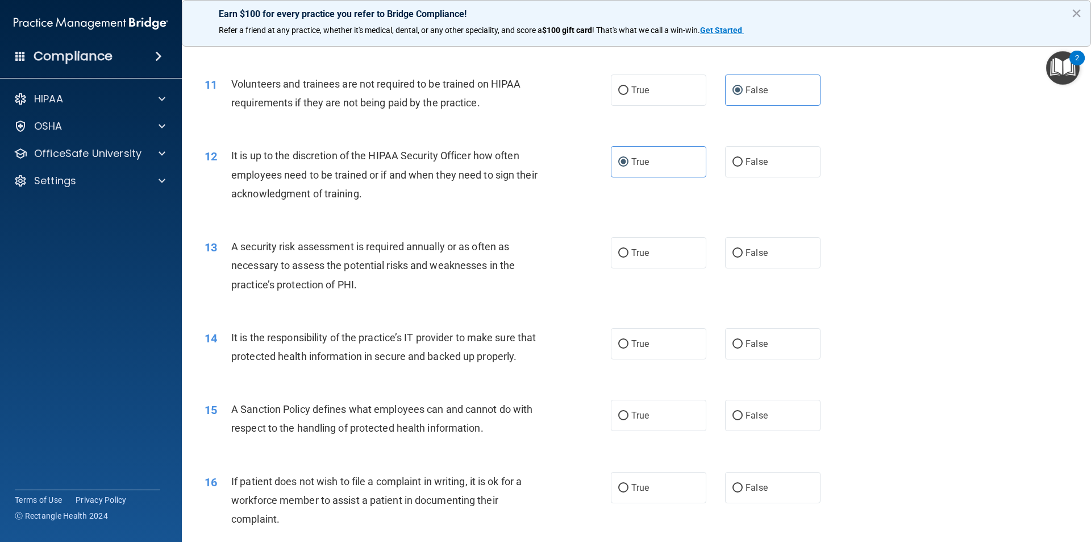
scroll to position [1023, 0]
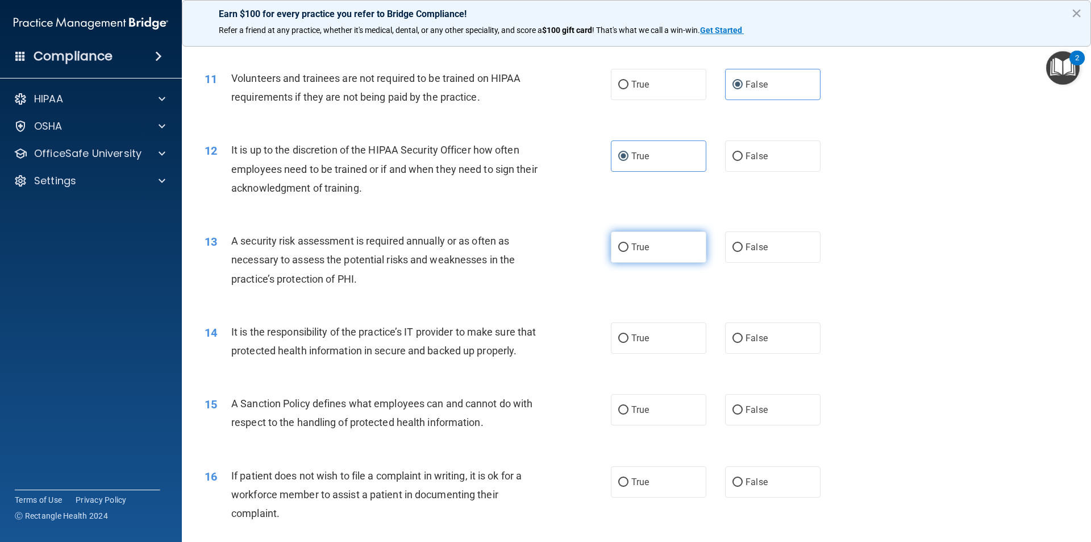
click at [619, 253] on label "True" at bounding box center [658, 246] width 95 height 31
click at [619, 252] on input "True" at bounding box center [623, 247] width 10 height 9
radio input "true"
click at [750, 331] on label "False" at bounding box center [772, 337] width 95 height 31
click at [743, 334] on input "False" at bounding box center [737, 338] width 10 height 9
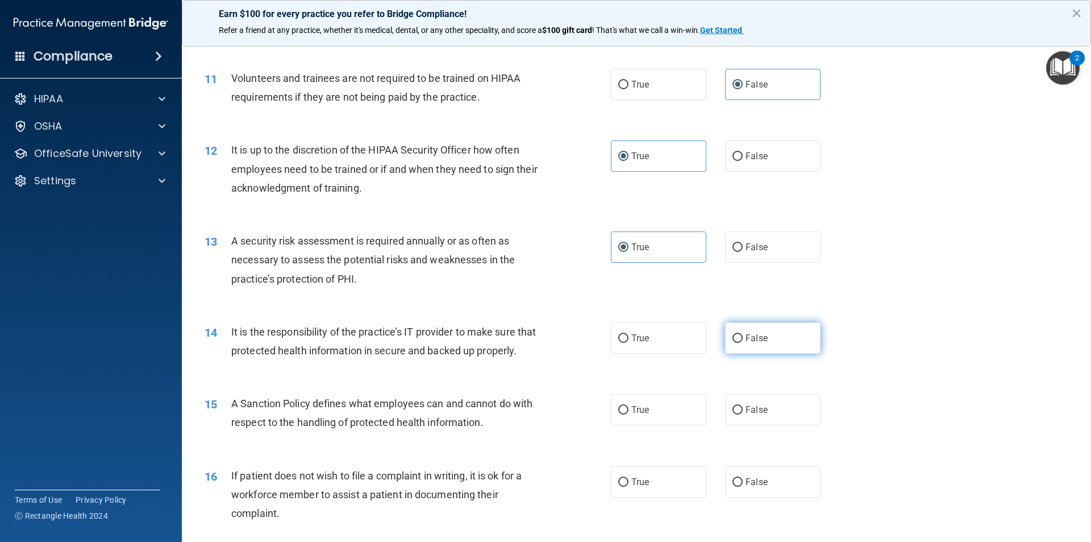
radio input "true"
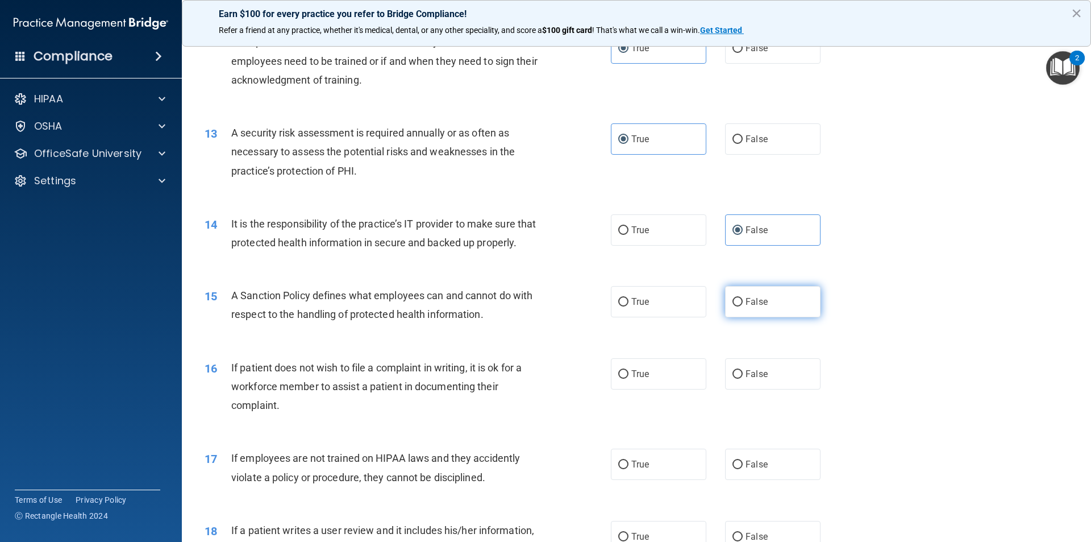
scroll to position [1136, 0]
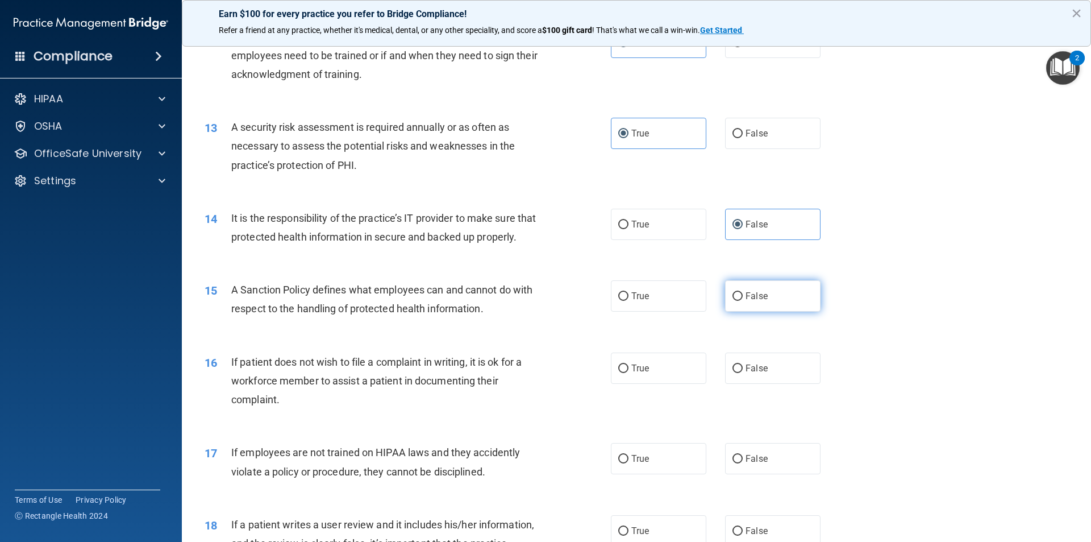
click at [744, 311] on label "False" at bounding box center [772, 295] width 95 height 31
click at [743, 301] on input "False" at bounding box center [737, 296] width 10 height 9
radio input "true"
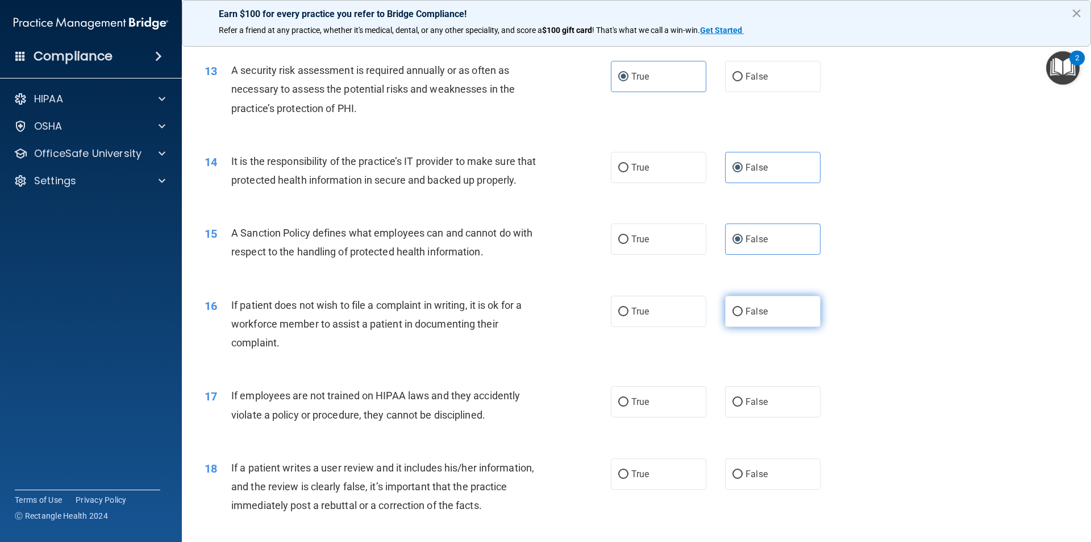
click at [775, 327] on label "False" at bounding box center [772, 310] width 95 height 31
click at [743, 316] on input "False" at bounding box center [737, 311] width 10 height 9
radio input "true"
click at [767, 417] on label "False" at bounding box center [772, 401] width 95 height 31
click at [743, 406] on input "False" at bounding box center [737, 402] width 10 height 9
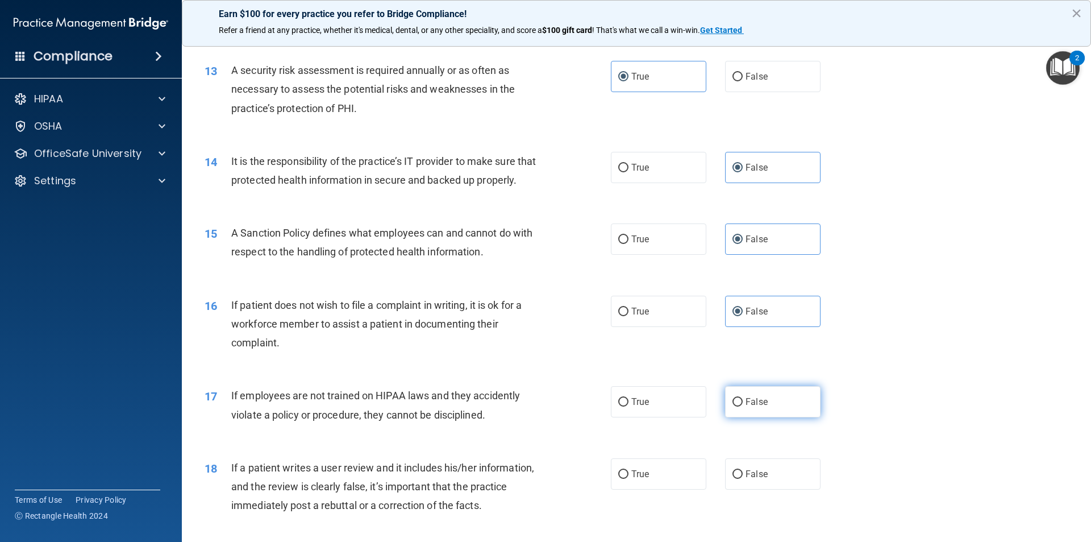
radio input "true"
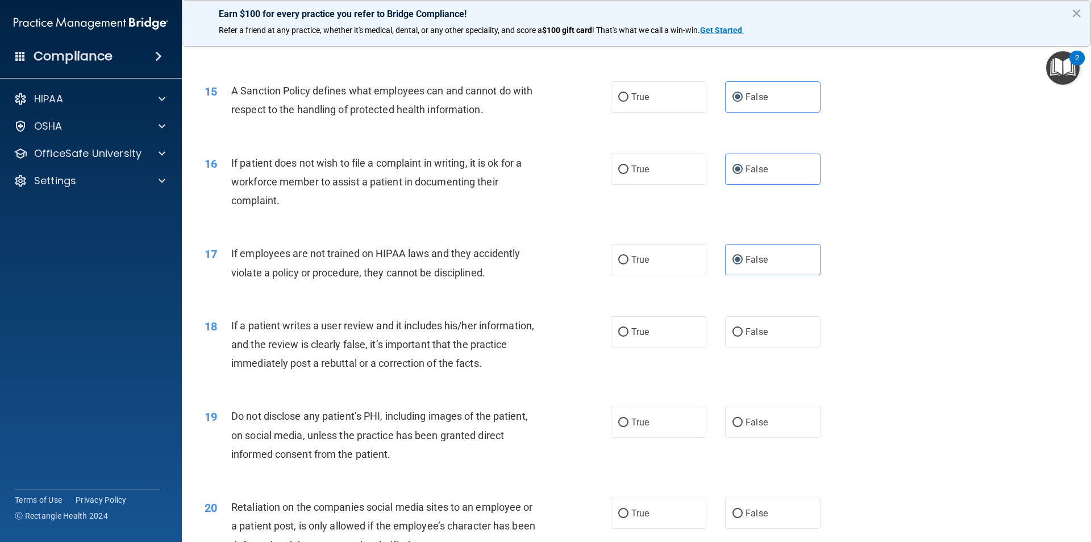
scroll to position [1364, 0]
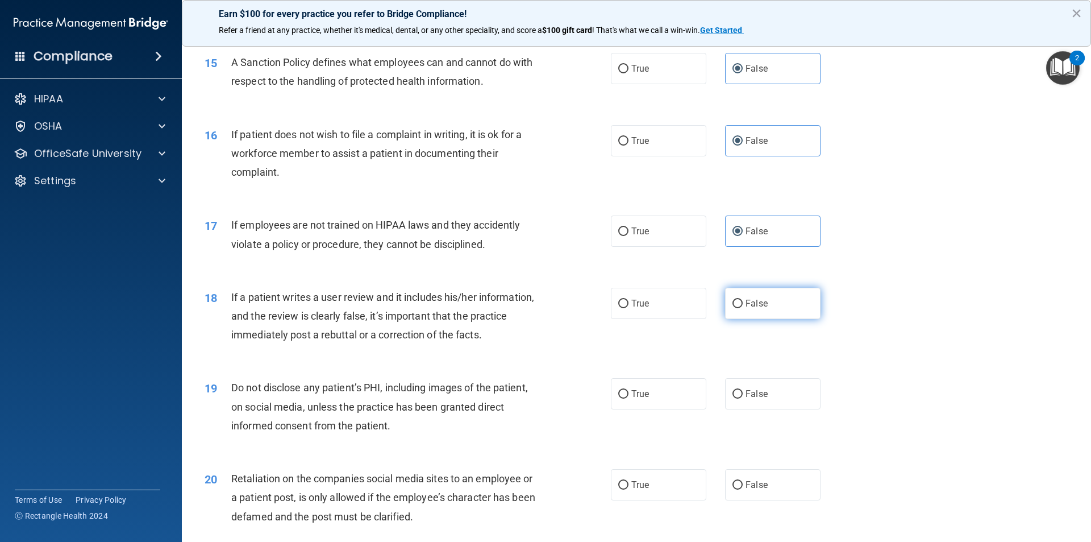
click at [732, 308] on input "False" at bounding box center [737, 303] width 10 height 9
radio input "true"
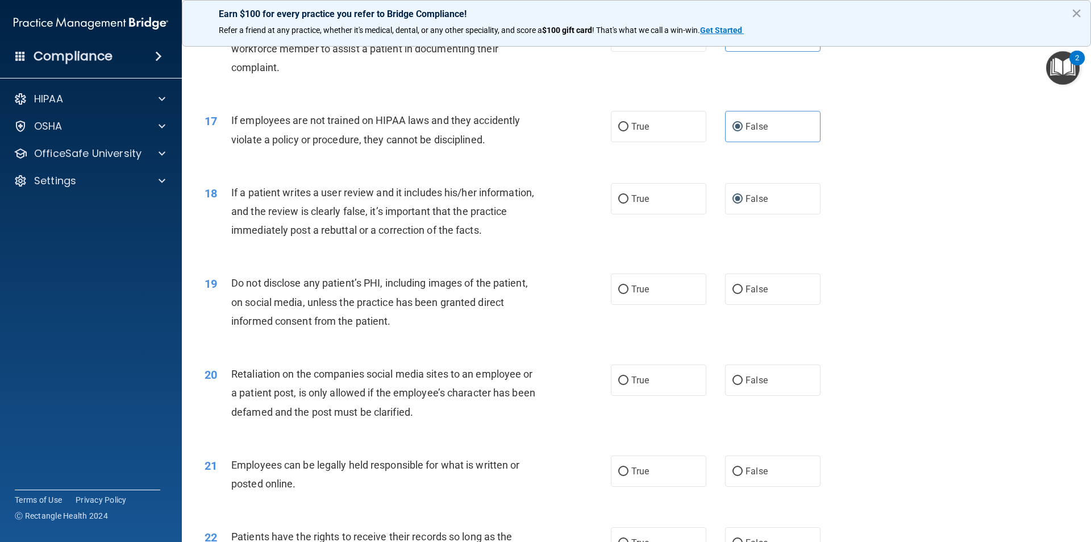
scroll to position [1477, 0]
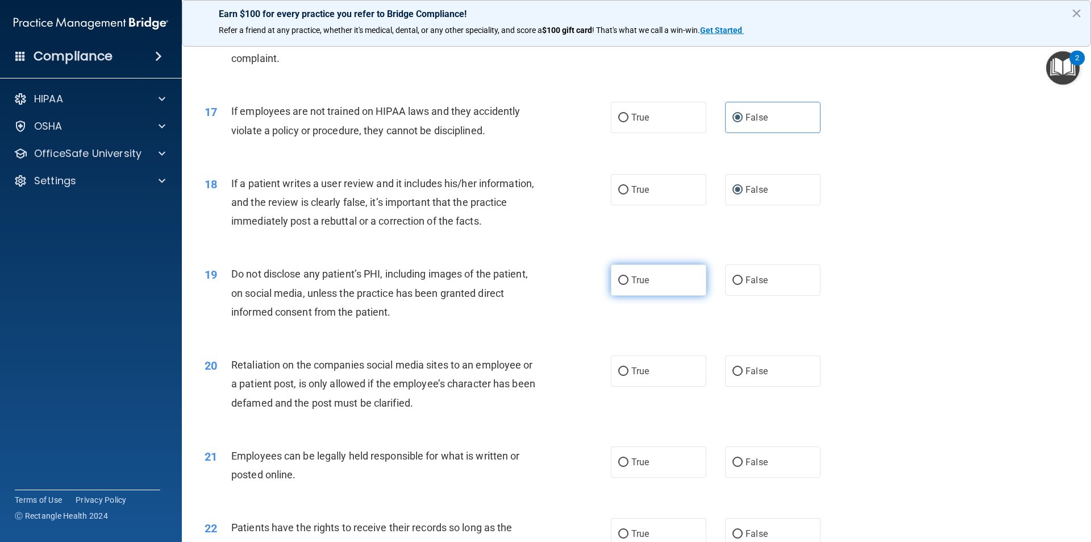
click at [615, 295] on label "True" at bounding box center [658, 279] width 95 height 31
click at [618, 285] on input "True" at bounding box center [623, 280] width 10 height 9
radio input "true"
click at [802, 386] on label "False" at bounding box center [772, 370] width 95 height 31
click at [743, 376] on input "False" at bounding box center [737, 371] width 10 height 9
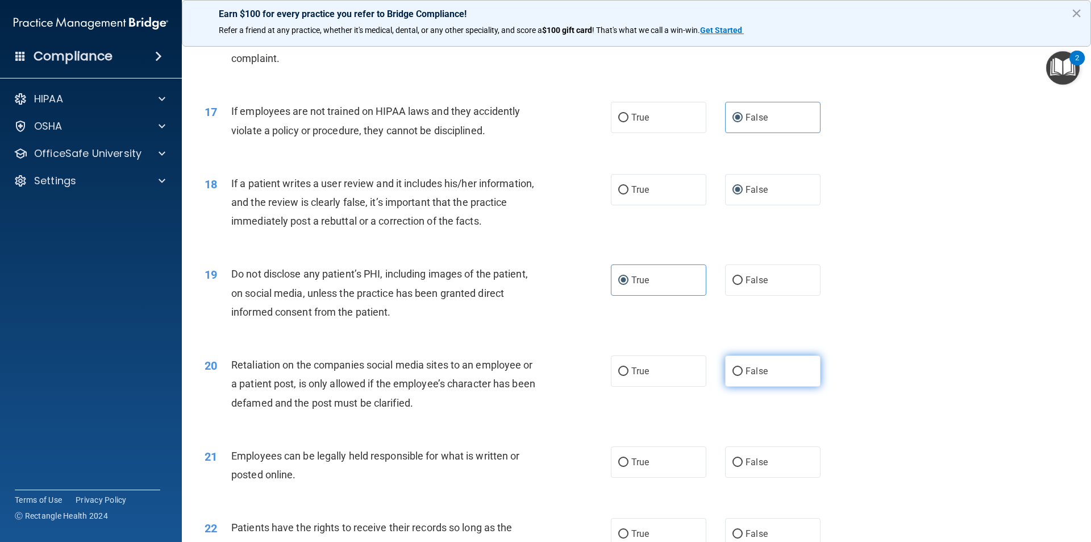
radio input "true"
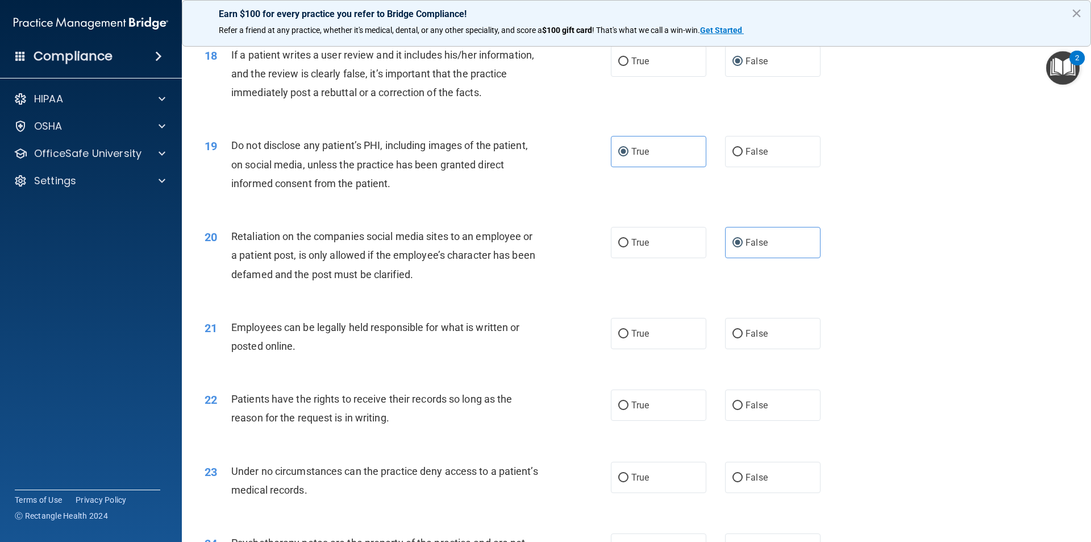
scroll to position [1648, 0]
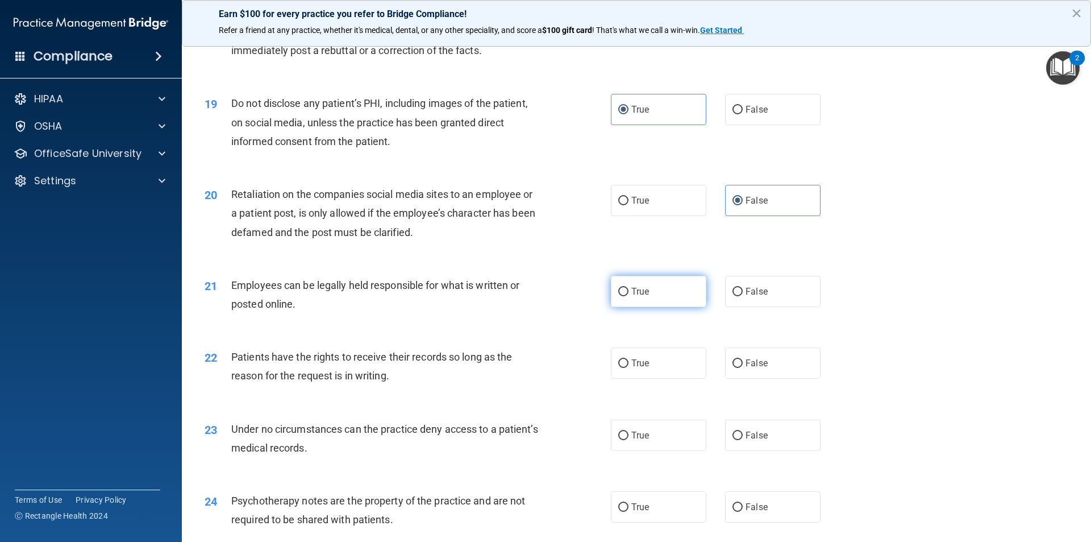
click at [642, 297] on span "True" at bounding box center [640, 291] width 18 height 11
click at [628, 296] on input "True" at bounding box center [623, 292] width 10 height 9
radio input "true"
click at [780, 372] on label "False" at bounding box center [772, 362] width 95 height 31
click at [743, 368] on input "False" at bounding box center [737, 363] width 10 height 9
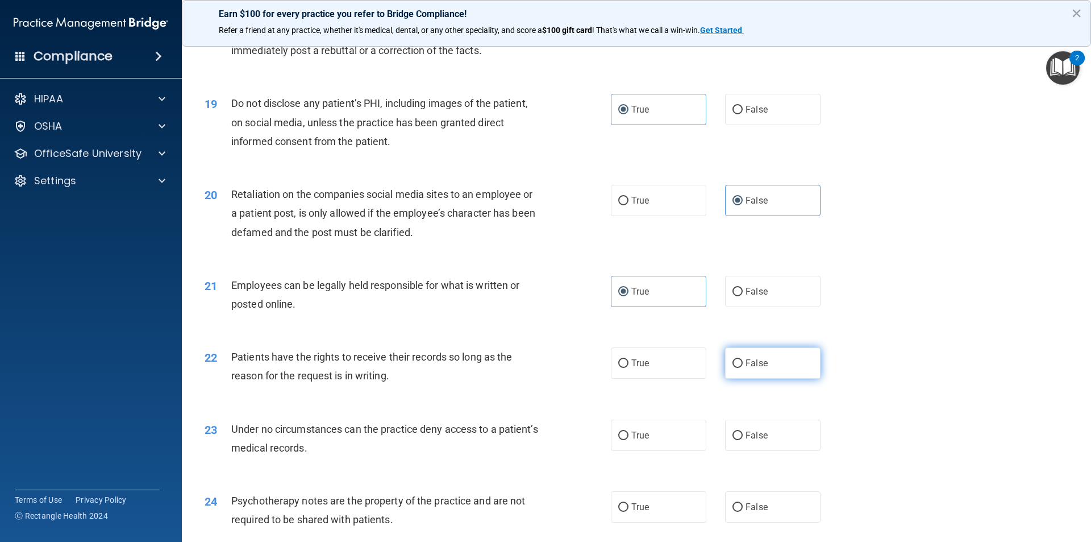
radio input "true"
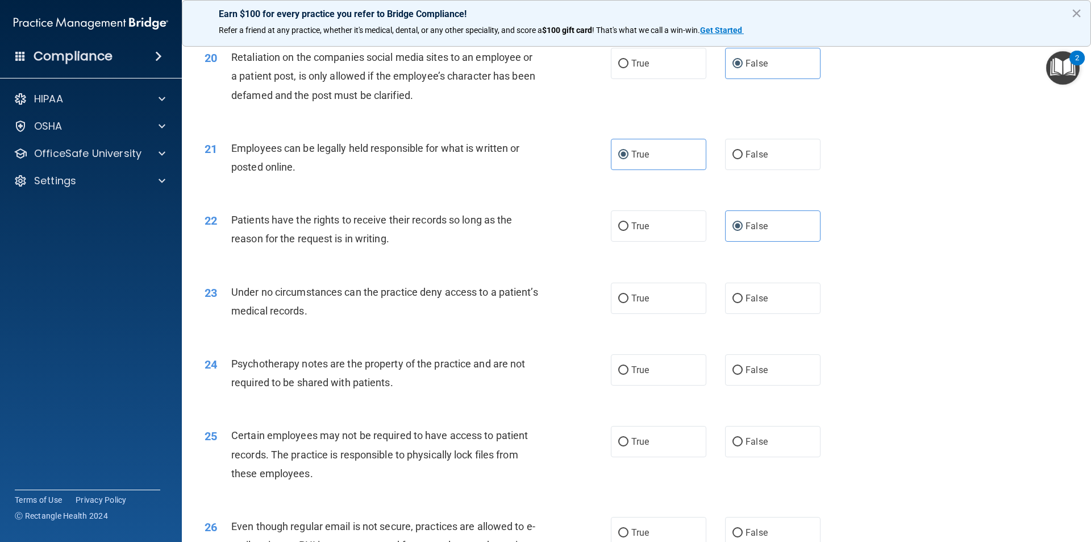
scroll to position [1818, 0]
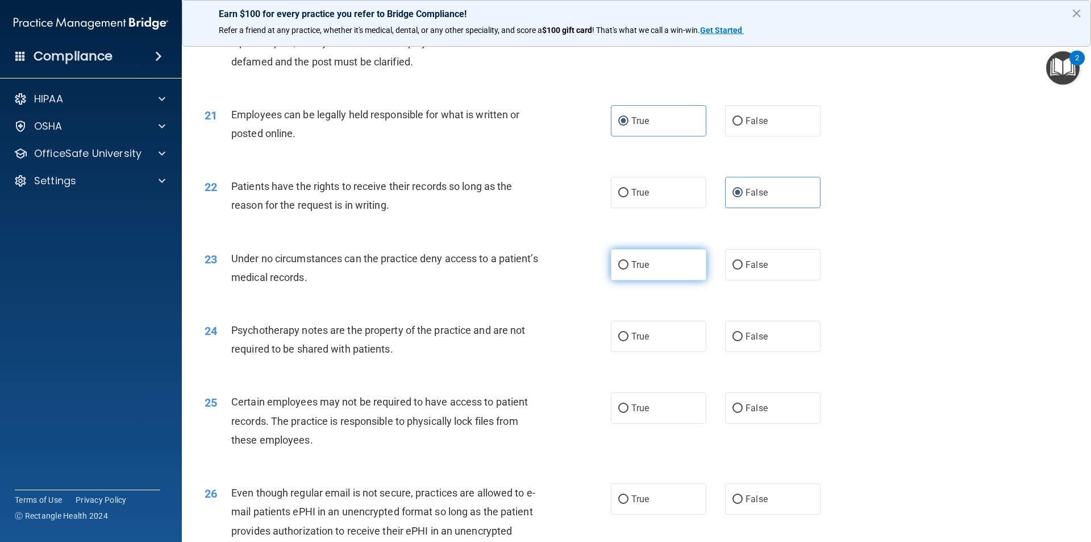
click at [643, 280] on label "True" at bounding box center [658, 264] width 95 height 31
click at [628, 269] on input "True" at bounding box center [623, 265] width 10 height 9
radio input "true"
click at [657, 352] on label "True" at bounding box center [658, 335] width 95 height 31
click at [628, 341] on input "True" at bounding box center [623, 336] width 10 height 9
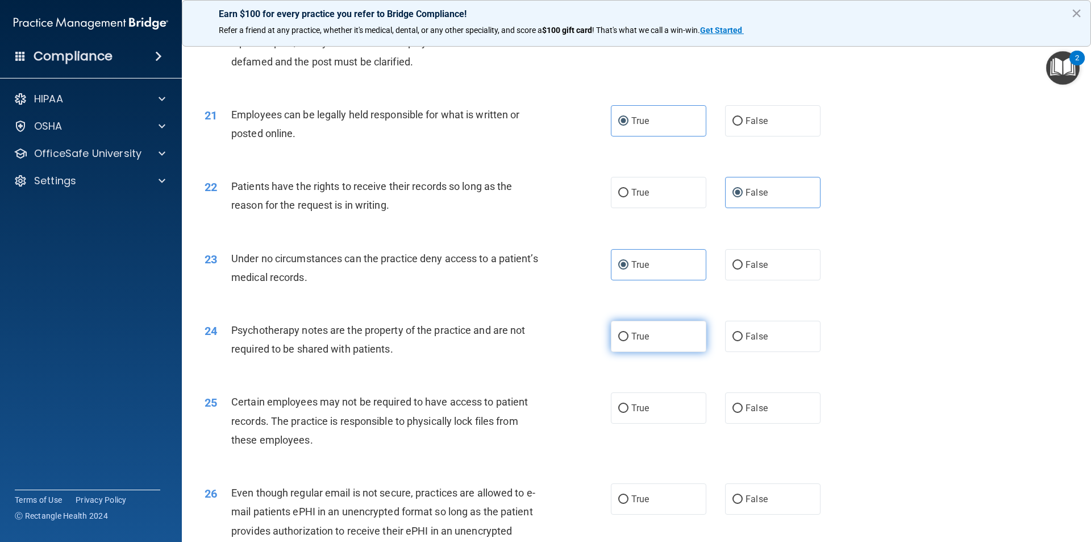
radio input "true"
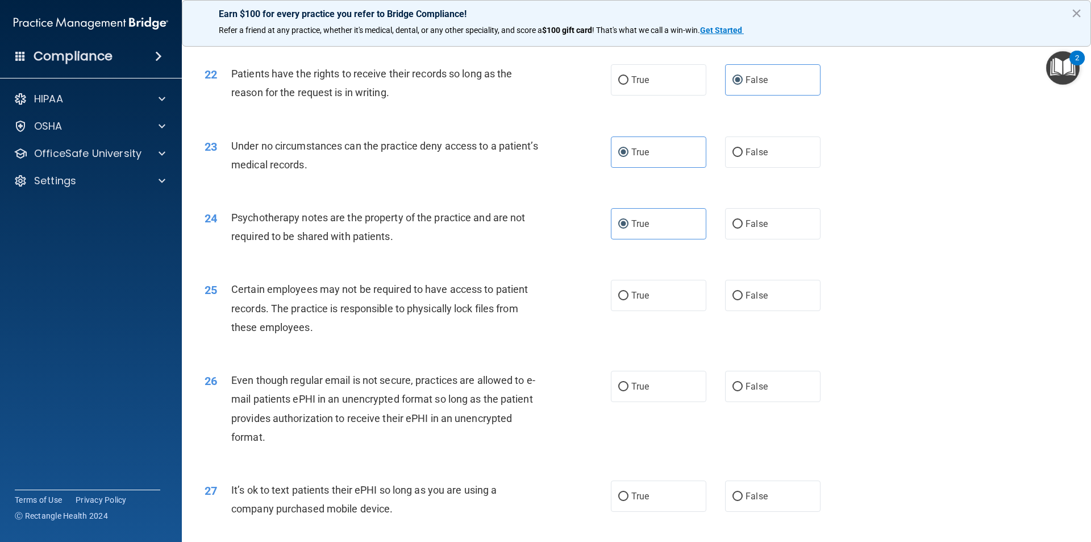
scroll to position [1932, 0]
click at [662, 310] on label "True" at bounding box center [658, 293] width 95 height 31
click at [628, 299] on input "True" at bounding box center [623, 294] width 10 height 9
radio input "true"
click at [676, 401] on label "True" at bounding box center [658, 384] width 95 height 31
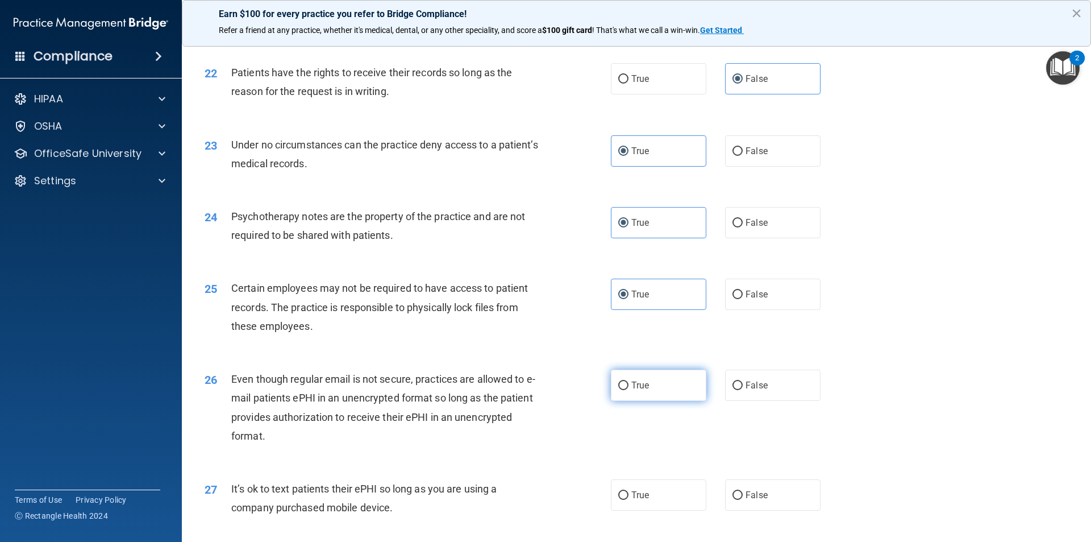
click at [628, 390] on input "True" at bounding box center [623, 385] width 10 height 9
radio input "true"
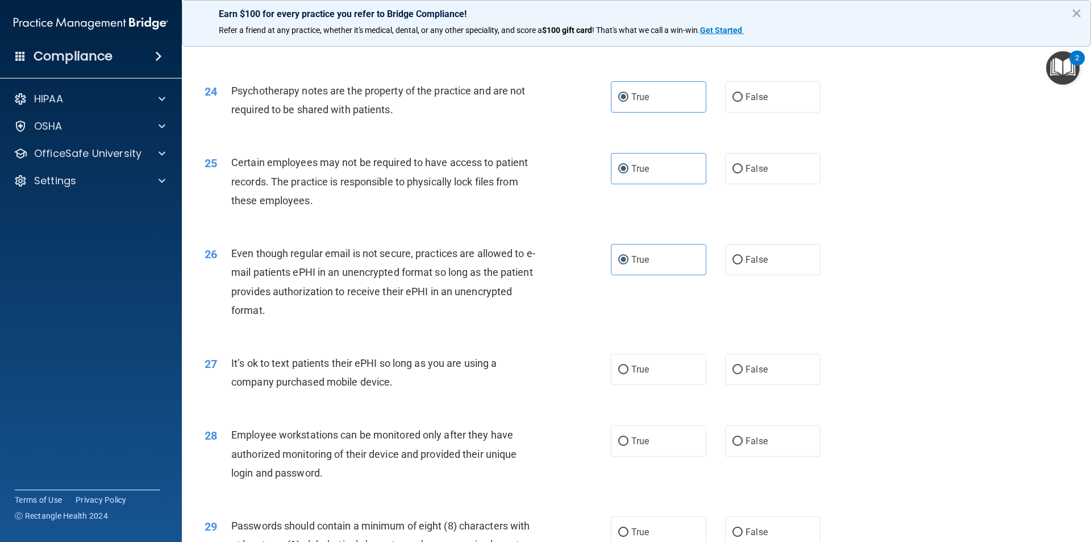
scroll to position [2102, 0]
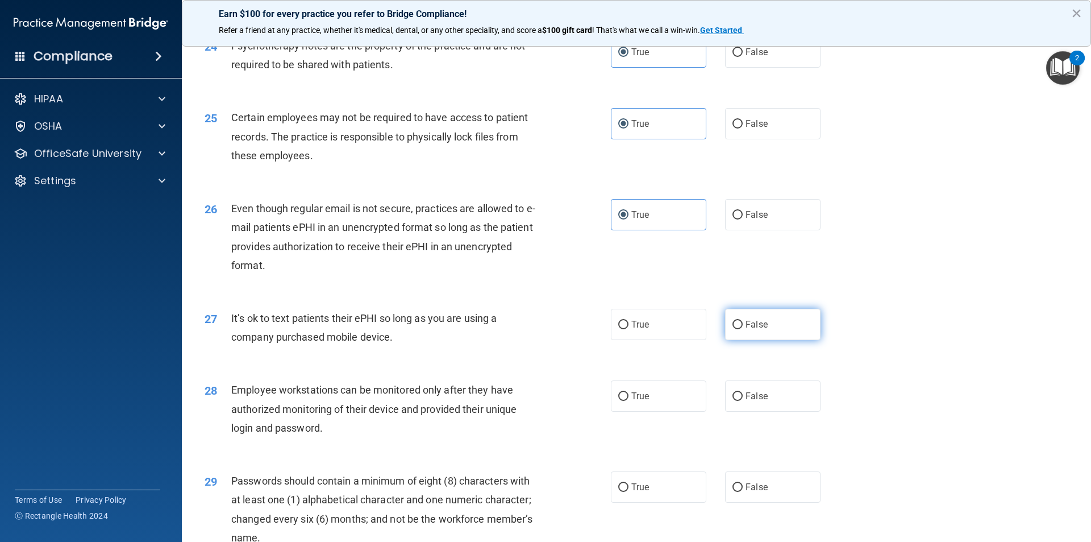
click at [763, 340] on label "False" at bounding box center [772, 324] width 95 height 31
click at [743, 329] on input "False" at bounding box center [737, 324] width 10 height 9
radio input "true"
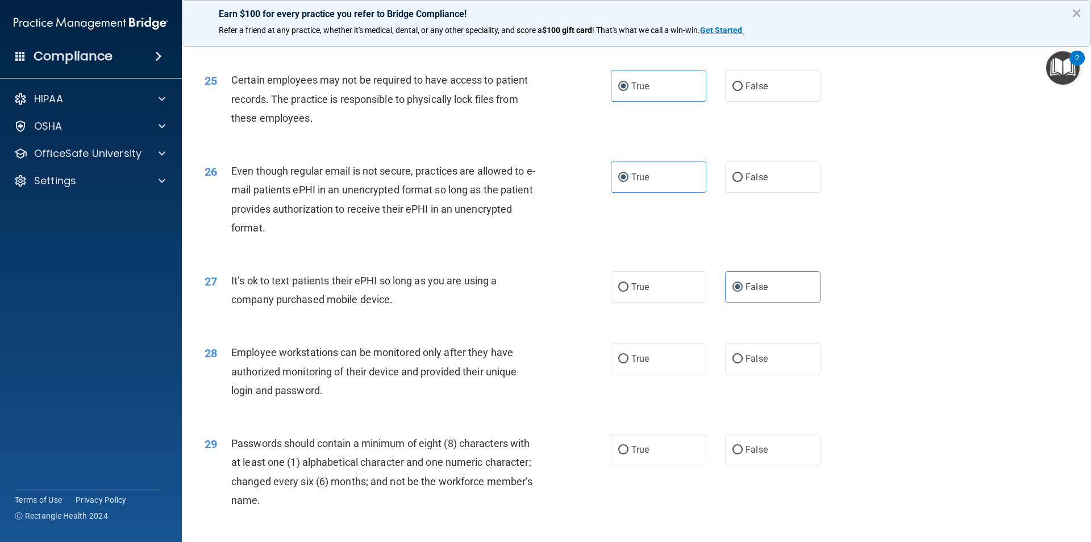
scroll to position [2216, 0]
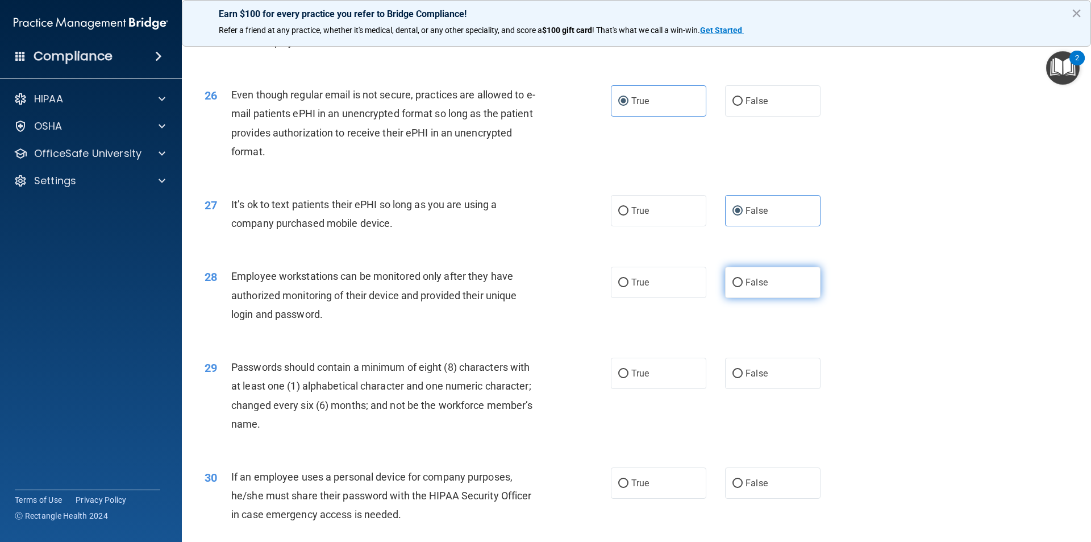
click at [740, 298] on label "False" at bounding box center [772, 282] width 95 height 31
click at [740, 287] on input "False" at bounding box center [737, 282] width 10 height 9
radio input "true"
click at [678, 389] on label "True" at bounding box center [658, 372] width 95 height 31
click at [628, 378] on input "True" at bounding box center [623, 373] width 10 height 9
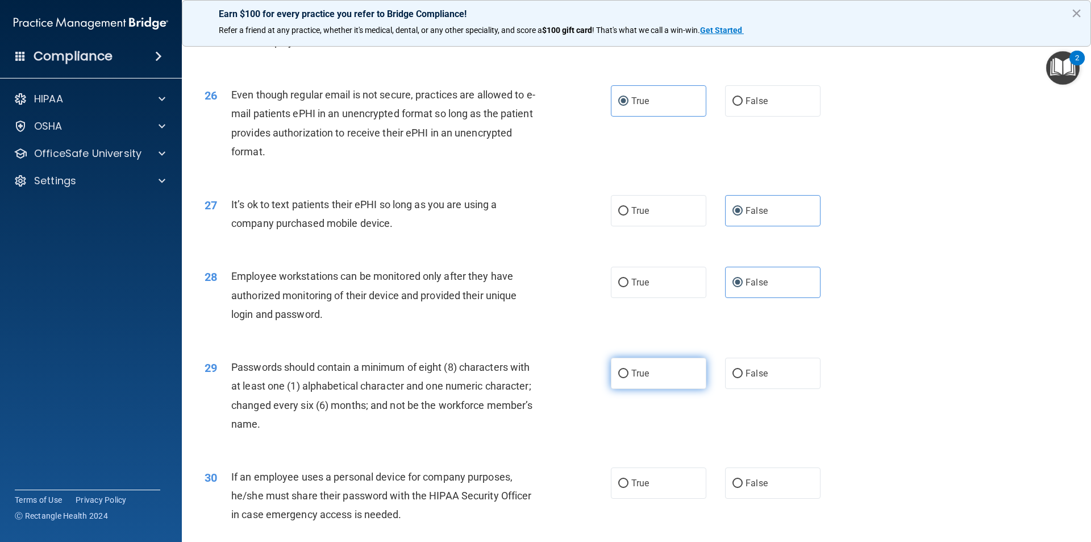
radio input "true"
click at [769, 498] on label "False" at bounding box center [772, 482] width 95 height 31
click at [743, 488] on input "False" at bounding box center [737, 483] width 10 height 9
radio input "true"
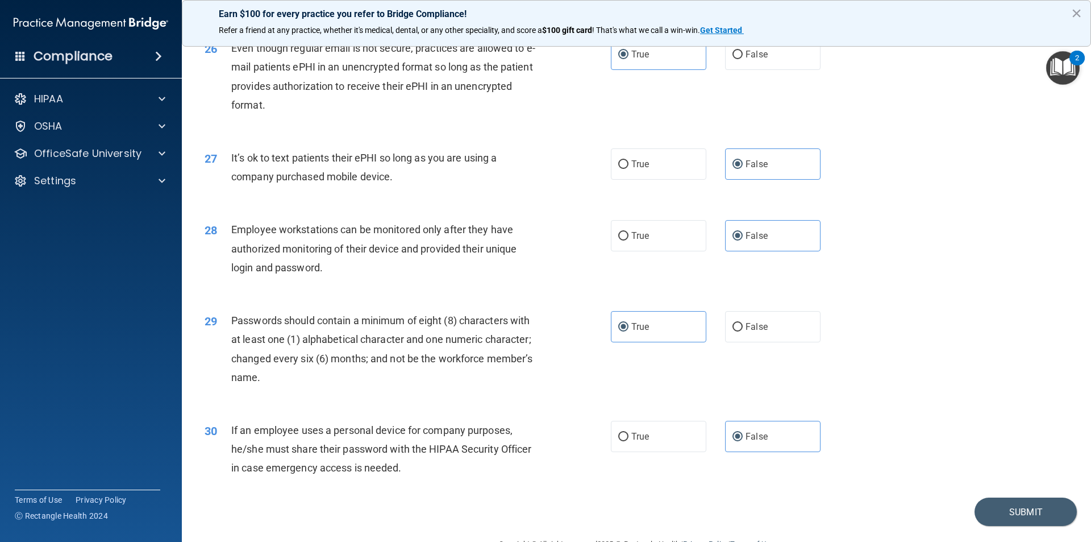
scroll to position [2311, 0]
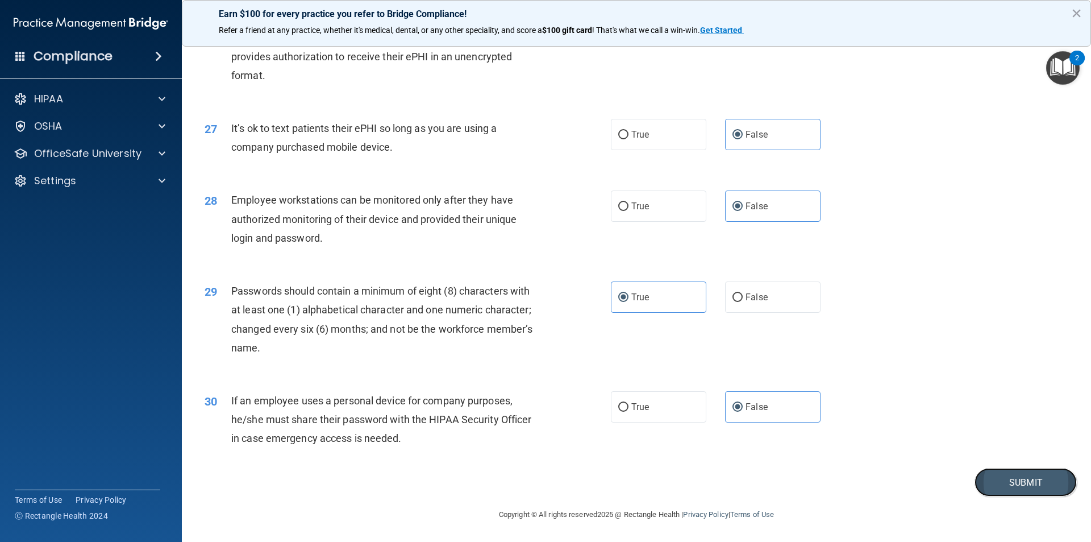
click at [999, 486] on button "Submit" at bounding box center [1026, 482] width 102 height 29
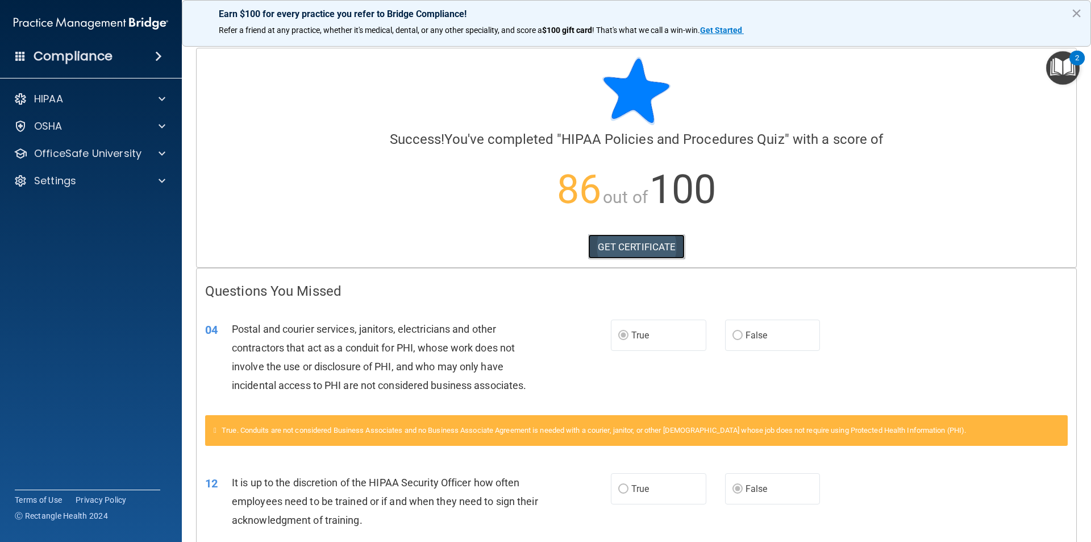
click at [646, 244] on link "GET CERTIFICATE" at bounding box center [636, 246] width 97 height 25
click at [98, 159] on p "OfficeSafe University" at bounding box center [87, 154] width 107 height 14
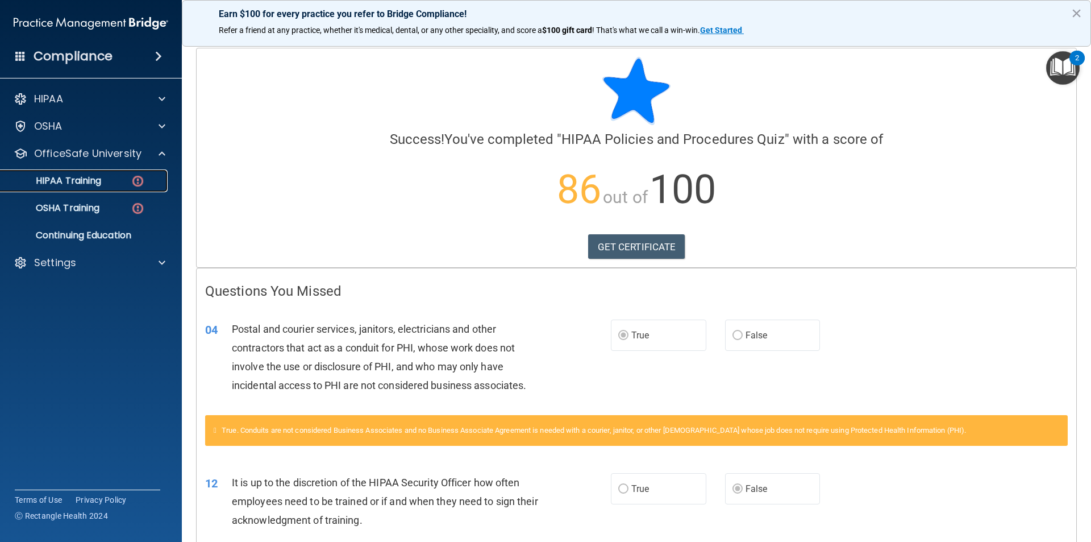
click at [116, 181] on div "HIPAA Training" at bounding box center [84, 180] width 155 height 11
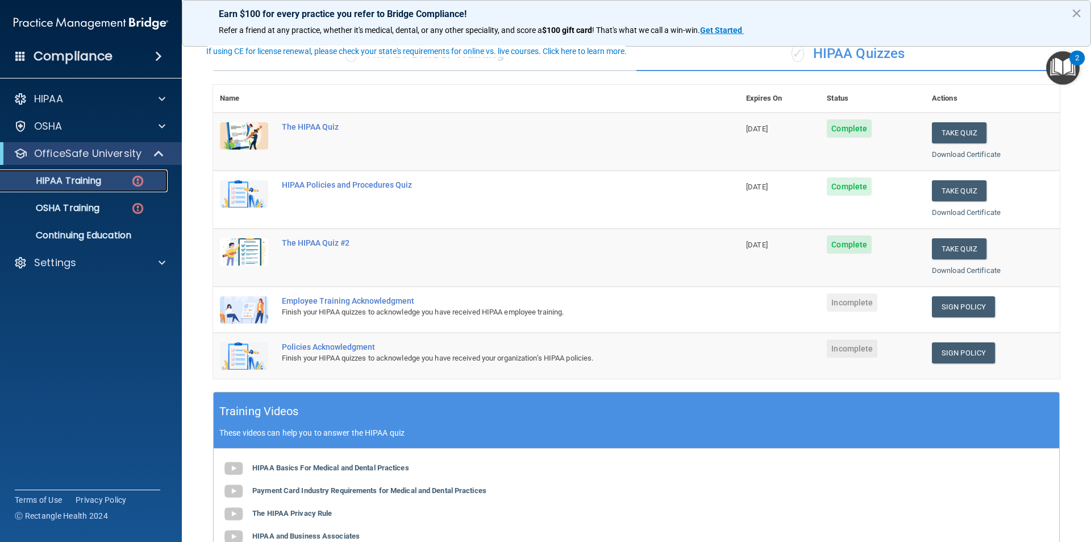
scroll to position [114, 0]
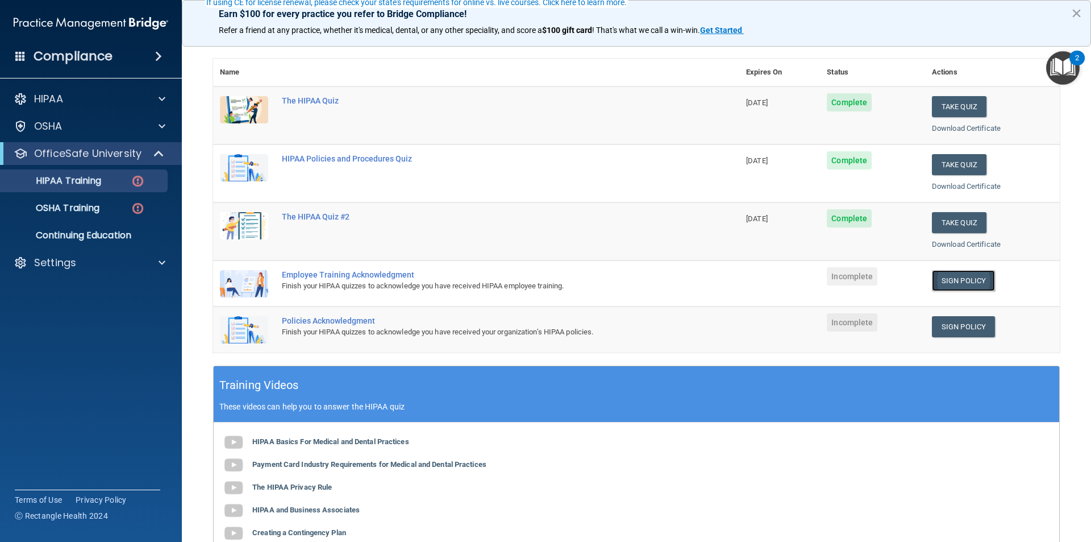
click at [960, 282] on link "Sign Policy" at bounding box center [963, 280] width 63 height 21
click at [932, 330] on link "Sign Policy" at bounding box center [963, 326] width 63 height 21
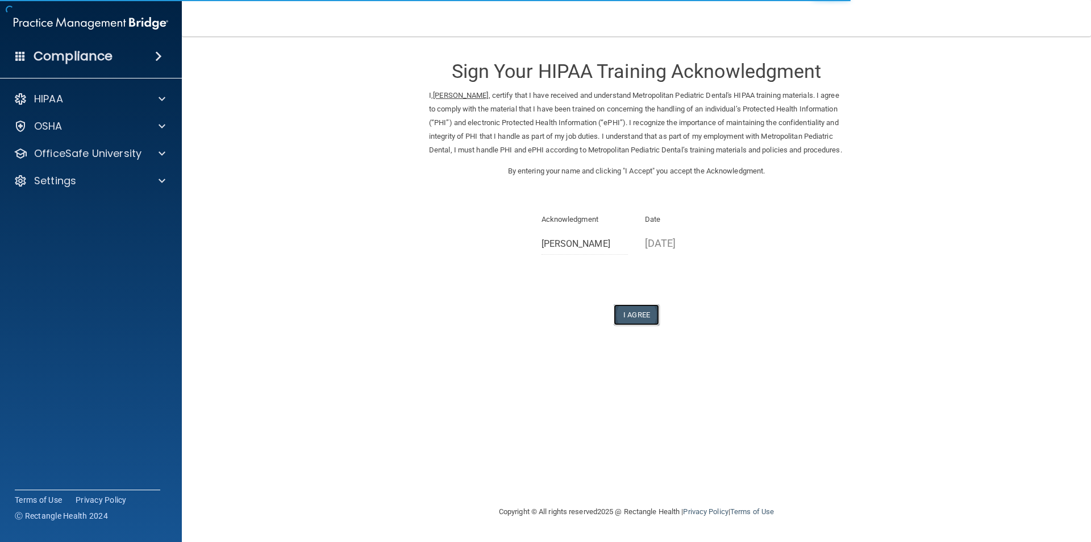
click at [647, 325] on button "I Agree" at bounding box center [636, 314] width 45 height 21
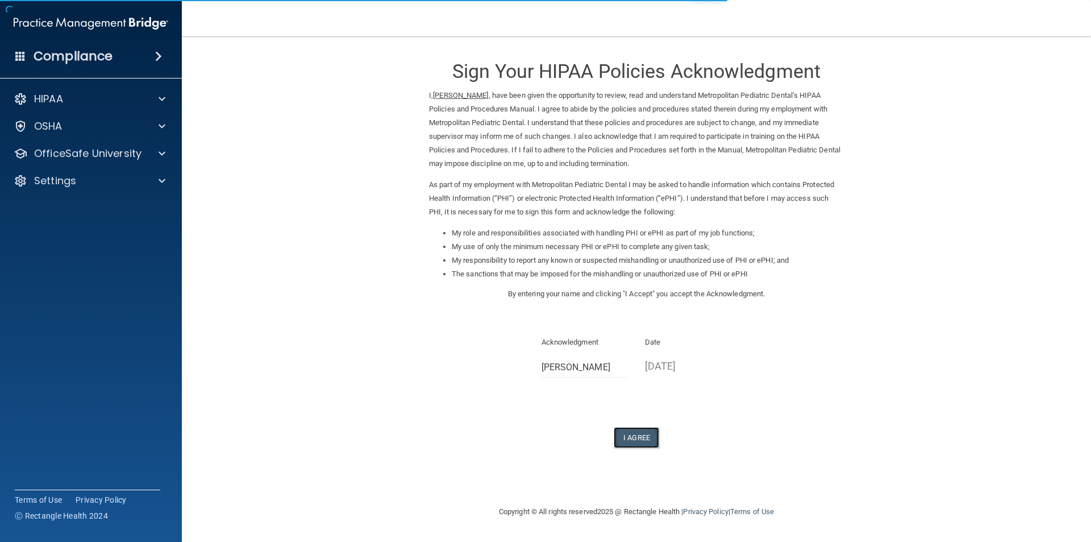
click at [630, 434] on button "I Agree" at bounding box center [636, 437] width 45 height 21
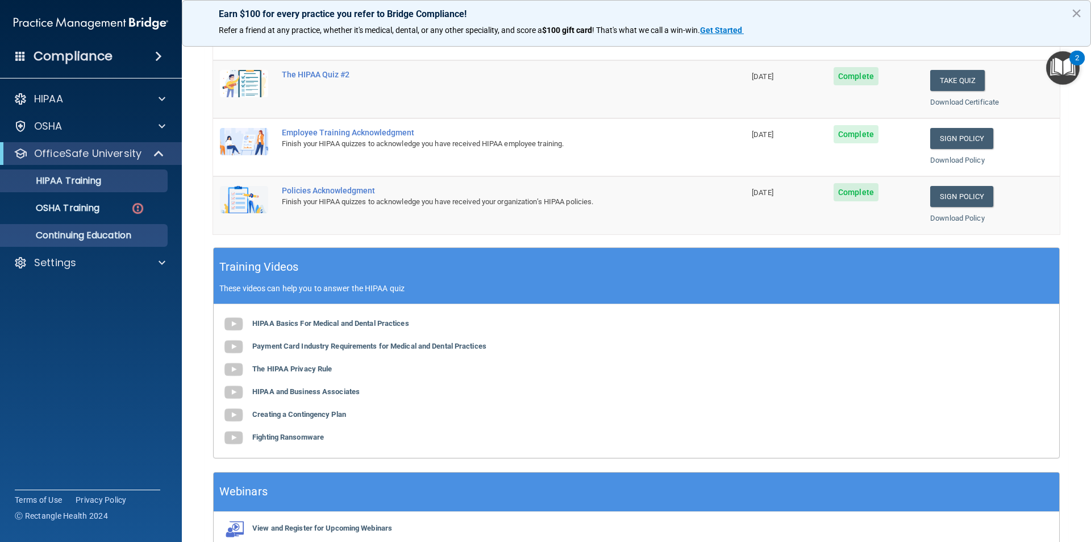
scroll to position [201, 0]
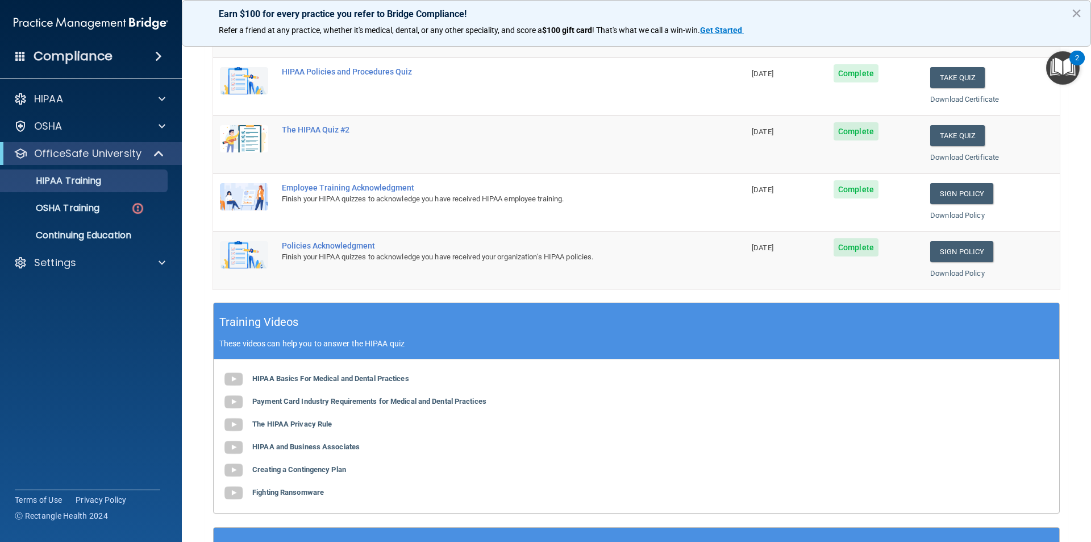
click at [108, 194] on ul "HIPAA Training OSHA Training Continuing Education" at bounding box center [92, 206] width 206 height 82
click at [93, 202] on p "OSHA Training" at bounding box center [53, 207] width 92 height 11
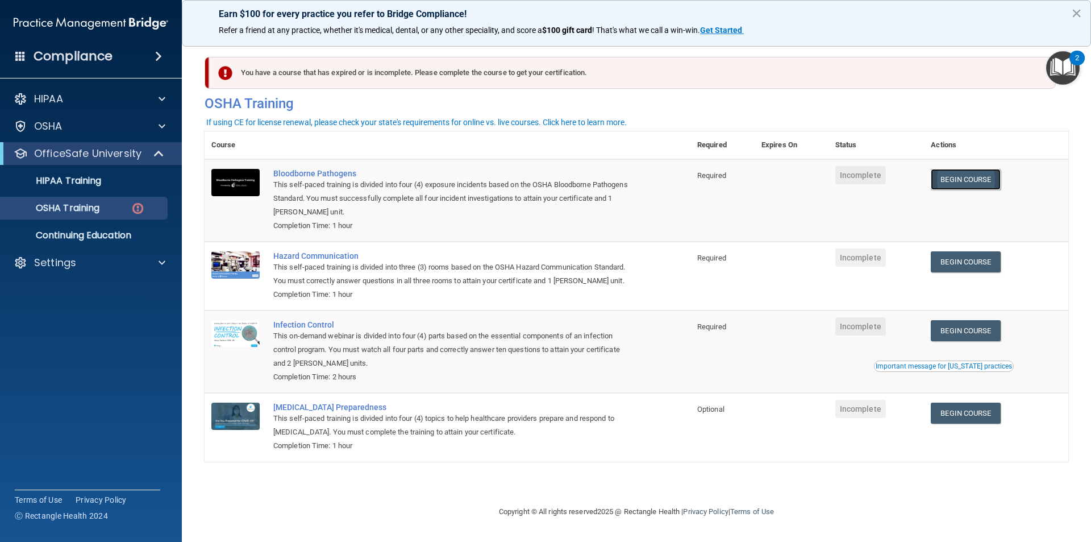
click at [980, 180] on link "Begin Course" at bounding box center [965, 179] width 69 height 21
click at [129, 265] on div "Settings" at bounding box center [75, 263] width 141 height 14
click at [523, 77] on div "You have a course that has expired or is incomplete. Please complete the course…" at bounding box center [632, 73] width 847 height 32
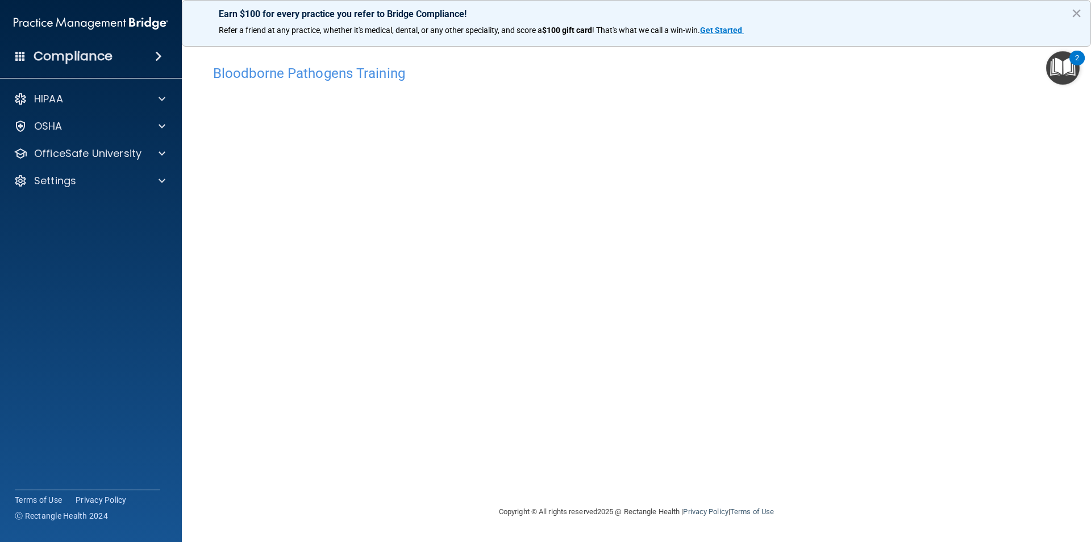
click at [318, 456] on div "Bloodborne Pathogens Training This course doesn’t expire until . Are you sure y…" at bounding box center [637, 281] width 864 height 445
click at [1061, 68] on img "Open Resource Center, 2 new notifications" at bounding box center [1063, 68] width 34 height 34
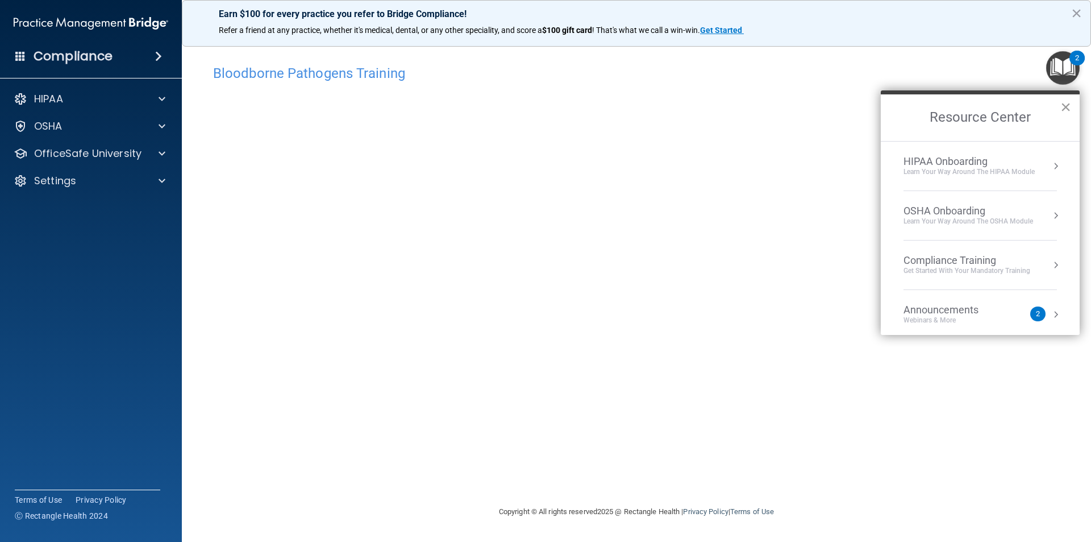
click at [1068, 107] on button "×" at bounding box center [1065, 107] width 11 height 18
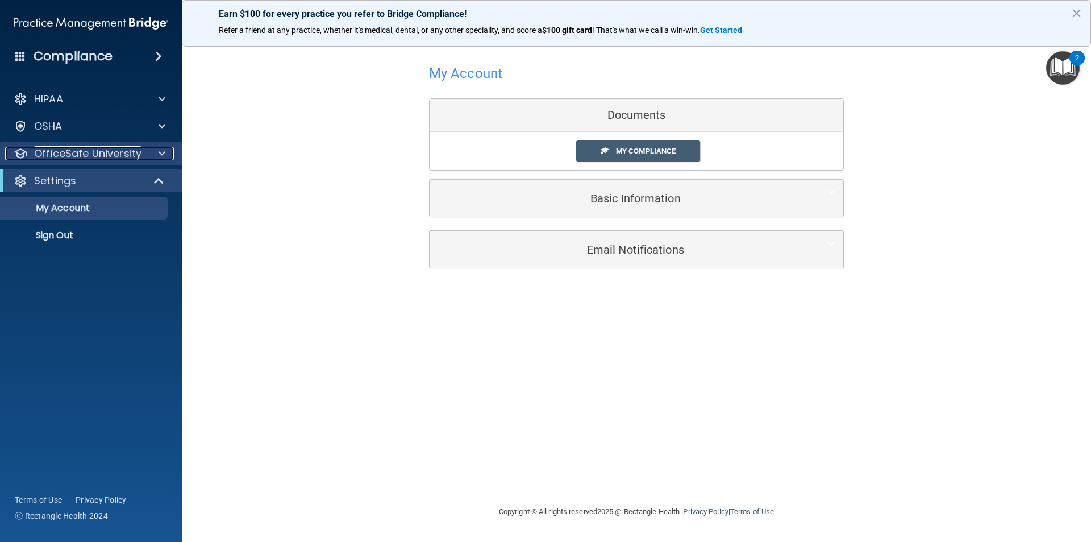
click at [94, 152] on p "OfficeSafe University" at bounding box center [87, 154] width 107 height 14
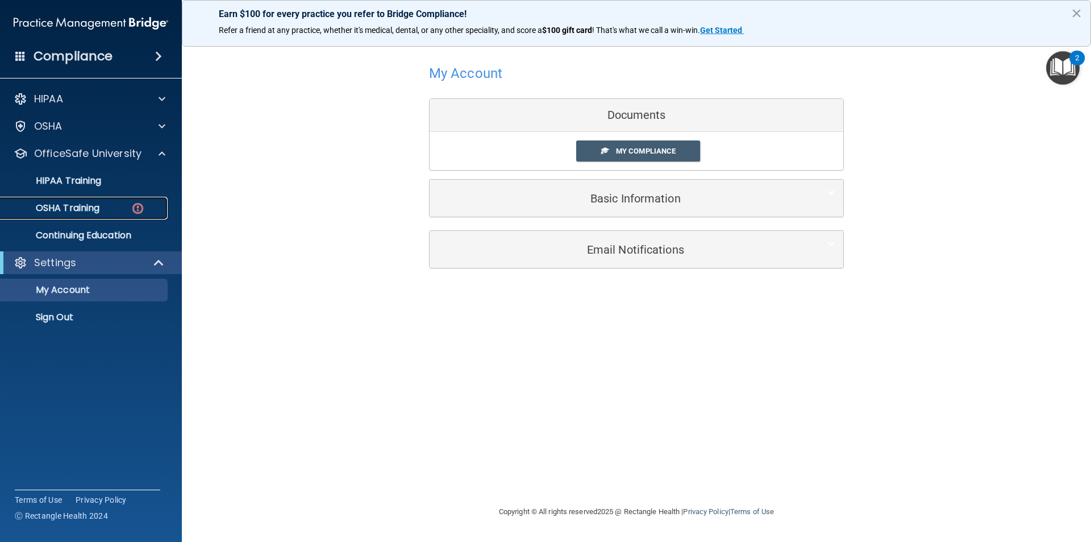
click at [99, 206] on p "OSHA Training" at bounding box center [53, 207] width 92 height 11
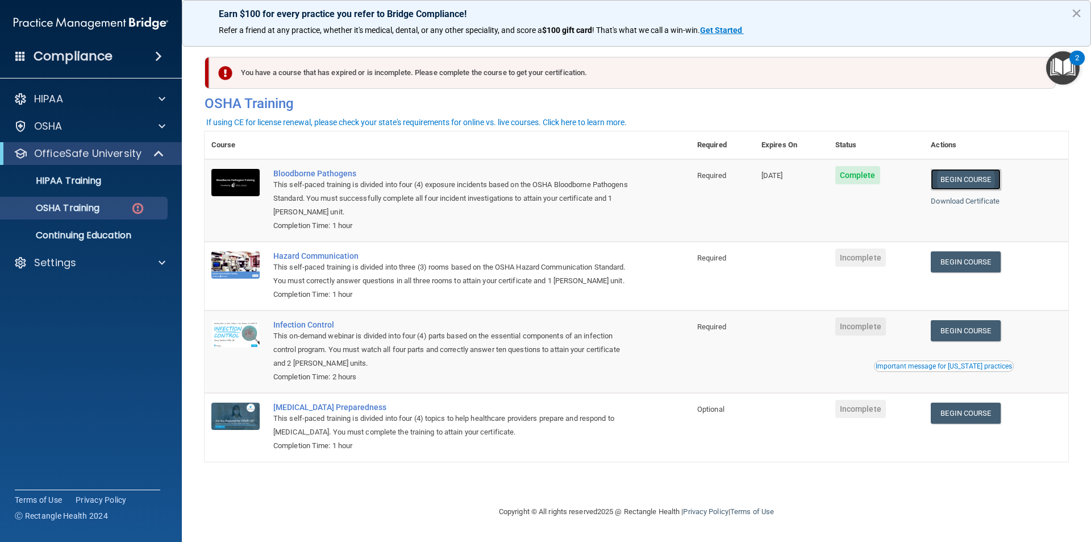
click at [967, 185] on link "Begin Course" at bounding box center [965, 179] width 69 height 21
click at [985, 268] on link "Begin Course" at bounding box center [965, 261] width 69 height 21
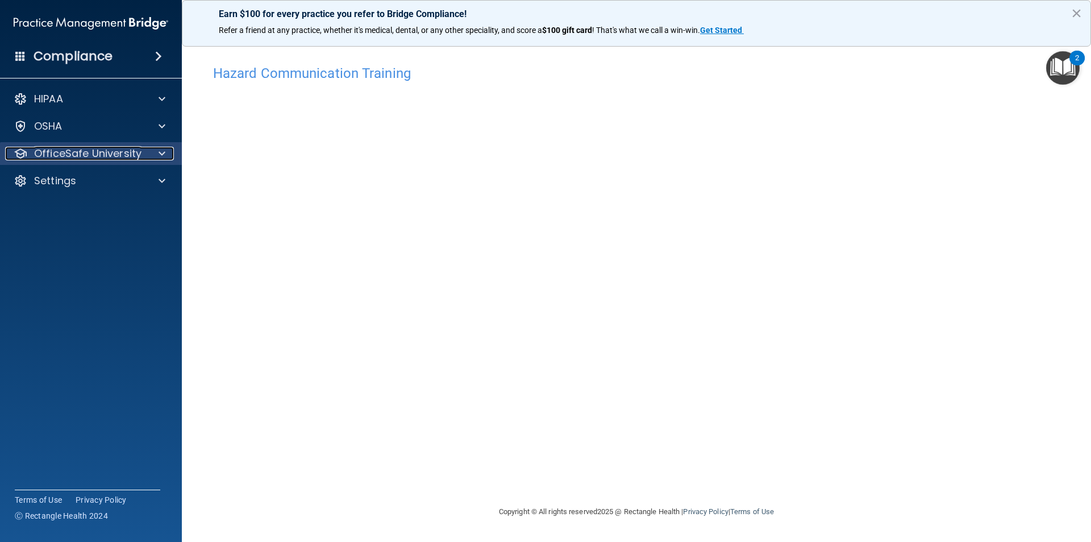
click at [99, 152] on p "OfficeSafe University" at bounding box center [87, 154] width 107 height 14
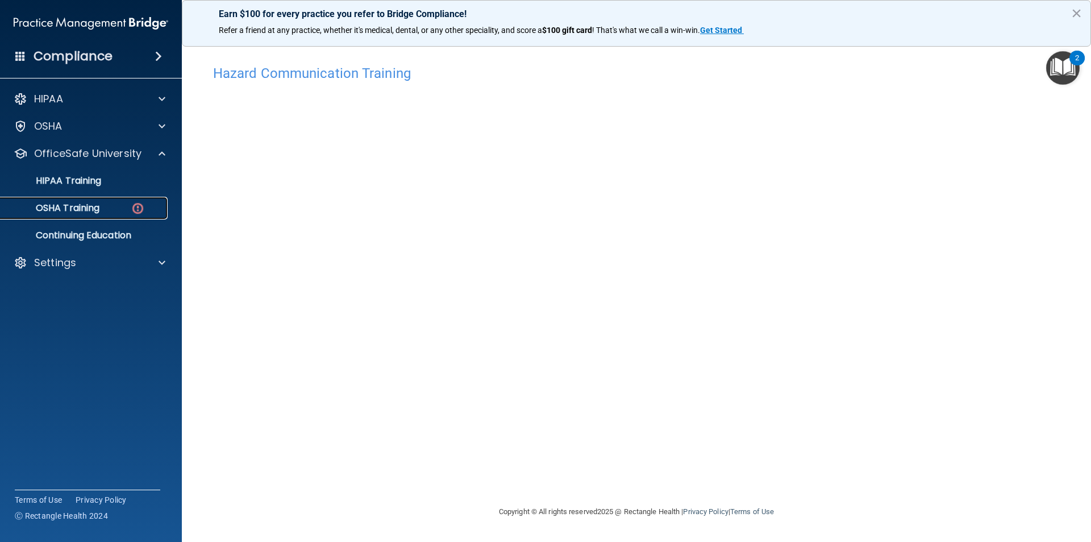
click at [108, 215] on link "OSHA Training" at bounding box center [78, 208] width 179 height 23
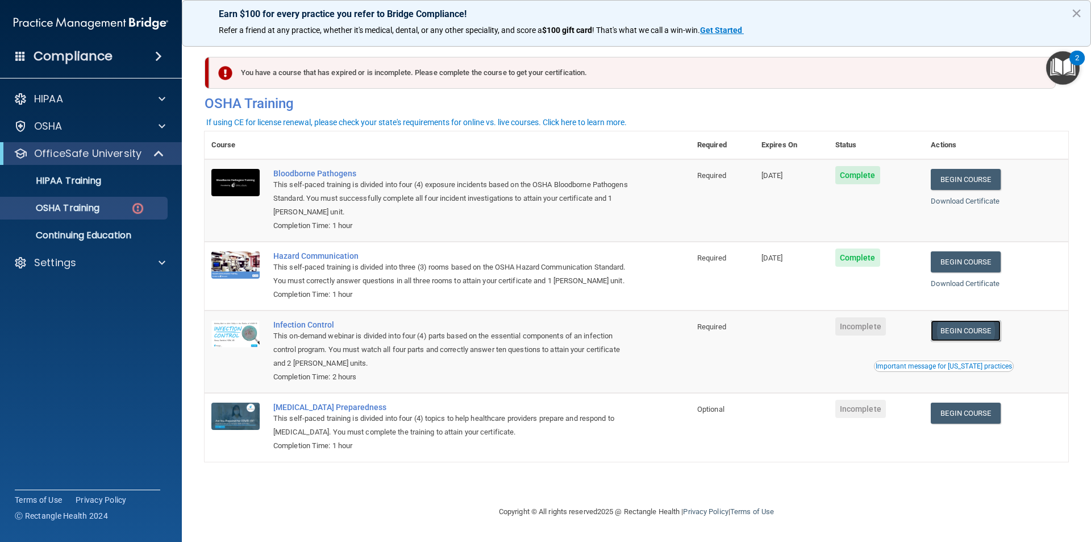
click at [979, 337] on link "Begin Course" at bounding box center [965, 330] width 69 height 21
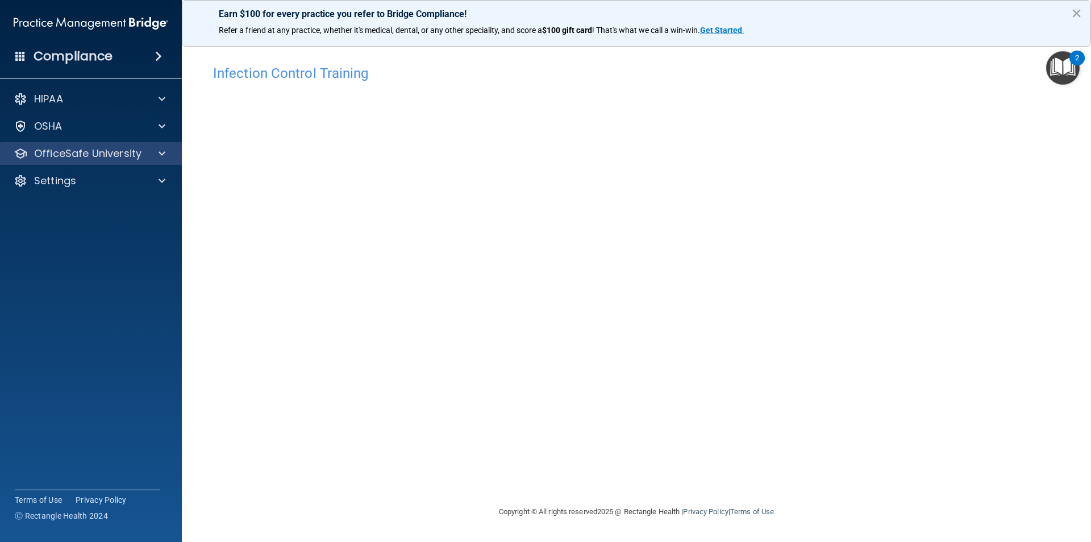
click at [129, 164] on div "OfficeSafe University" at bounding box center [91, 153] width 182 height 23
click at [115, 165] on div "HIPAA Documents and Policies Report an Incident Business Associates Emergency P…" at bounding box center [91, 142] width 182 height 118
drag, startPoint x: 161, startPoint y: 169, endPoint x: 166, endPoint y: 168, distance: 5.8
click at [164, 169] on div "HIPAA Documents and Policies Report an Incident Business Associates Emergency P…" at bounding box center [91, 142] width 182 height 118
click at [172, 148] on div "OfficeSafe University" at bounding box center [91, 153] width 182 height 23
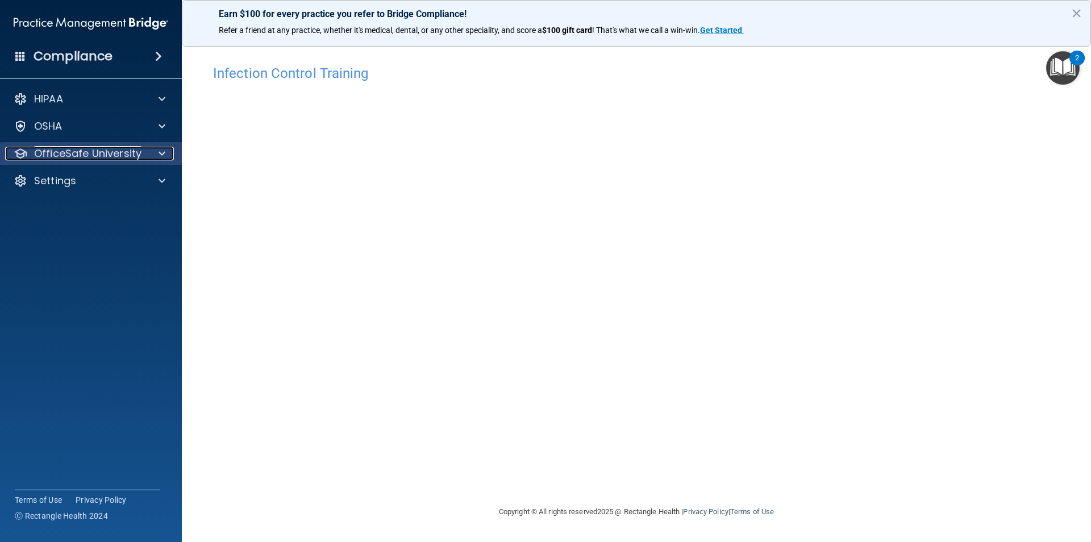
click at [160, 147] on span at bounding box center [162, 154] width 7 height 14
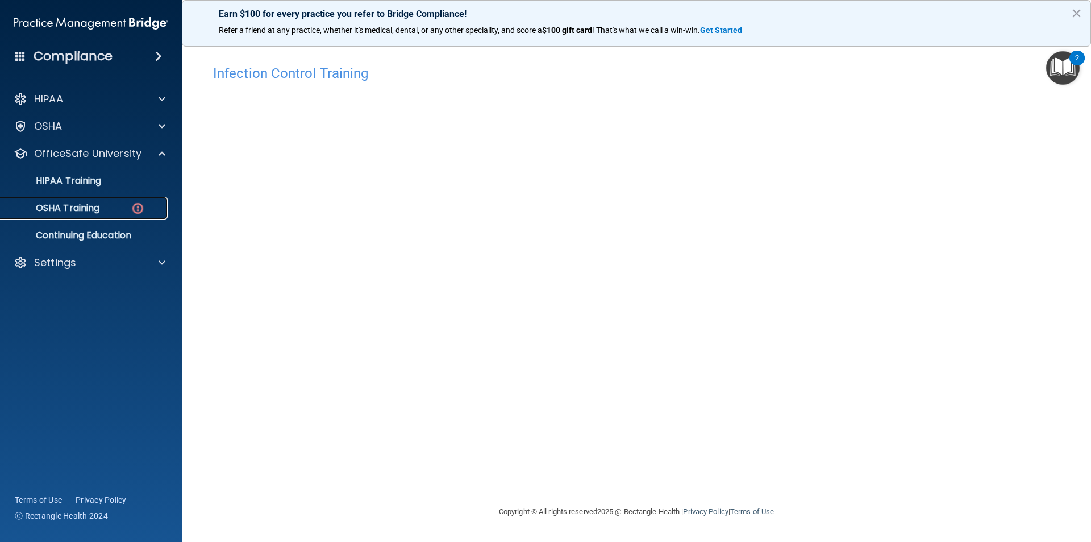
click at [122, 206] on div "OSHA Training" at bounding box center [84, 207] width 155 height 11
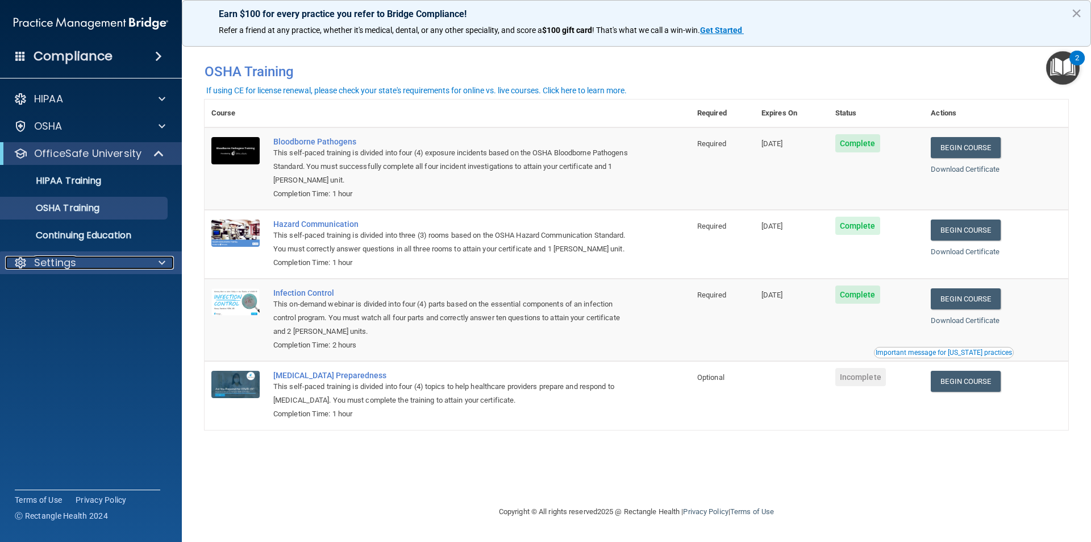
click at [110, 261] on div "Settings" at bounding box center [75, 263] width 141 height 14
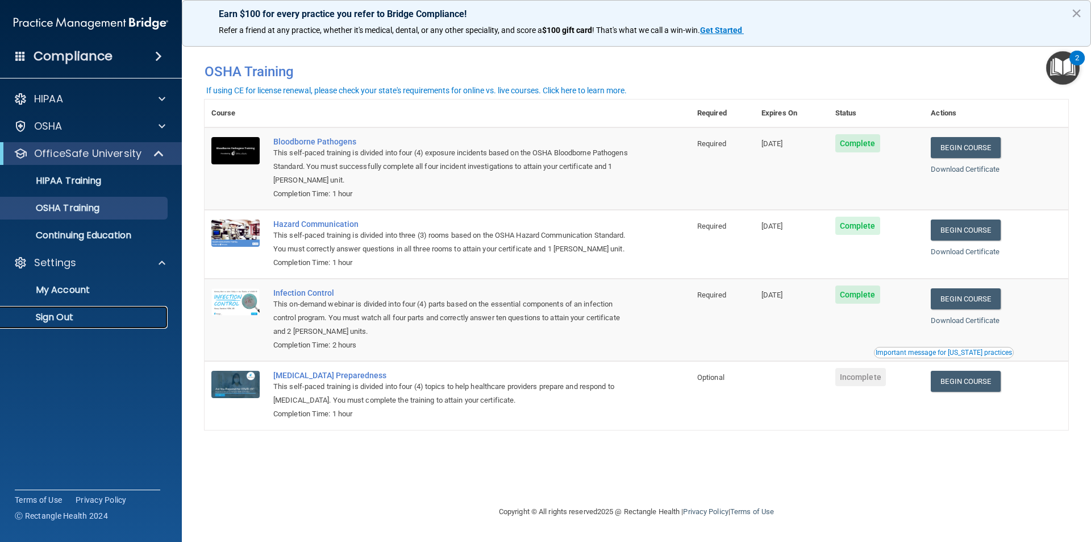
click at [84, 317] on p "Sign Out" at bounding box center [84, 316] width 155 height 11
